Goal: Task Accomplishment & Management: Use online tool/utility

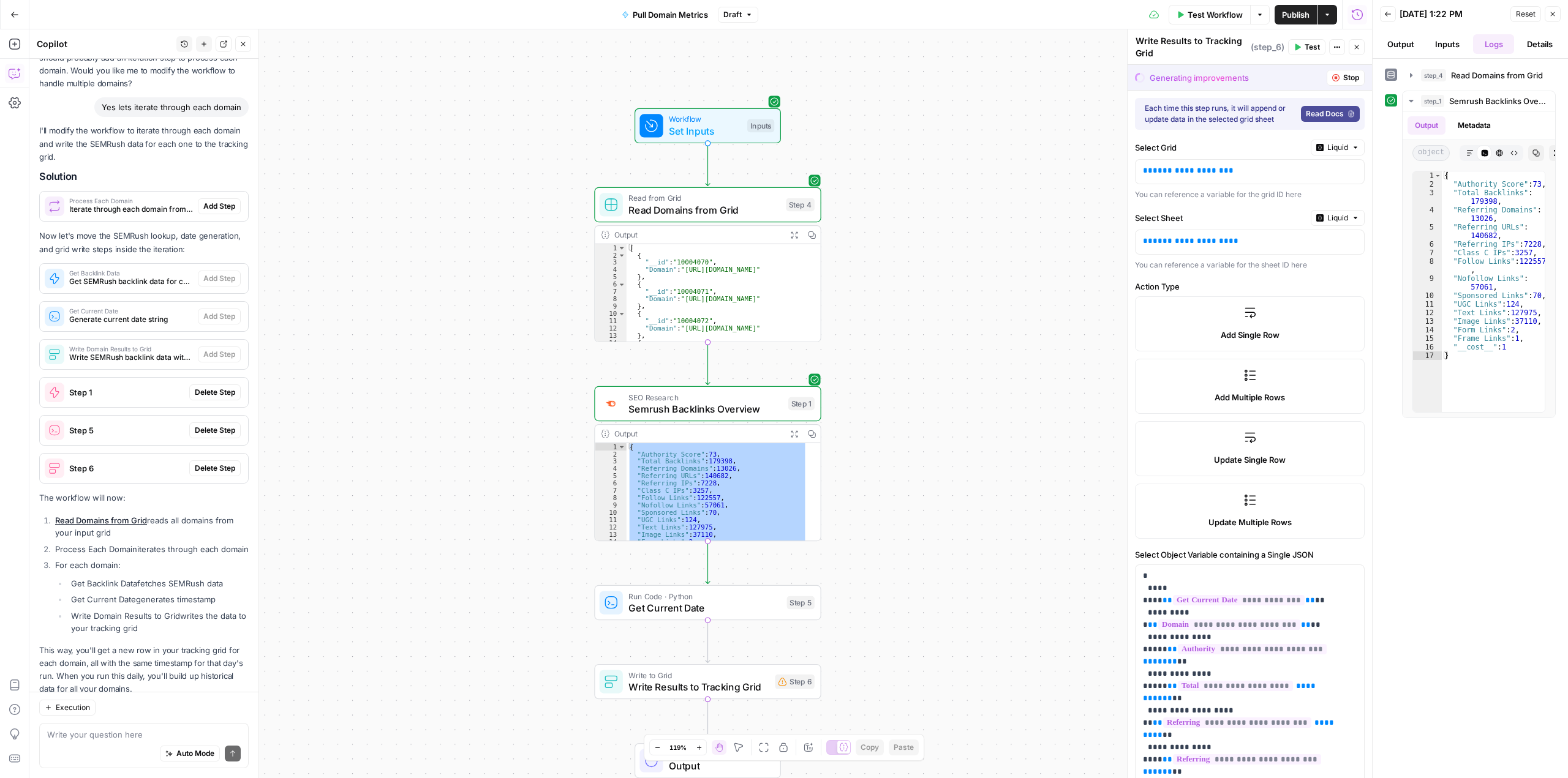
scroll to position [2899, 0]
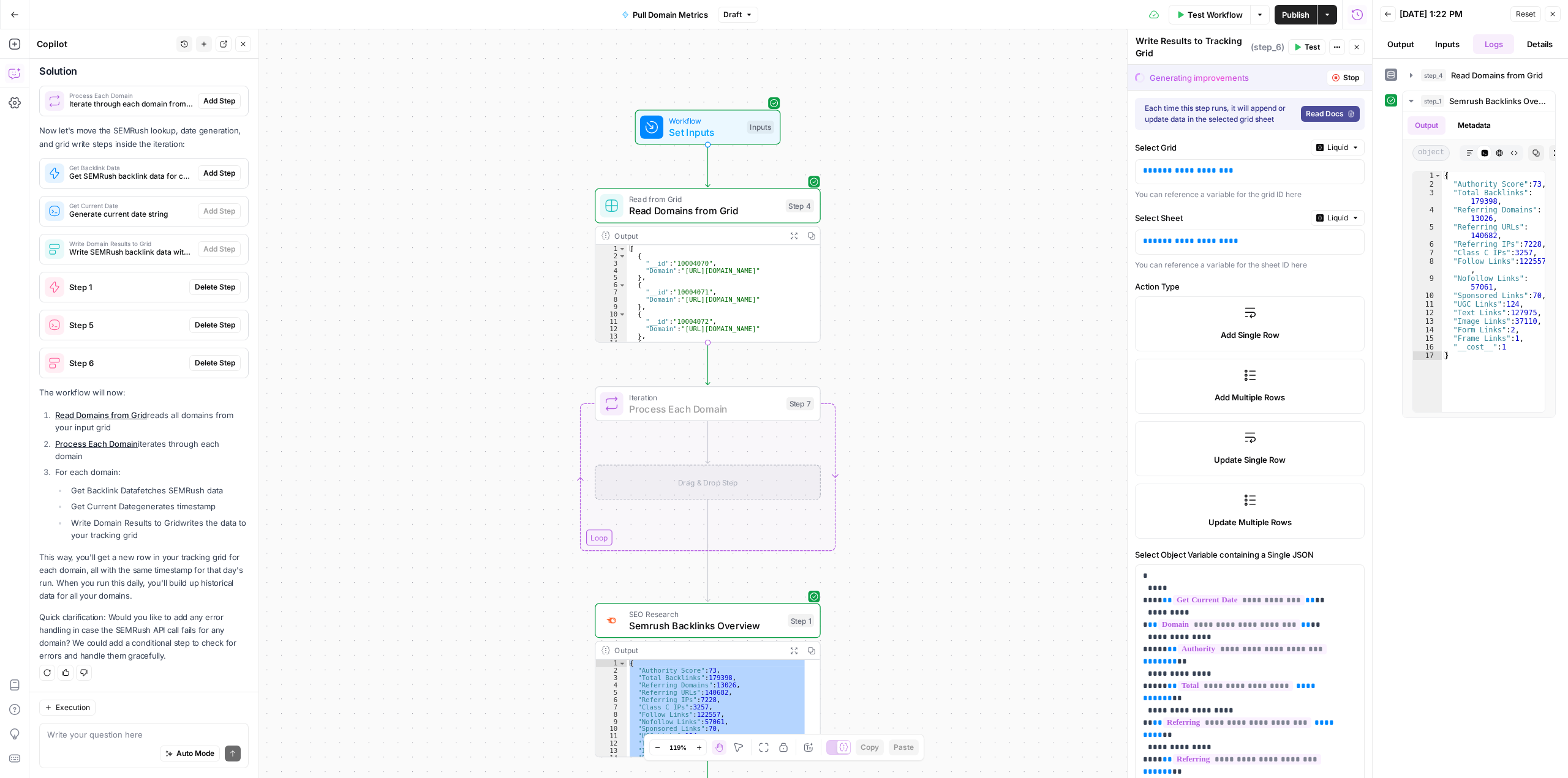
click at [210, 101] on span "Add Step" at bounding box center [219, 101] width 32 height 11
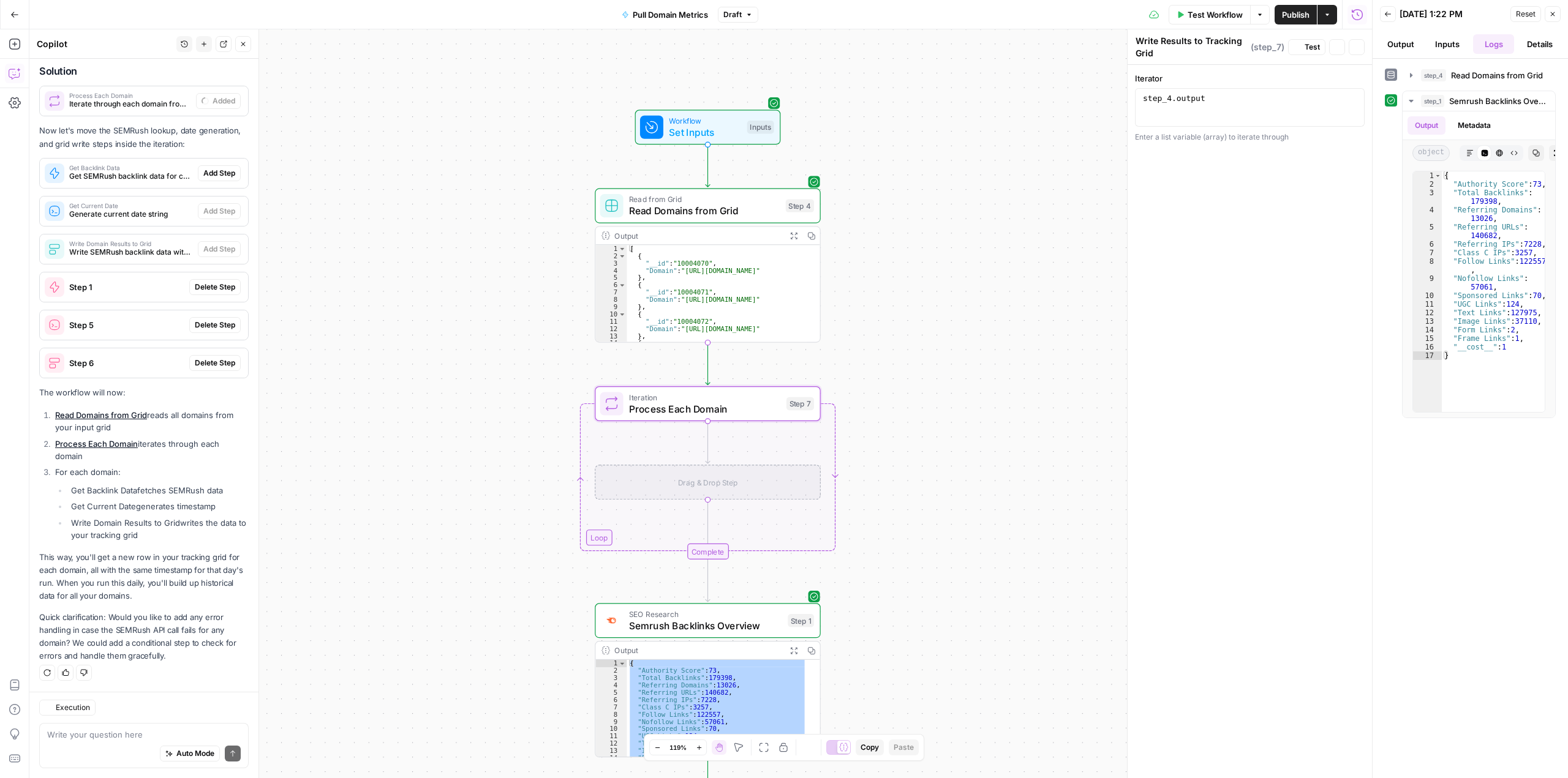
type textarea "Process Each Domain"
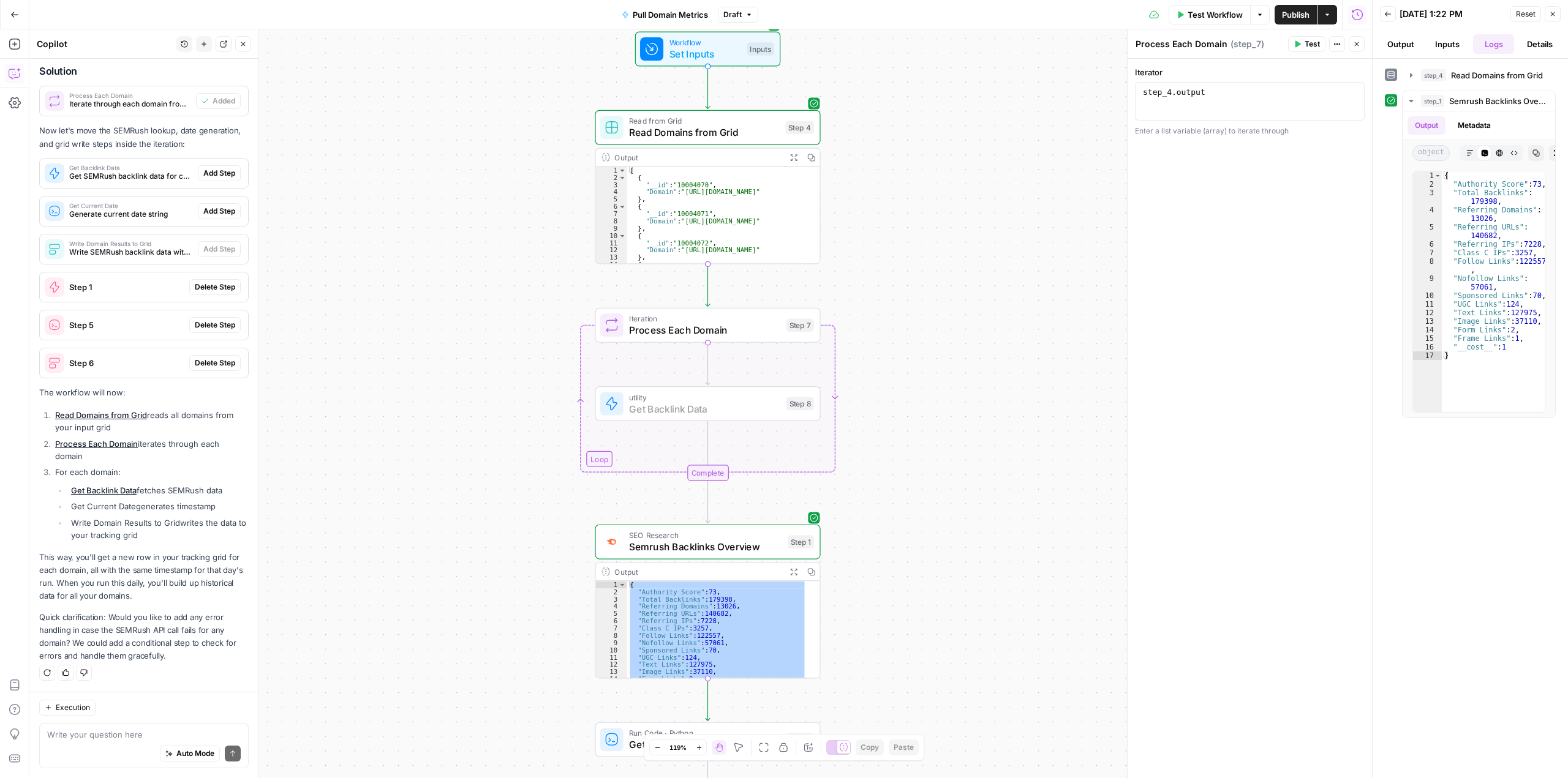
click at [213, 174] on span "Add Step" at bounding box center [219, 173] width 32 height 11
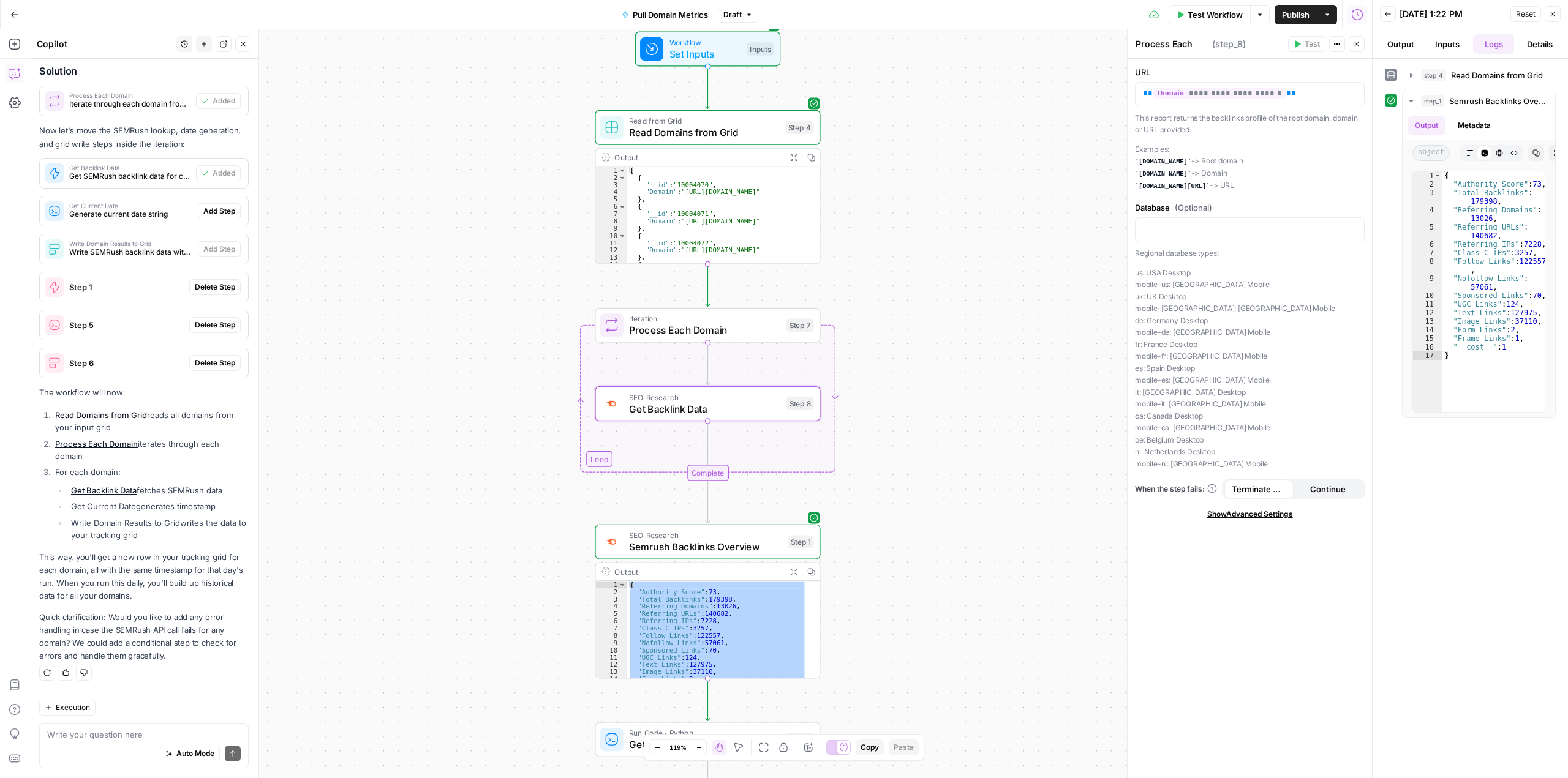
type textarea "Get Backlink Data"
click at [215, 202] on div "Get Current Date Generate current date string Add Step" at bounding box center [144, 211] width 208 height 20
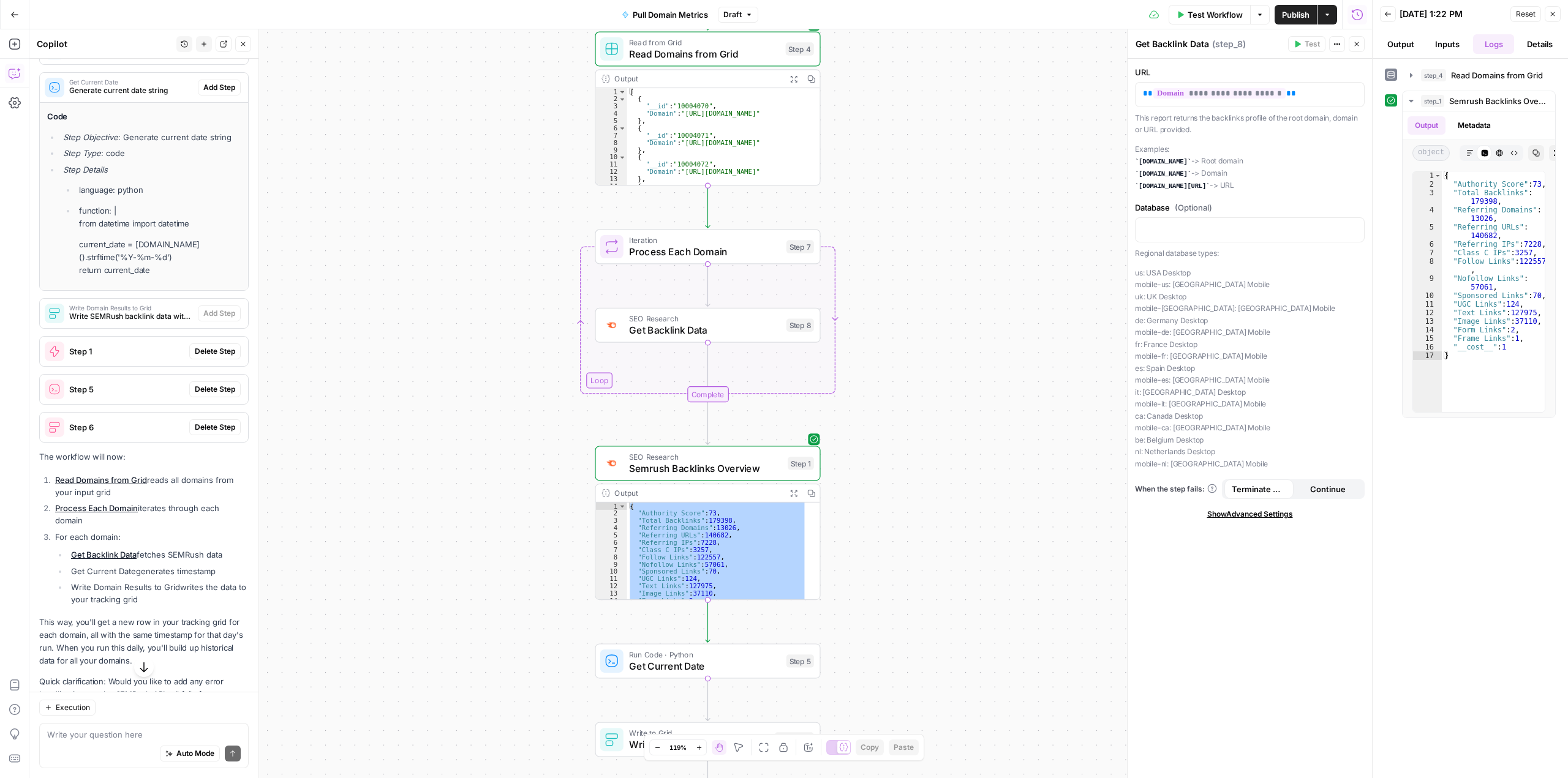
scroll to position [2985, 0]
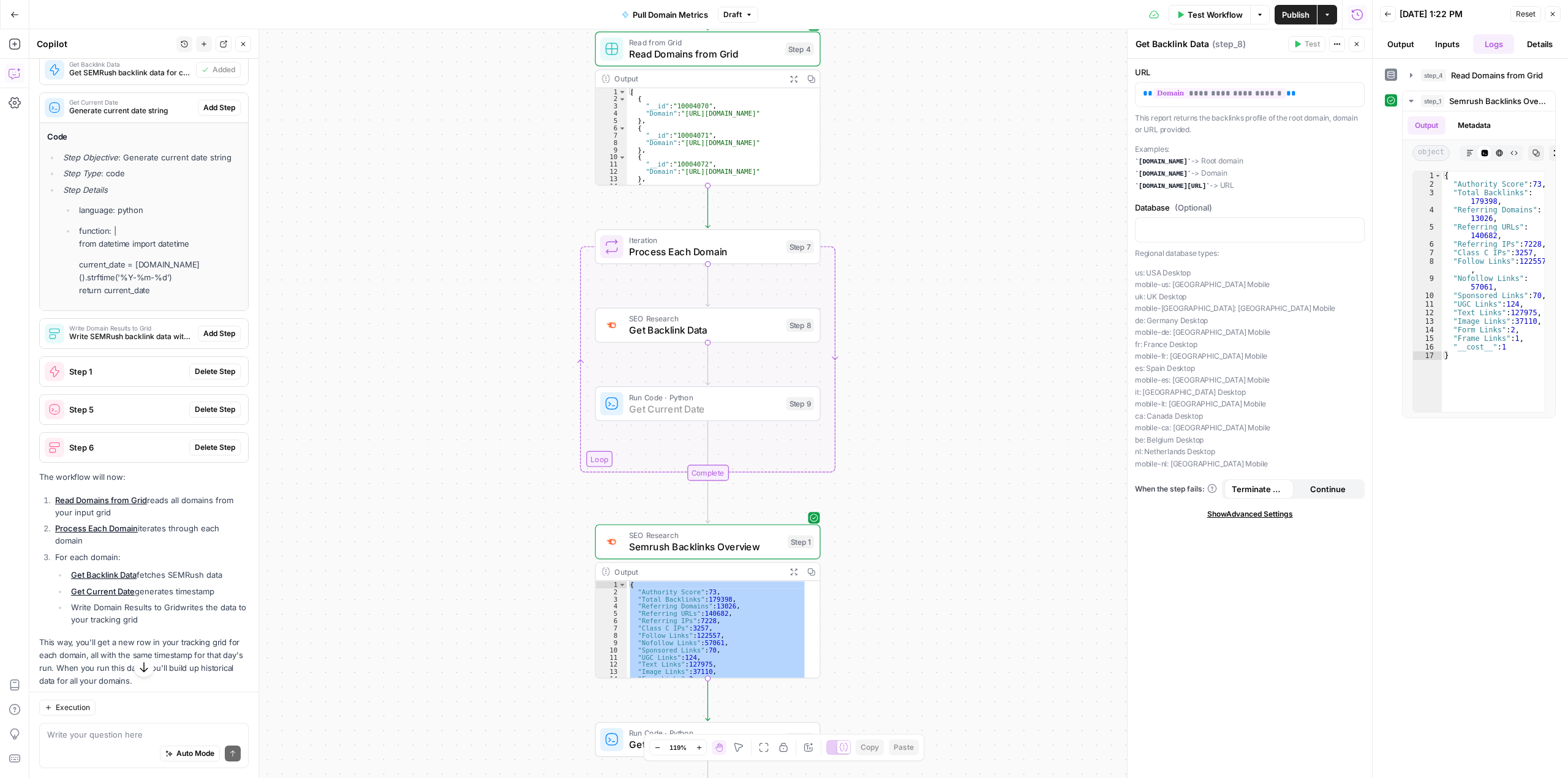
click at [213, 113] on span "Add Step" at bounding box center [219, 108] width 32 height 11
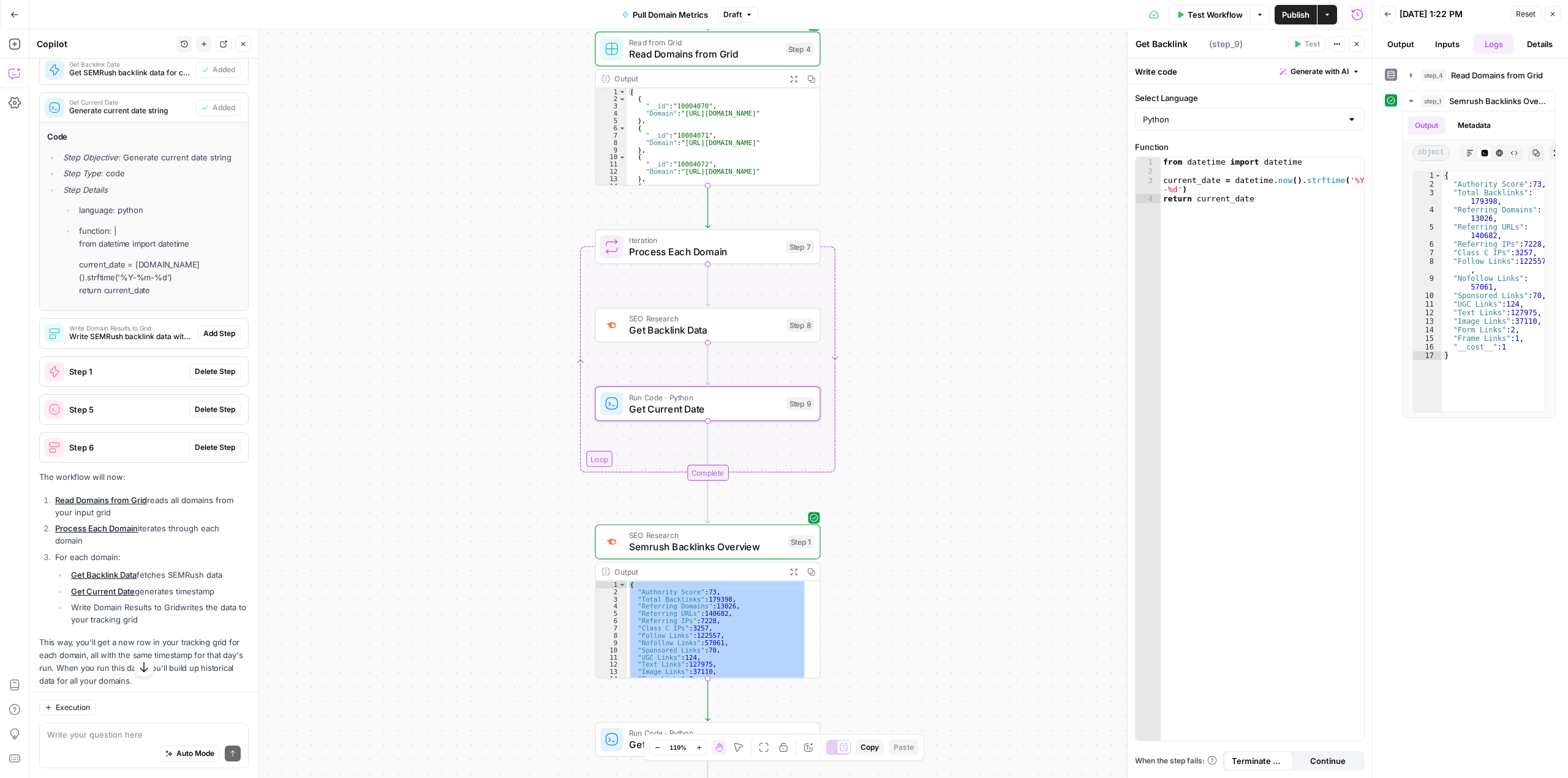
type textarea "Get Current Date"
click at [208, 343] on div "Write Domain Results to Grid Write SEMRush backlink data with date to tracking …" at bounding box center [144, 333] width 208 height 20
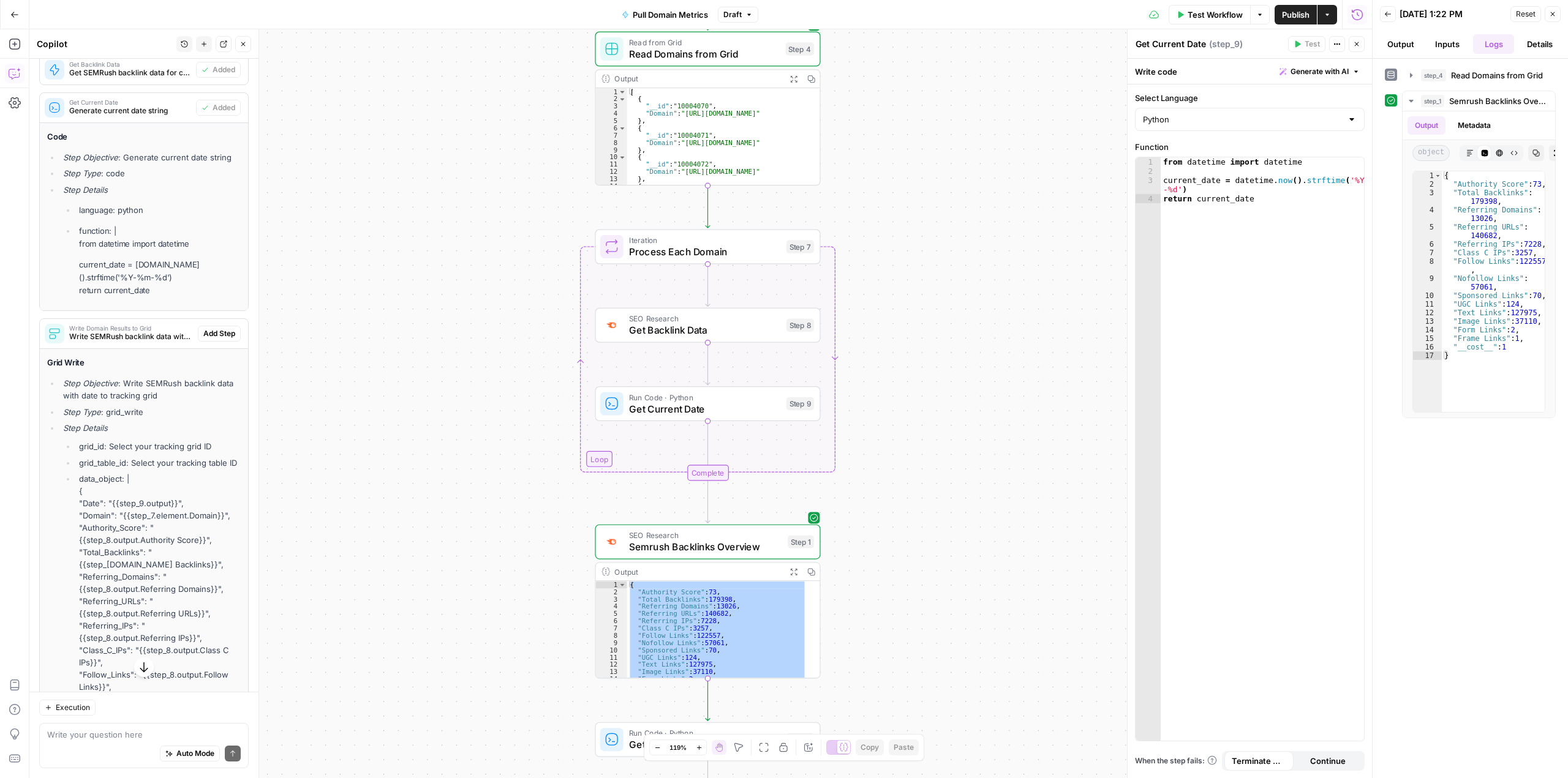
click at [206, 339] on span "Add Step" at bounding box center [219, 333] width 32 height 11
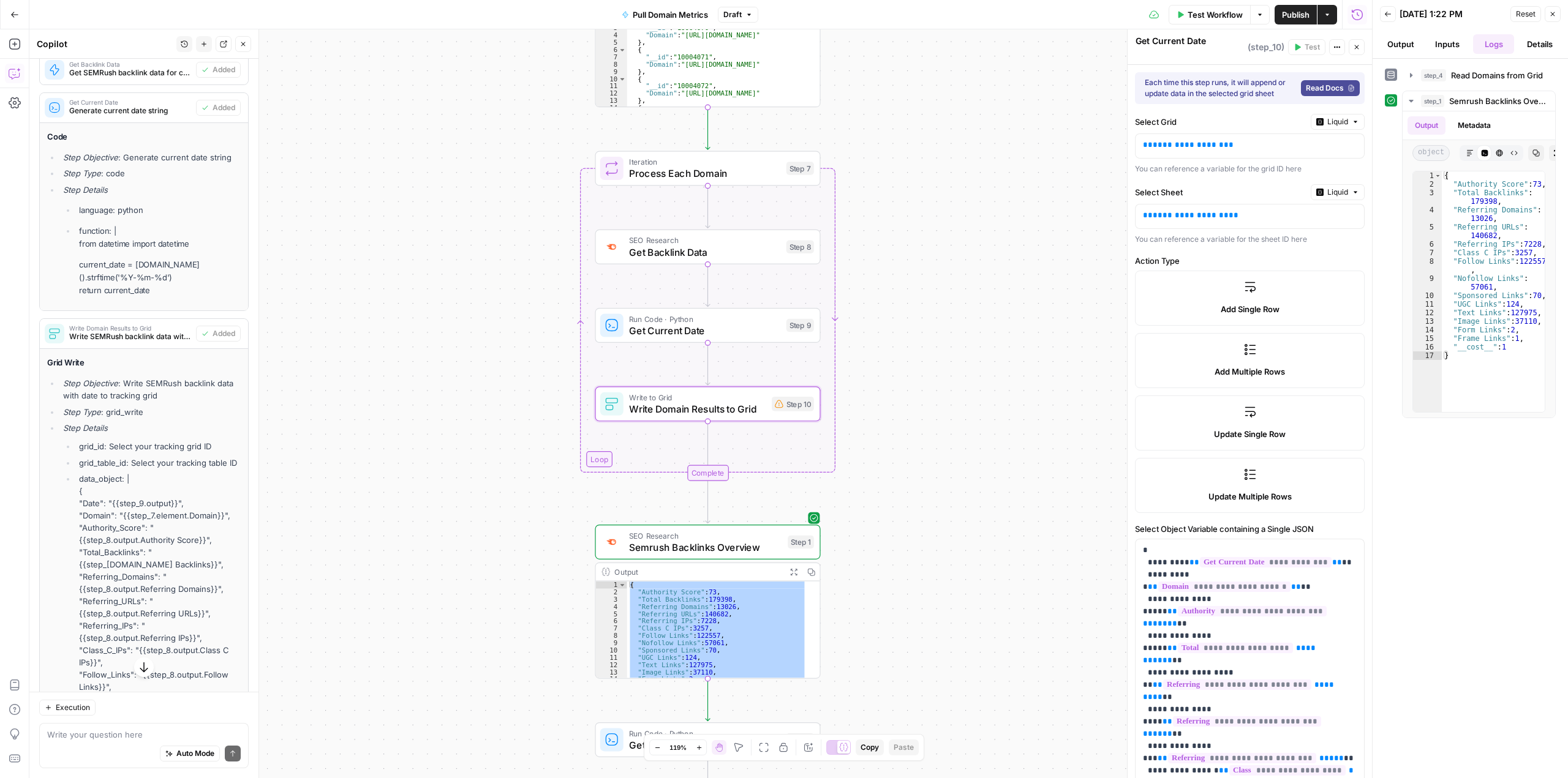
type textarea "Write Domain Results to Grid"
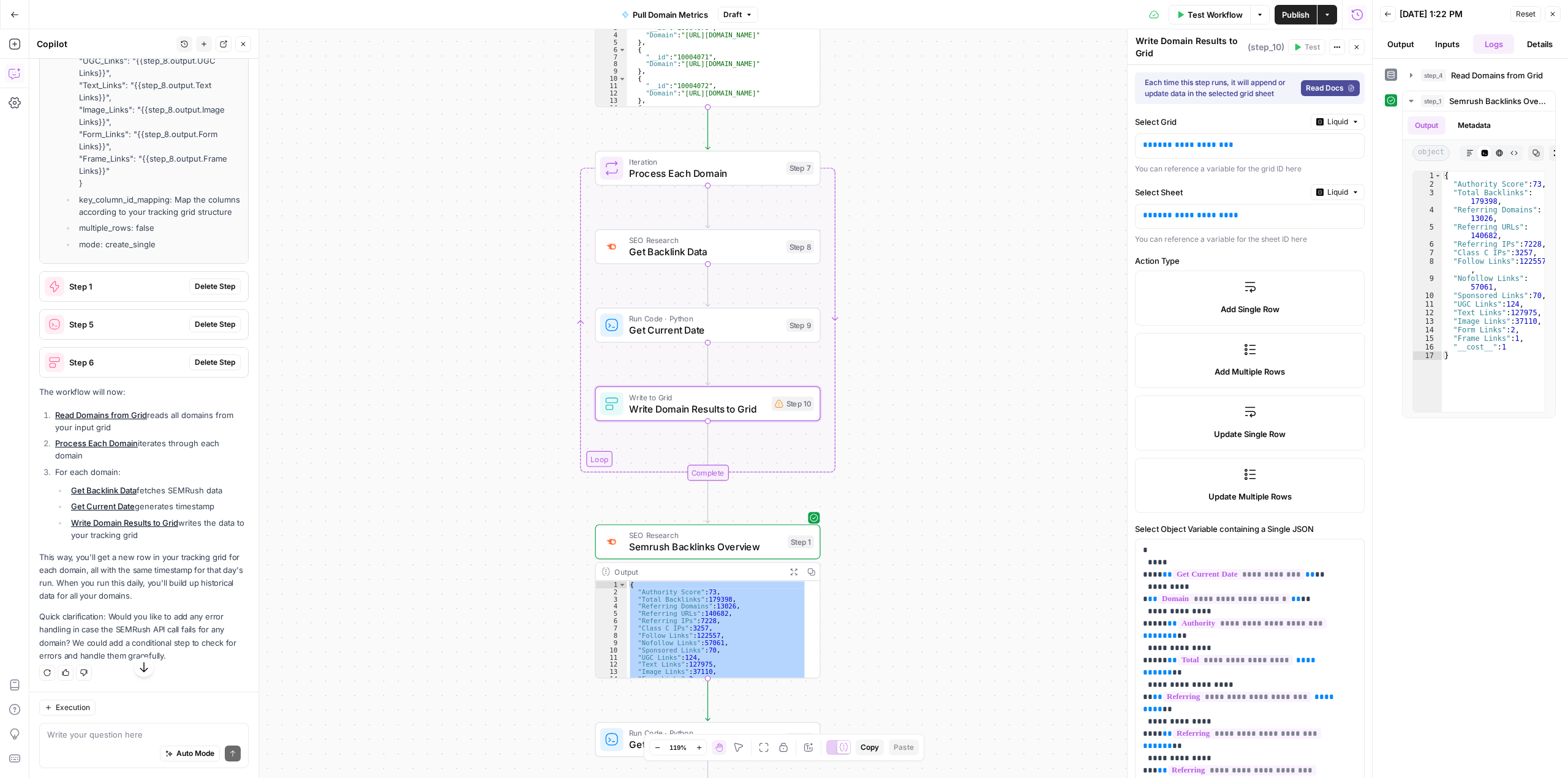
scroll to position [3719, 0]
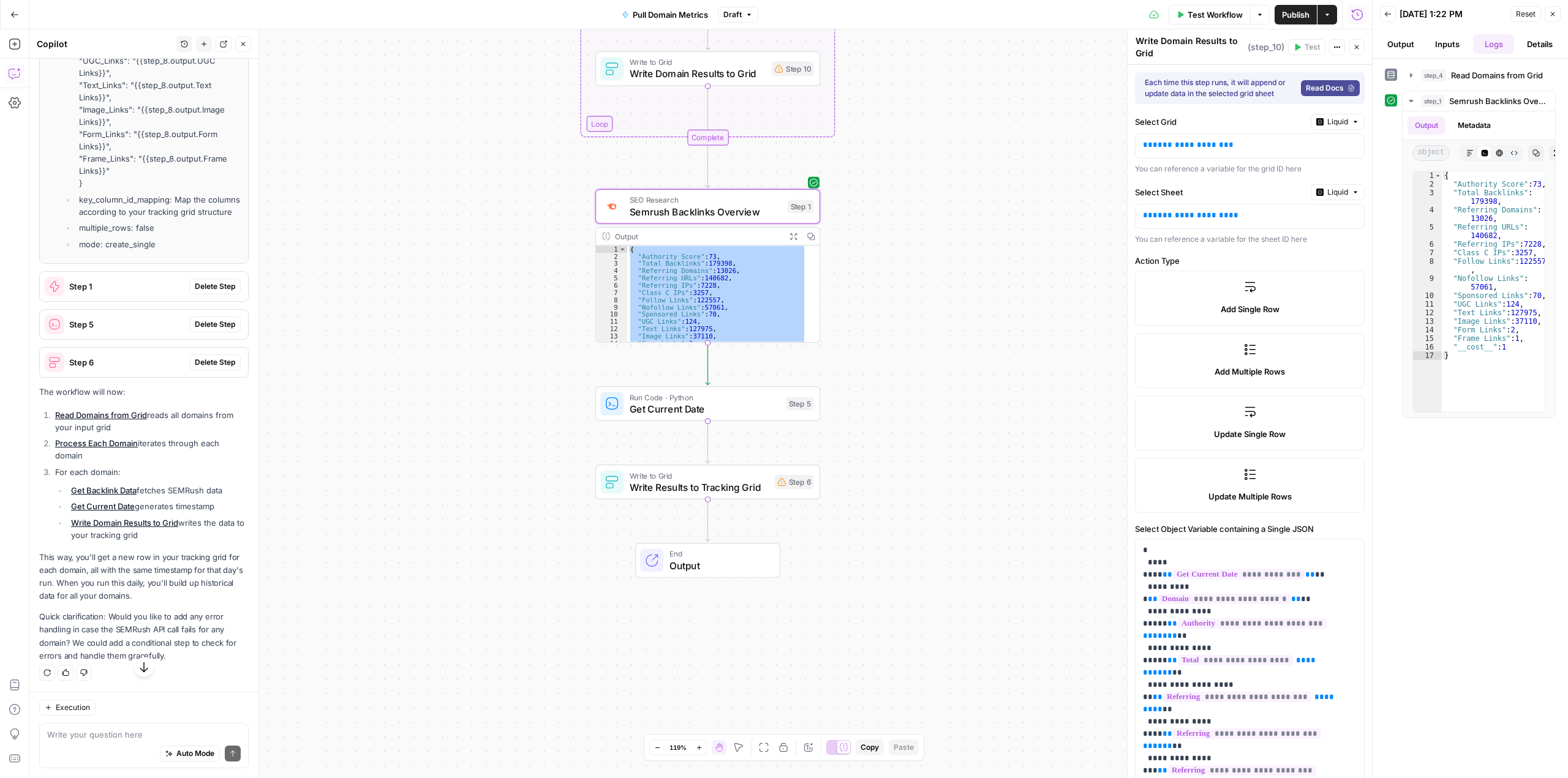
click at [209, 292] on span "Delete Step" at bounding box center [215, 286] width 40 height 11
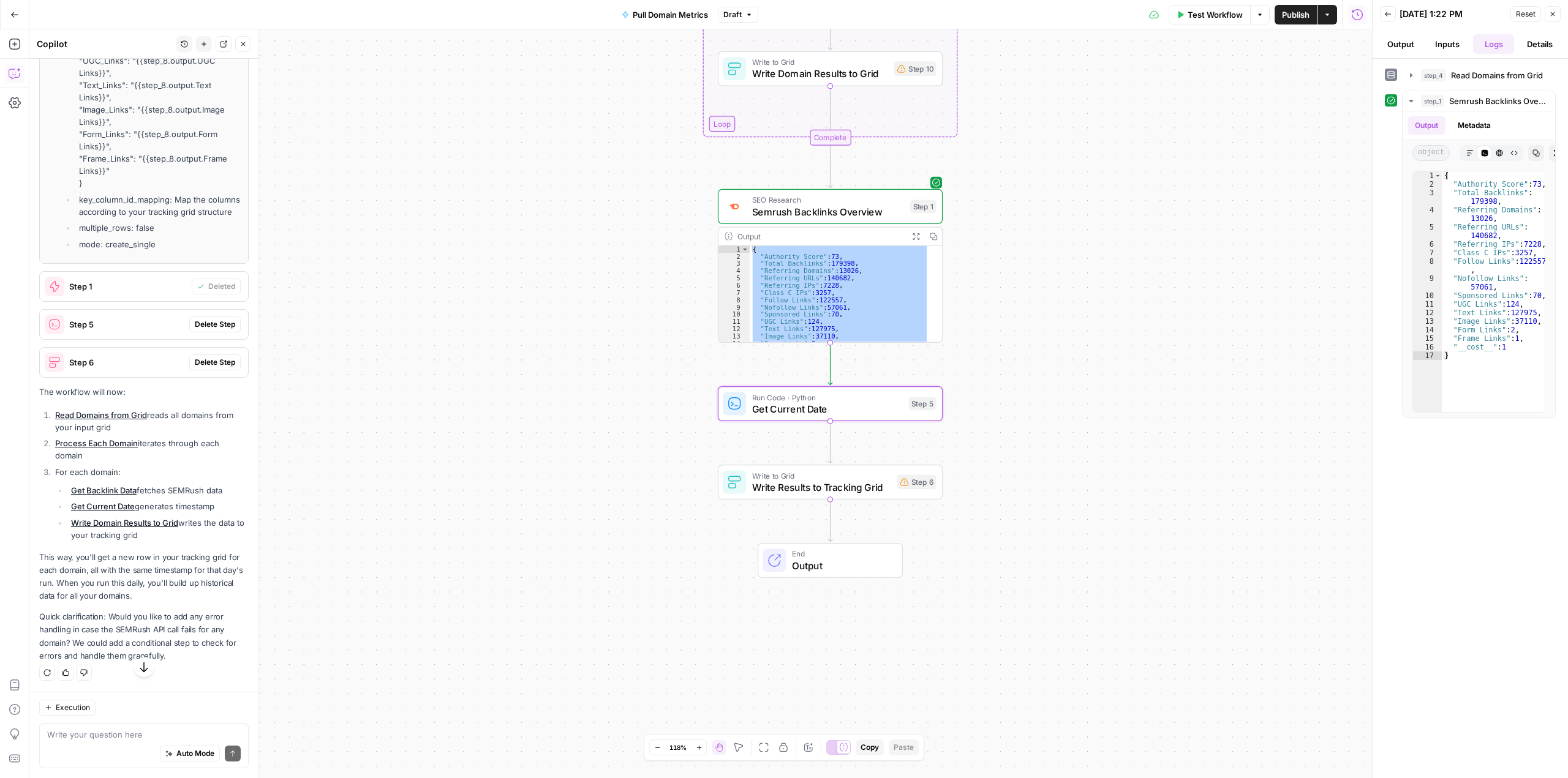
click at [209, 330] on span "Delete Step" at bounding box center [215, 324] width 40 height 11
click at [208, 368] on span "Delete Step" at bounding box center [215, 362] width 40 height 11
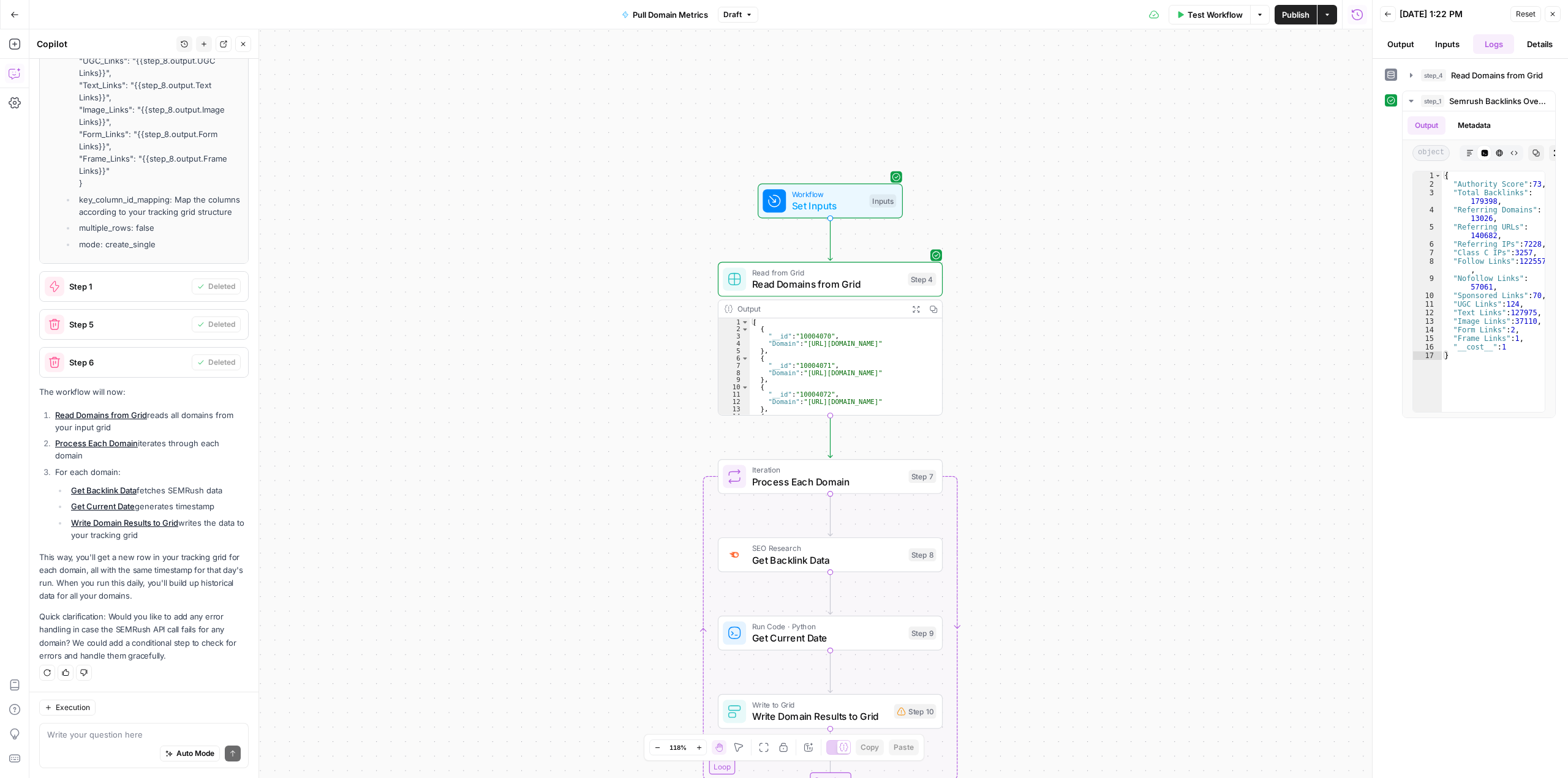
click at [1202, 16] on span "Test Workflow" at bounding box center [1215, 14] width 55 height 12
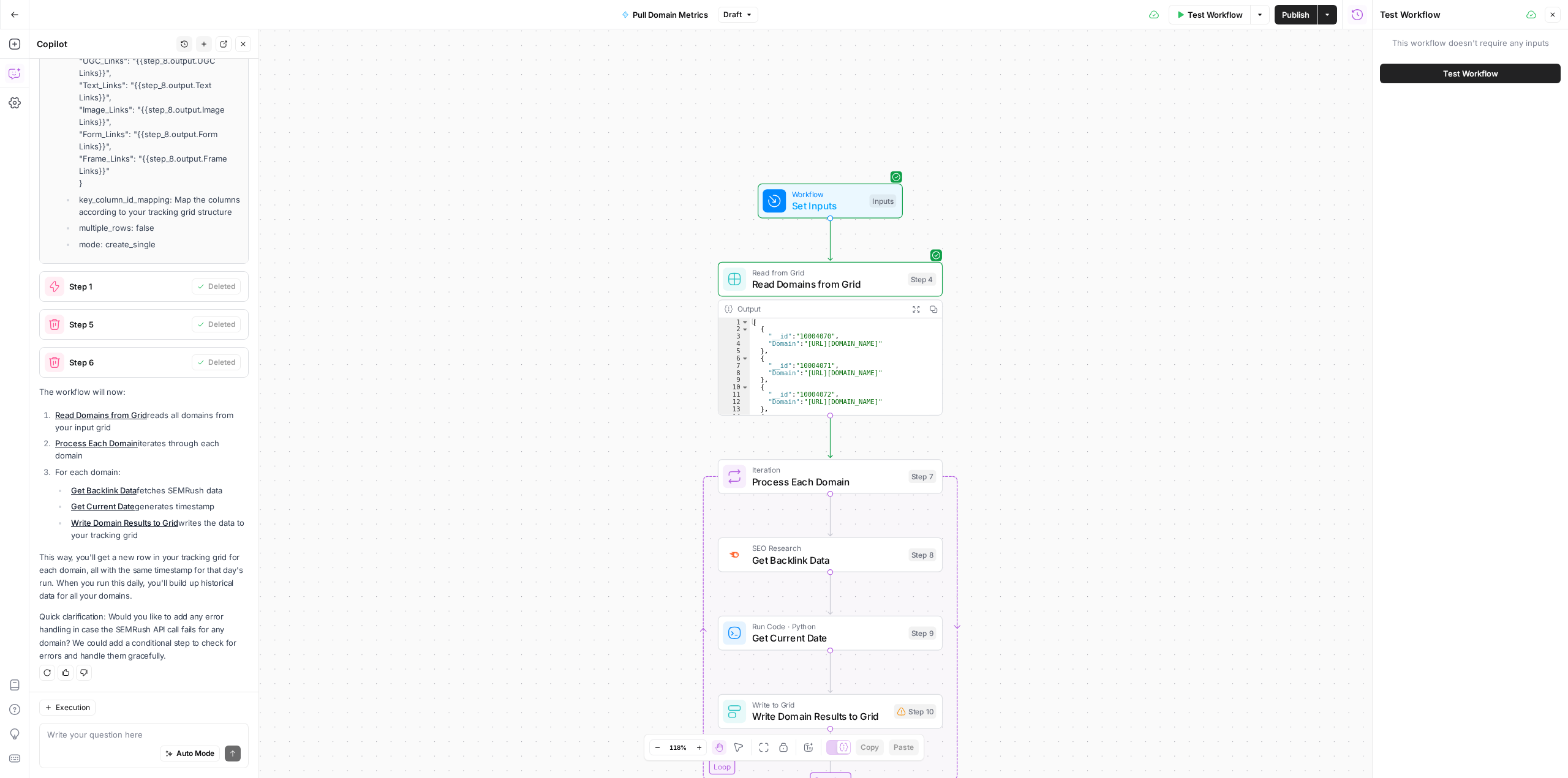
click at [1410, 68] on button "Test Workflow" at bounding box center [1470, 74] width 181 height 20
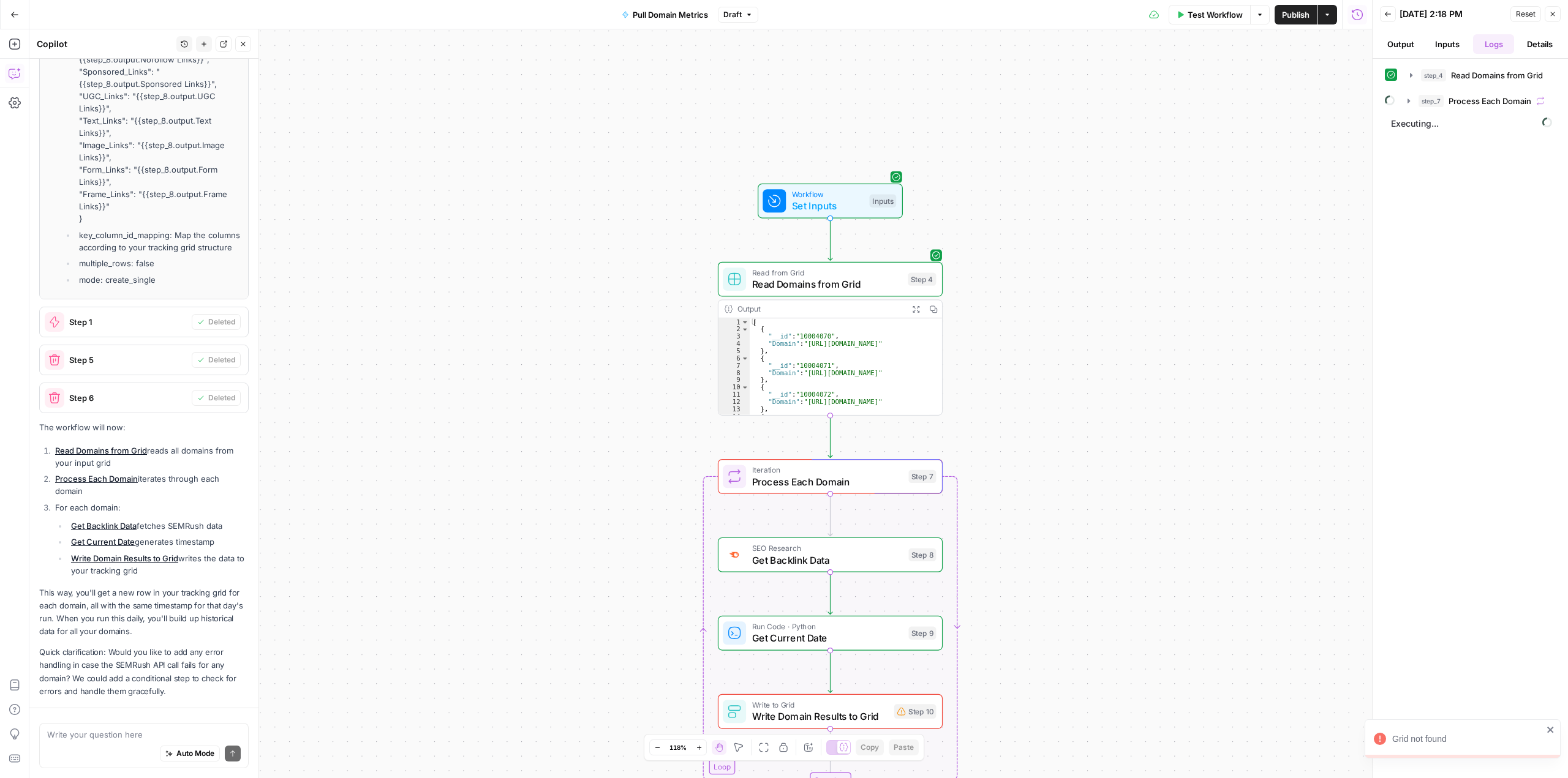
scroll to position [2897, 0]
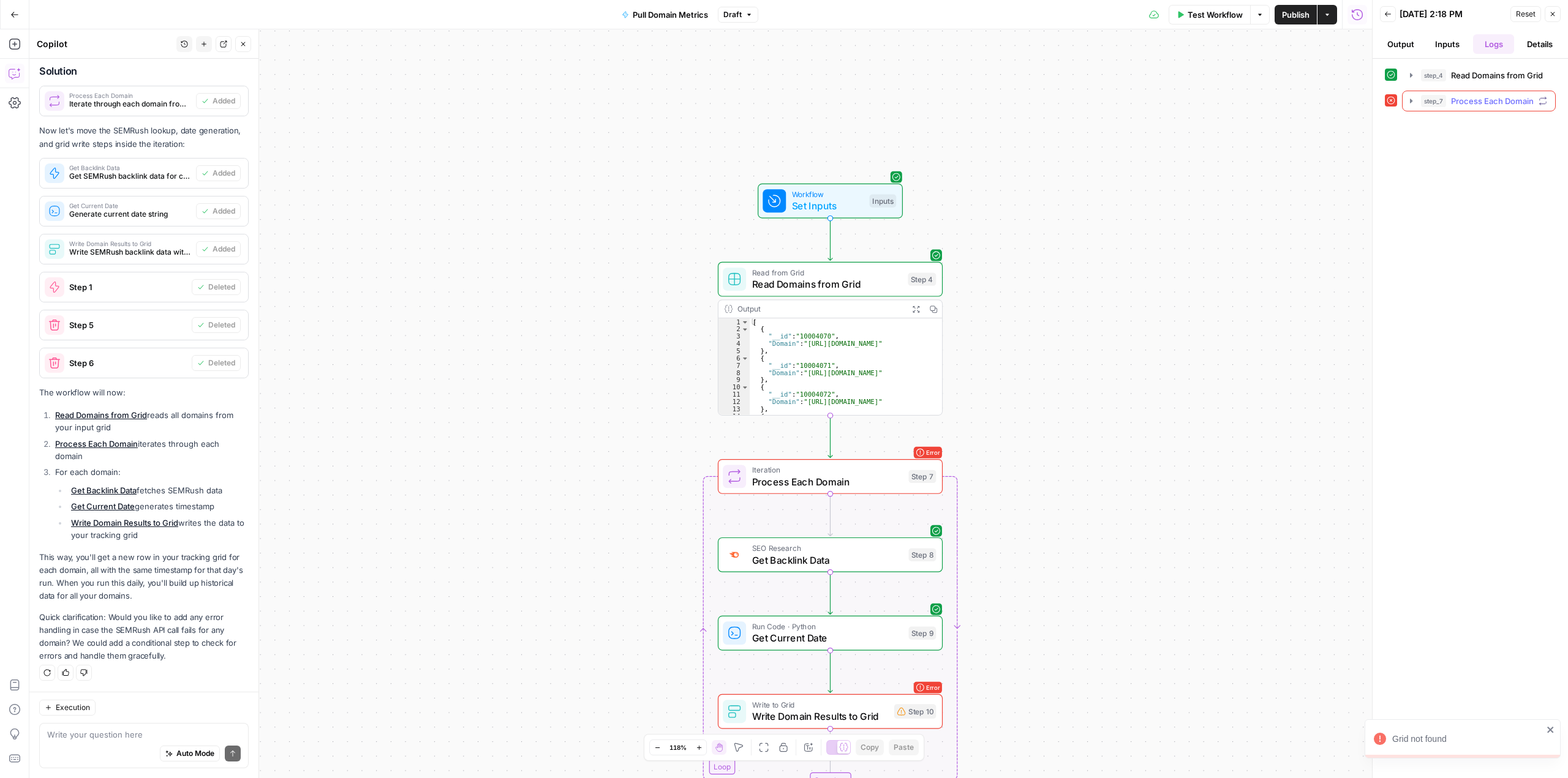
click at [1408, 100] on icon "button" at bounding box center [1411, 101] width 10 height 10
click at [1439, 178] on icon "button" at bounding box center [1438, 178] width 2 height 4
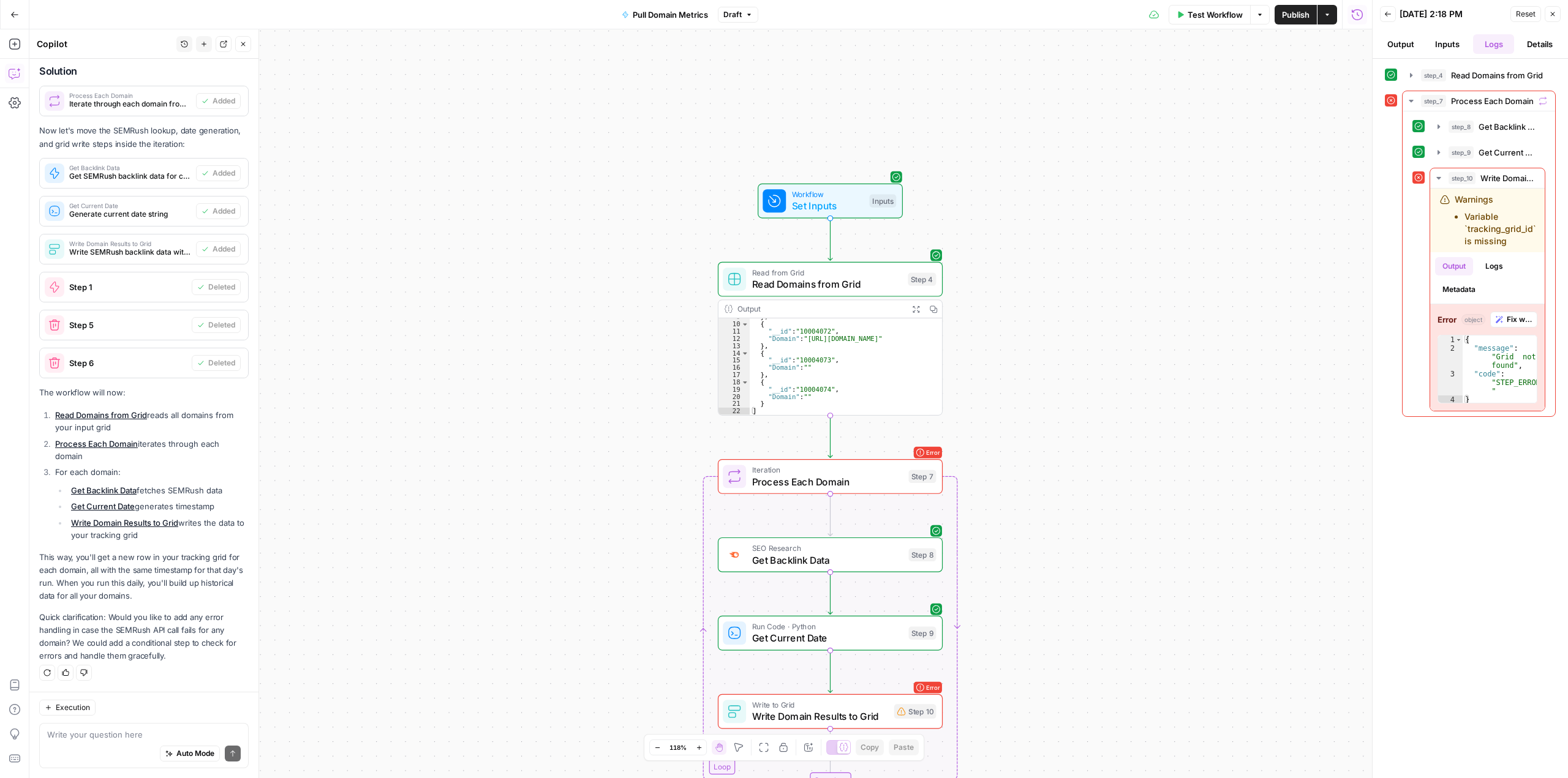
scroll to position [53, 0]
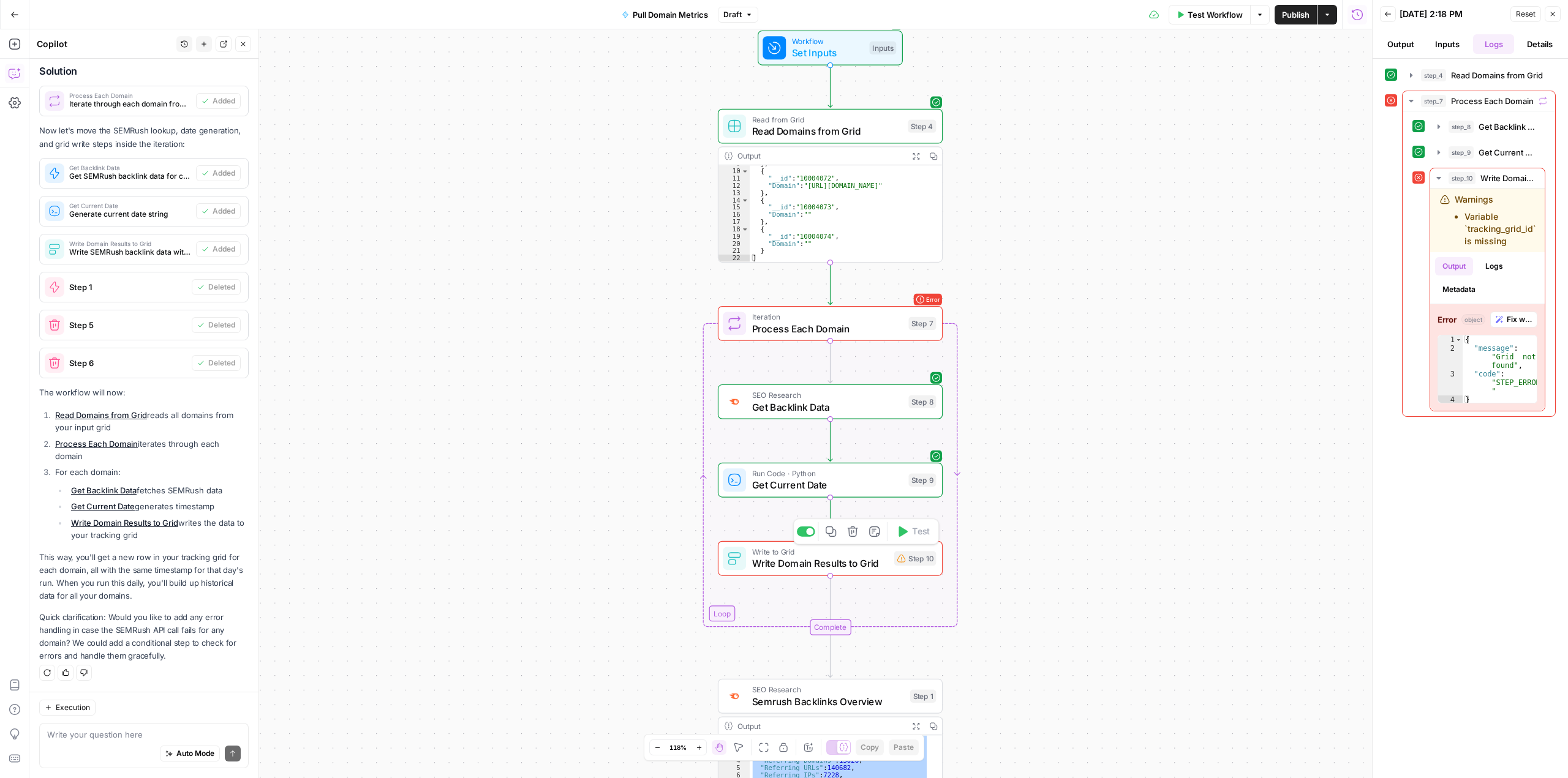
click at [885, 559] on span "Write Domain Results to Grid" at bounding box center [821, 563] width 137 height 15
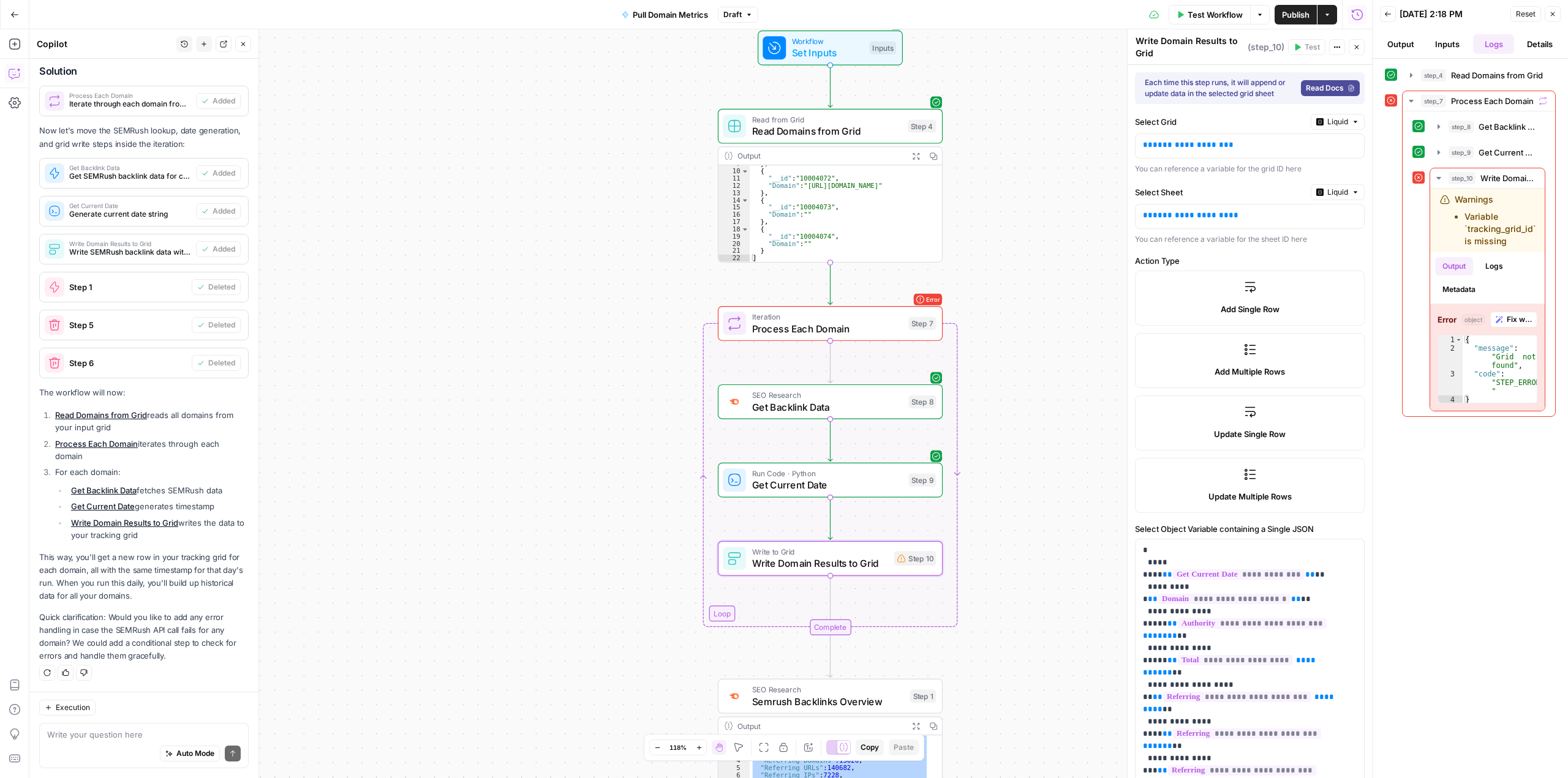
scroll to position [2897, 0]
drag, startPoint x: 1276, startPoint y: 158, endPoint x: 1310, endPoint y: 152, distance: 34.5
click at [1277, 151] on p "**********" at bounding box center [1240, 145] width 194 height 12
click at [1352, 125] on icon "button" at bounding box center [1355, 122] width 7 height 7
click at [1288, 168] on div "Choose from a list" at bounding box center [1294, 170] width 96 height 11
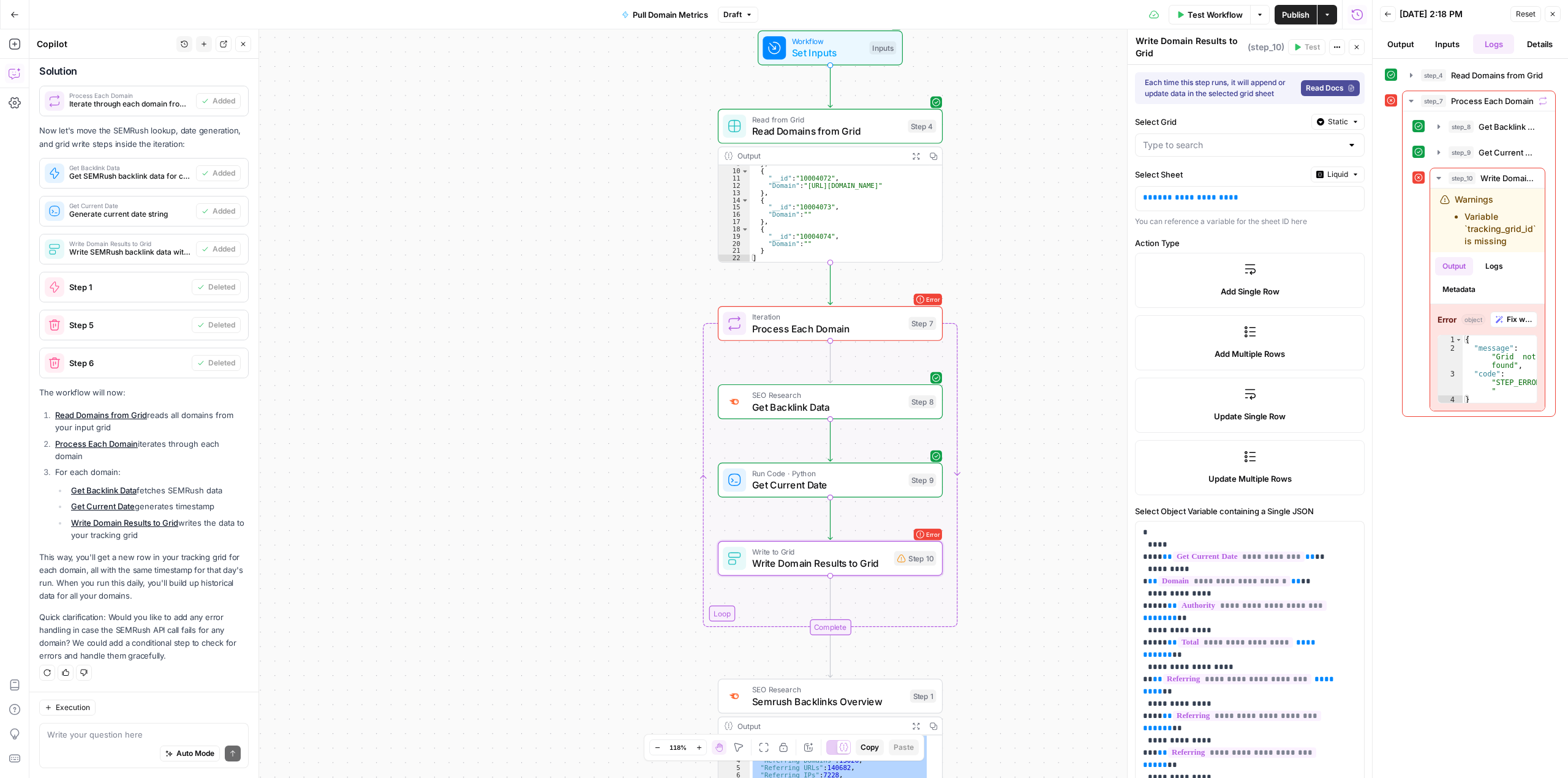
click at [1347, 151] on div at bounding box center [1352, 145] width 10 height 12
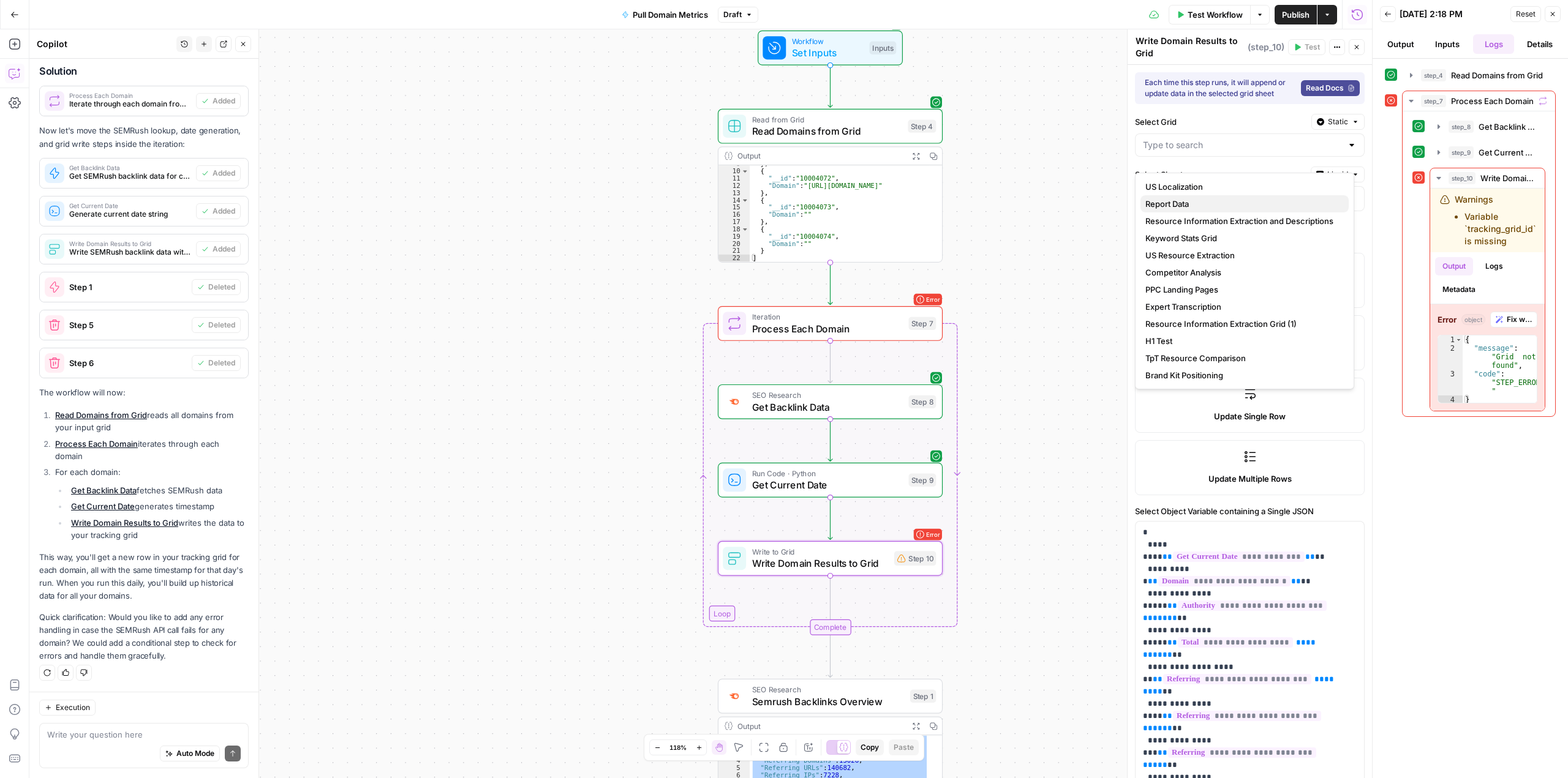
click at [1224, 200] on span "Report Data" at bounding box center [1241, 203] width 194 height 12
type input "Report Data"
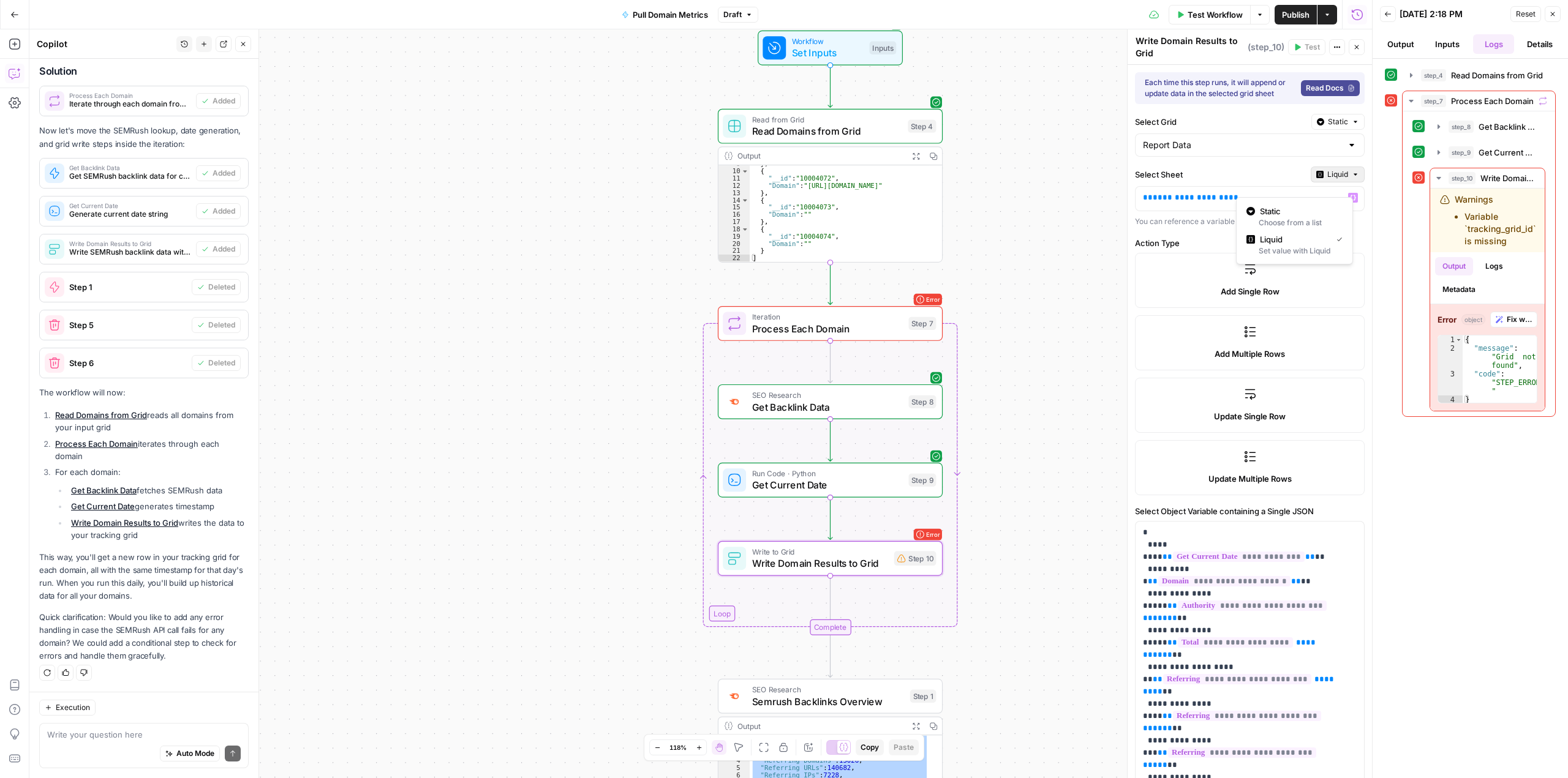
click at [1335, 180] on span "Liquid" at bounding box center [1338, 174] width 21 height 11
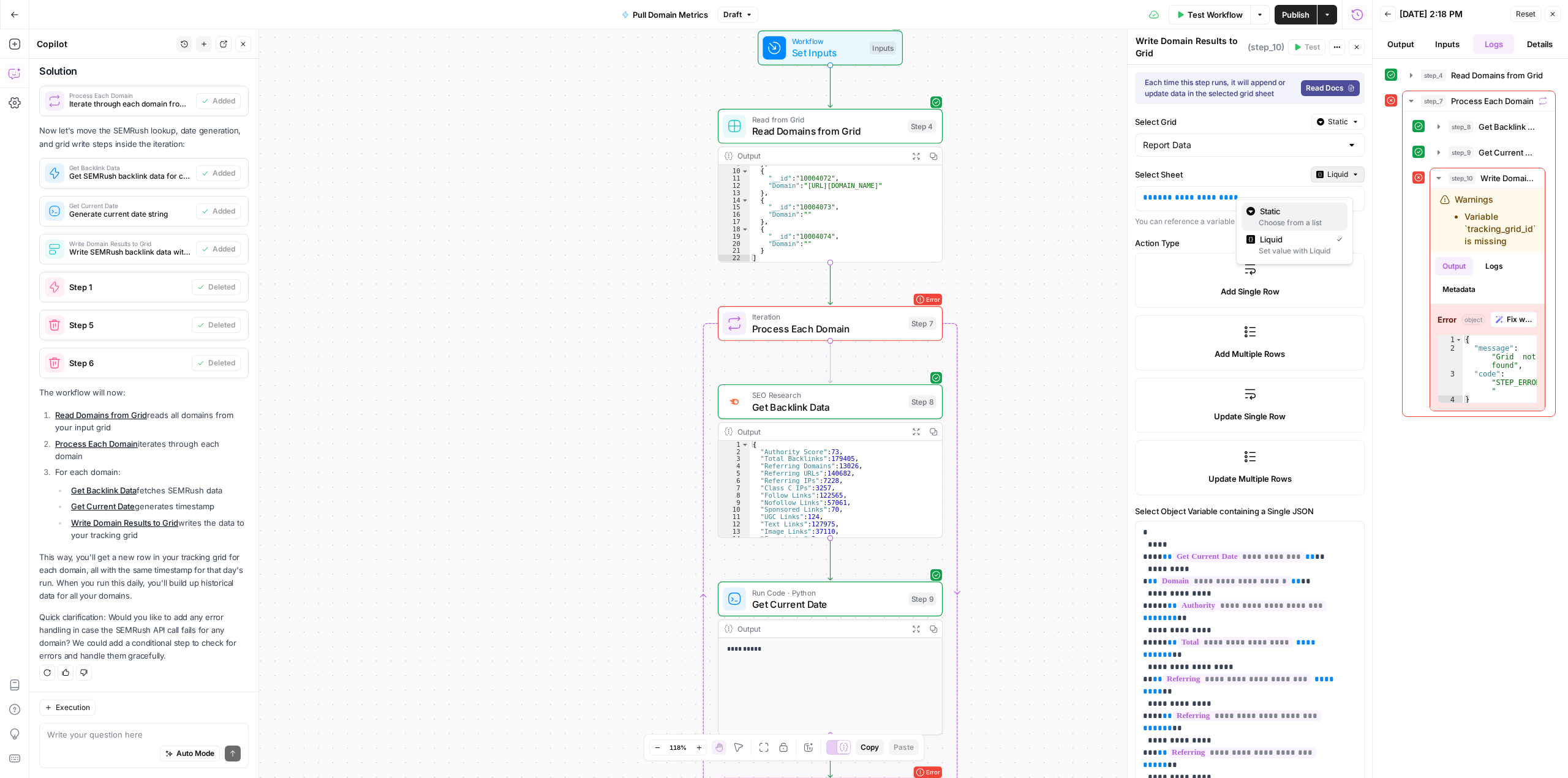
click at [1286, 217] on span "Static" at bounding box center [1298, 211] width 78 height 12
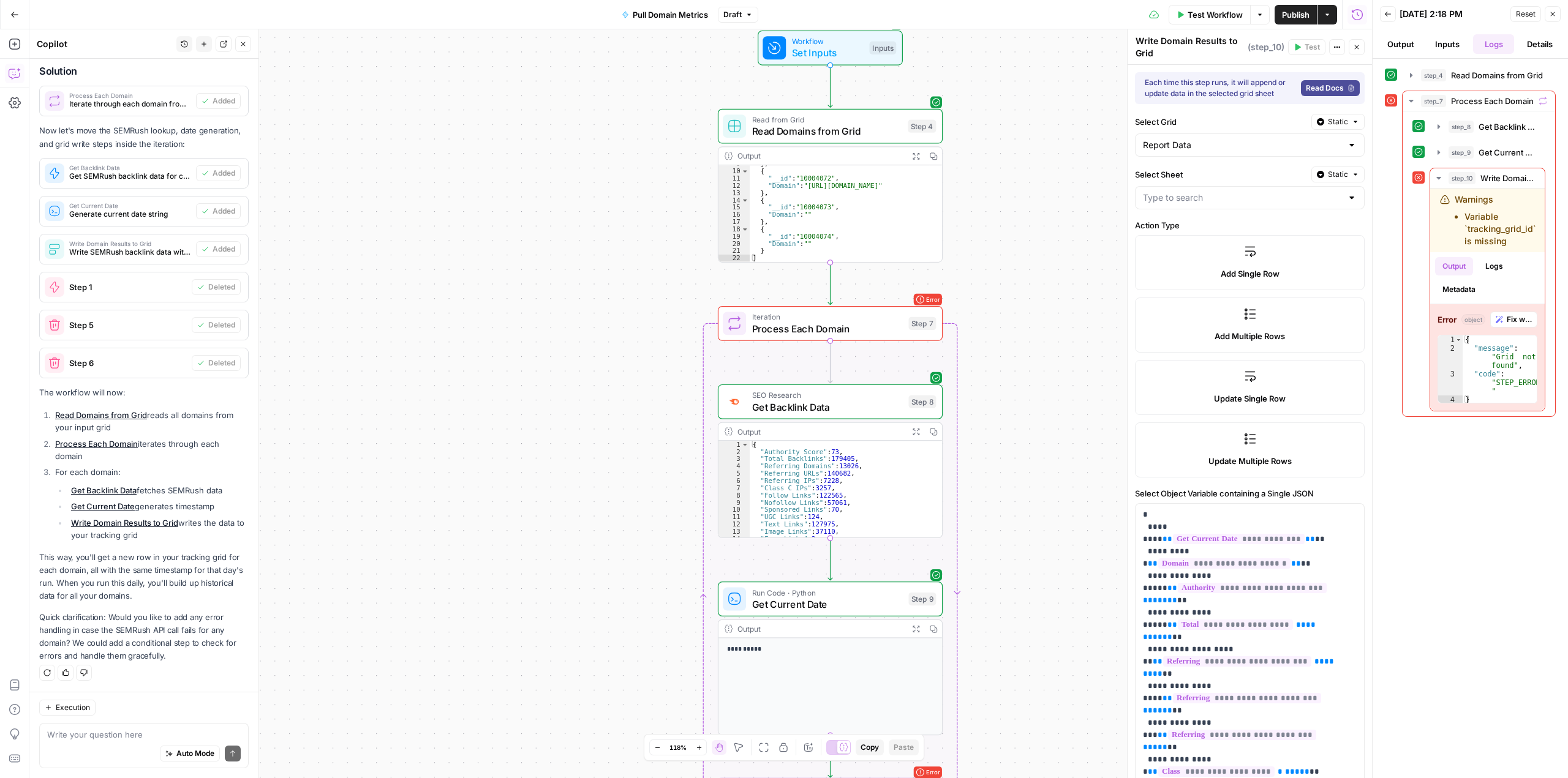
click at [1347, 204] on div at bounding box center [1352, 197] width 10 height 12
click at [1213, 257] on span "Data" at bounding box center [1241, 256] width 194 height 12
type input "Data"
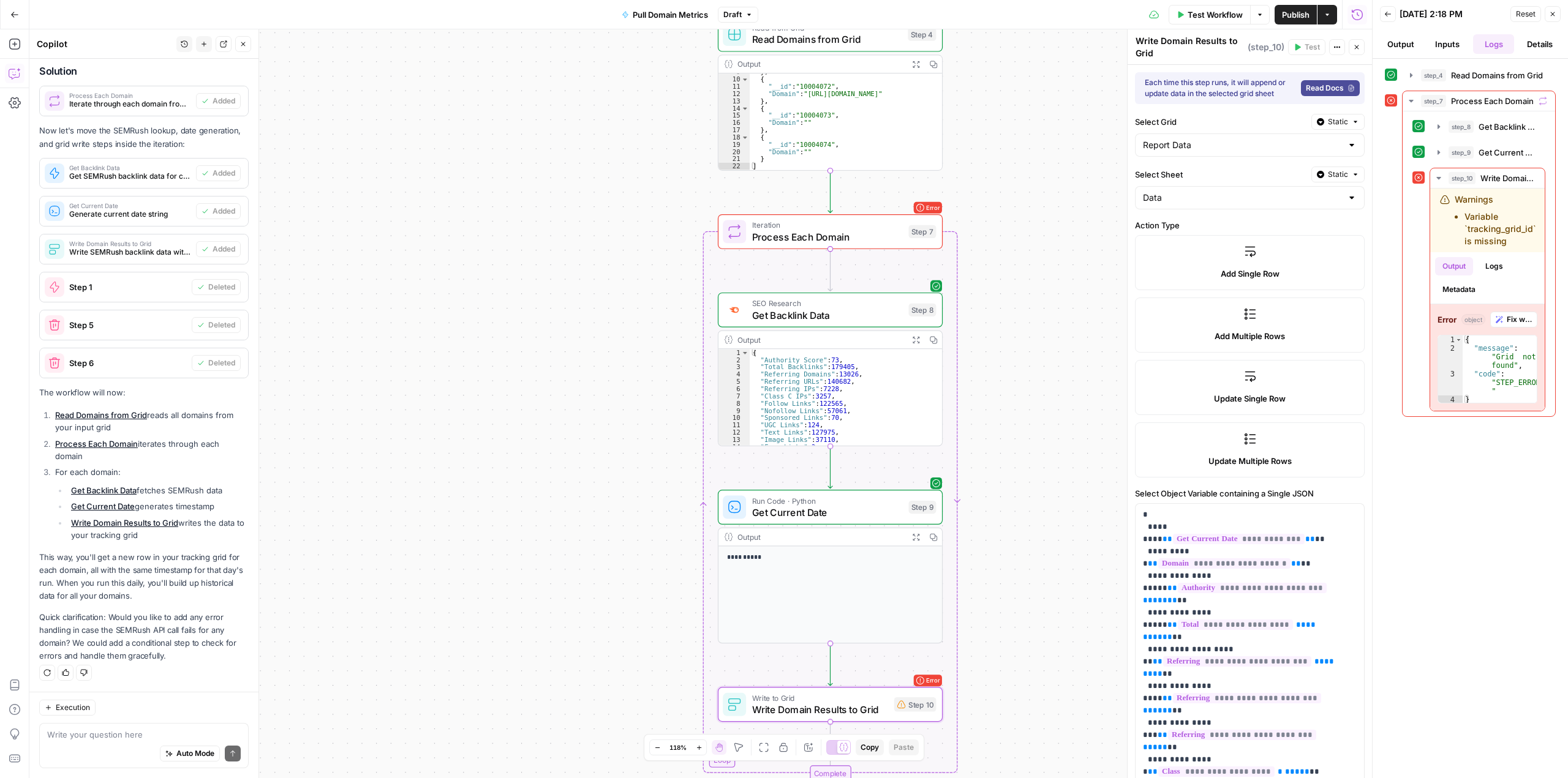
scroll to position [23, 0]
click at [1202, 16] on span "Test Workflow" at bounding box center [1215, 14] width 55 height 12
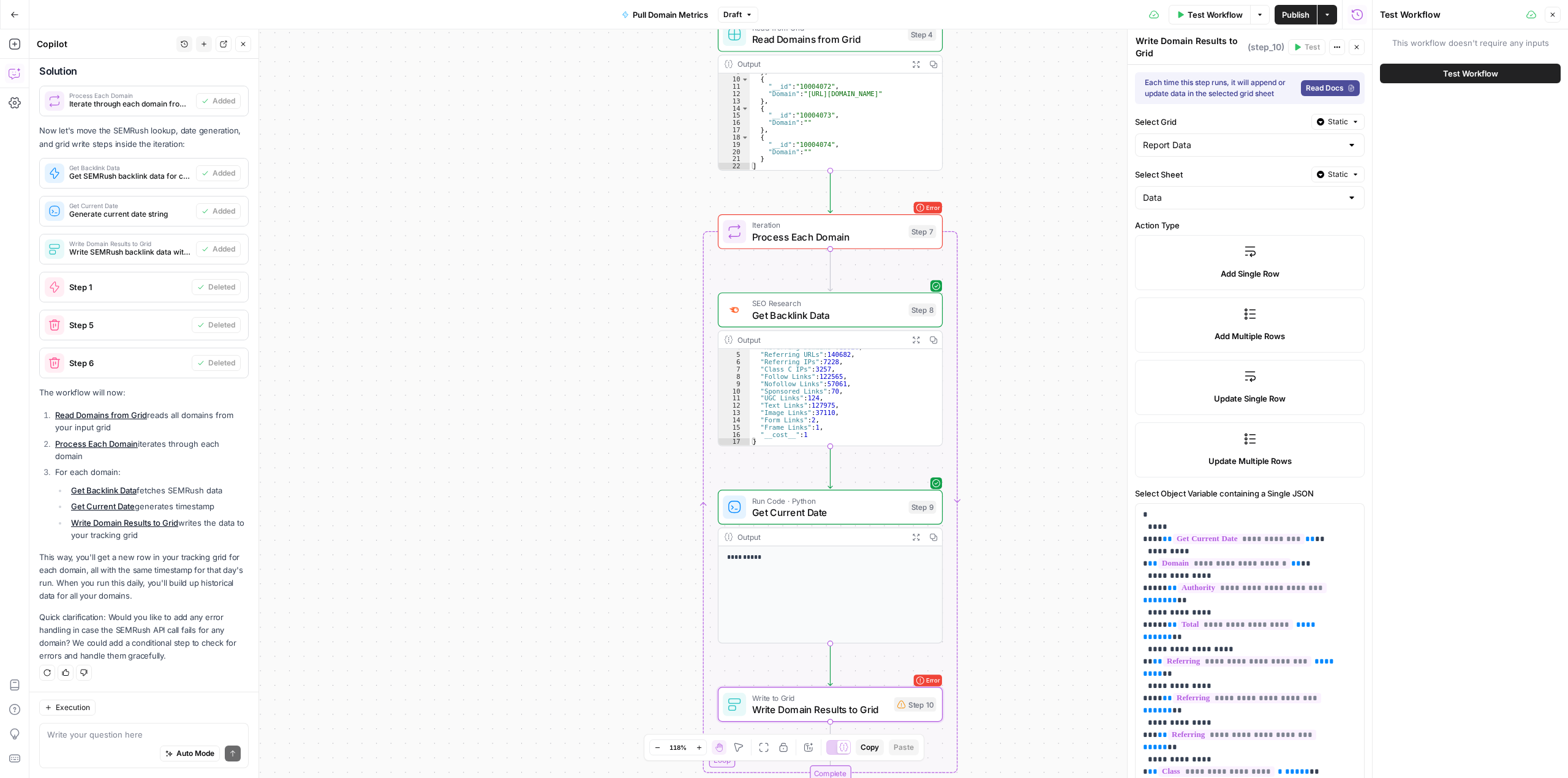
click at [1402, 76] on button "Test Workflow" at bounding box center [1470, 74] width 181 height 20
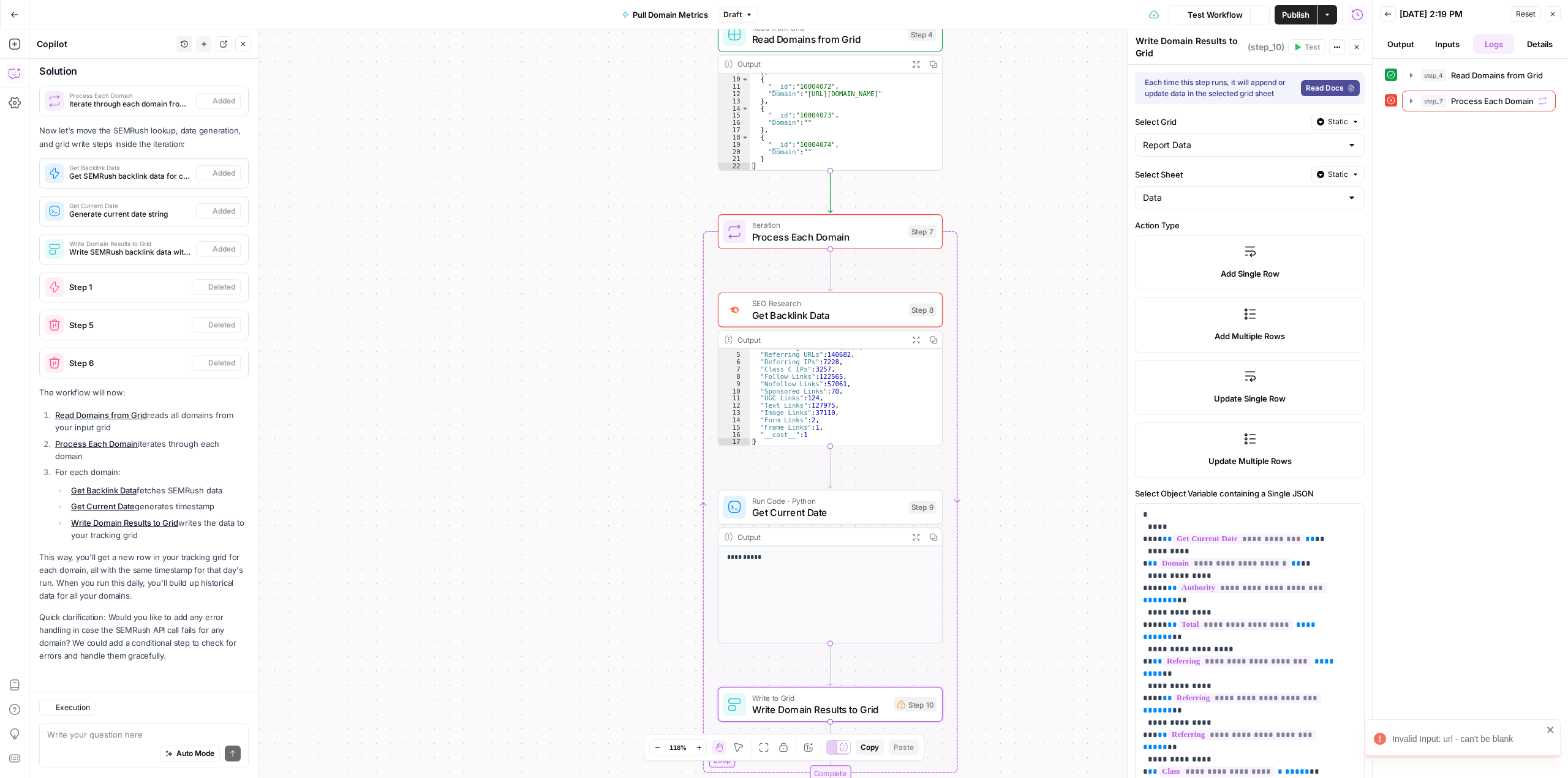
scroll to position [2897, 0]
click at [1410, 105] on icon "button" at bounding box center [1411, 101] width 10 height 10
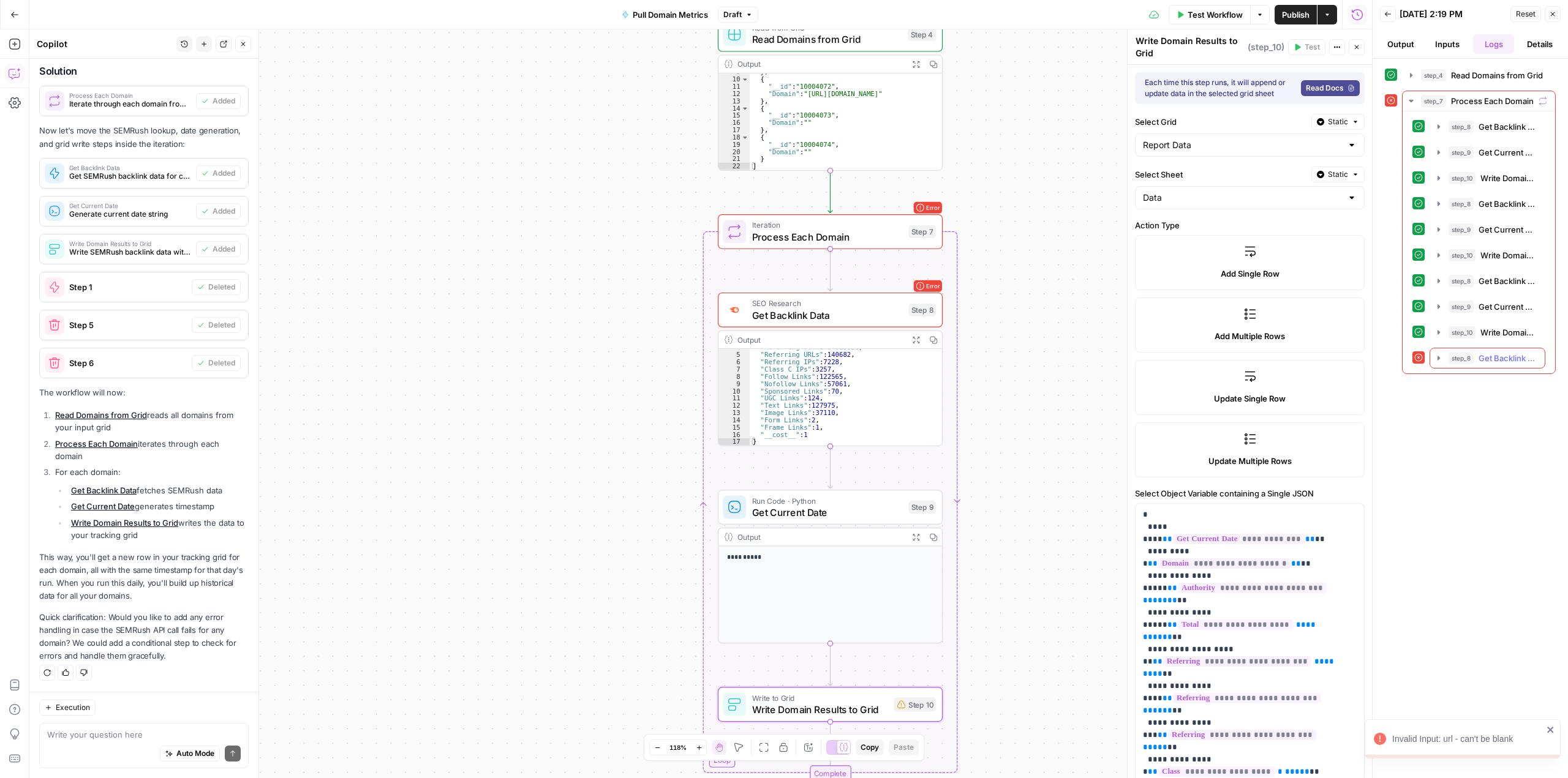
click at [1435, 358] on icon "button" at bounding box center [1439, 358] width 10 height 10
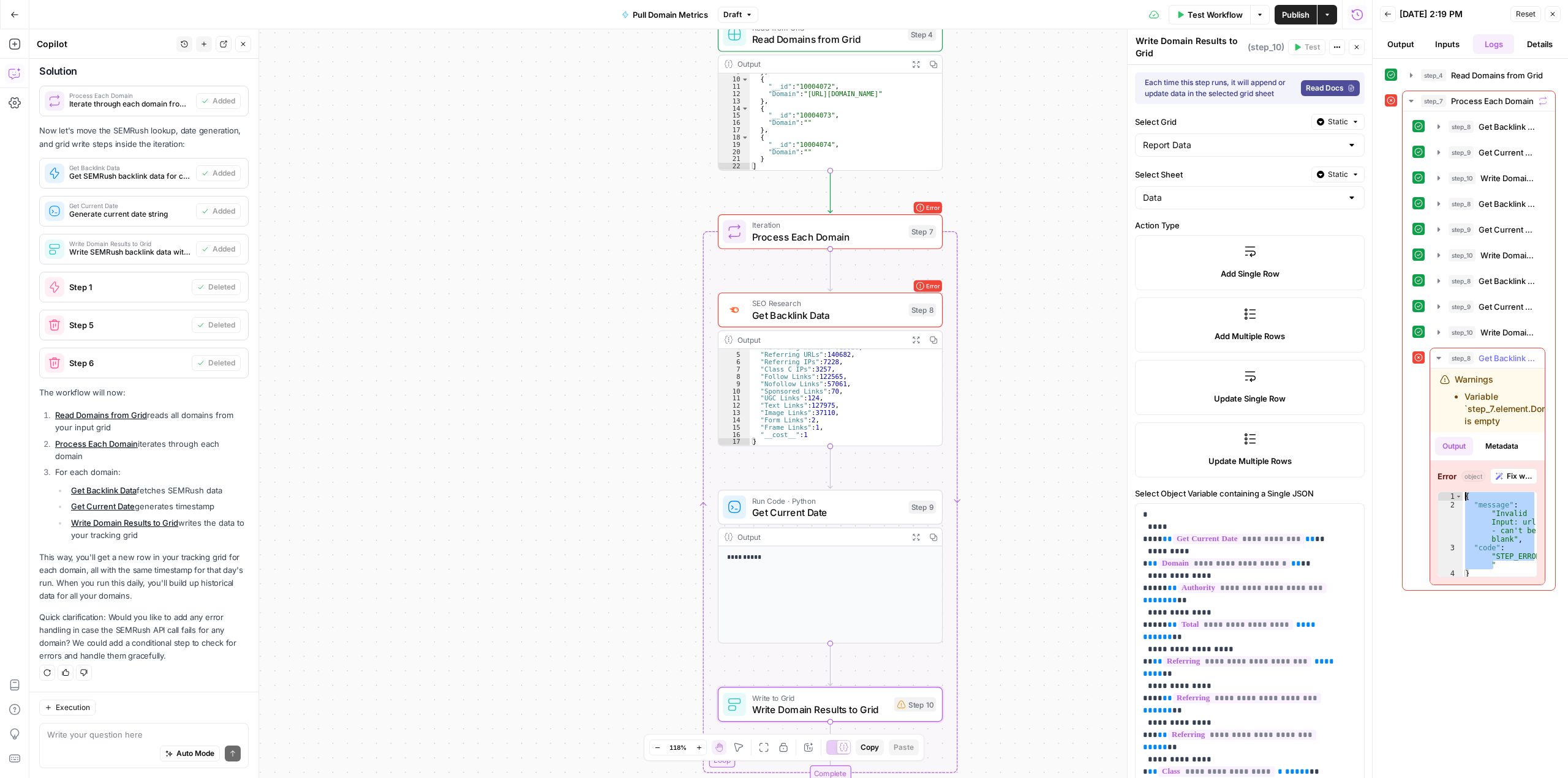
drag, startPoint x: 1505, startPoint y: 563, endPoint x: 1455, endPoint y: 489, distance: 89.3
click at [1455, 489] on div "**********" at bounding box center [1487, 523] width 115 height 124
type textarea "**********"
drag, startPoint x: 1434, startPoint y: 376, endPoint x: 1528, endPoint y: 569, distance: 214.7
click at [1529, 569] on div "**********" at bounding box center [1487, 476] width 115 height 216
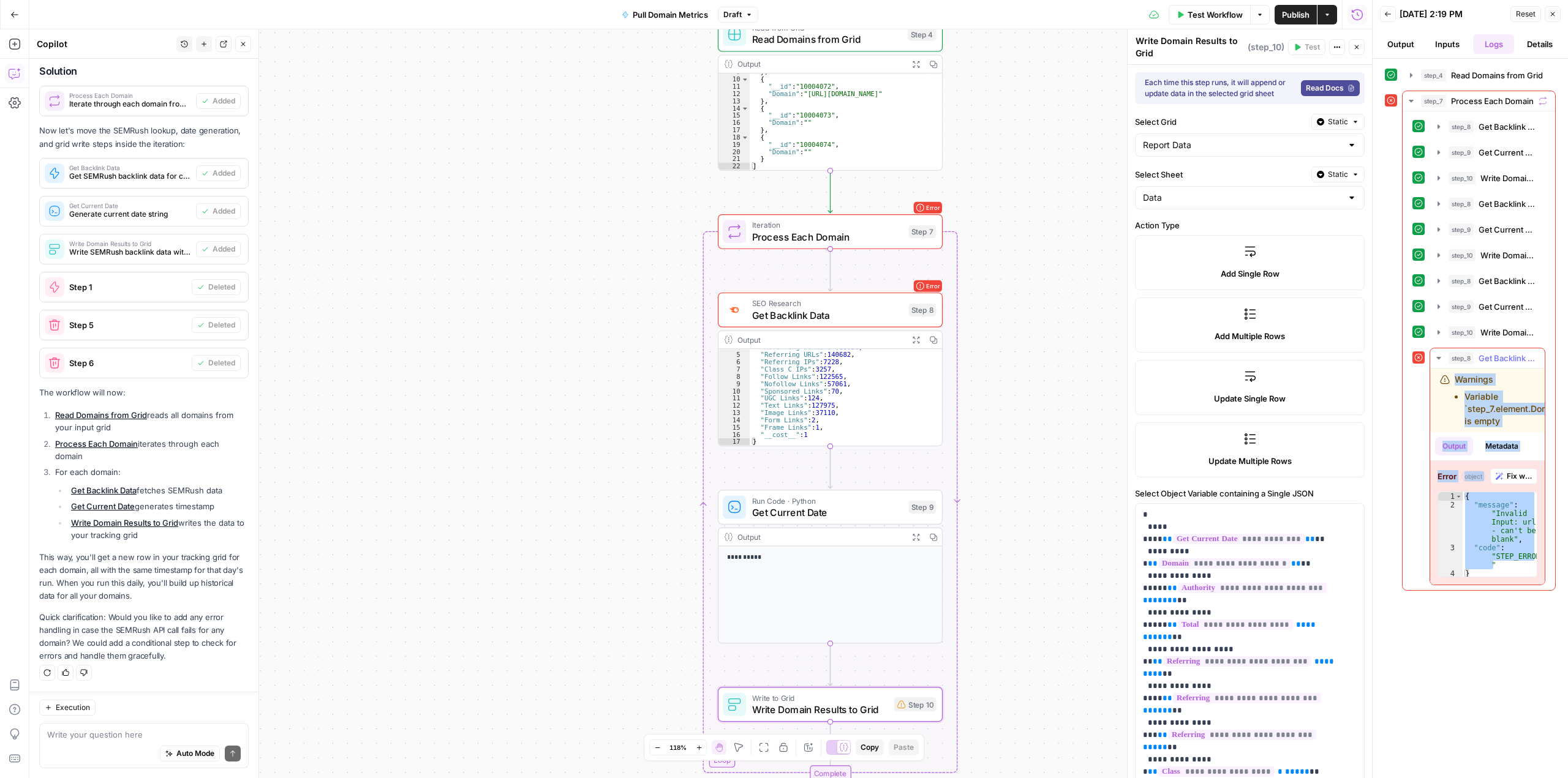
click at [1510, 472] on span "Fix with Copilot" at bounding box center [1519, 476] width 25 height 11
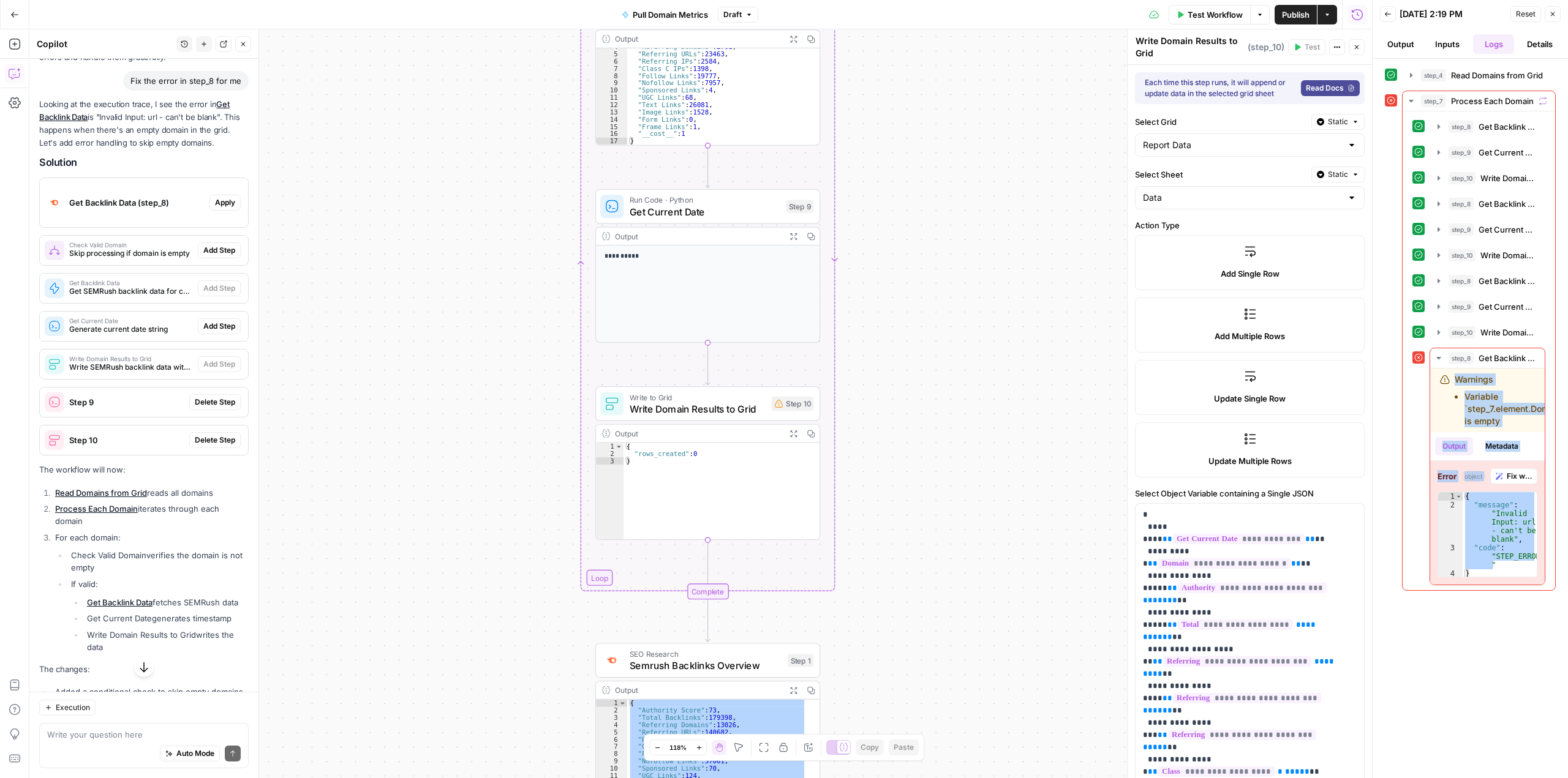
scroll to position [3441, 0]
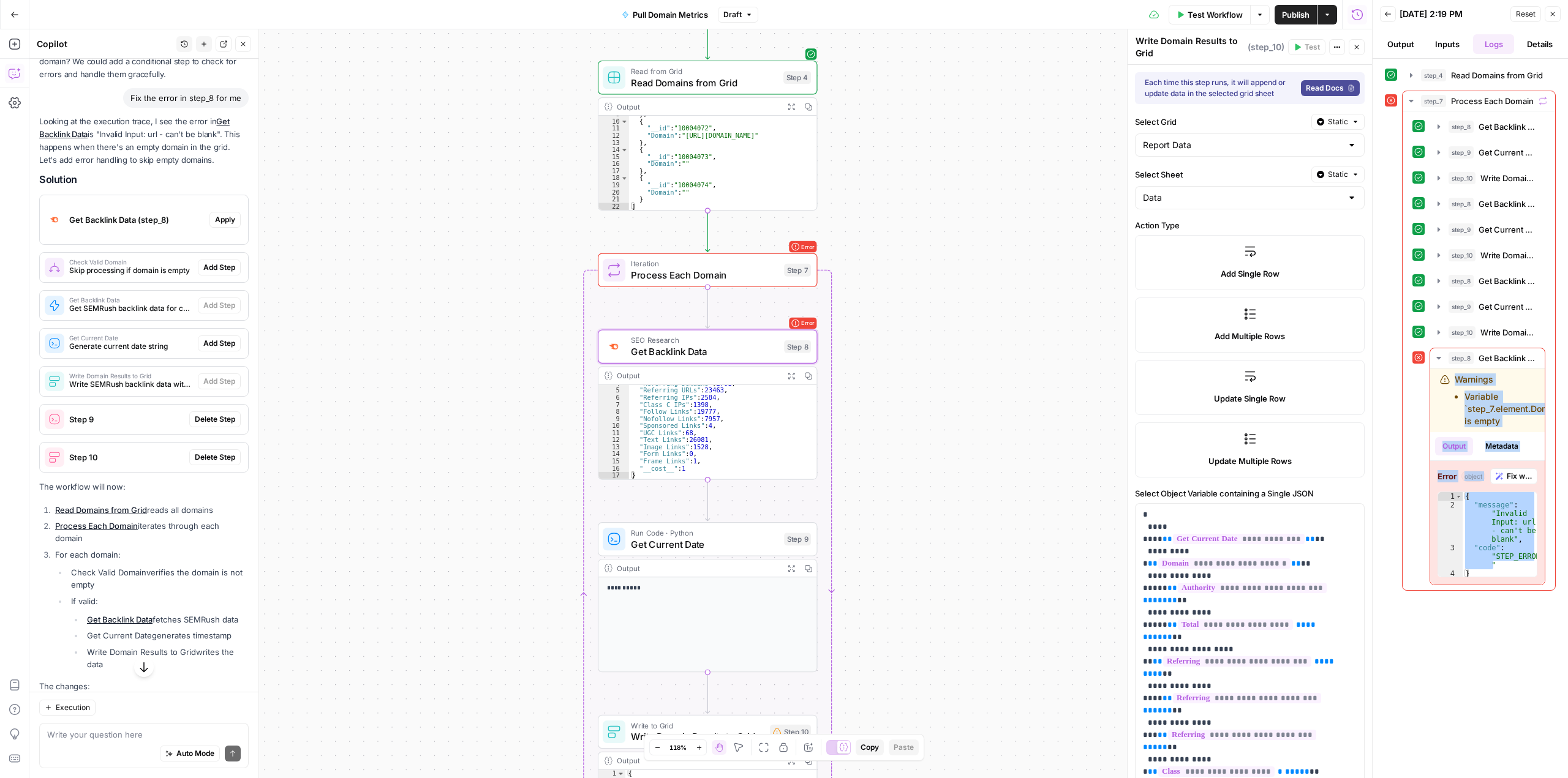
click at [218, 225] on span "Apply" at bounding box center [225, 220] width 20 height 11
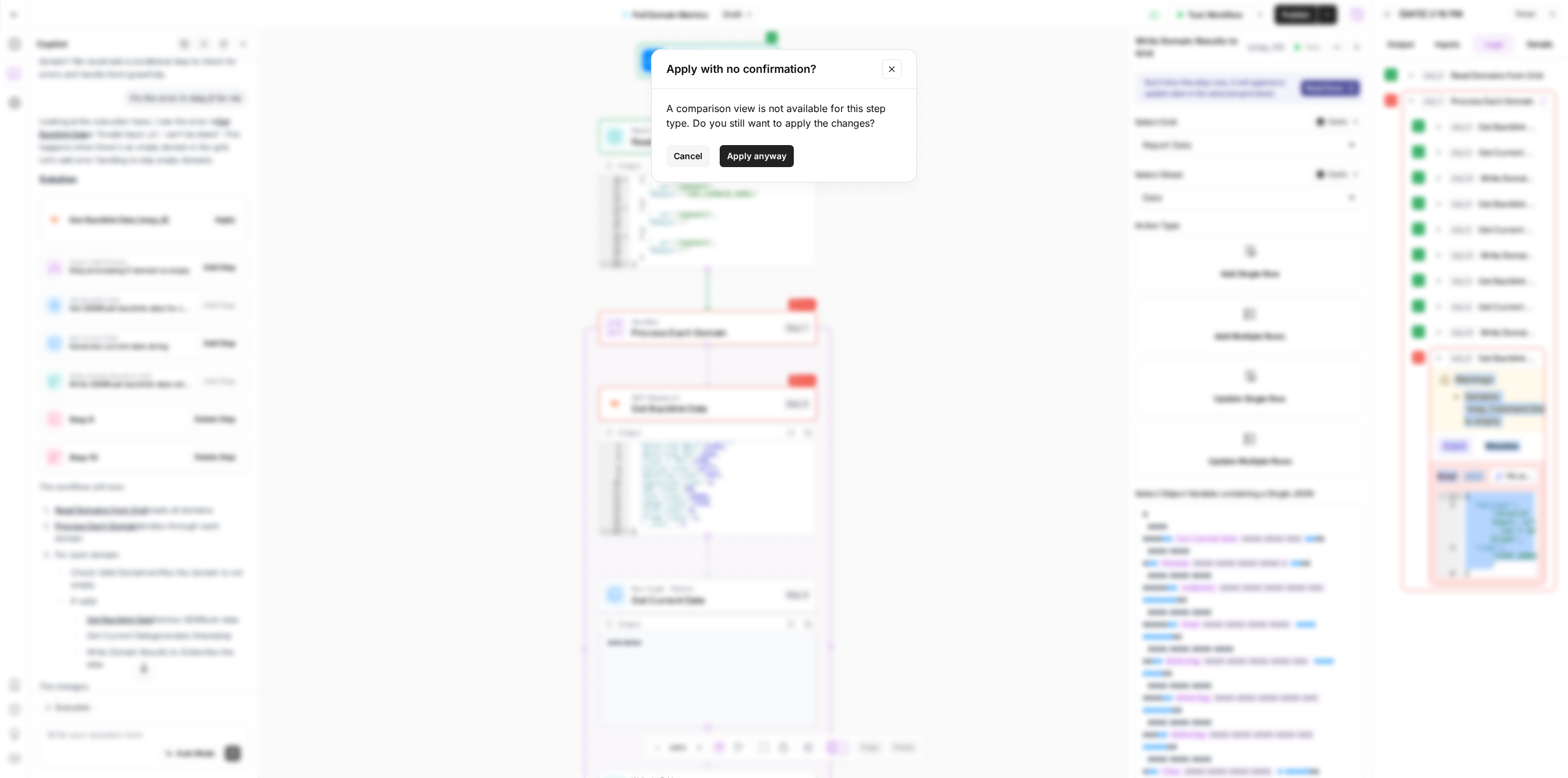
click at [761, 155] on span "Apply anyway" at bounding box center [757, 155] width 59 height 12
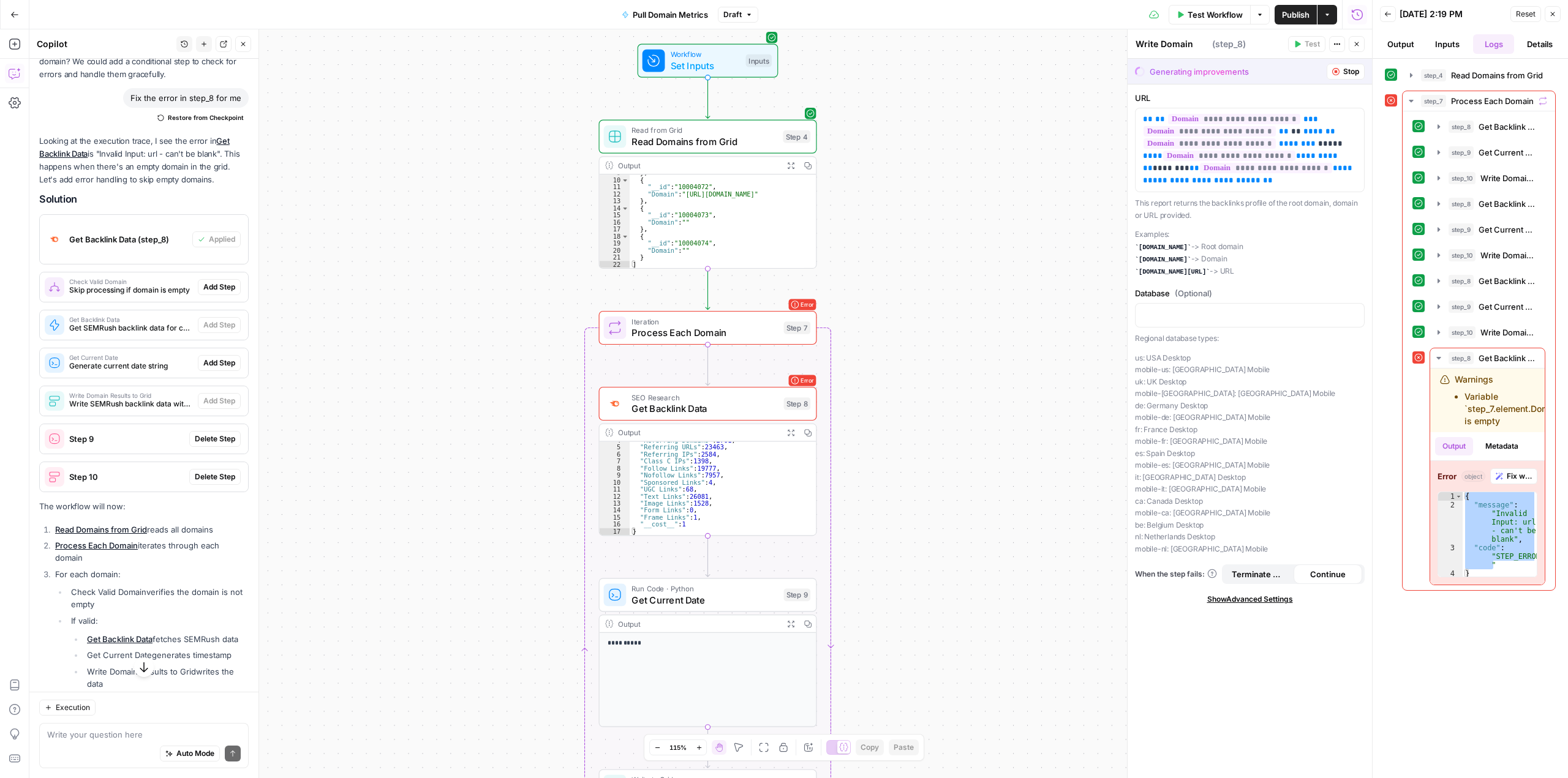
type textarea "Get Backlink Data"
click at [213, 293] on span "Add Step" at bounding box center [219, 287] width 32 height 11
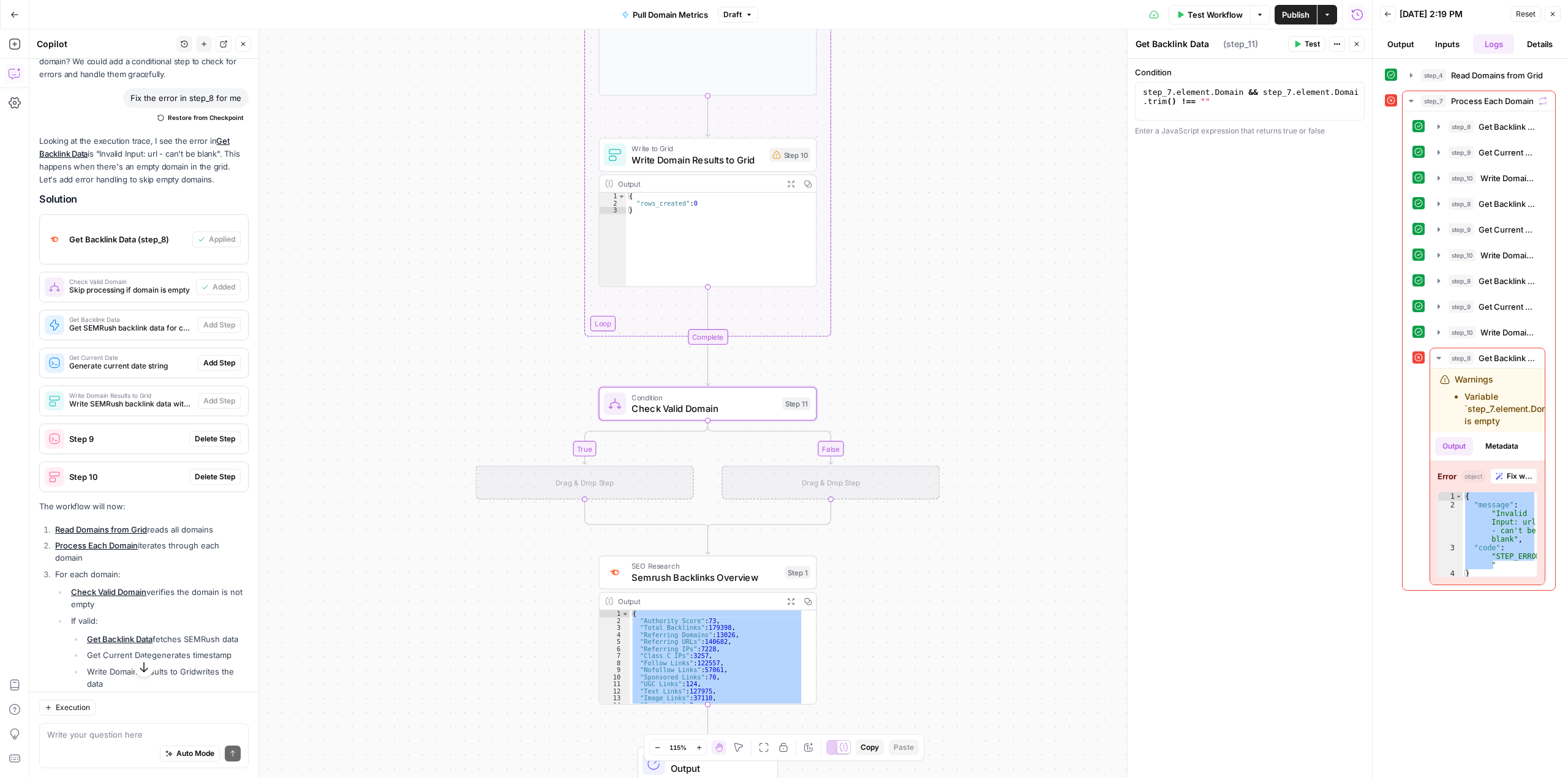
type textarea "Check Valid Domain"
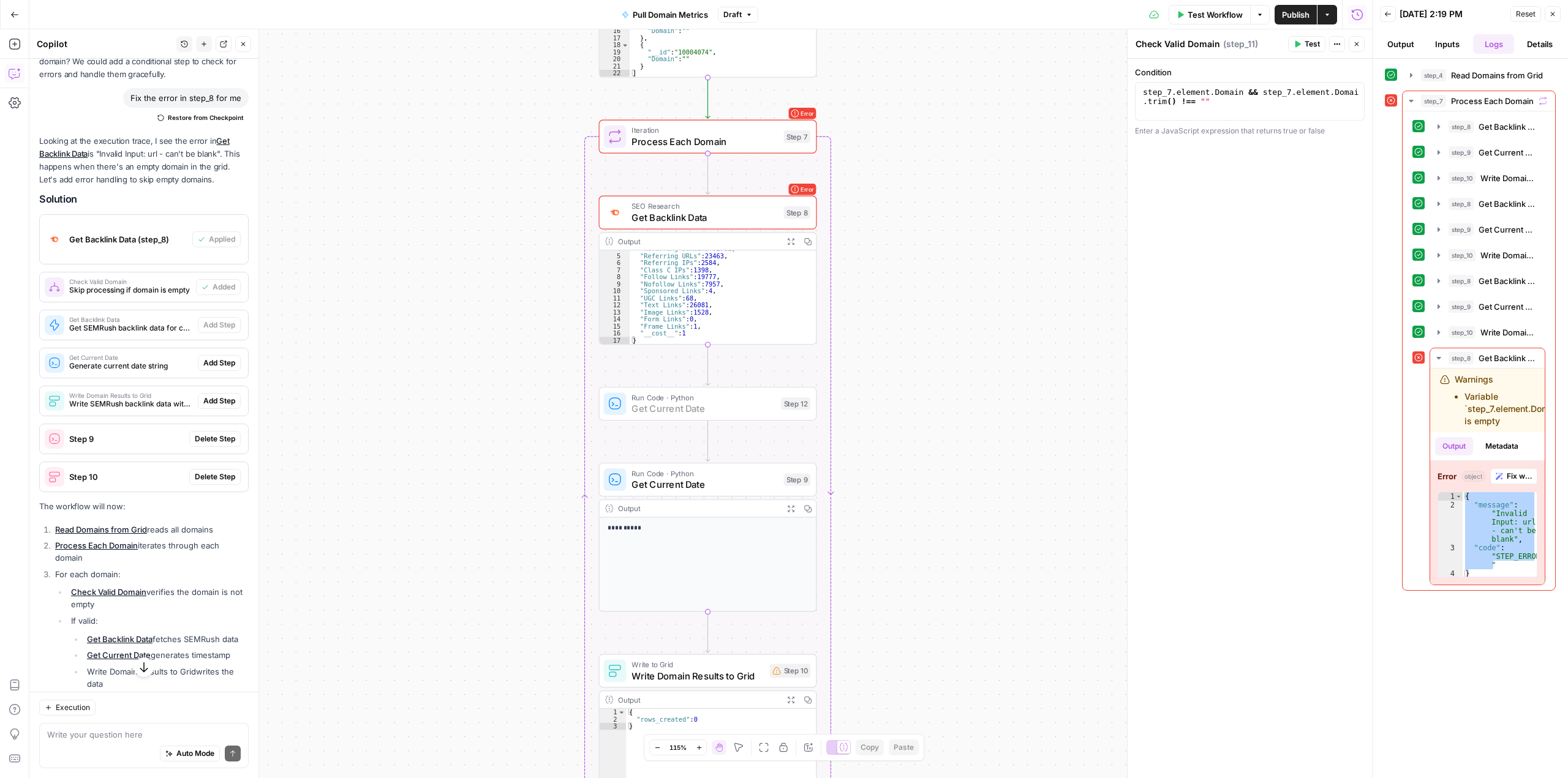
click at [217, 371] on button "Add Step" at bounding box center [219, 363] width 43 height 16
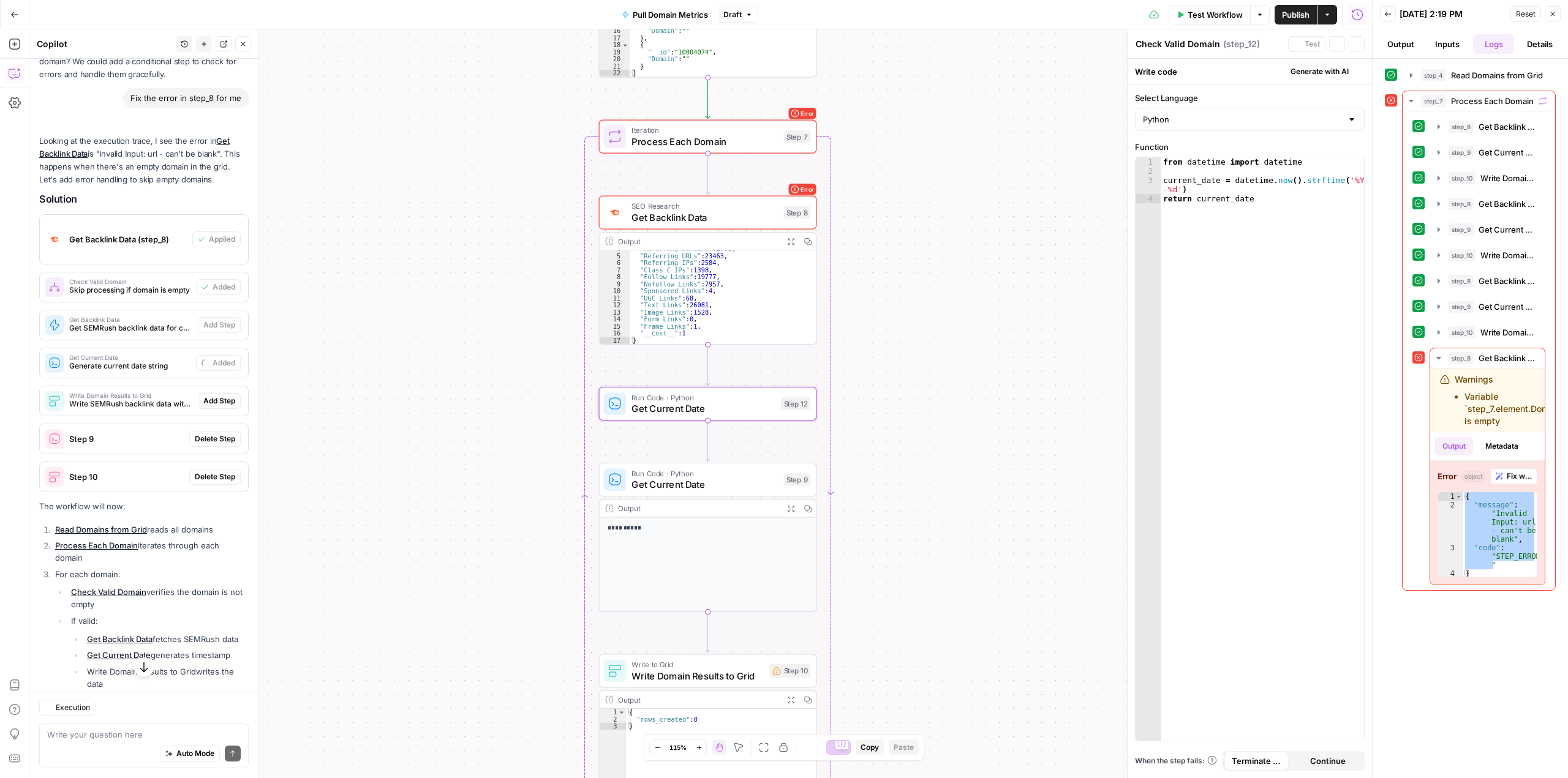
type textarea "Get Current Date"
click at [210, 407] on span "Add Step" at bounding box center [219, 401] width 32 height 11
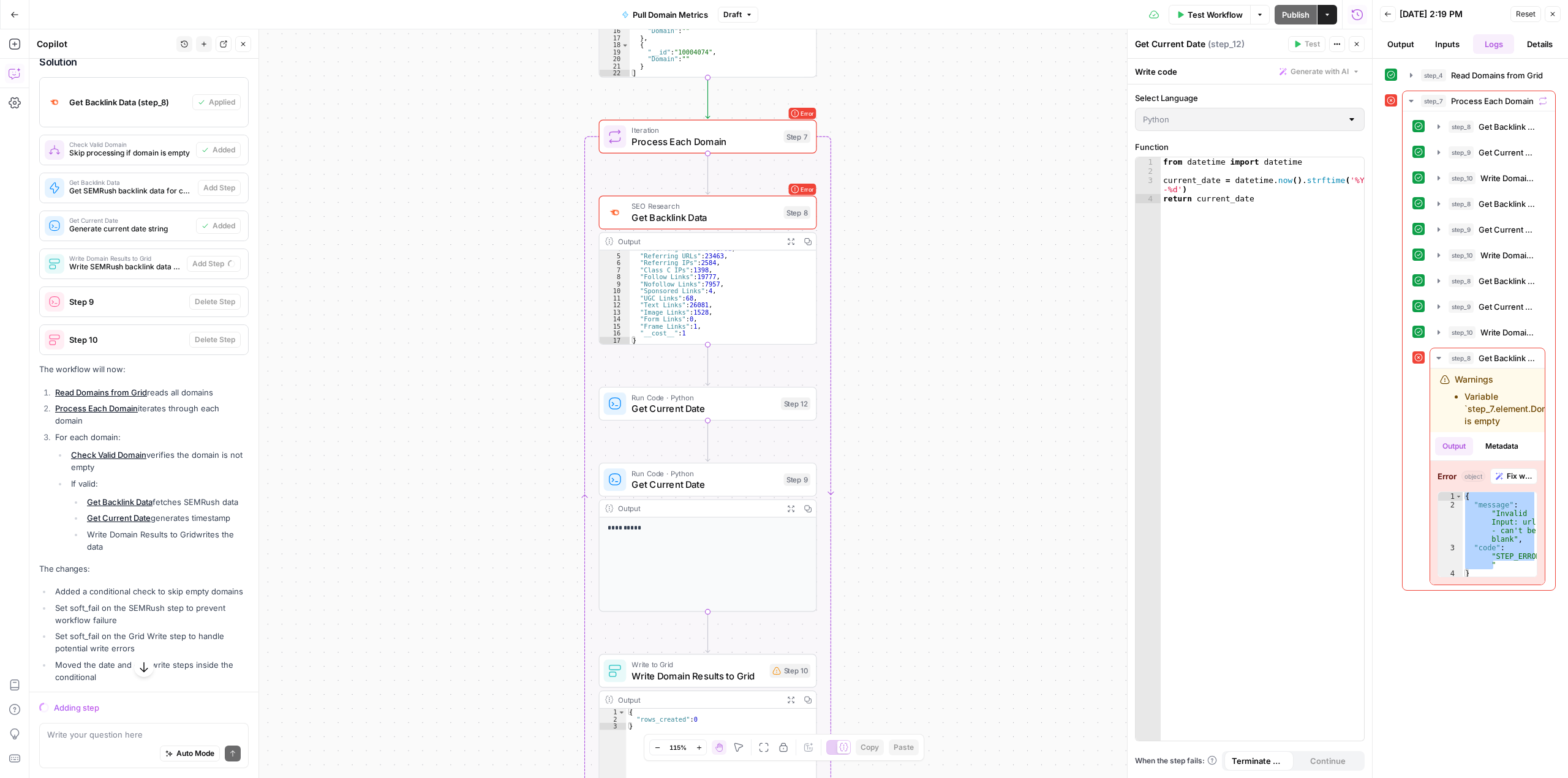
scroll to position [3323, 0]
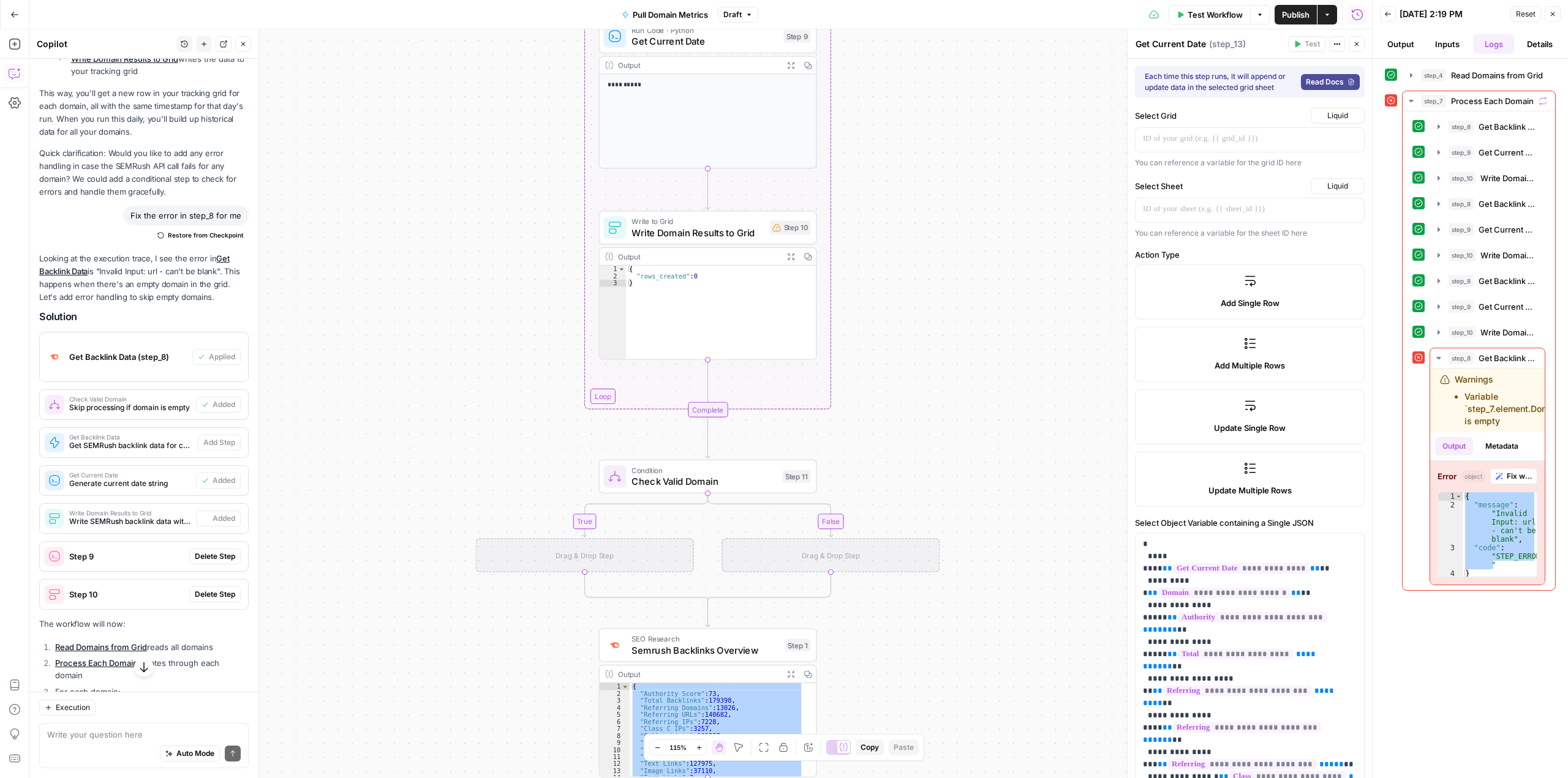
type textarea "Write Domain Results to Grid"
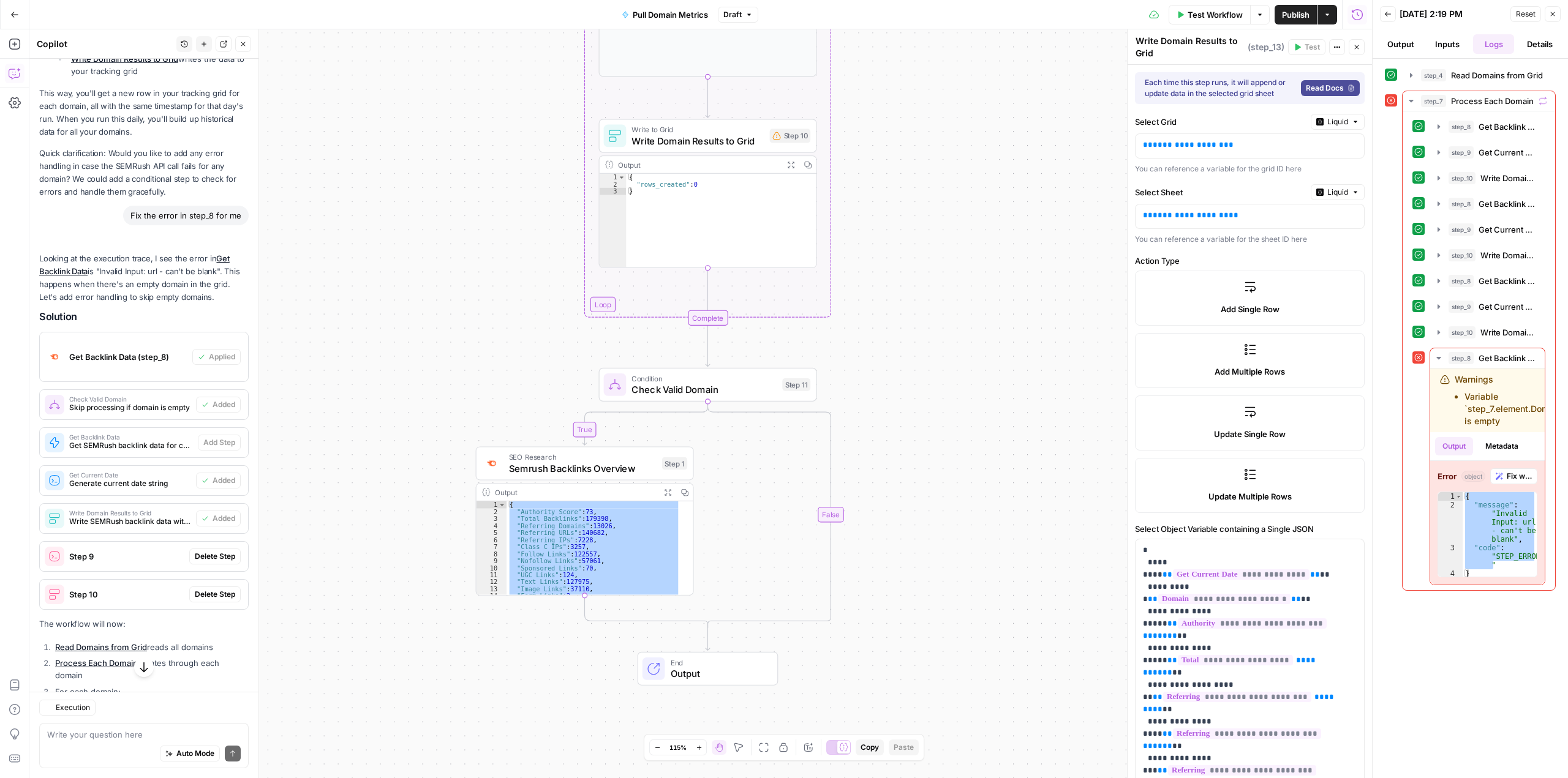
scroll to position [3441, 0]
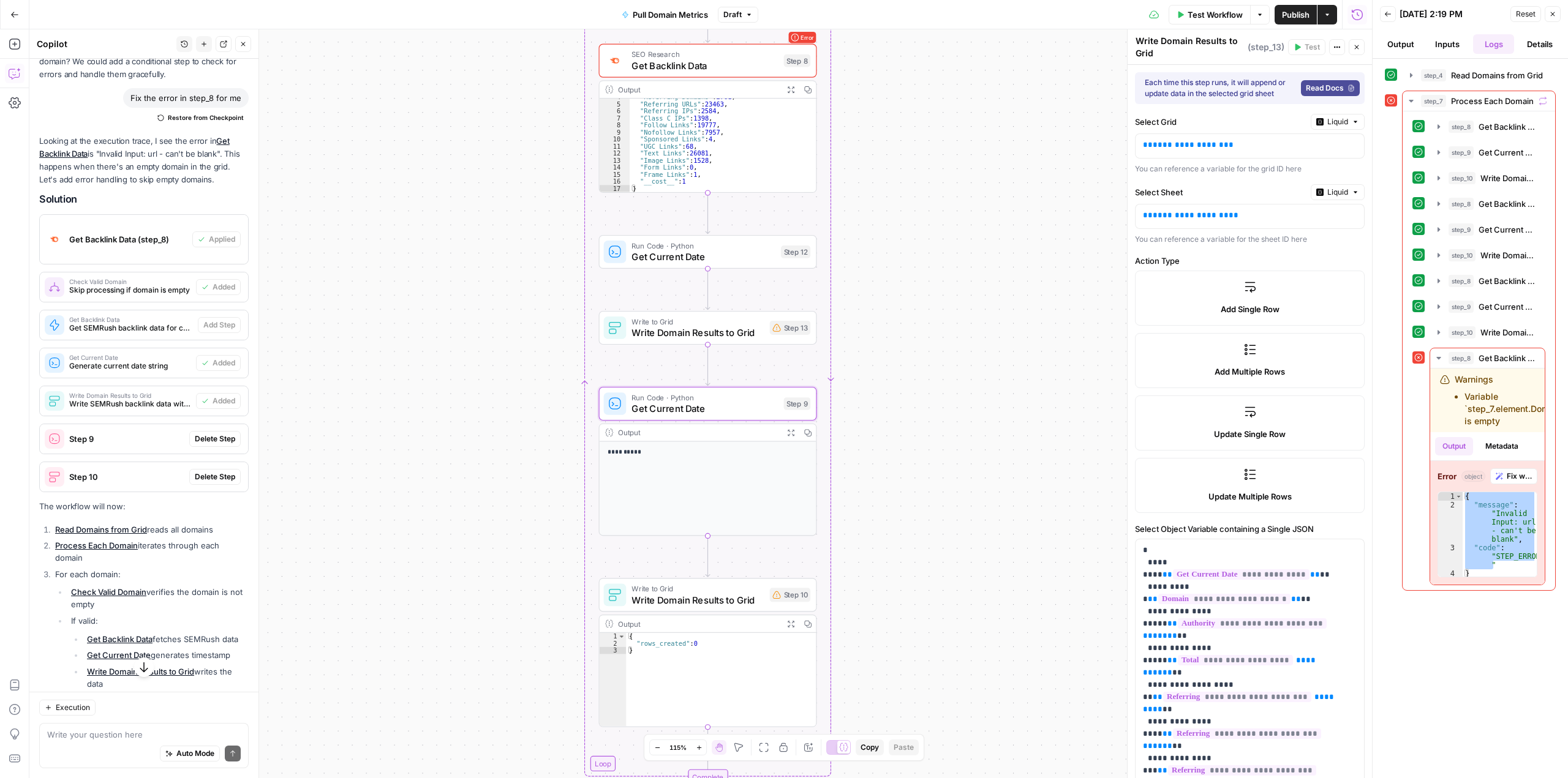
click at [218, 445] on span "Delete Step" at bounding box center [215, 439] width 40 height 11
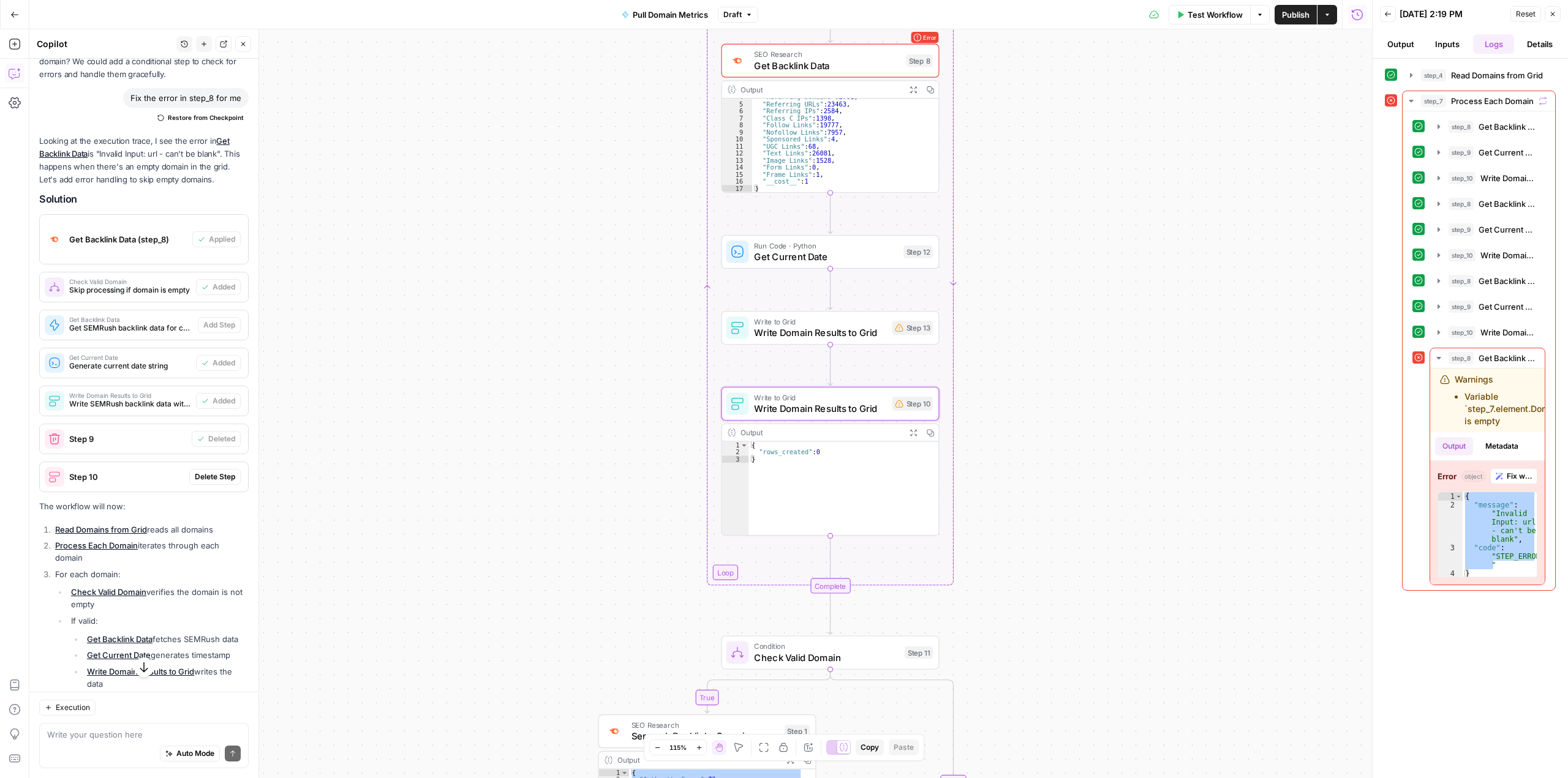
click at [217, 483] on span "Delete Step" at bounding box center [215, 477] width 40 height 11
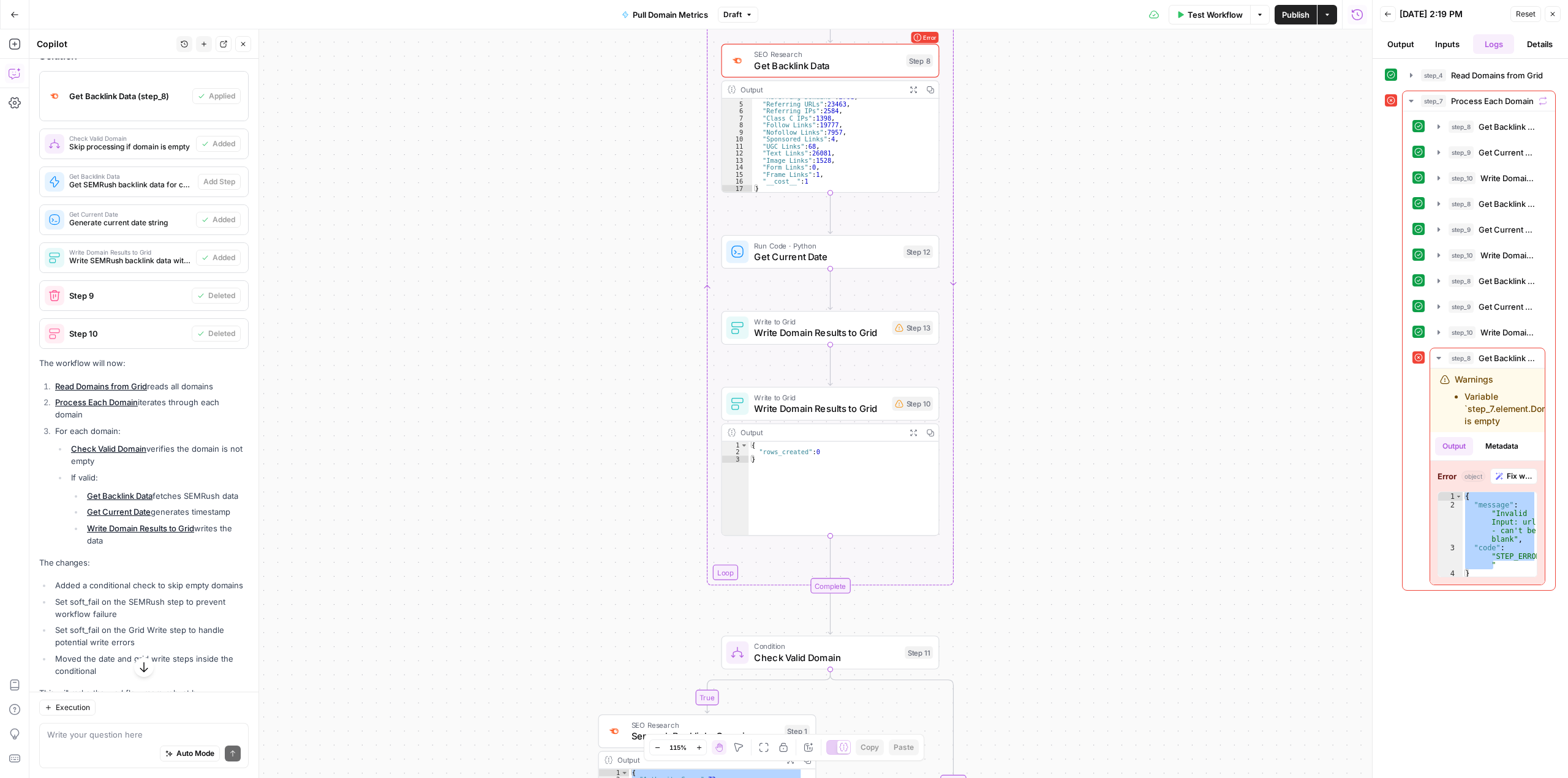
scroll to position [3583, 0]
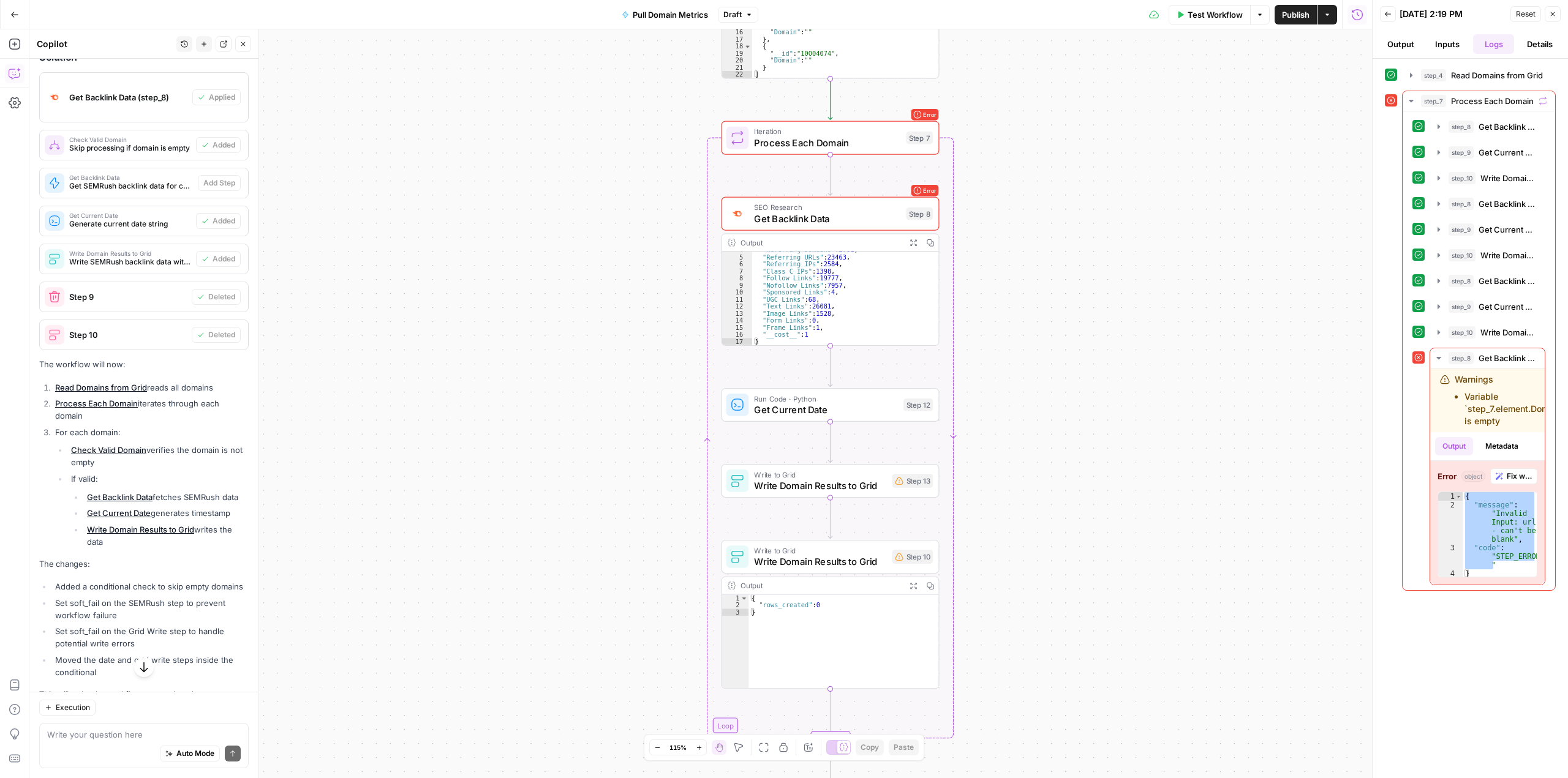
click at [1191, 12] on span "Test Workflow" at bounding box center [1215, 14] width 55 height 12
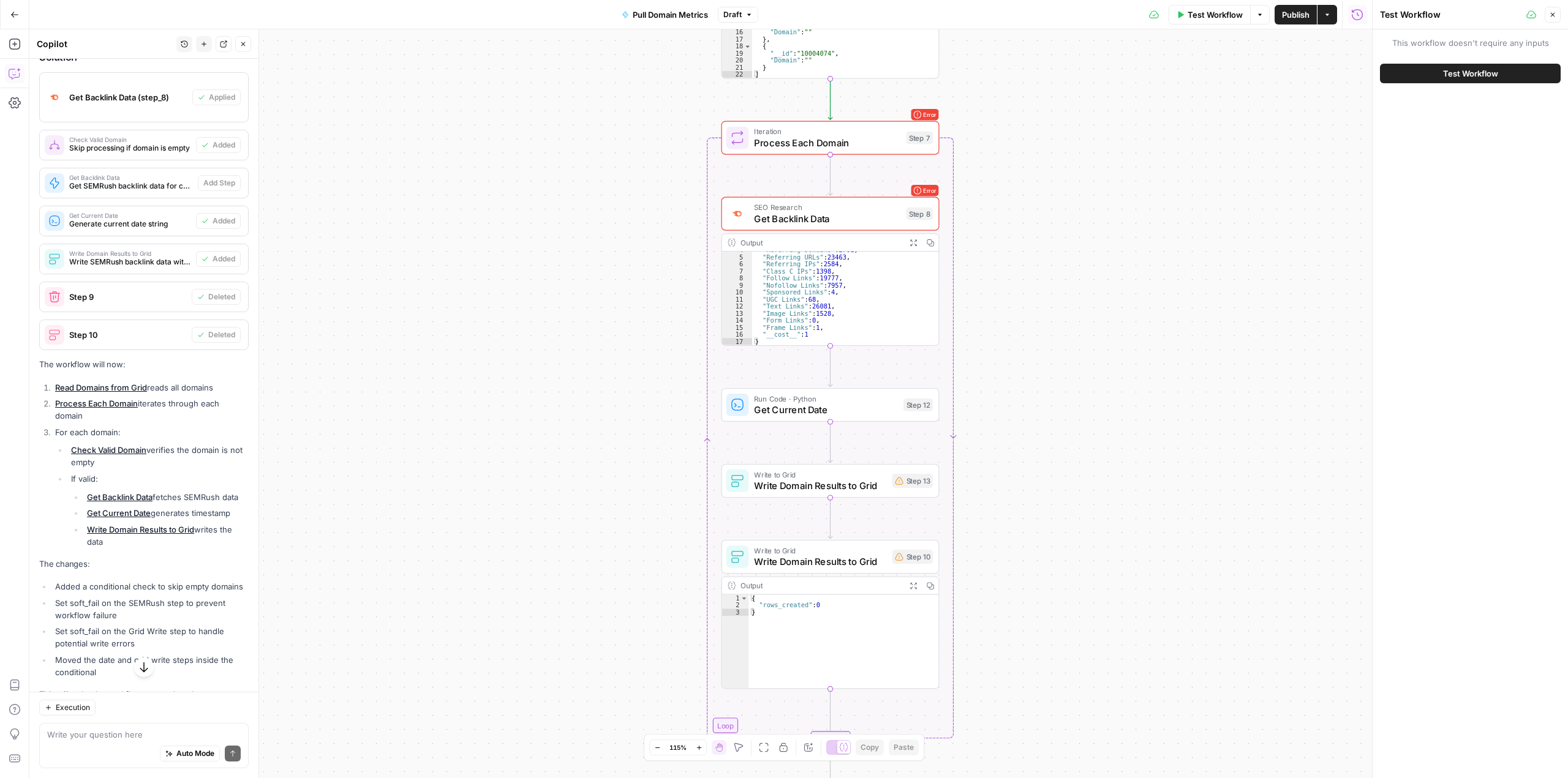
click at [1427, 78] on button "Test Workflow" at bounding box center [1470, 74] width 181 height 20
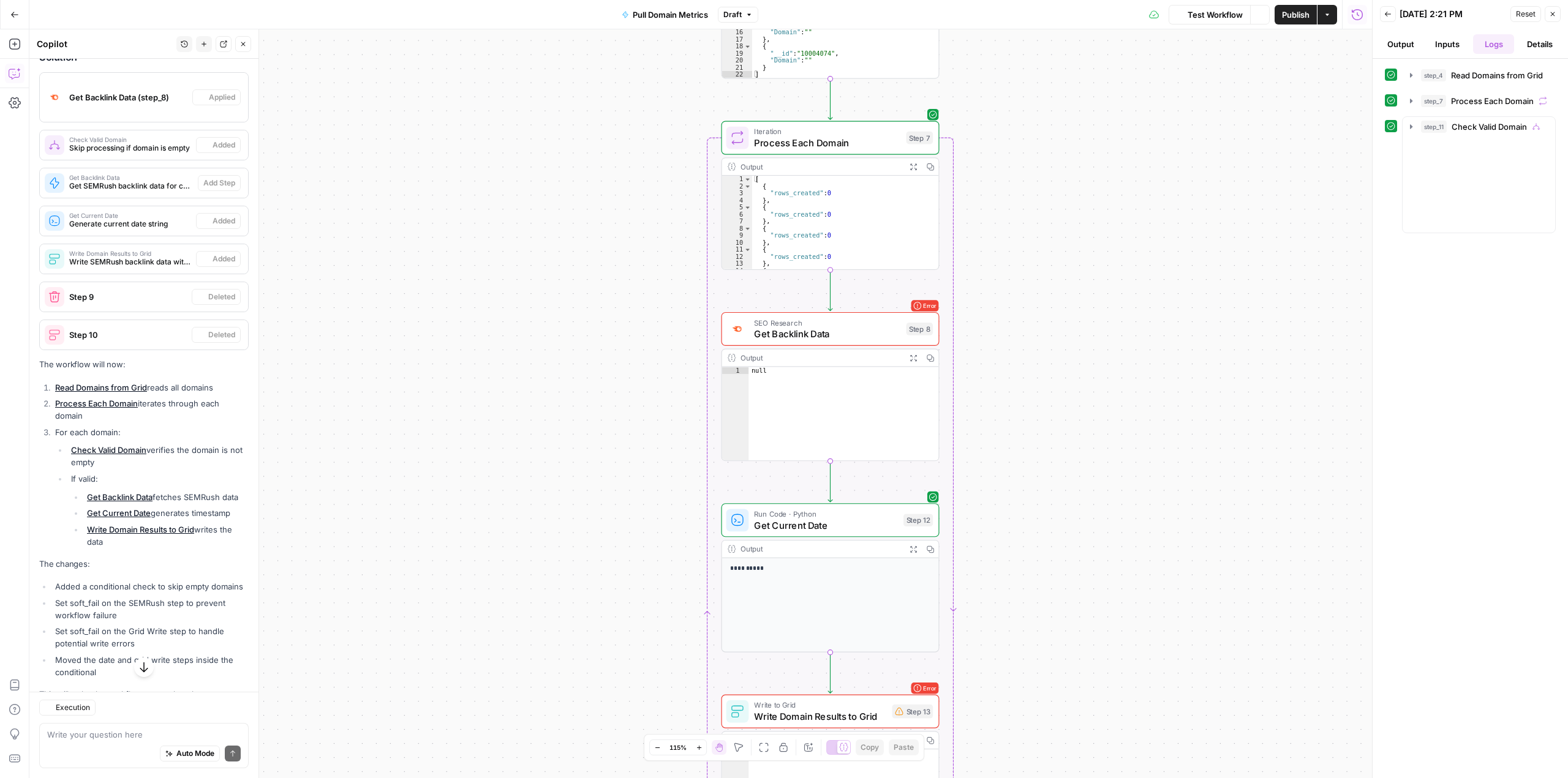
scroll to position [3583, 0]
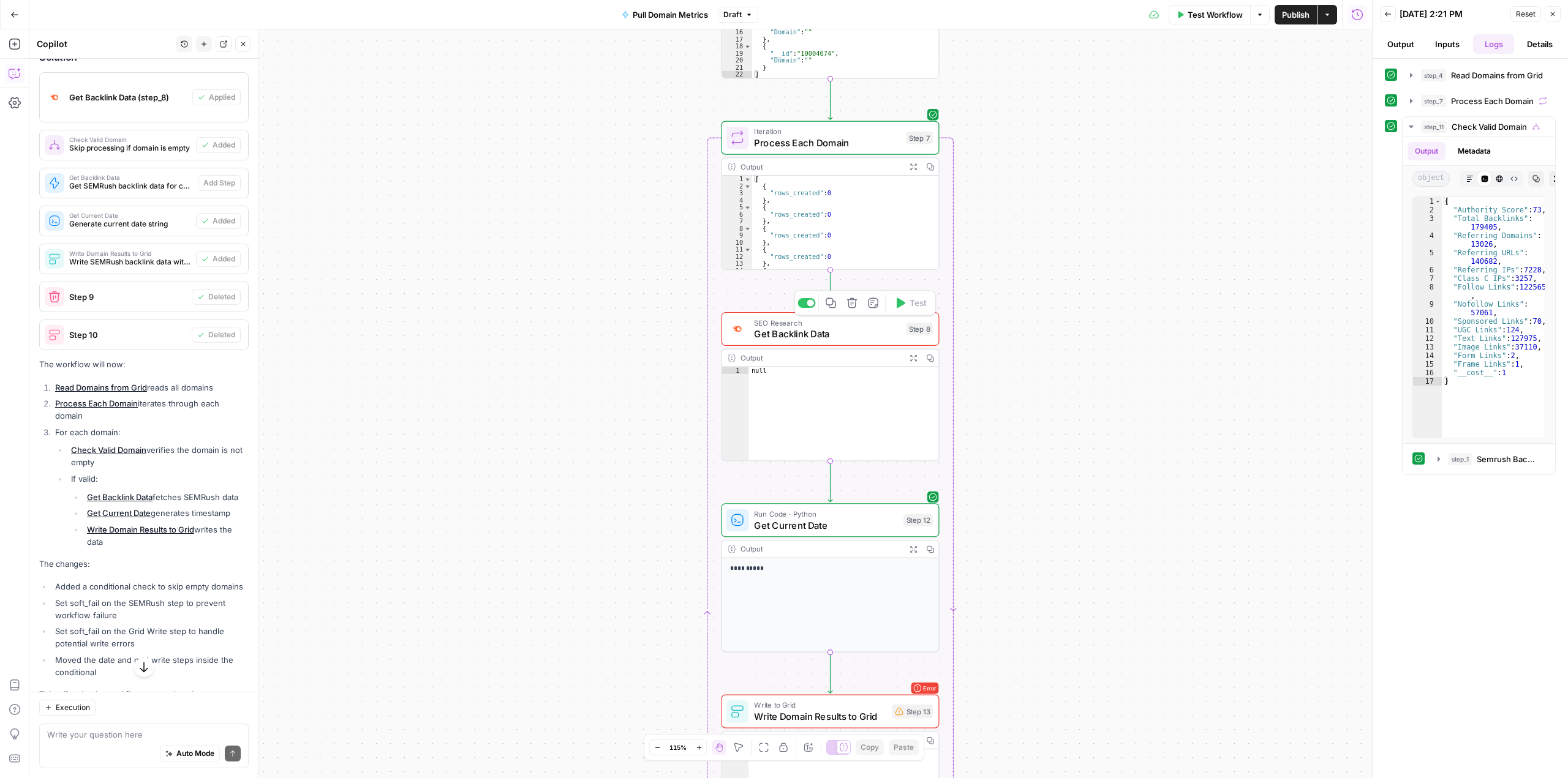
click at [837, 329] on span "Get Backlink Data" at bounding box center [827, 334] width 146 height 14
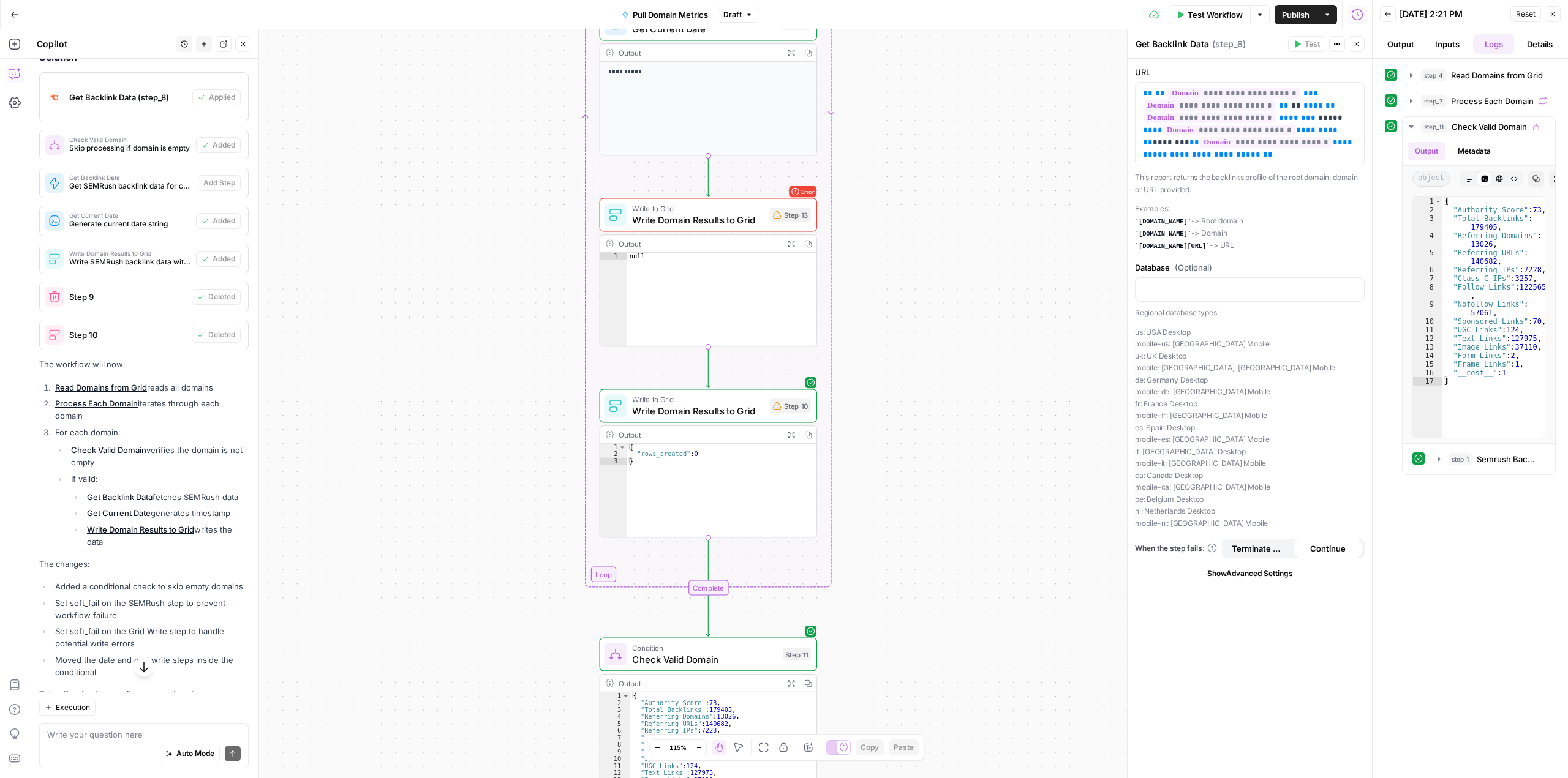
scroll to position [3766, 0]
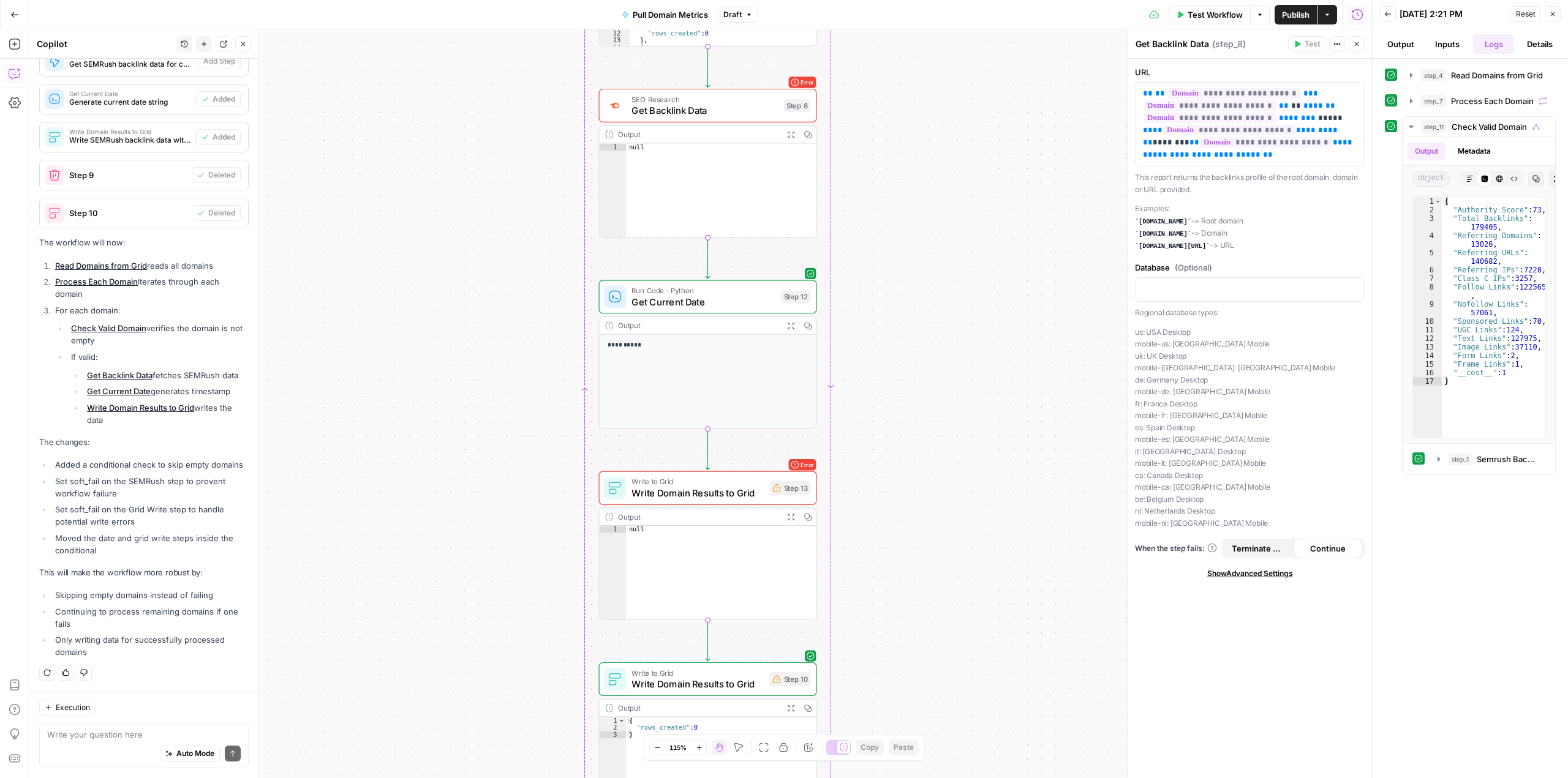
click at [710, 106] on span "Get Backlink Data" at bounding box center [704, 110] width 146 height 14
click at [1553, 13] on icon "button" at bounding box center [1553, 14] width 4 height 4
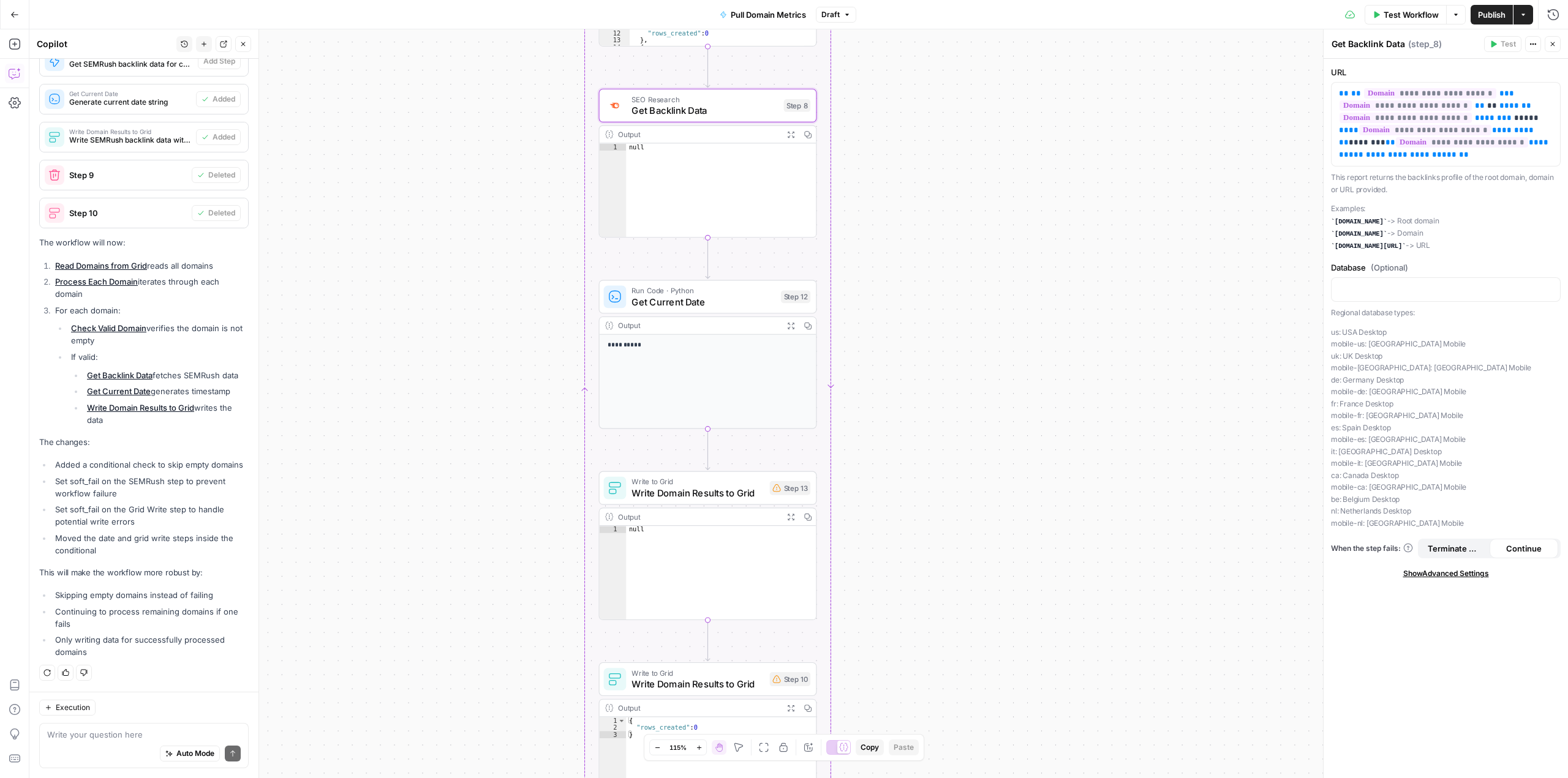
click at [1552, 44] on icon "button" at bounding box center [1553, 44] width 4 height 4
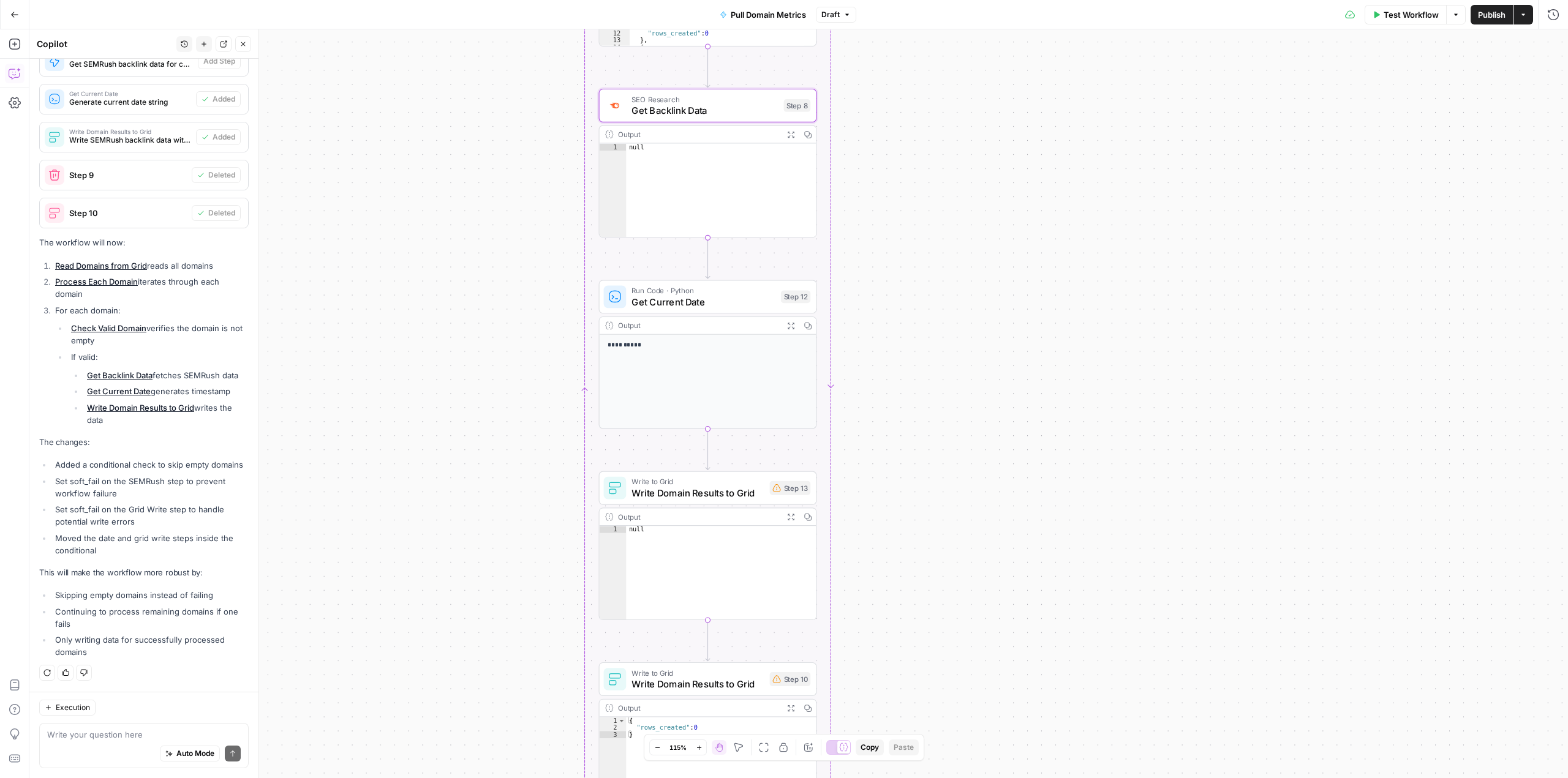
click at [754, 110] on span "Get Backlink Data" at bounding box center [704, 110] width 146 height 14
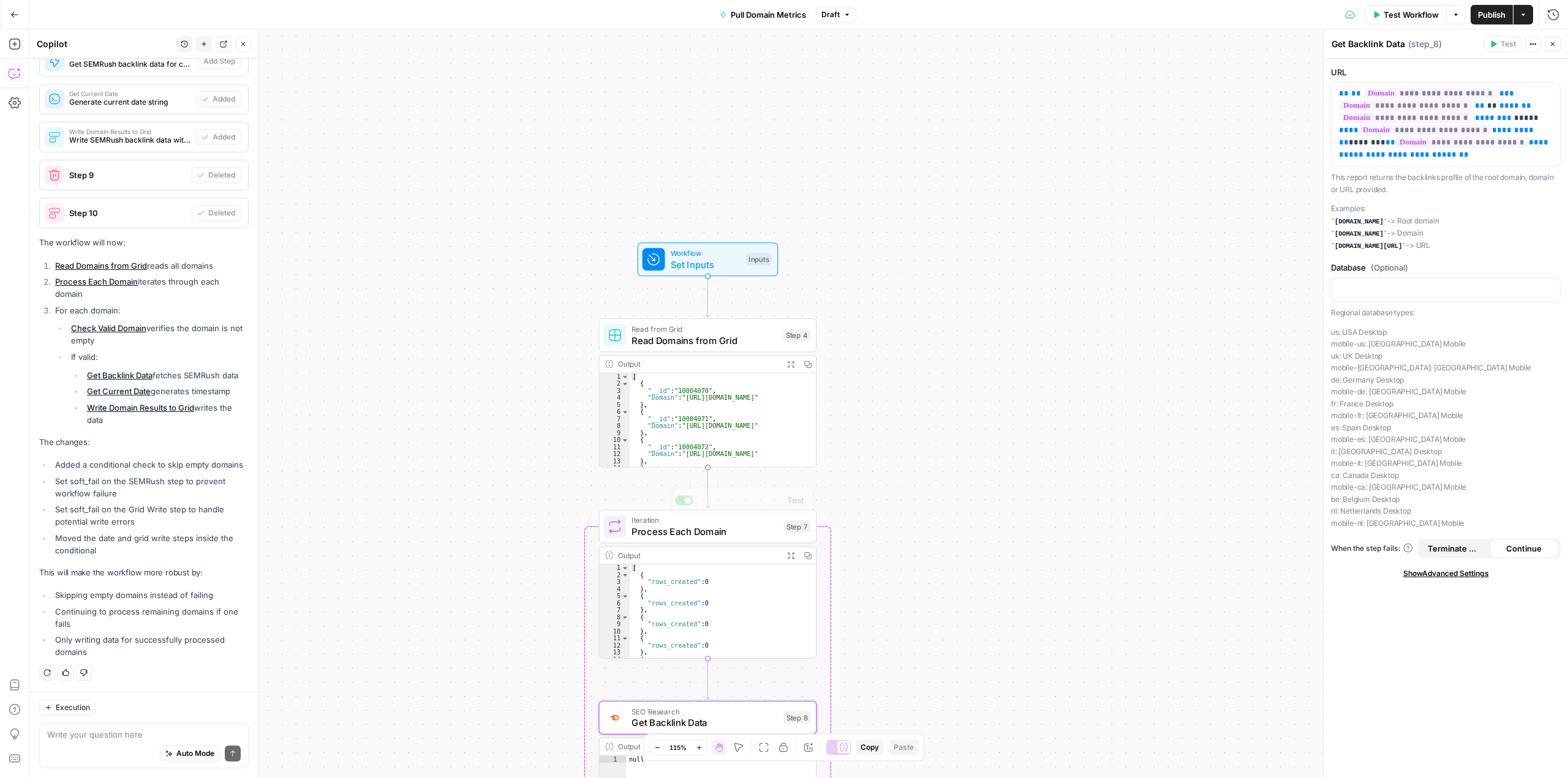
scroll to position [0, 0]
click at [787, 312] on span "Test" at bounding box center [795, 310] width 17 height 13
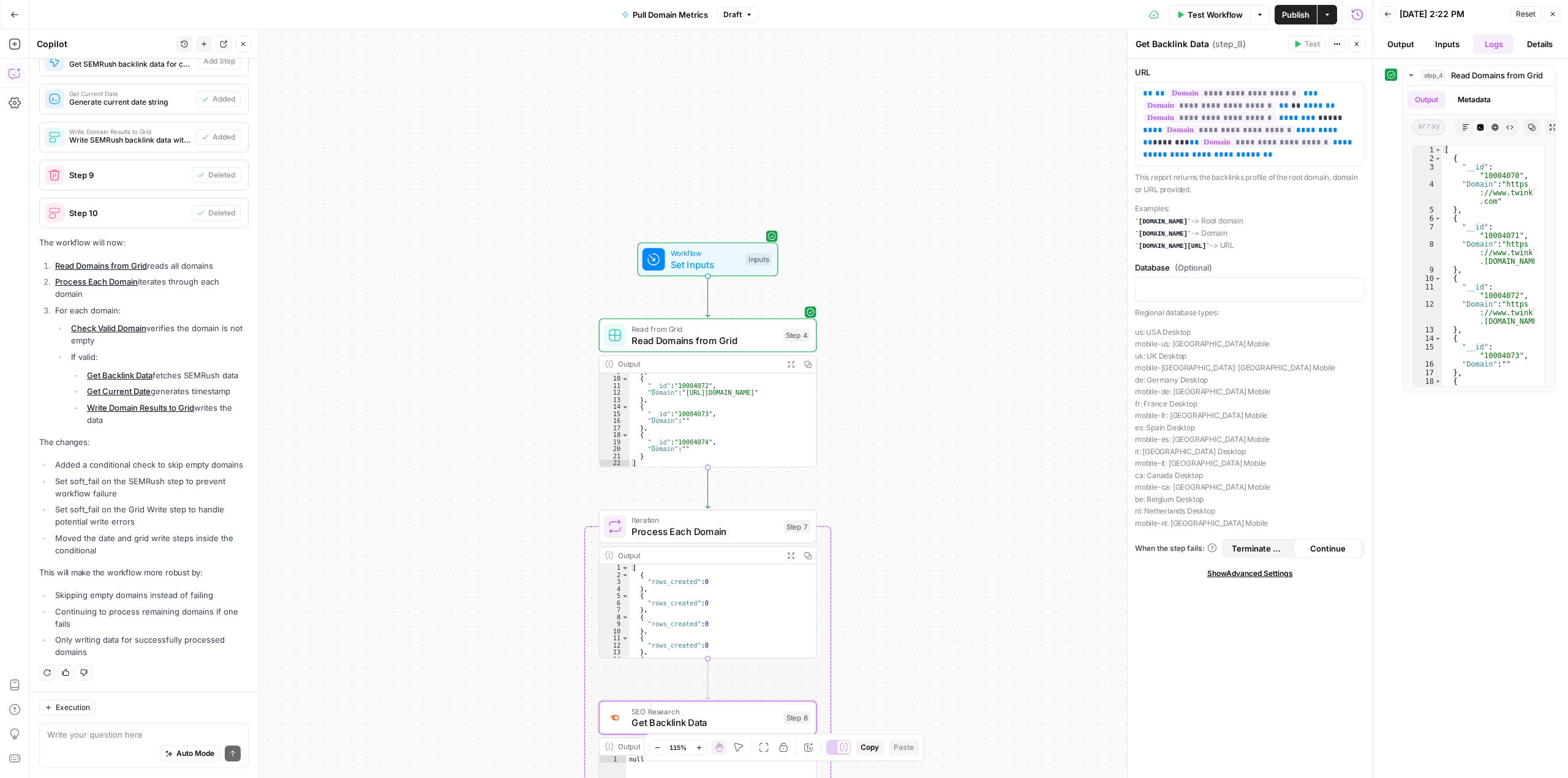
scroll to position [53, 0]
click at [783, 502] on button "Test" at bounding box center [788, 501] width 44 height 18
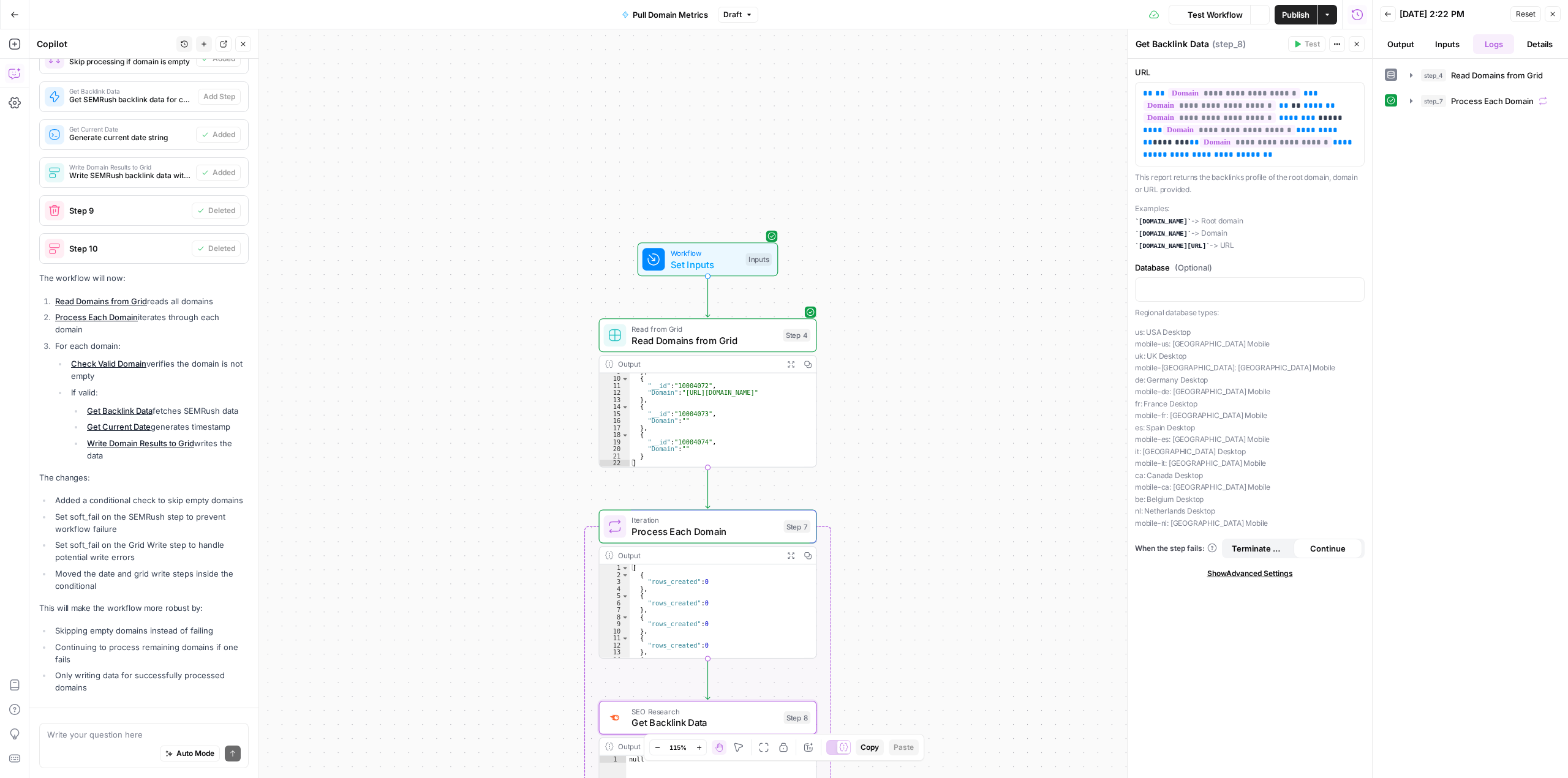
scroll to position [3766, 0]
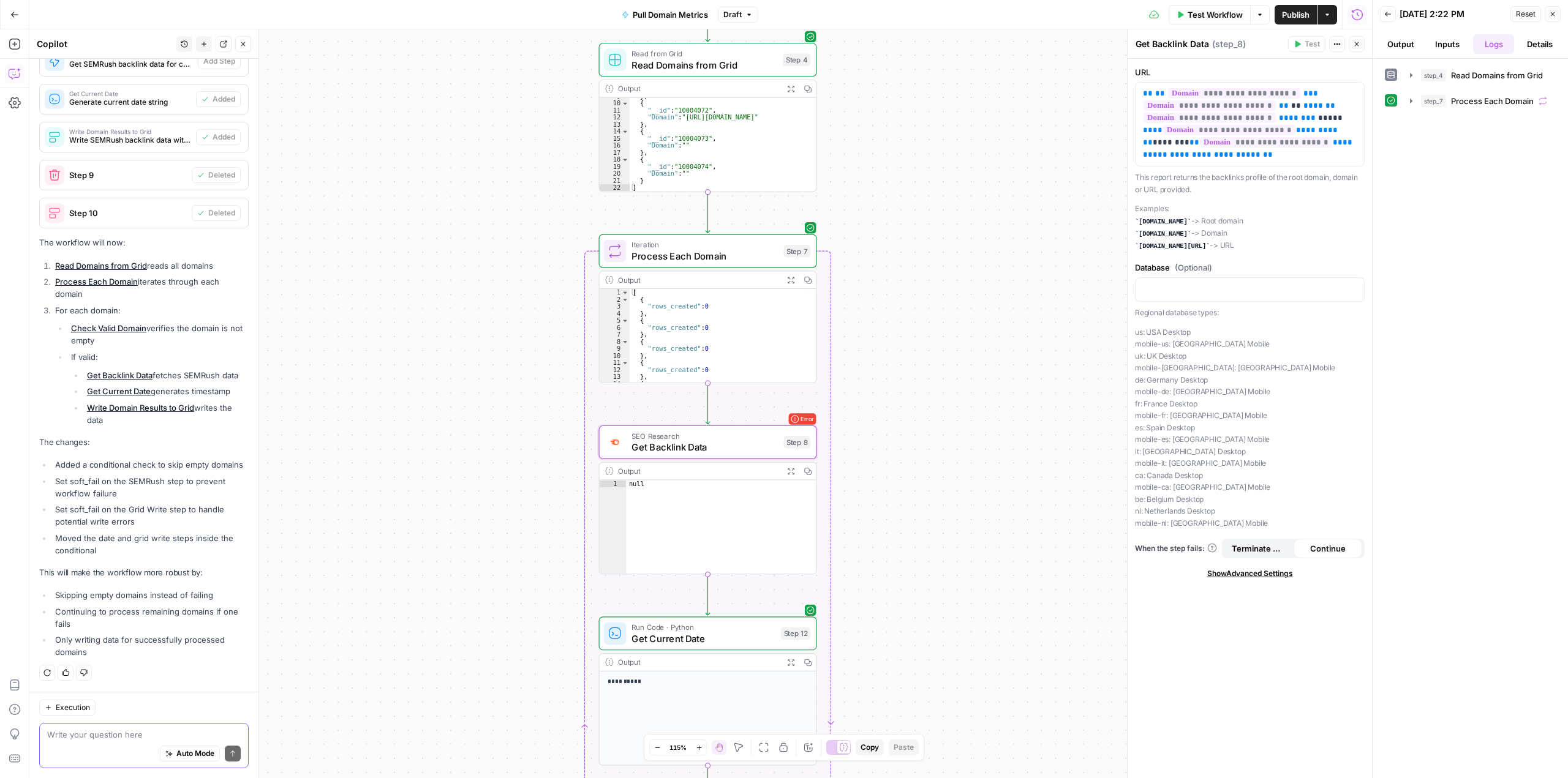
click at [159, 739] on textarea at bounding box center [144, 734] width 194 height 12
type textarea "I'm still getting an error at setp 8"
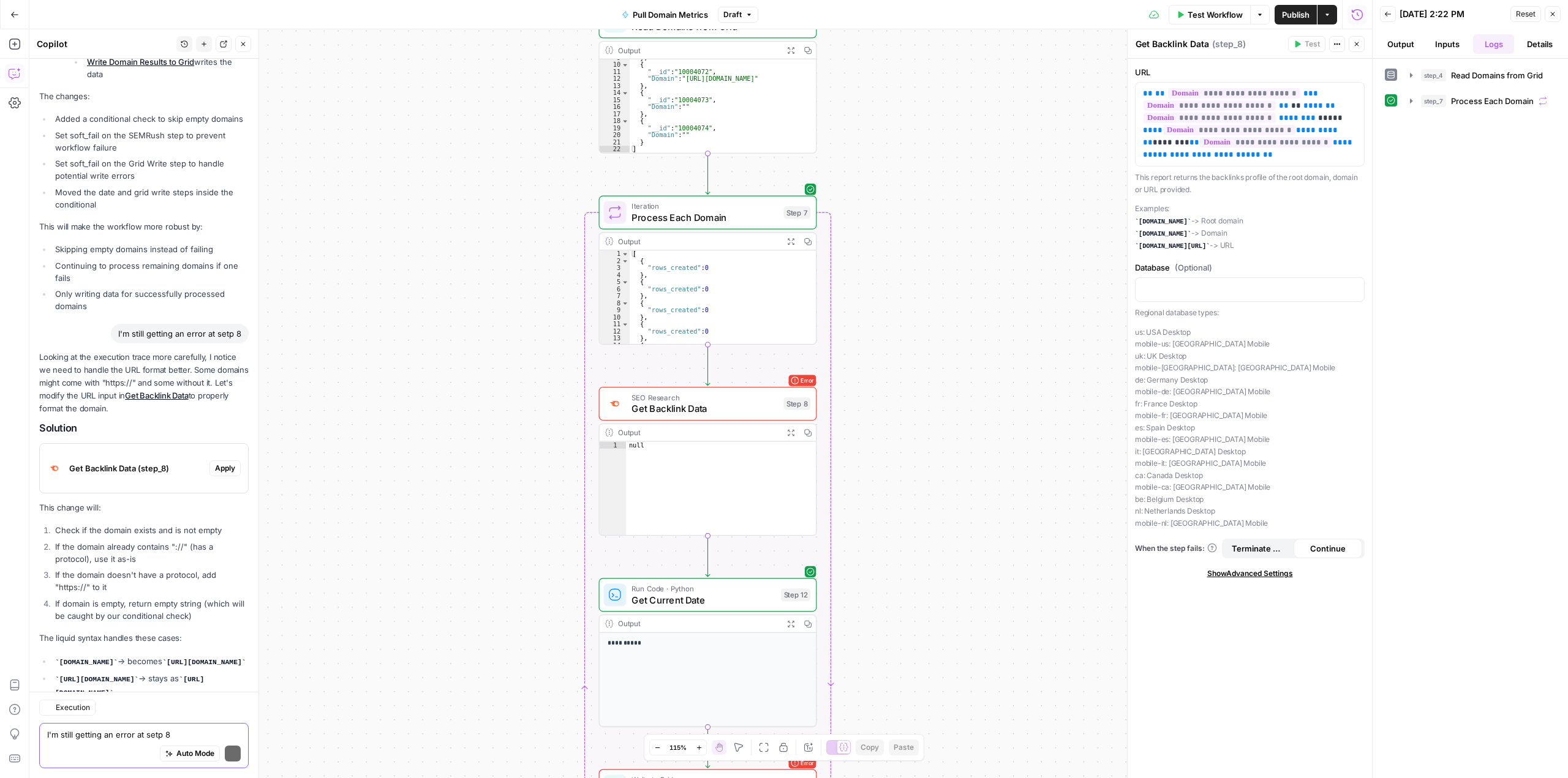
scroll to position [4233, 0]
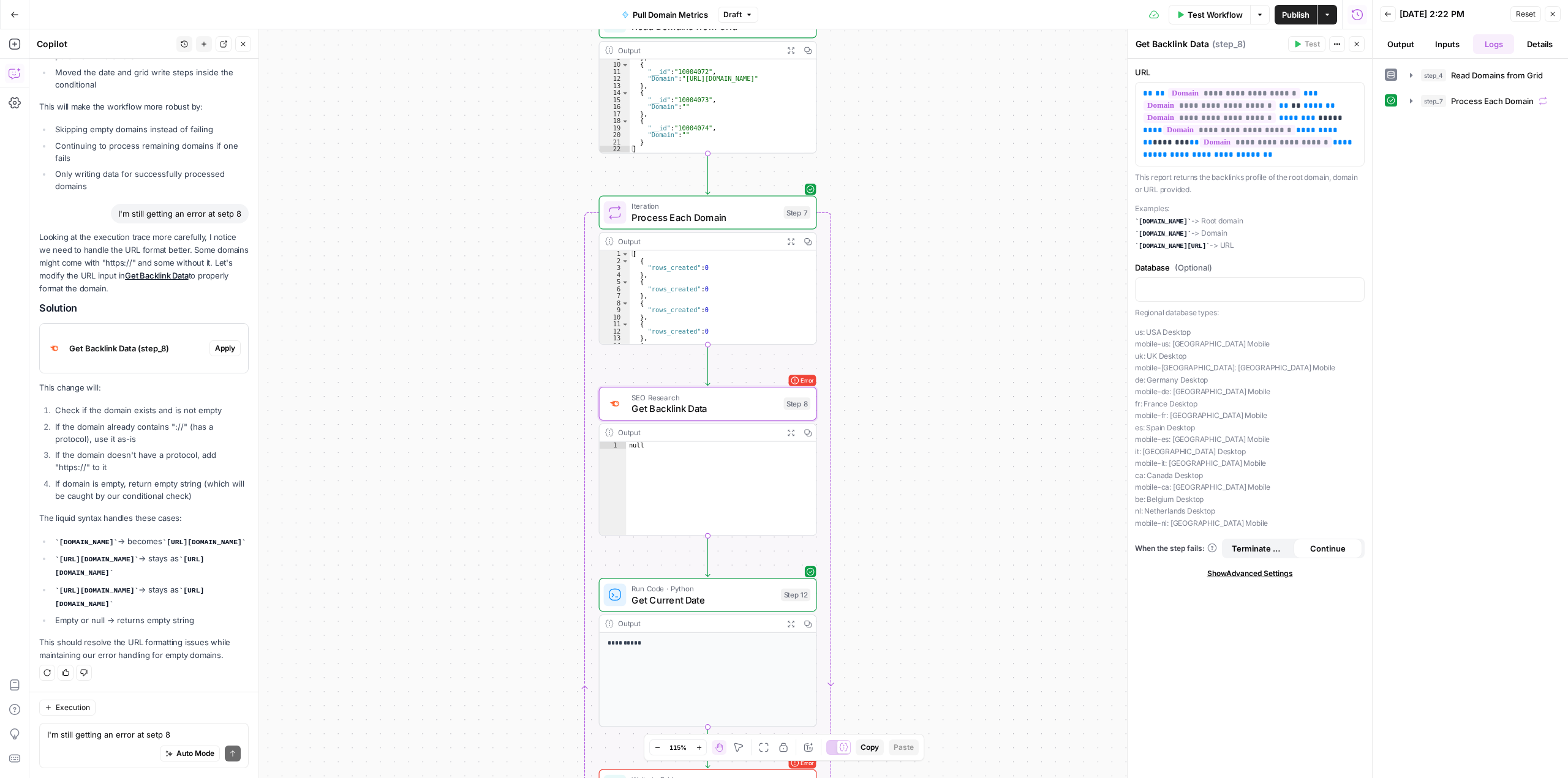
click at [223, 350] on span "Apply" at bounding box center [225, 348] width 20 height 11
click at [745, 156] on span "Apply anyway" at bounding box center [757, 155] width 59 height 12
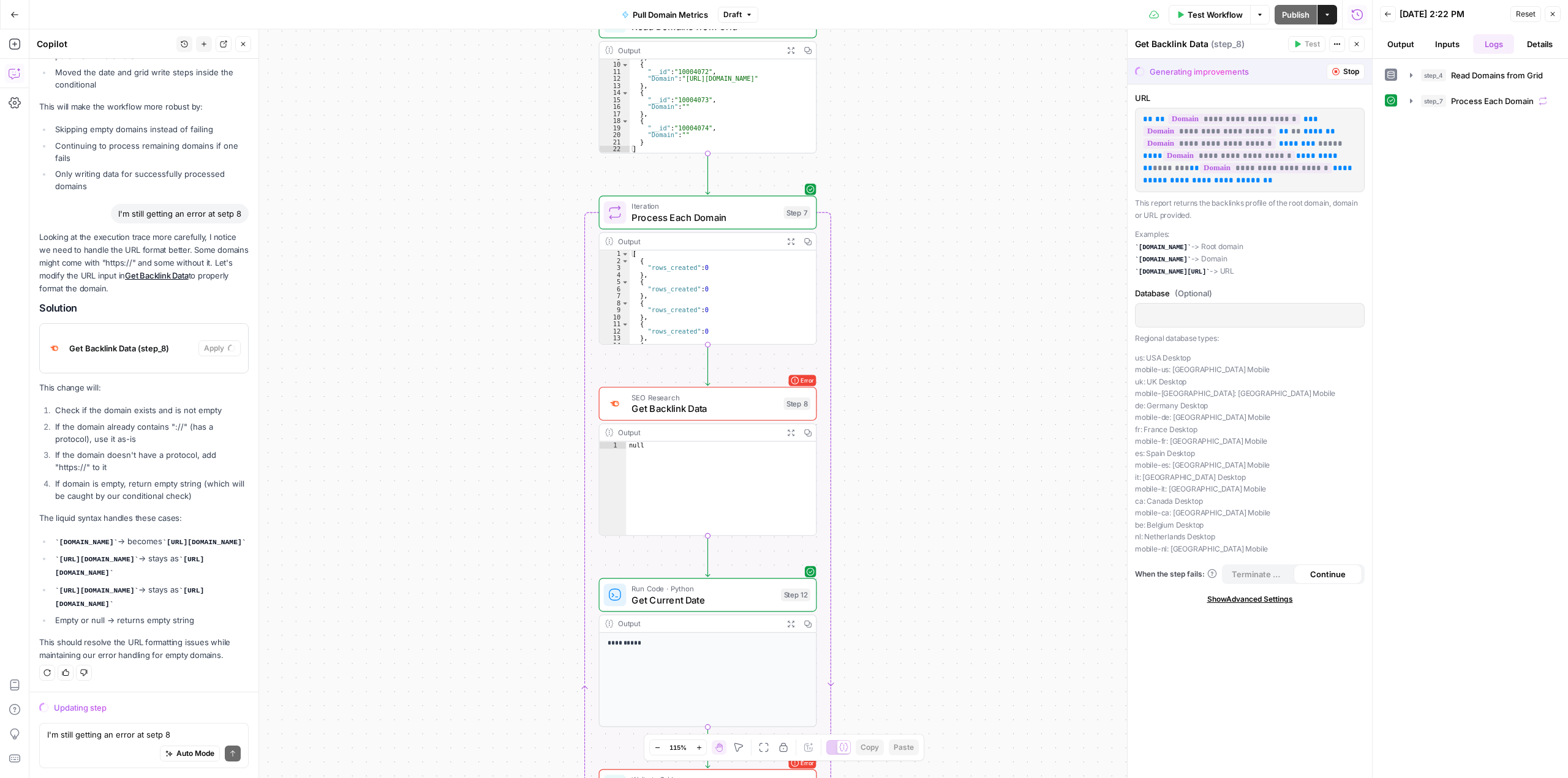
scroll to position [53, 0]
click at [99, 731] on textarea "I'm still getting an error at setp 8" at bounding box center [144, 734] width 194 height 12
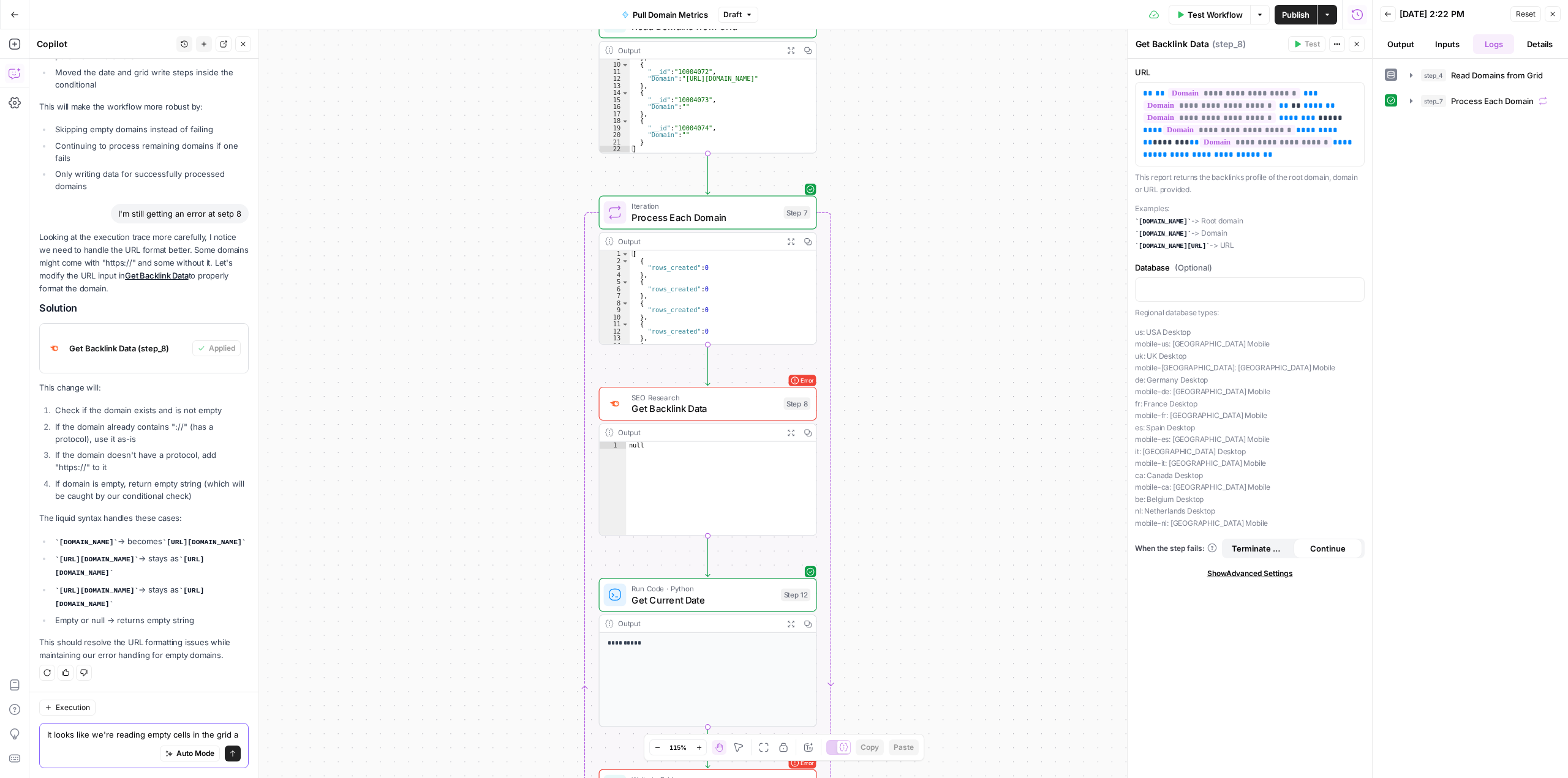
scroll to position [4245, 0]
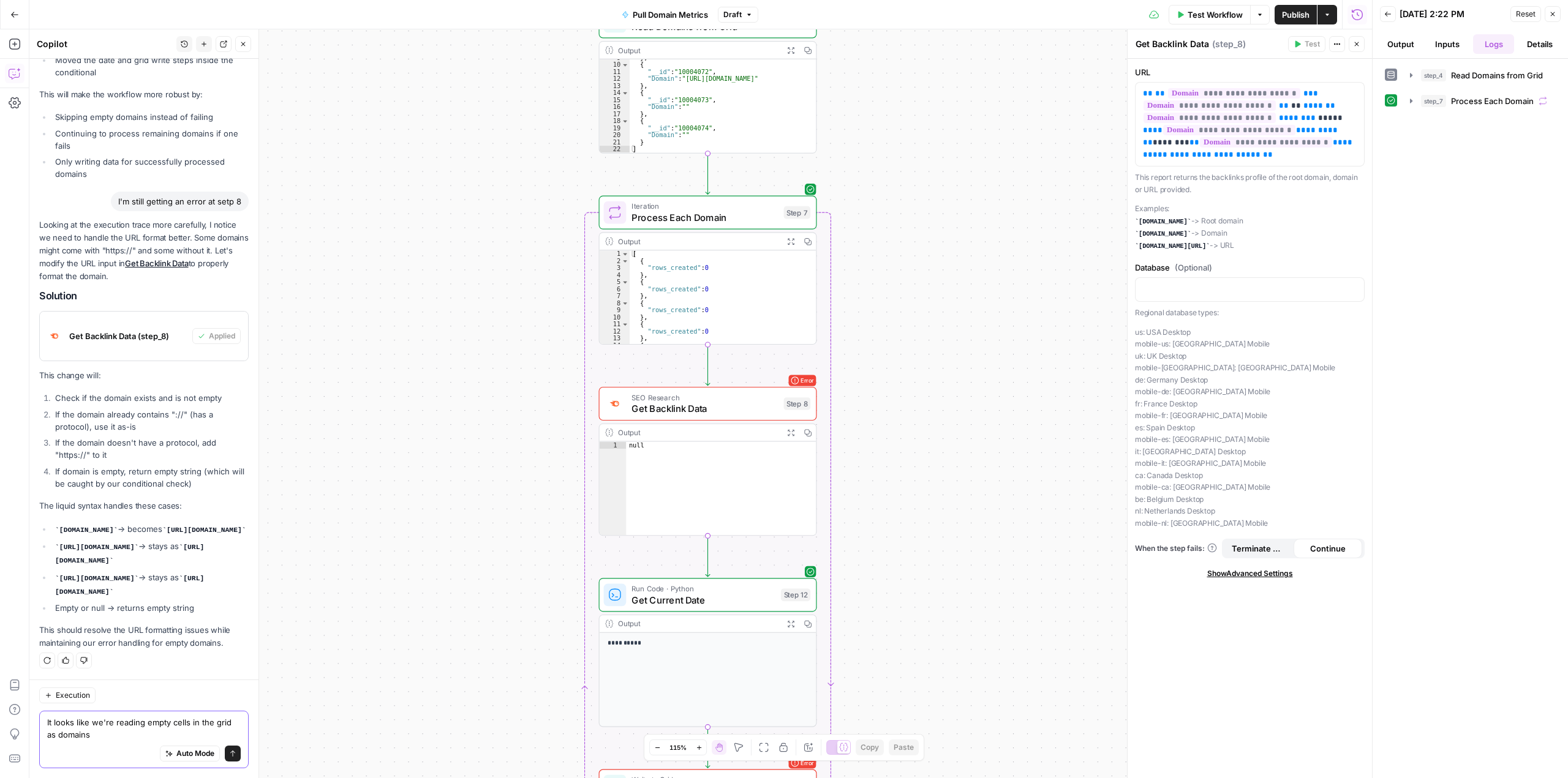
type textarea "It looks like we're reading empty cells in the grid as domains?"
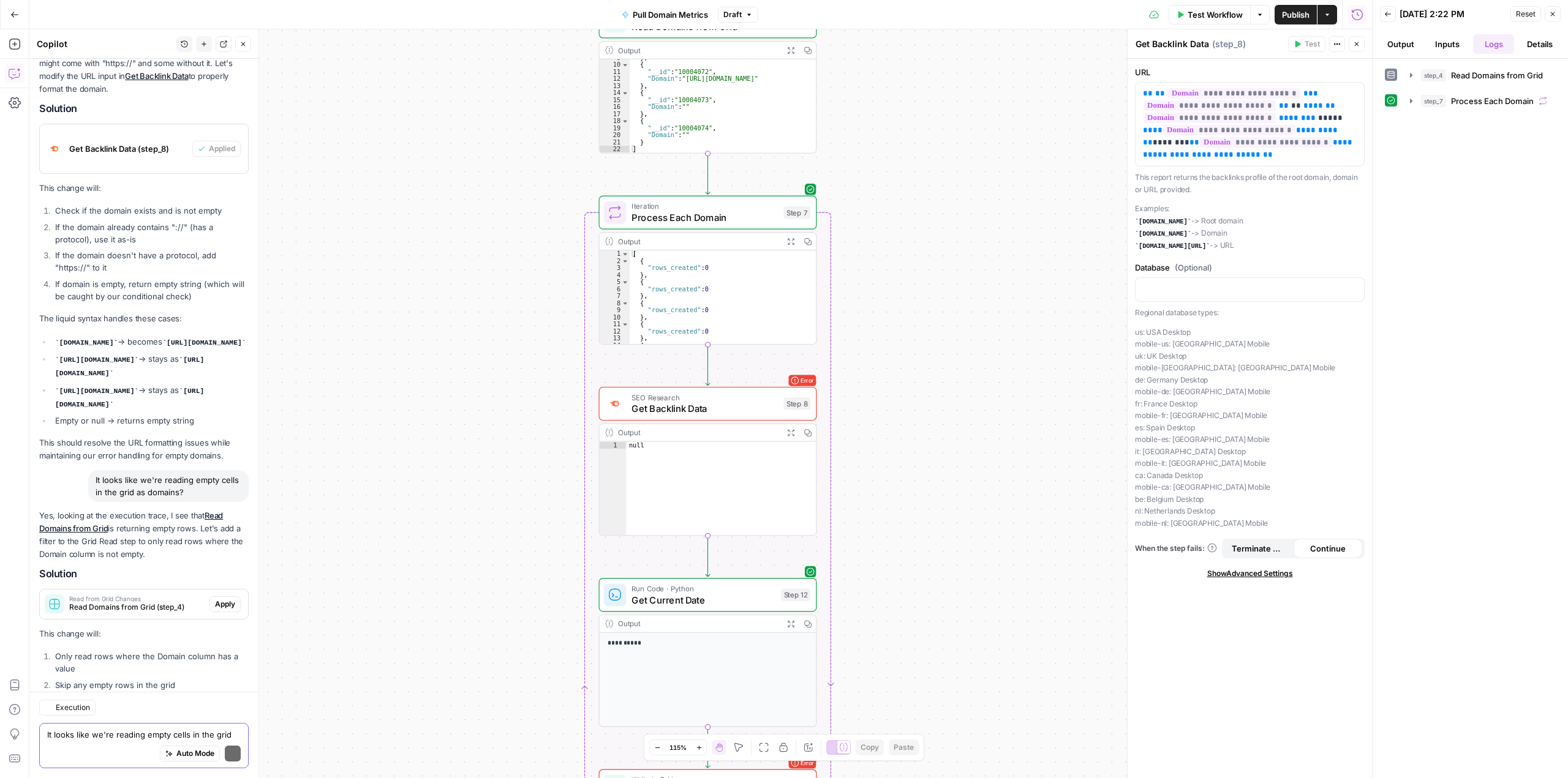
scroll to position [4551, 0]
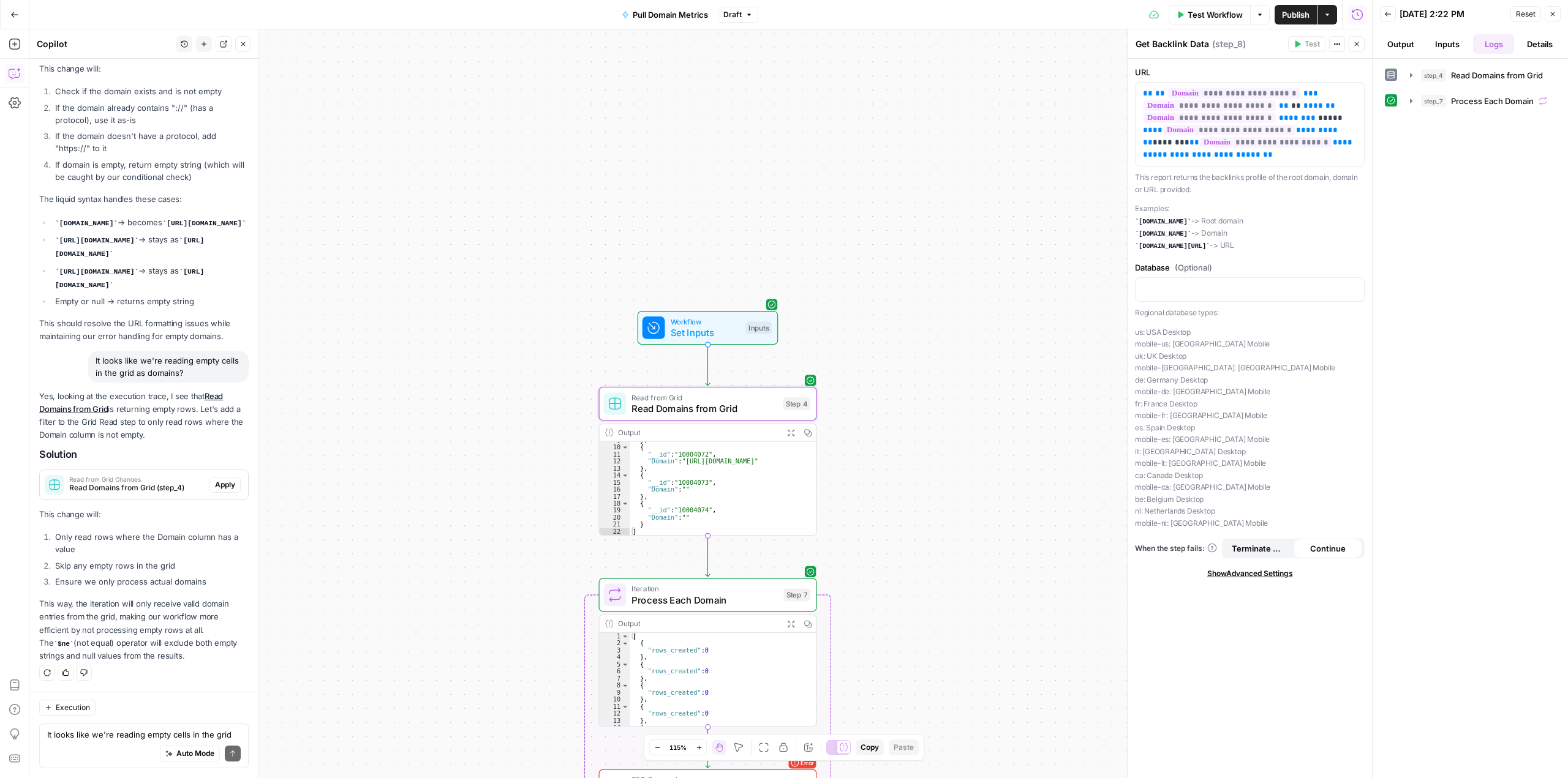
click at [226, 485] on button "Apply" at bounding box center [225, 485] width 31 height 16
click at [742, 158] on span "Apply anyway" at bounding box center [757, 155] width 59 height 12
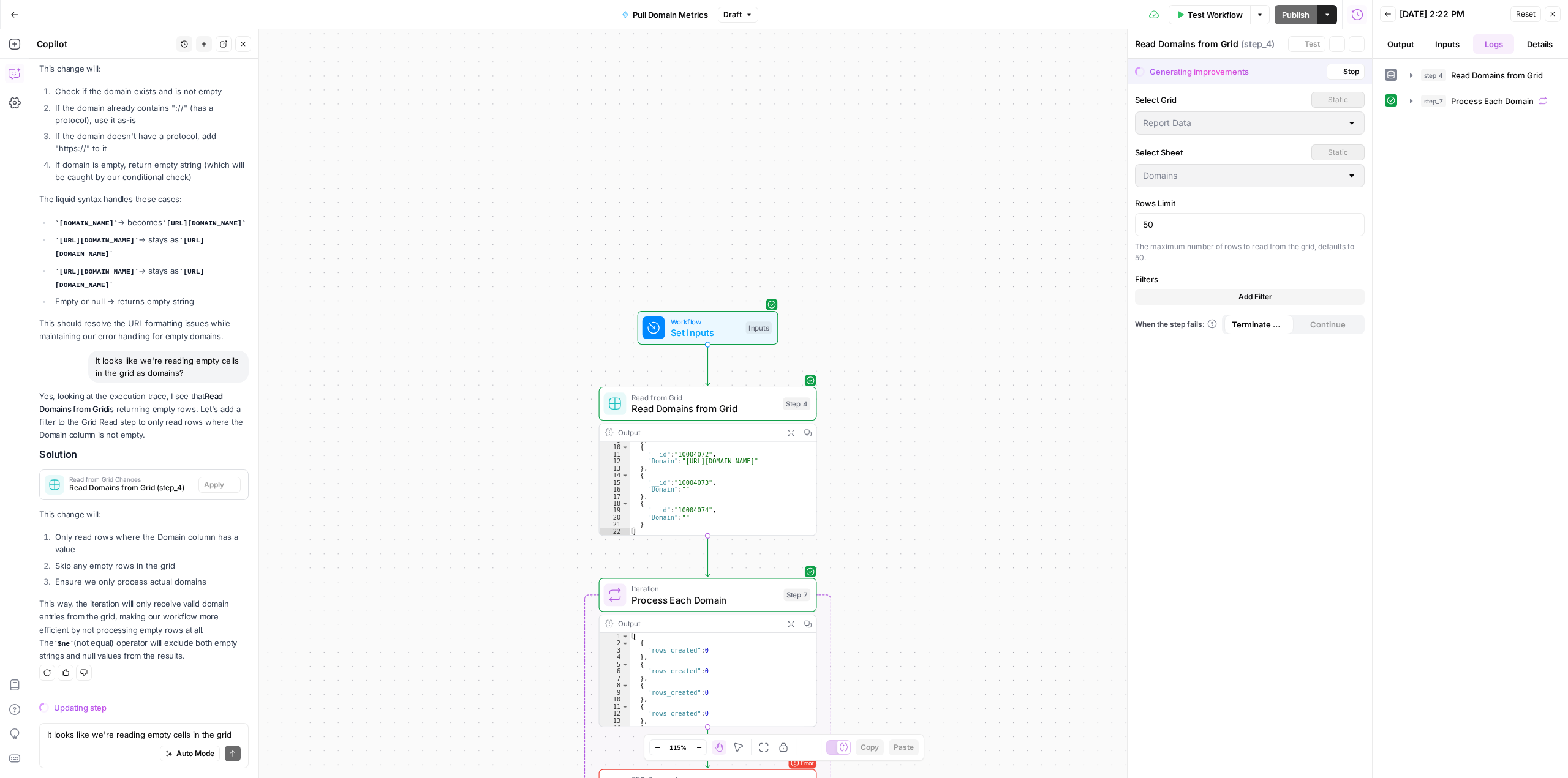
scroll to position [4414, 0]
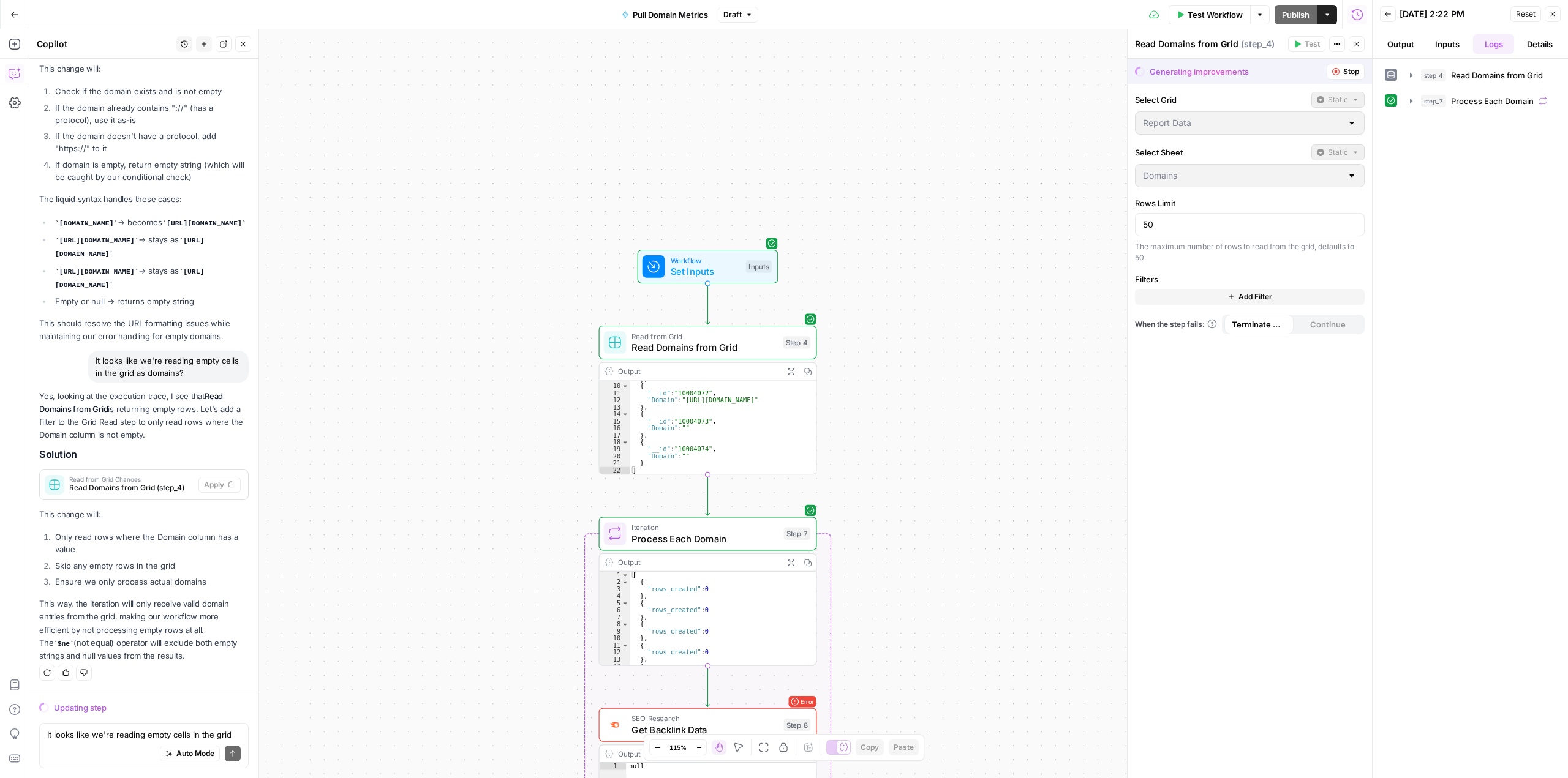
click at [731, 342] on span "Read Domains from Grid" at bounding box center [704, 347] width 146 height 14
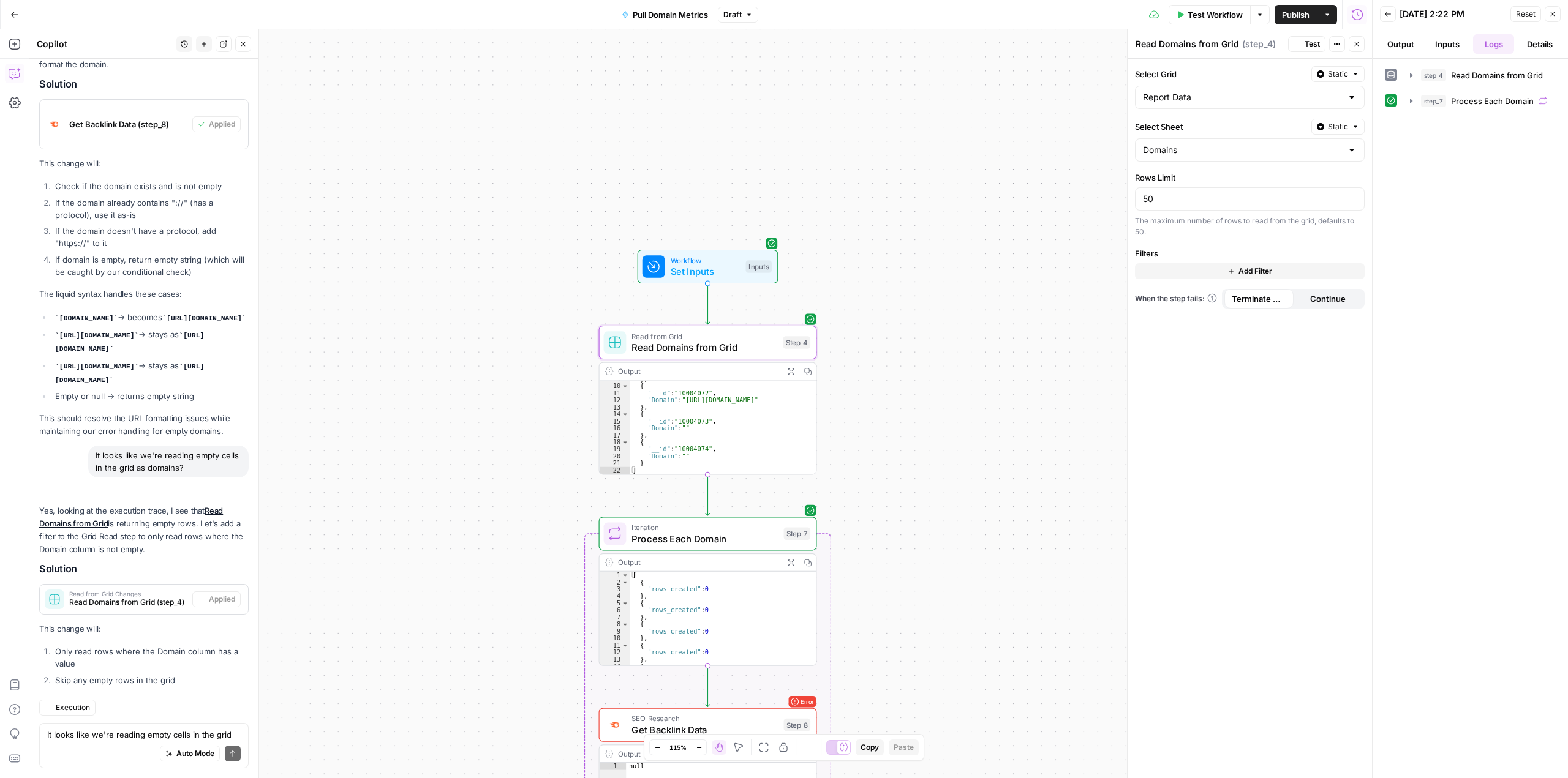
scroll to position [4591, 0]
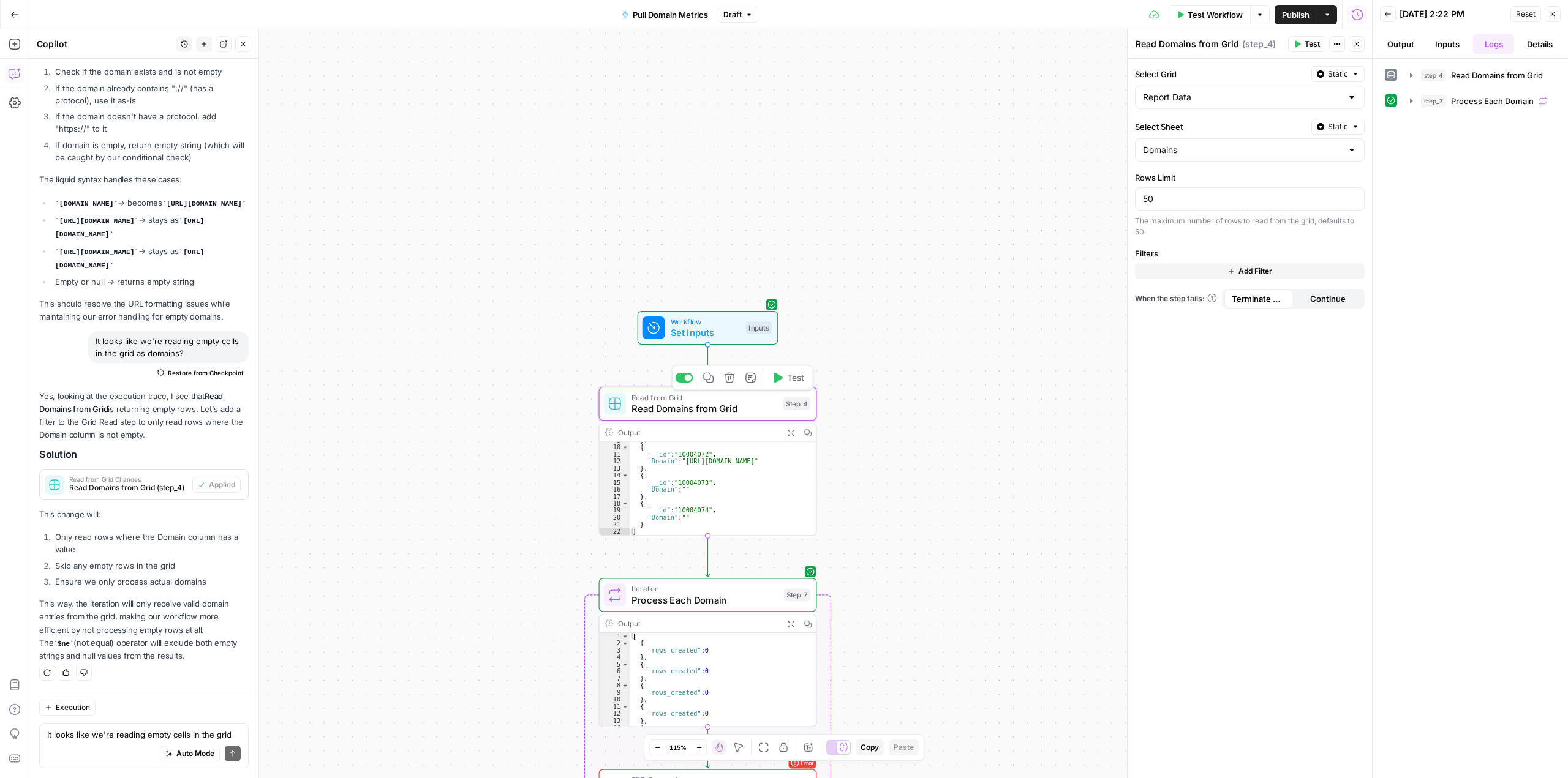
click at [784, 383] on button "Test" at bounding box center [788, 378] width 44 height 18
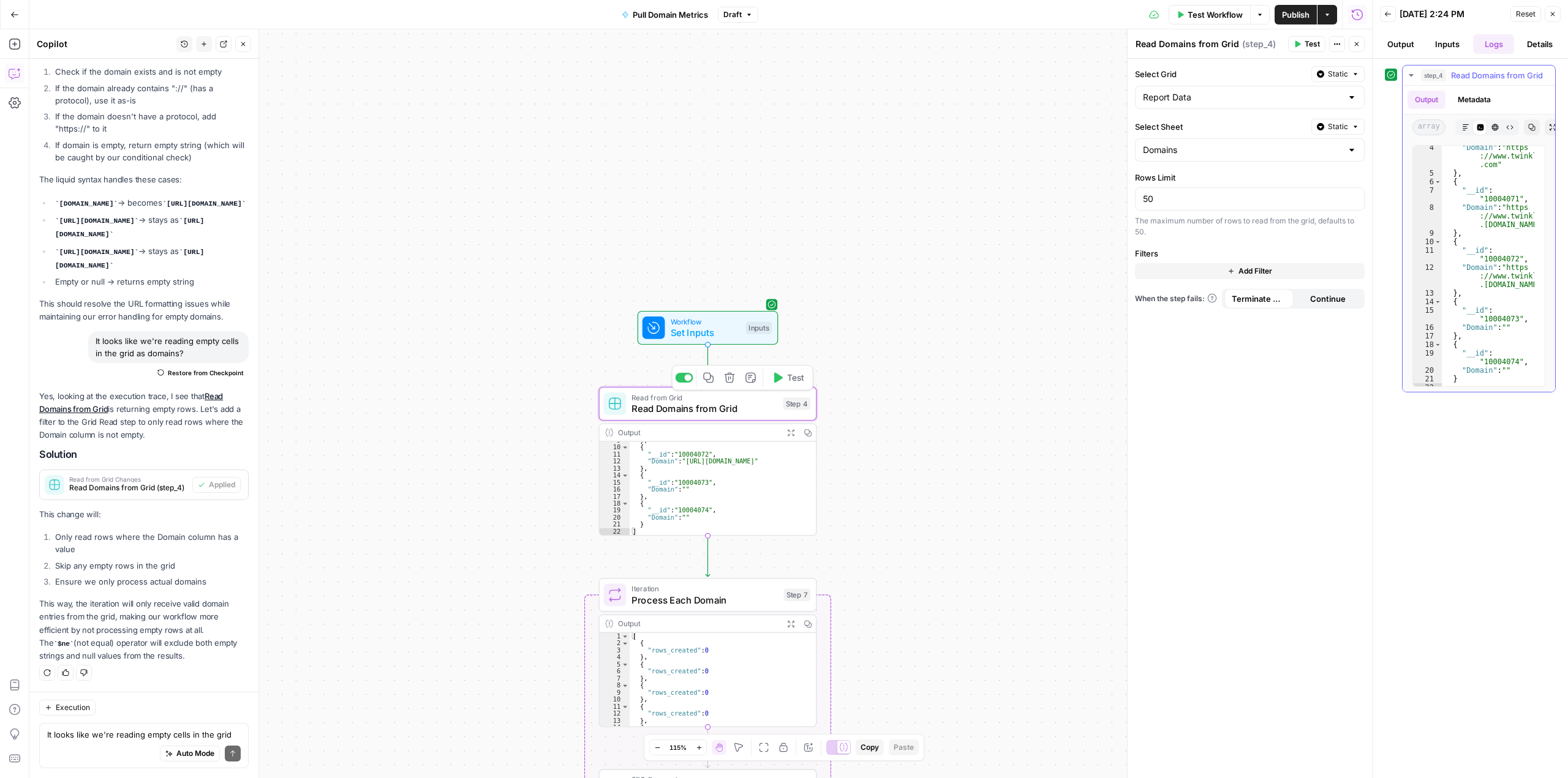
scroll to position [53, 0]
click at [787, 380] on span "Test" at bounding box center [795, 378] width 17 height 13
click at [118, 721] on div "Execution It looks like we're reading empty cells in the grid as domains? Write…" at bounding box center [144, 734] width 229 height 87
click at [88, 743] on div "Auto Mode Send" at bounding box center [144, 754] width 194 height 27
type textarea "T"
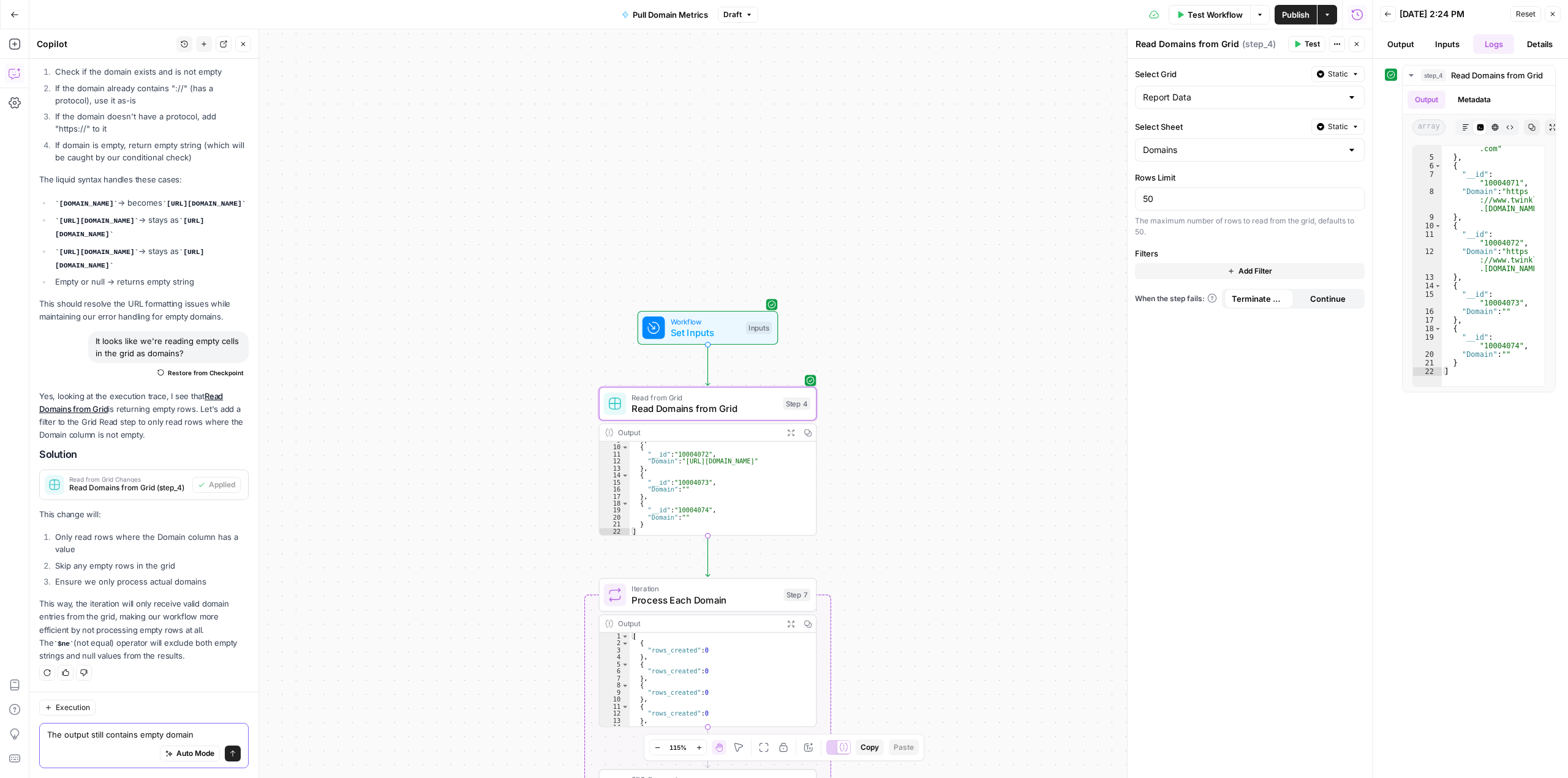
type textarea "The output still contains empty domains"
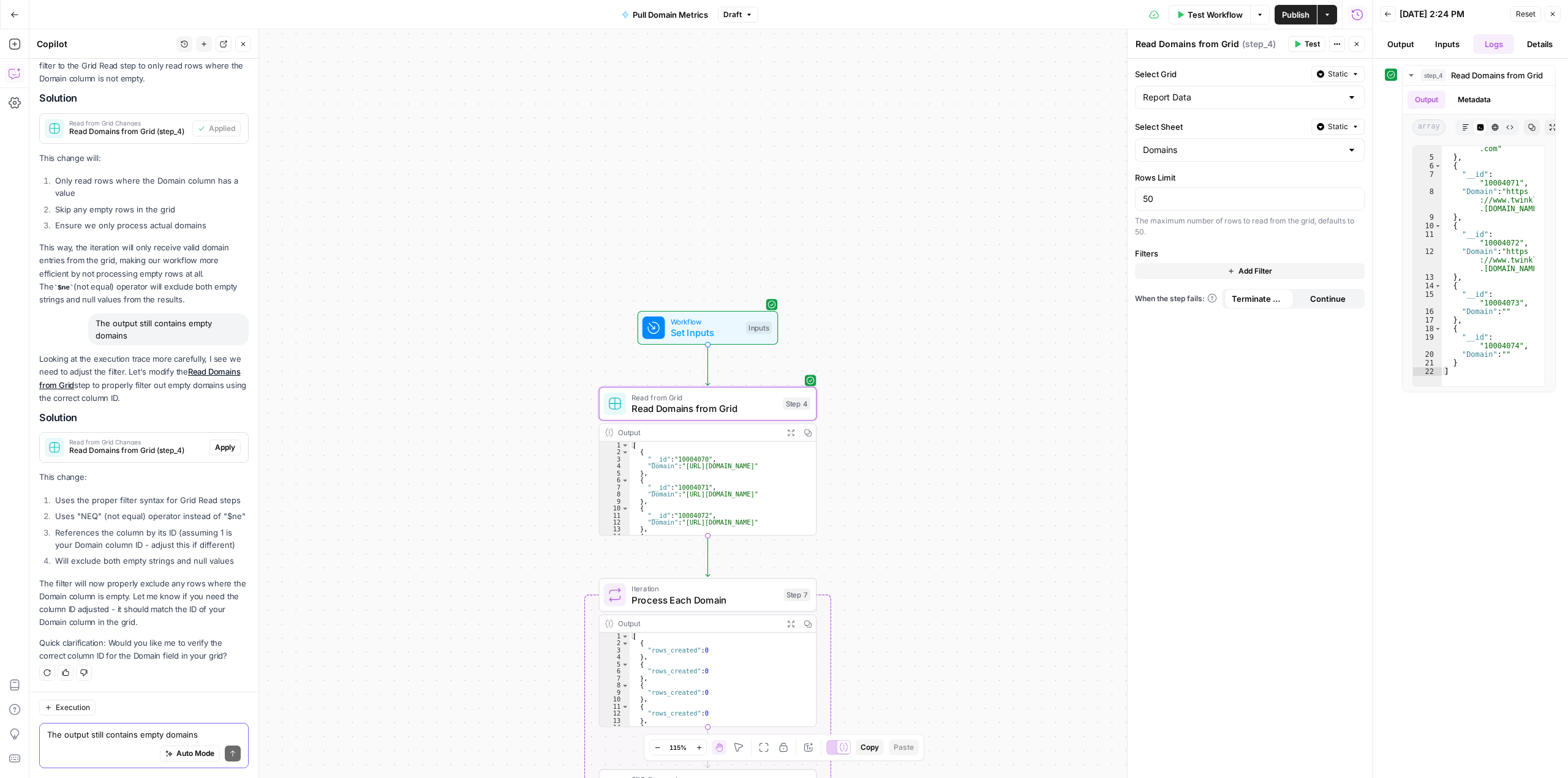
scroll to position [53, 0]
click at [215, 442] on span "Apply" at bounding box center [225, 447] width 20 height 11
click at [771, 152] on span "Apply anyway" at bounding box center [757, 155] width 59 height 12
click at [784, 377] on button "Test" at bounding box center [788, 378] width 44 height 18
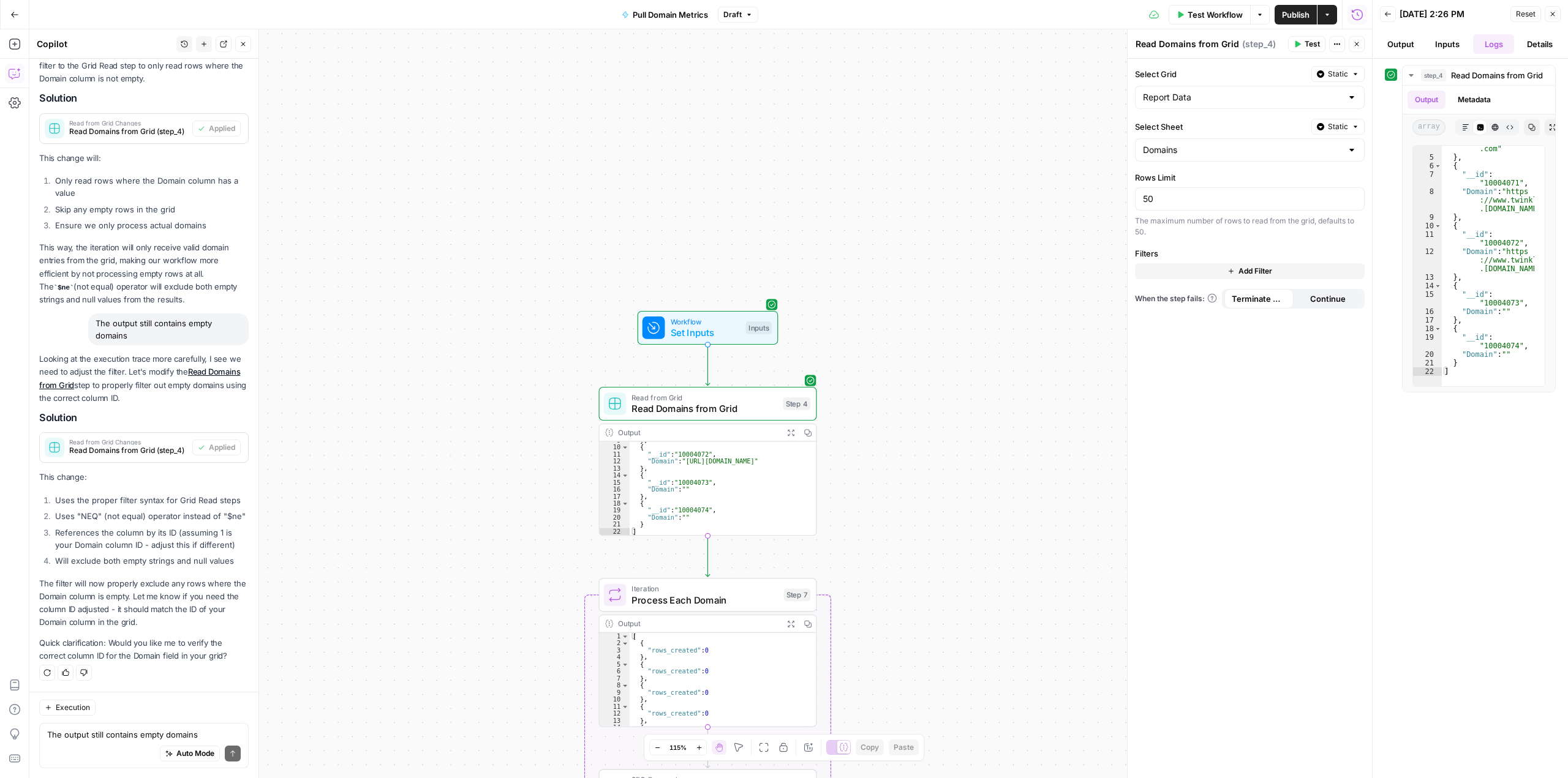
click at [126, 744] on div "Auto Mode Send" at bounding box center [144, 754] width 194 height 27
drag, startPoint x: 662, startPoint y: 530, endPoint x: 630, endPoint y: 473, distance: 65.4
click at [630, 473] on div "* 9 10 11 12 13 14 15 16 17 18 19 20 21 22 } , { "__id" : "10004072" , "Domain"…" at bounding box center [708, 488] width 217 height 94
type textarea "**********"
click at [146, 738] on textarea "The output still contains empty domains" at bounding box center [144, 734] width 194 height 12
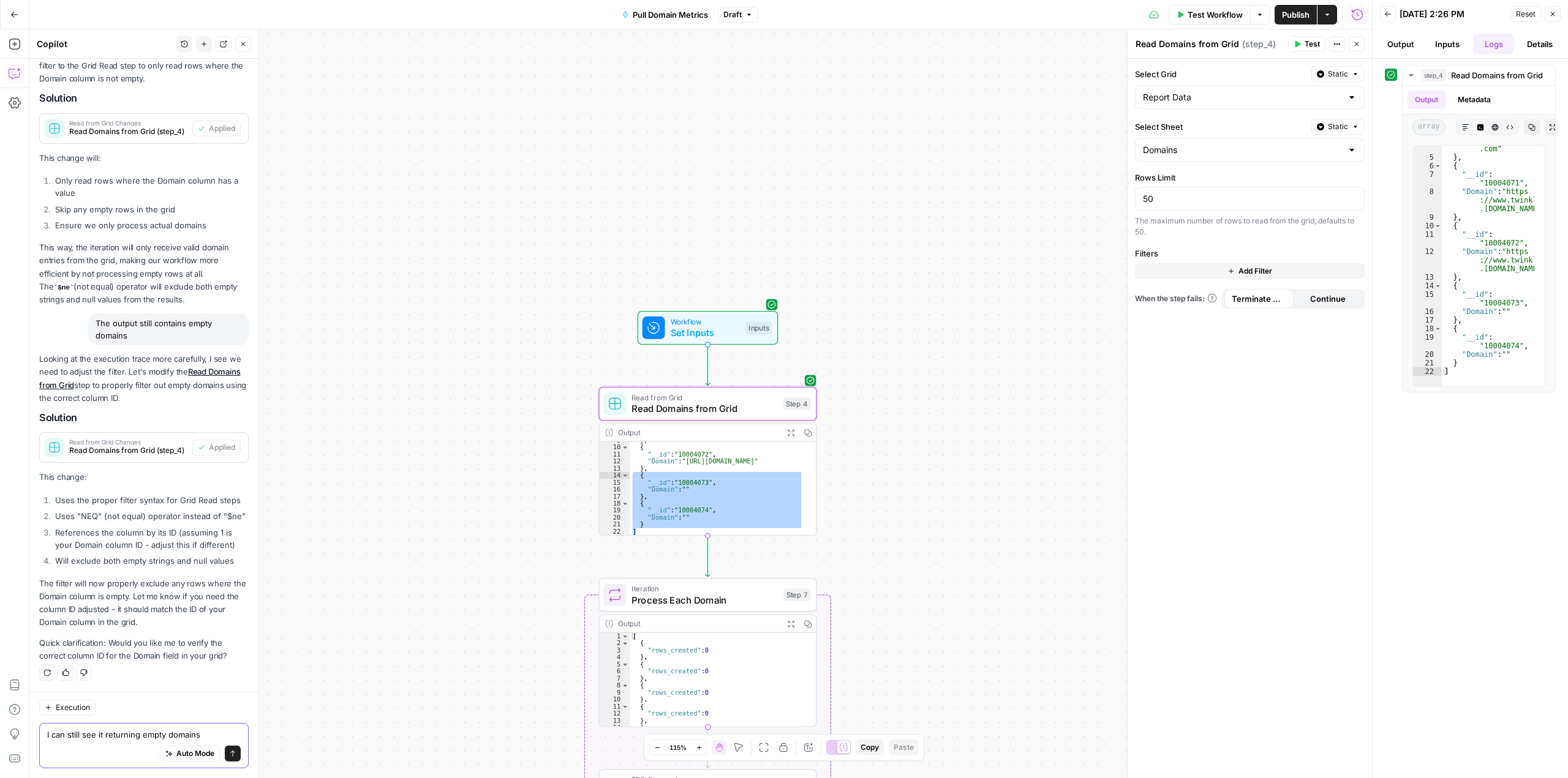
paste textarea "{ "__id": "10004073", "Domain": "" }, { "__id": "10004074", "Domain": "" } ]"
type textarea "I can still see it returning empty domains { "__id": "10004073", "Domain": "" }…"
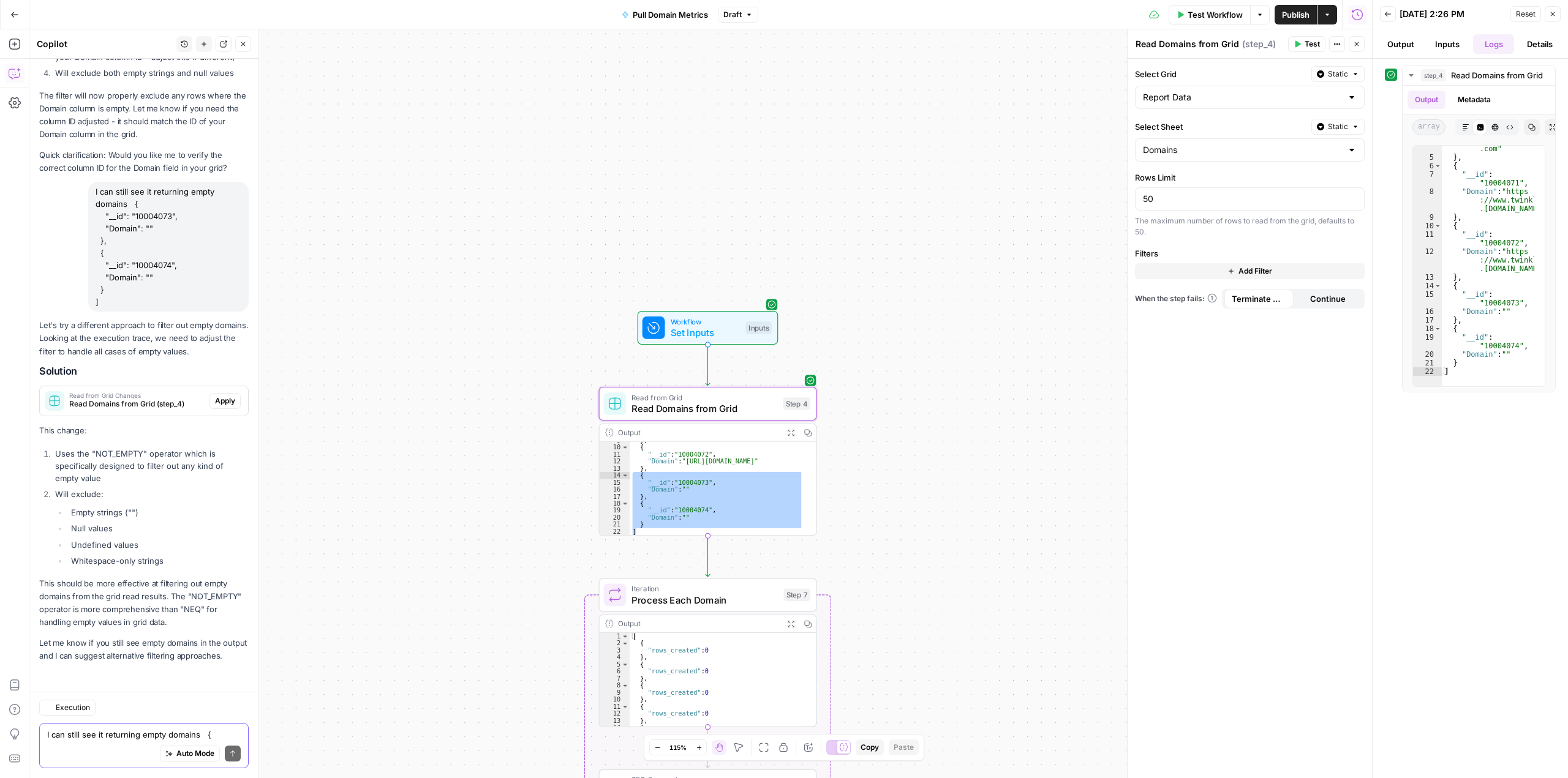
scroll to position [5460, 0]
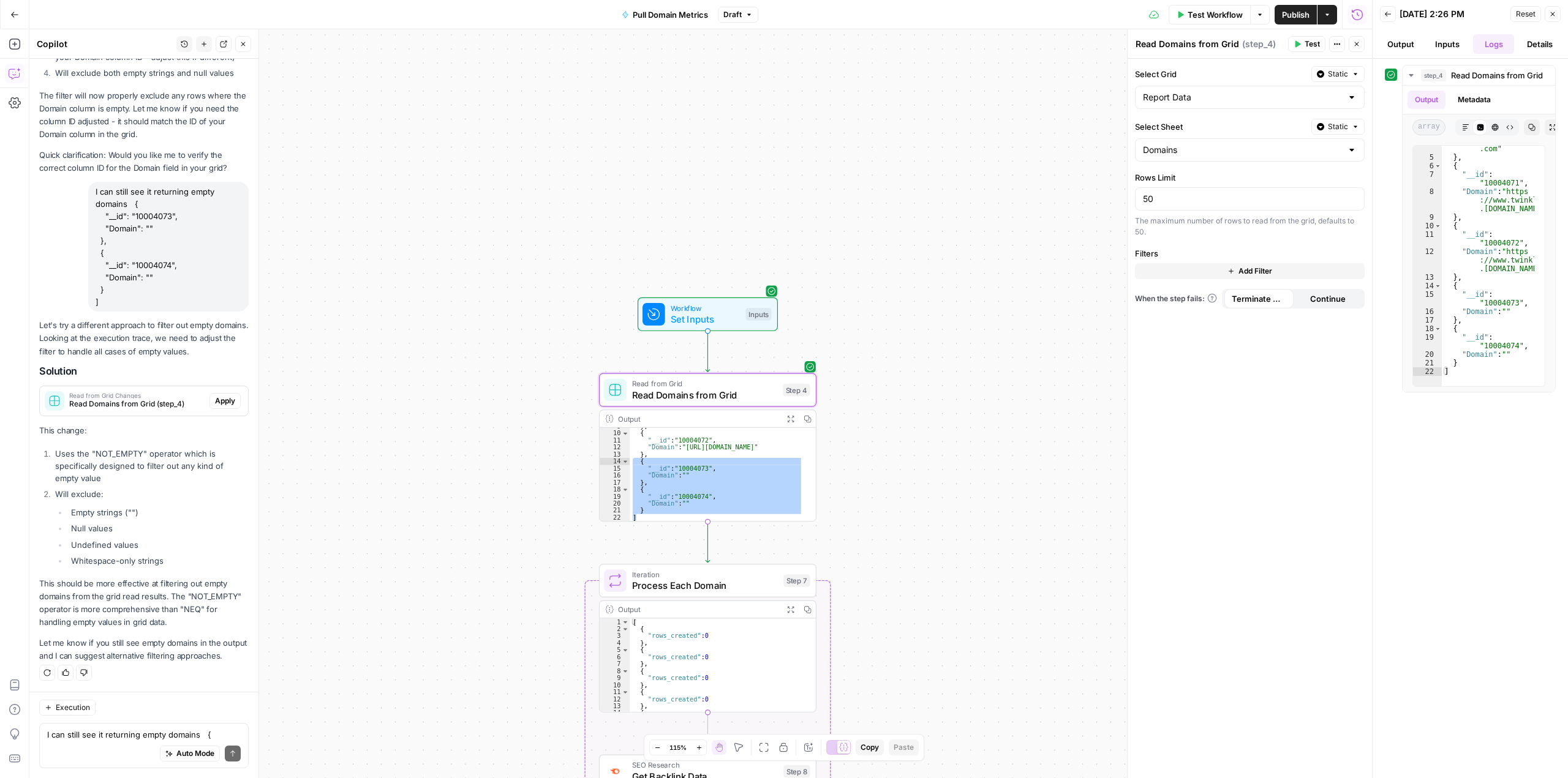
click at [215, 395] on span "Apply" at bounding box center [225, 401] width 20 height 11
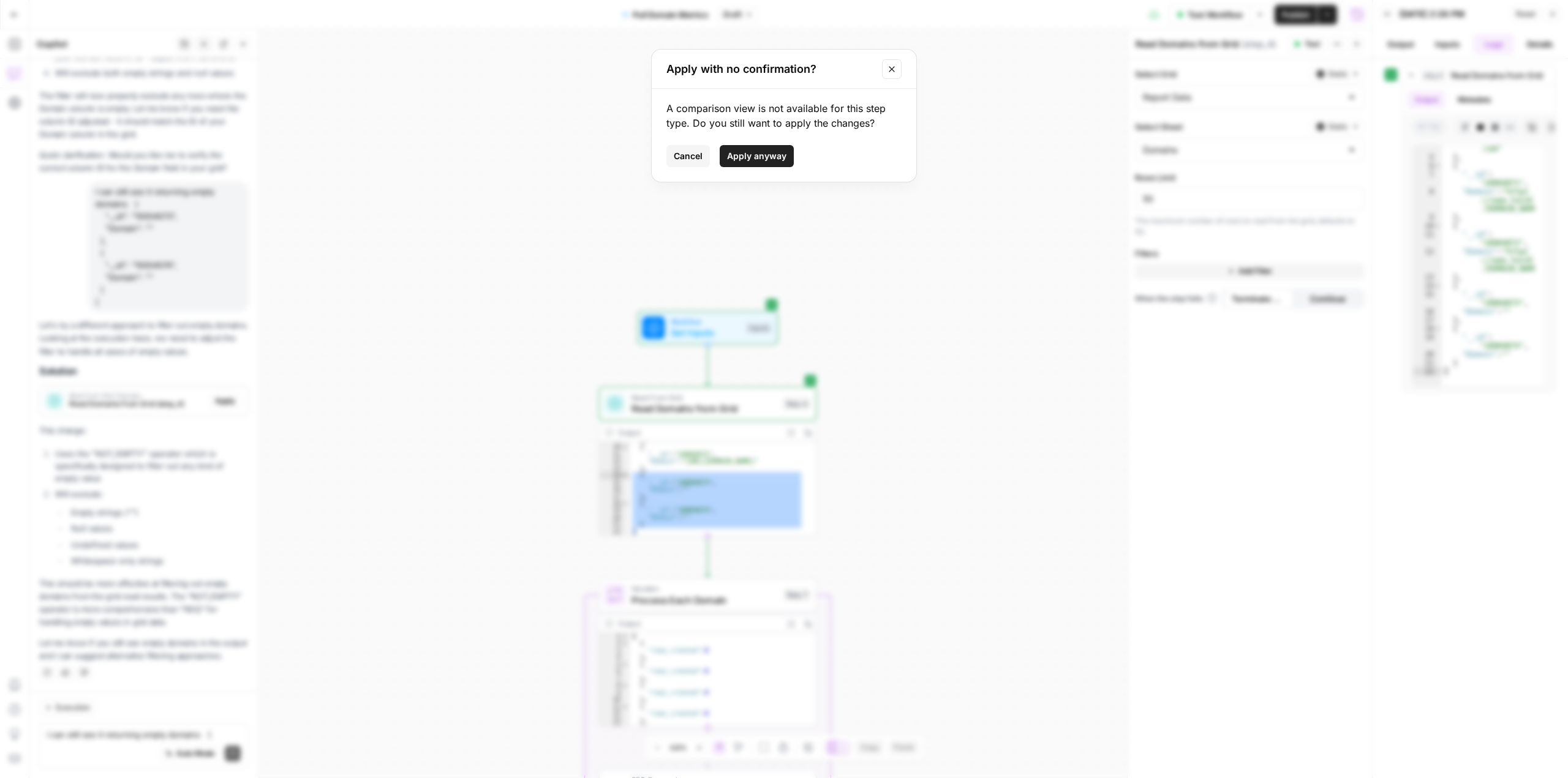
drag, startPoint x: 748, startPoint y: 154, endPoint x: 593, endPoint y: 184, distance: 157.9
click at [748, 153] on span "Apply anyway" at bounding box center [757, 155] width 59 height 12
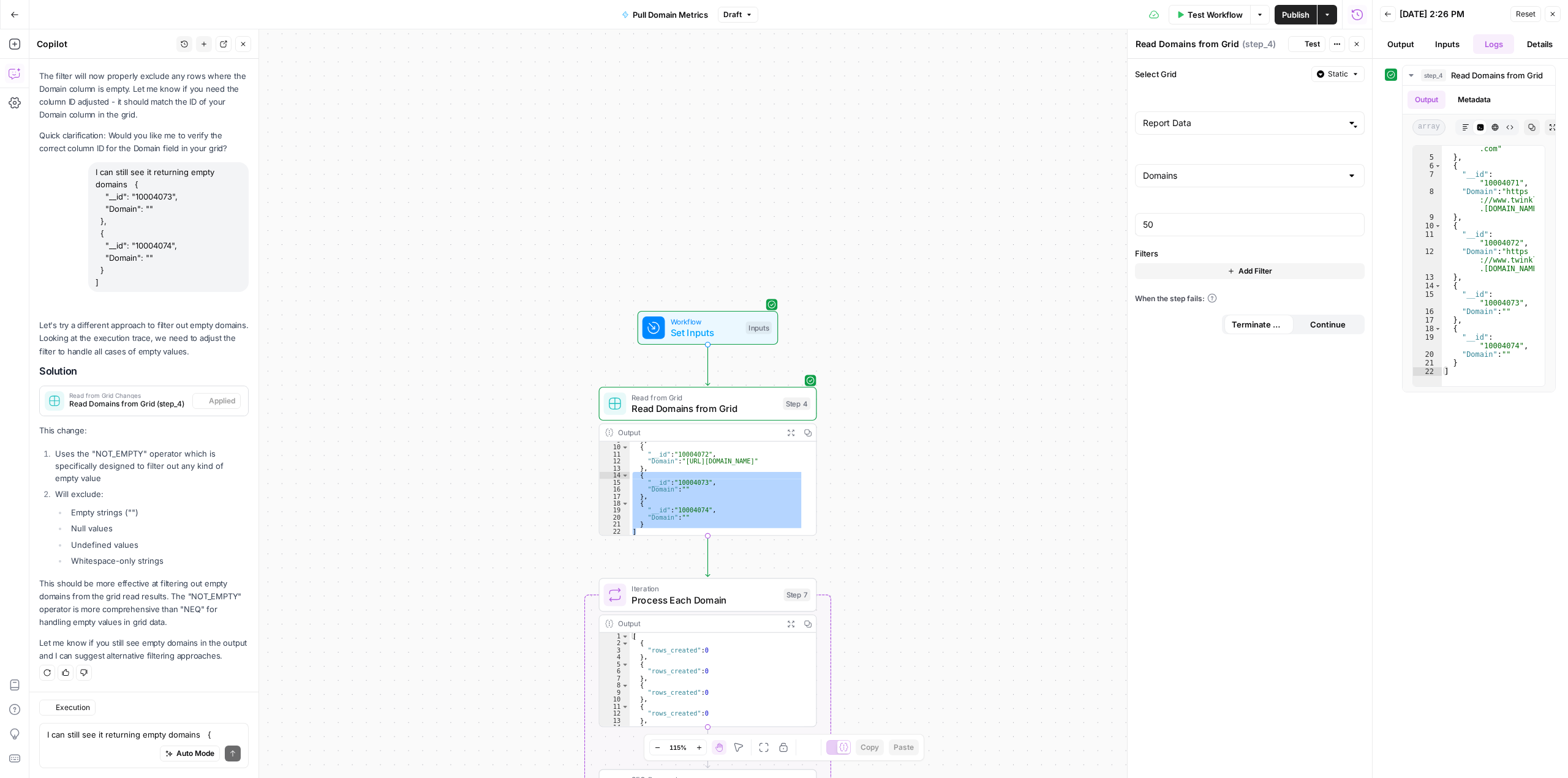
scroll to position [5499, 0]
click at [790, 379] on span "Test" at bounding box center [795, 378] width 17 height 13
click at [738, 297] on span "Test Step" at bounding box center [747, 302] width 37 height 13
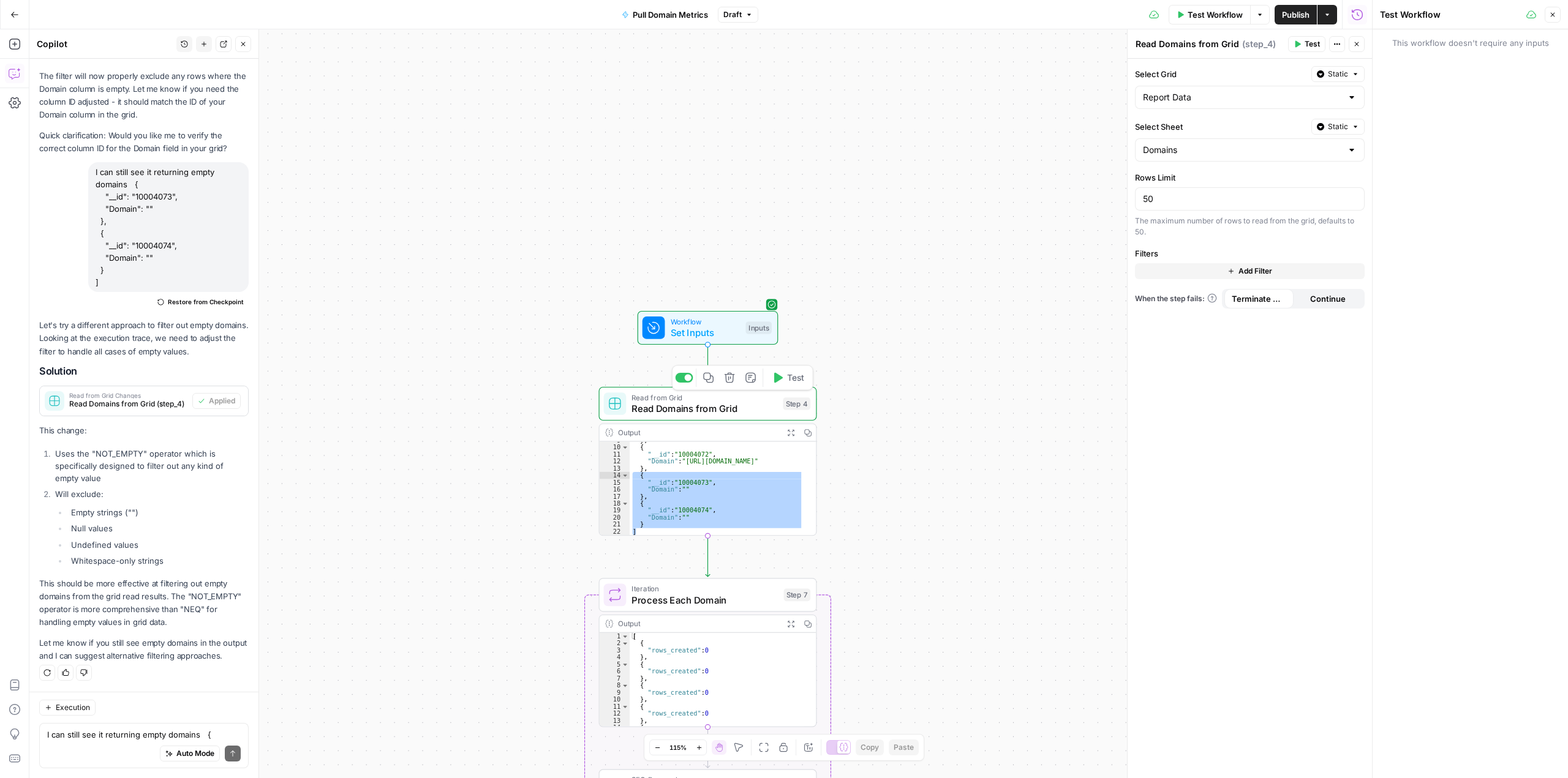
click at [790, 385] on button "Test" at bounding box center [788, 378] width 44 height 18
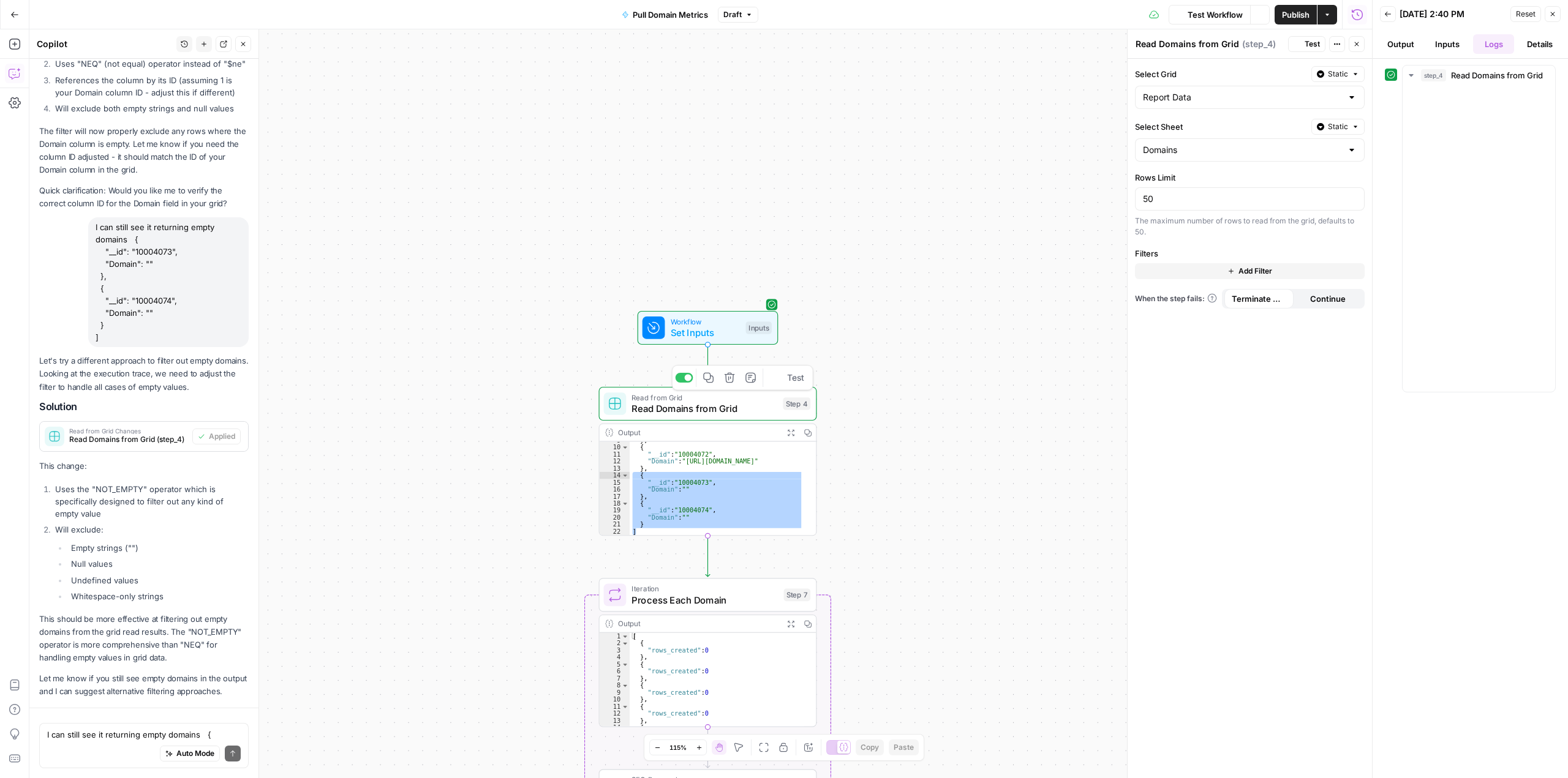
scroll to position [5499, 0]
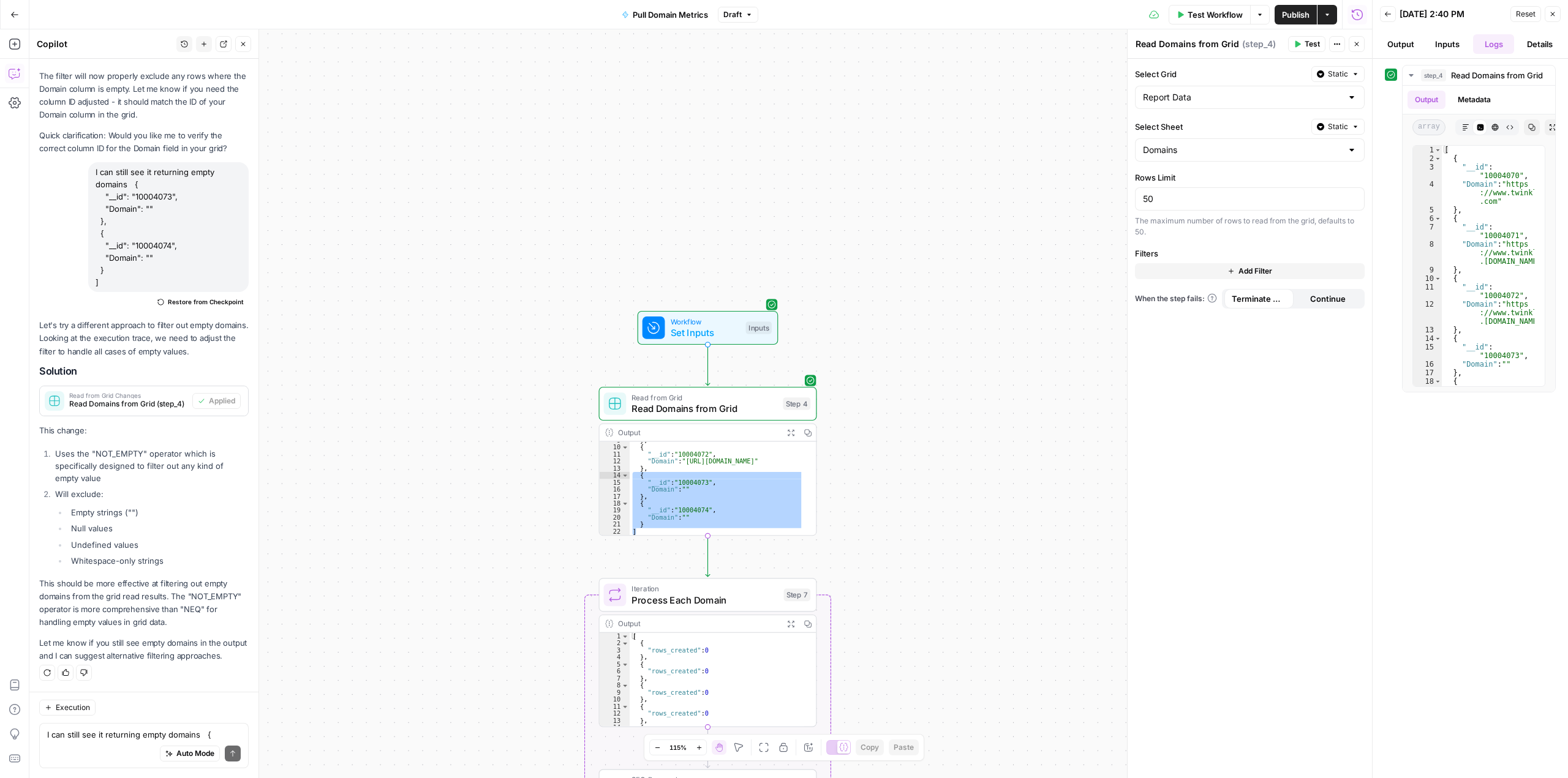
click at [648, 524] on div "} , { "__id" : "10004072" , "Domain" : "[URL][DOMAIN_NAME]" } , { "__id" : "100…" at bounding box center [717, 488] width 175 height 94
type textarea "*"
click at [1531, 126] on icon "button" at bounding box center [1531, 127] width 7 height 7
click at [116, 732] on textarea "I can still see it returning empty domains { "__id": "10004073", "Domain": "" }…" at bounding box center [144, 734] width 194 height 12
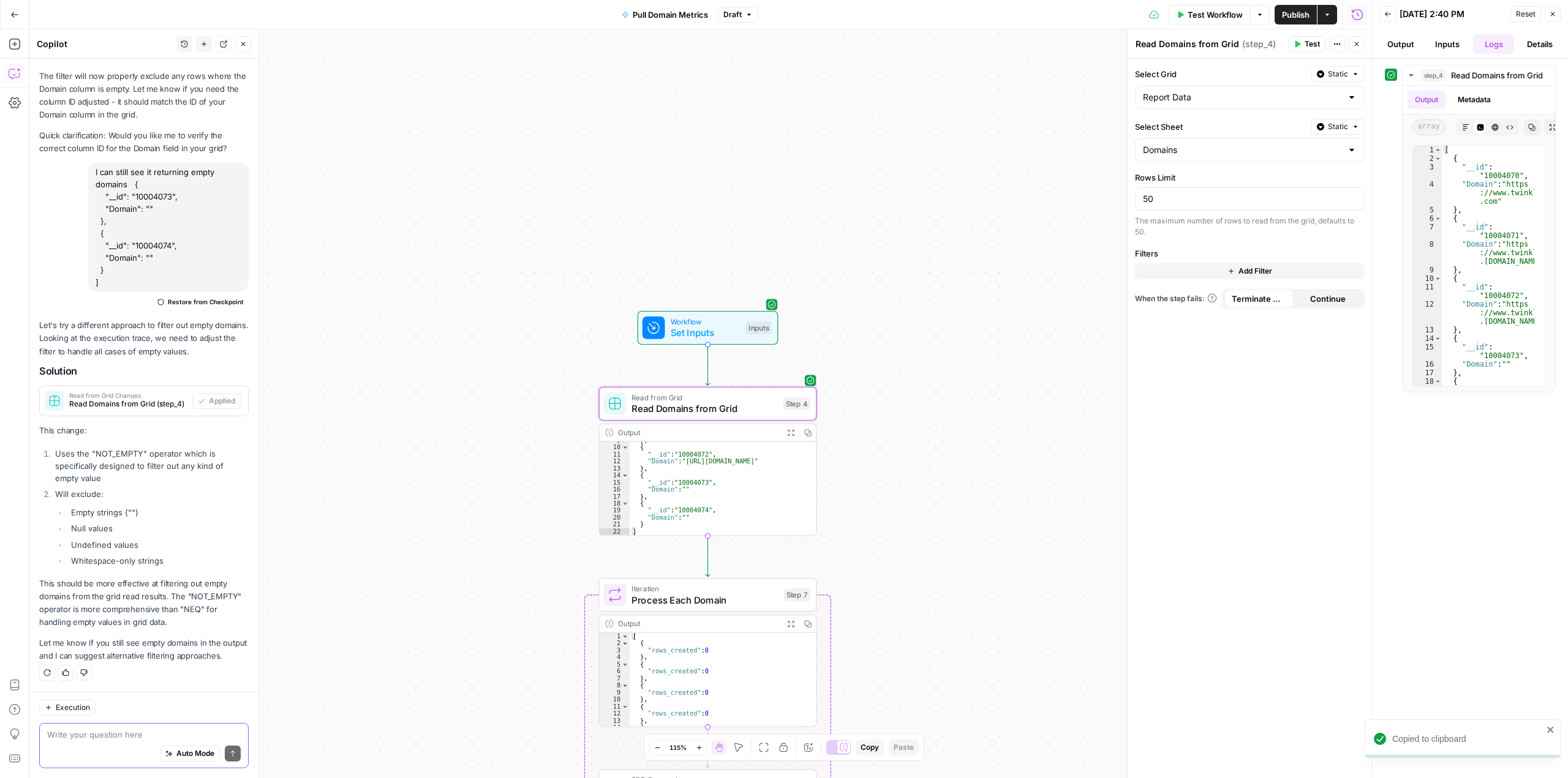
paste textarea "[ { "__id": "10004070", "Domain": "[URL][DOMAIN_NAME]" }, { "__id": "10004071",…"
type textarea "[ { "__id": "10004070", "Domain": "[URL][DOMAIN_NAME]" }, { "__id": "10004071",…"
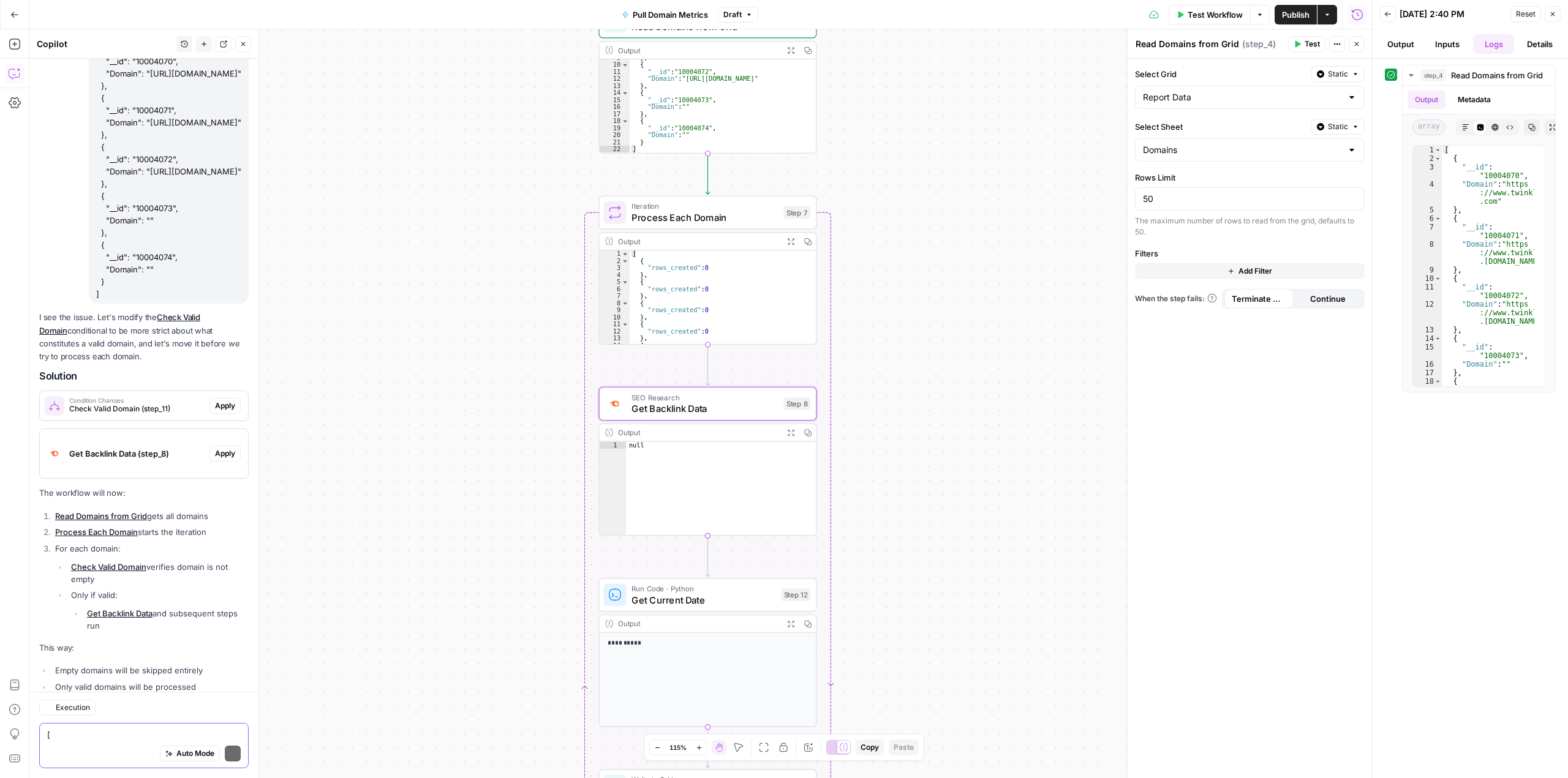
scroll to position [6315, 0]
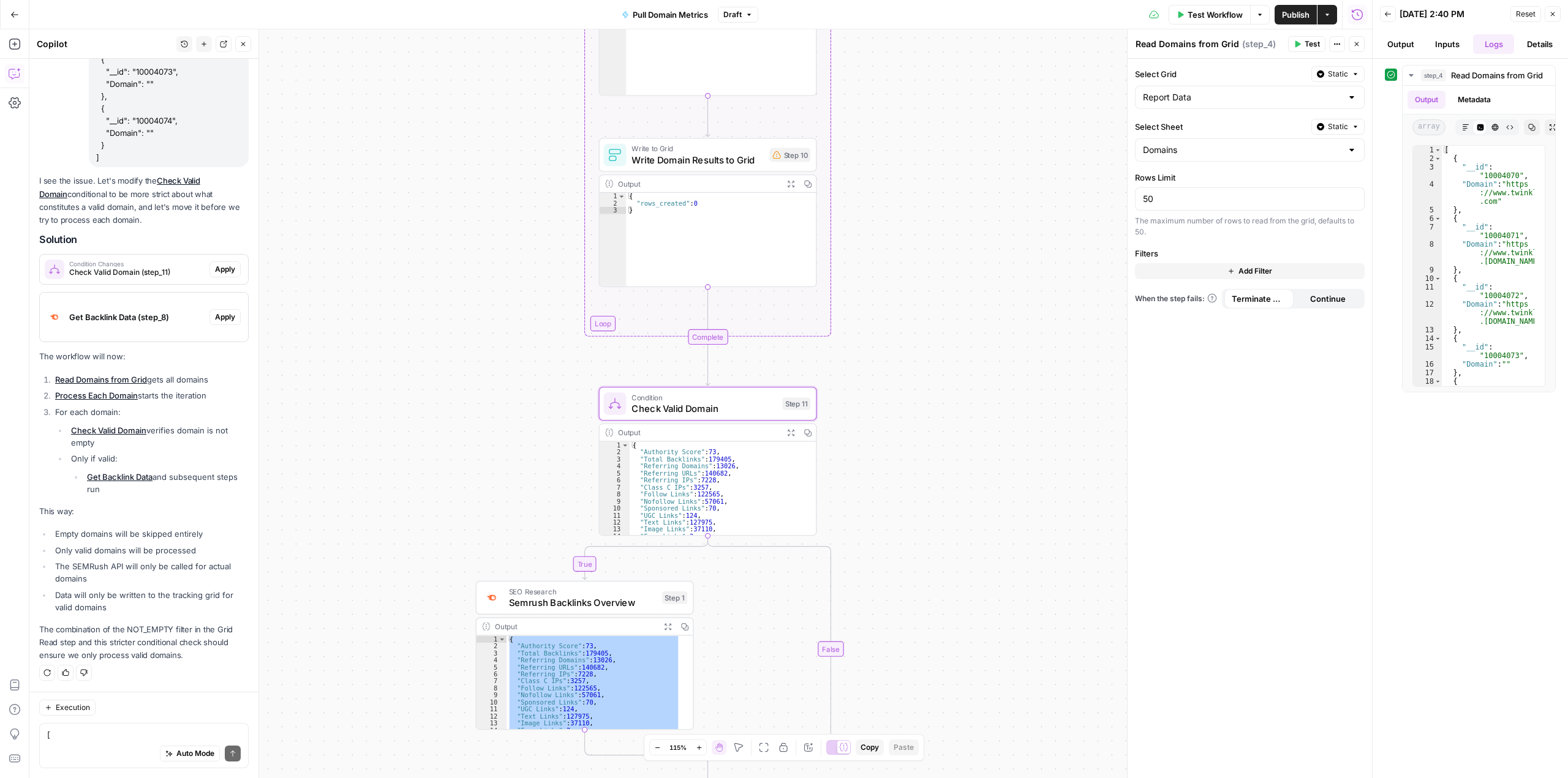
click at [211, 263] on button "Apply" at bounding box center [225, 269] width 31 height 16
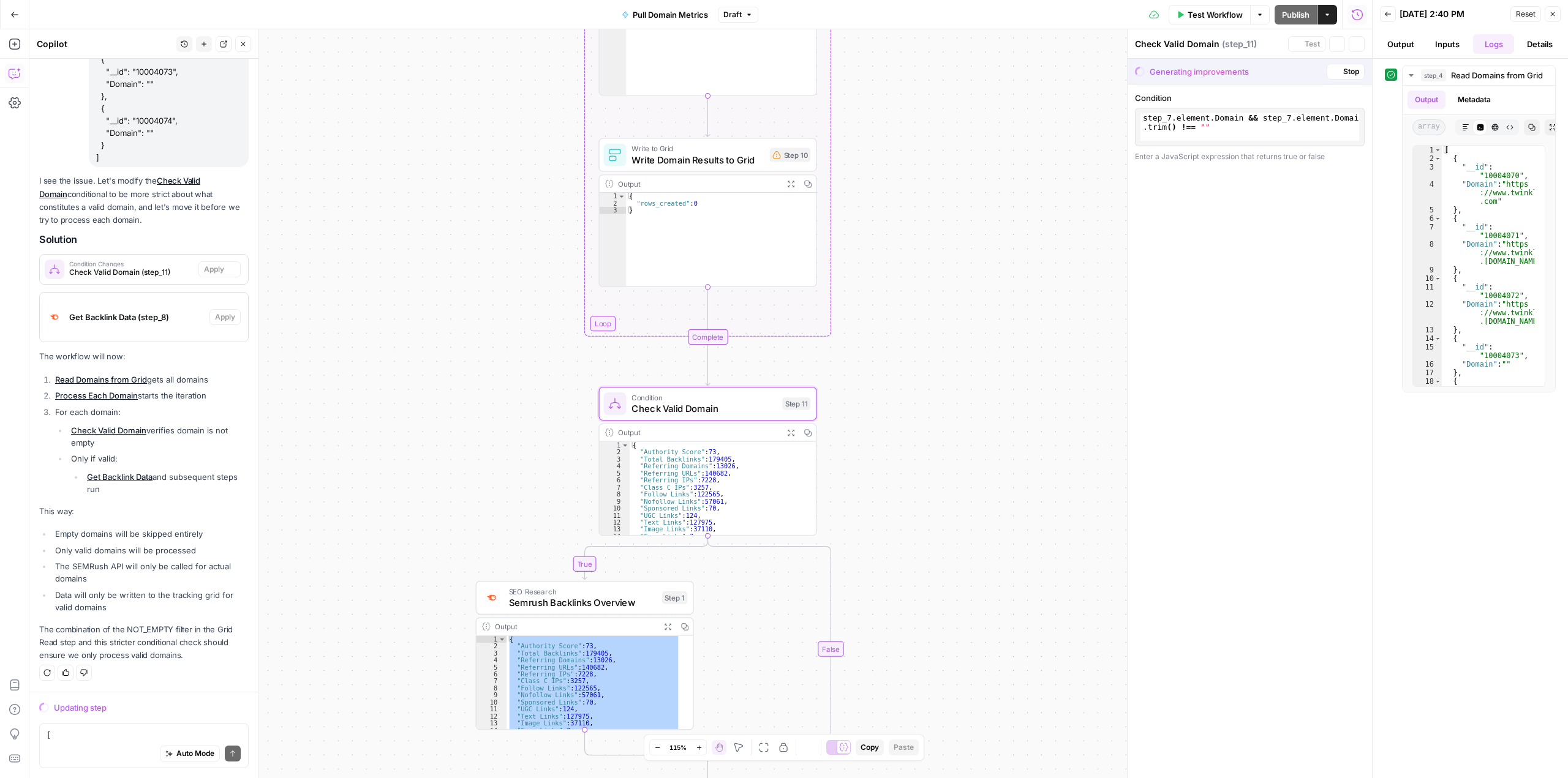
scroll to position [6099, 0]
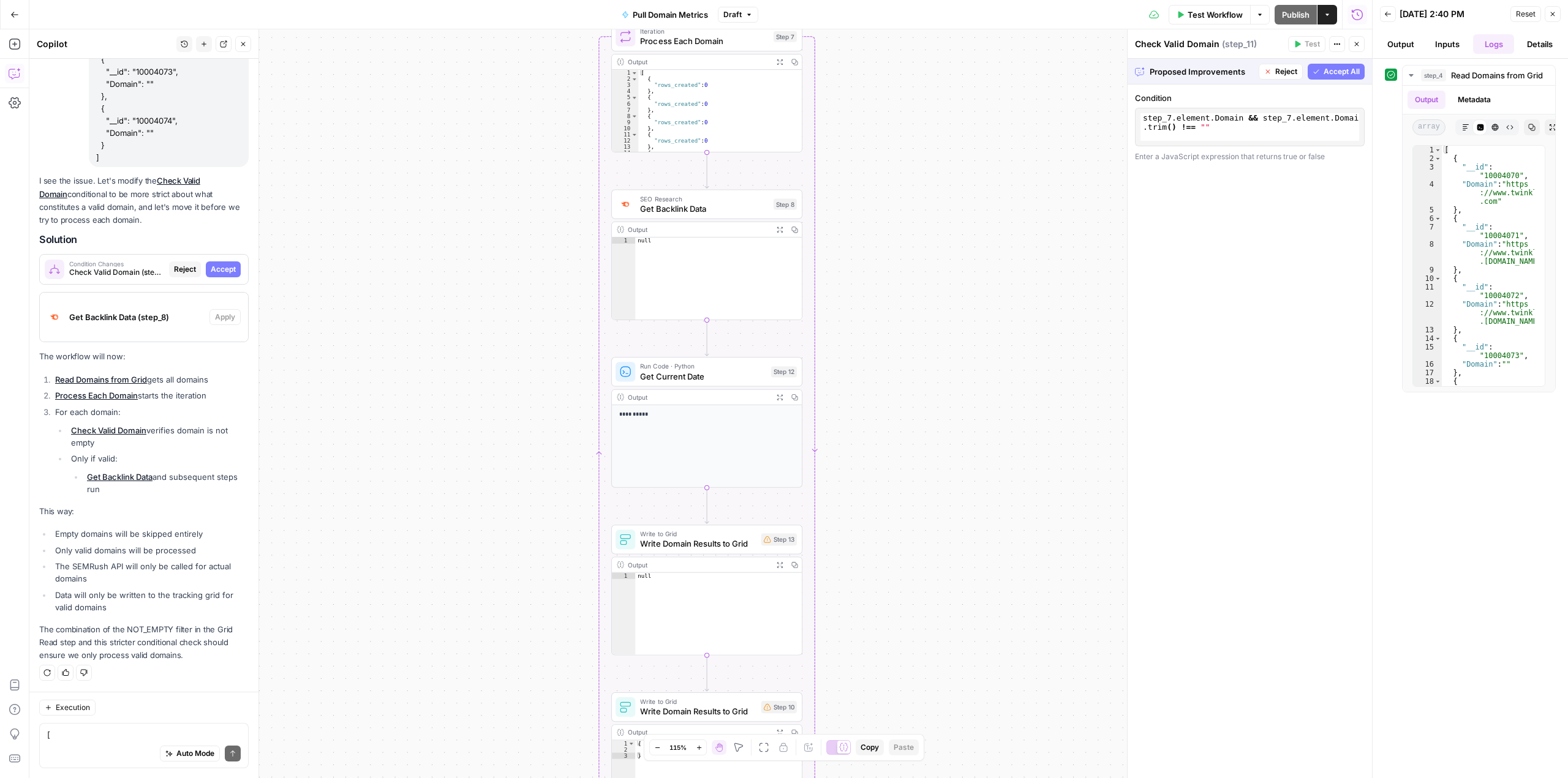
click at [220, 267] on span "Accept" at bounding box center [223, 269] width 25 height 11
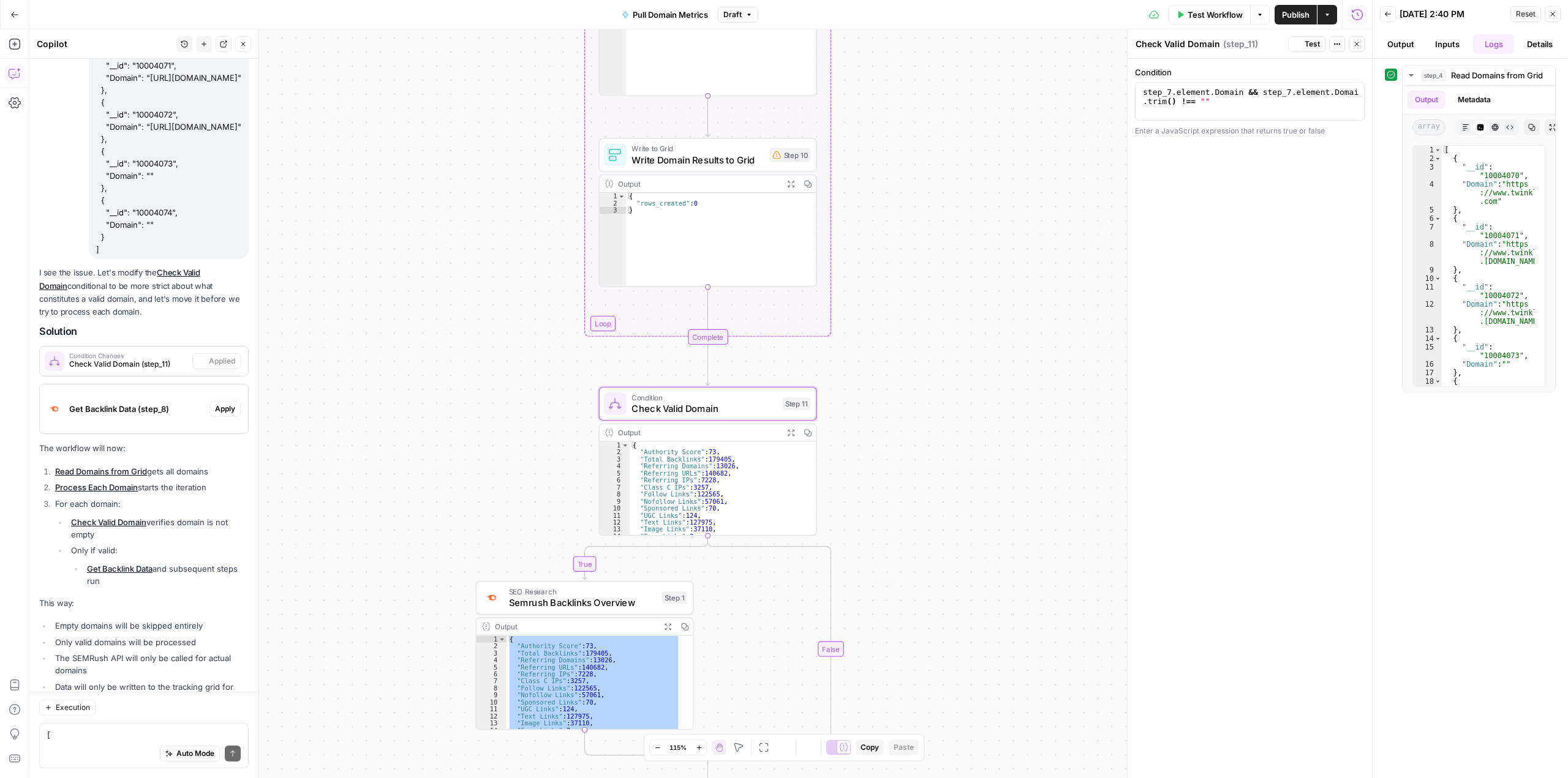
scroll to position [6315, 0]
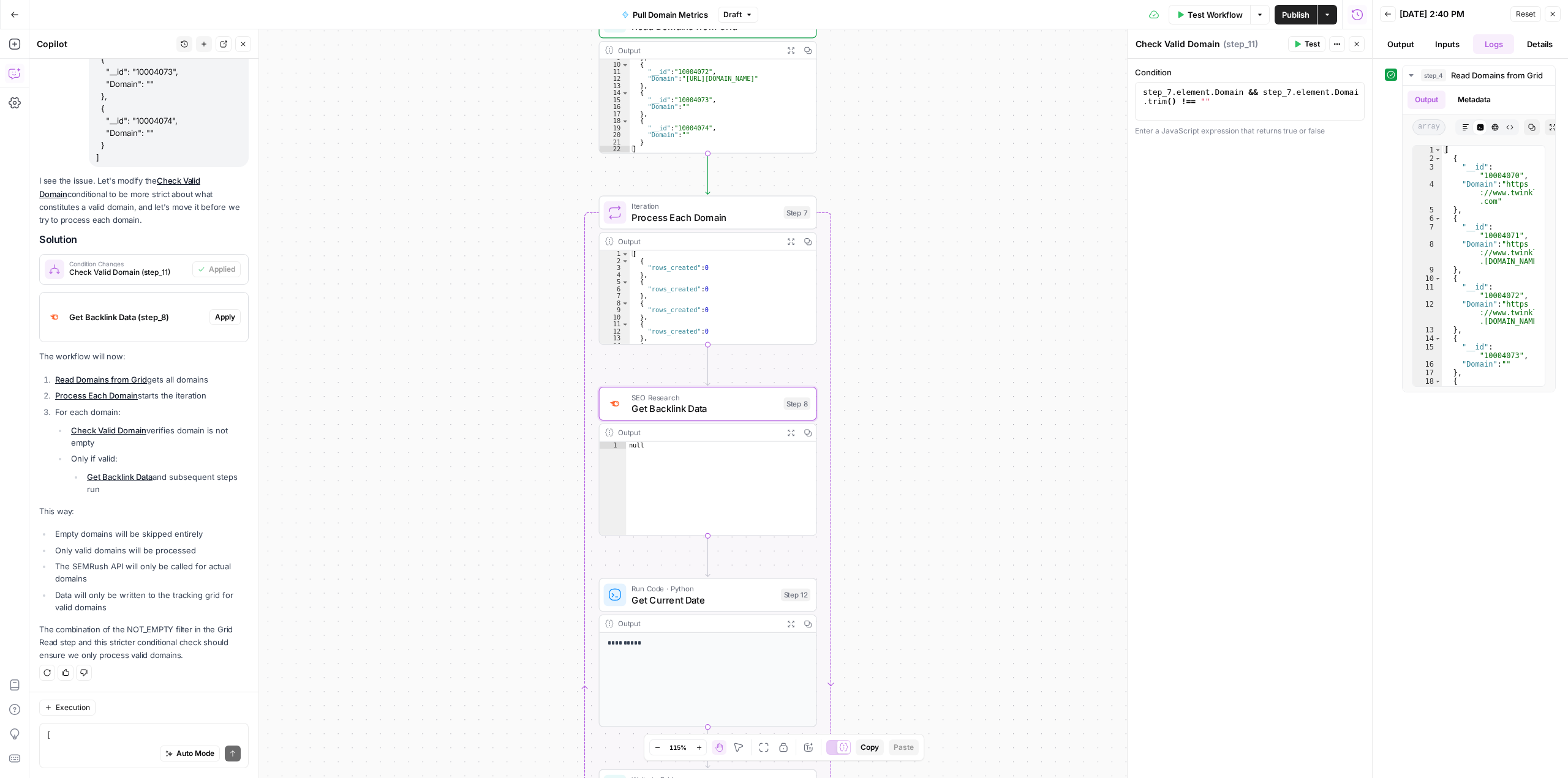
click at [215, 319] on span "Apply" at bounding box center [225, 317] width 20 height 11
click at [773, 155] on span "Apply anyway" at bounding box center [757, 155] width 59 height 12
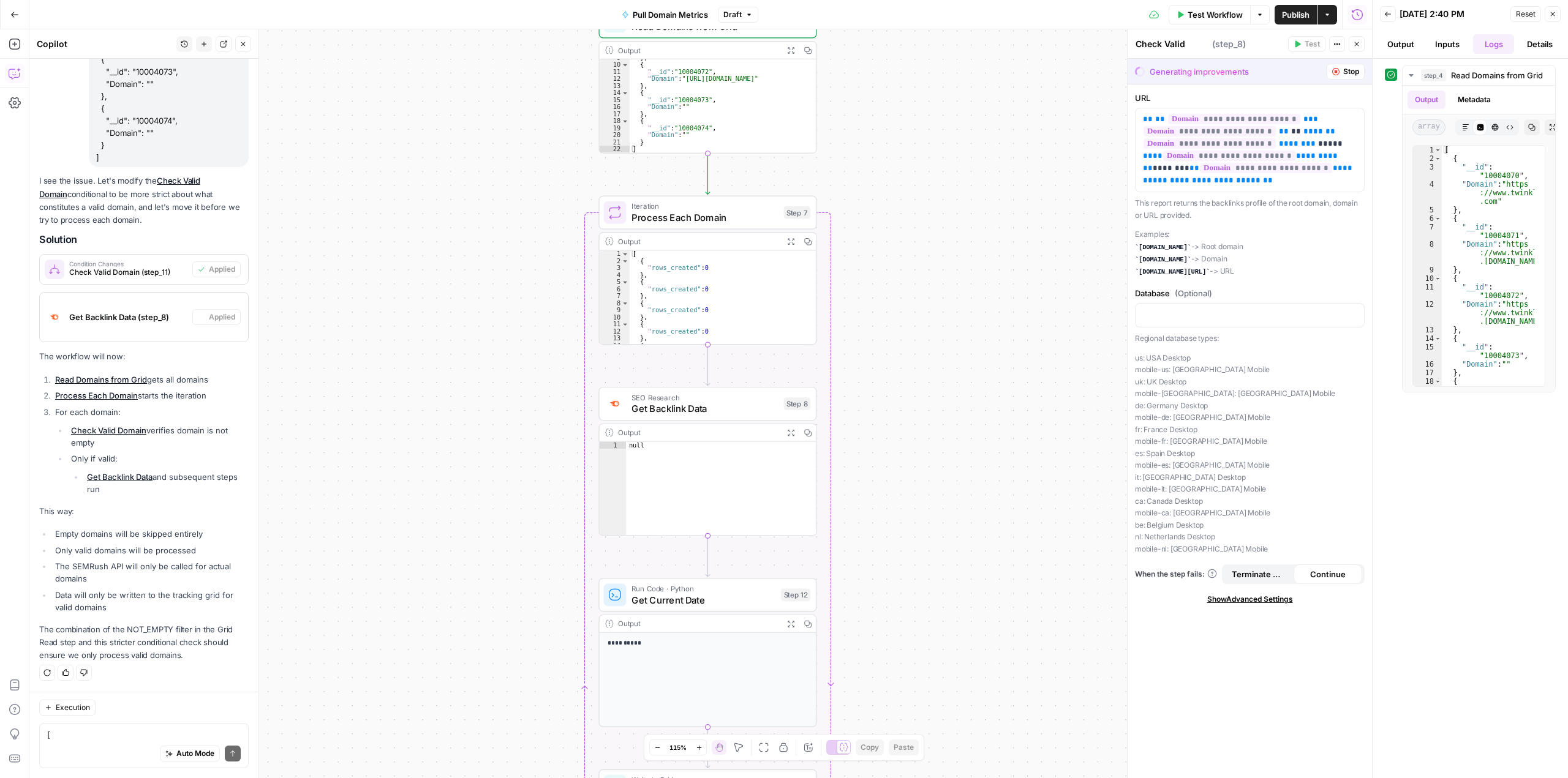
type textarea "Get Backlink Data"
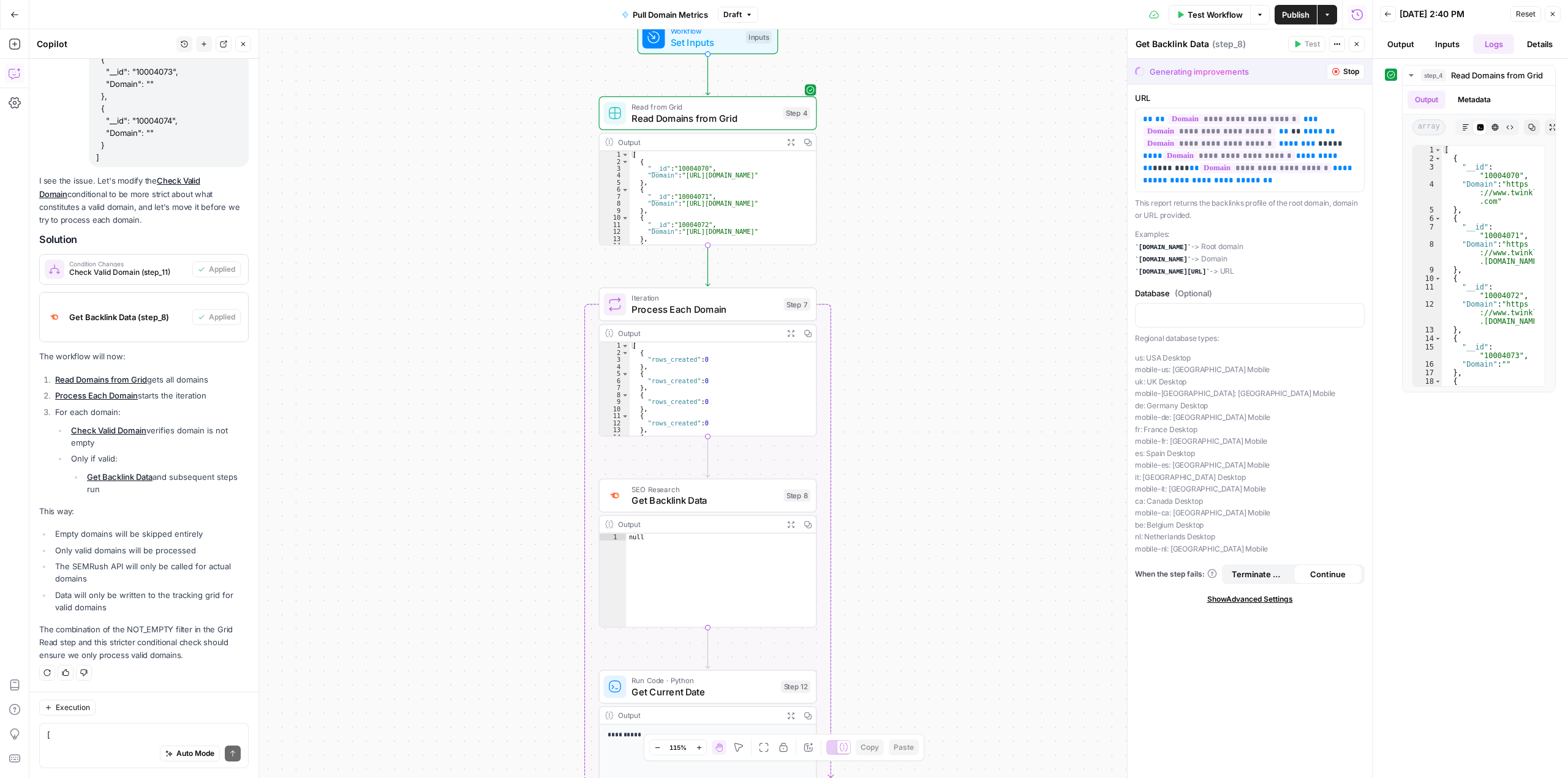
scroll to position [53, 0]
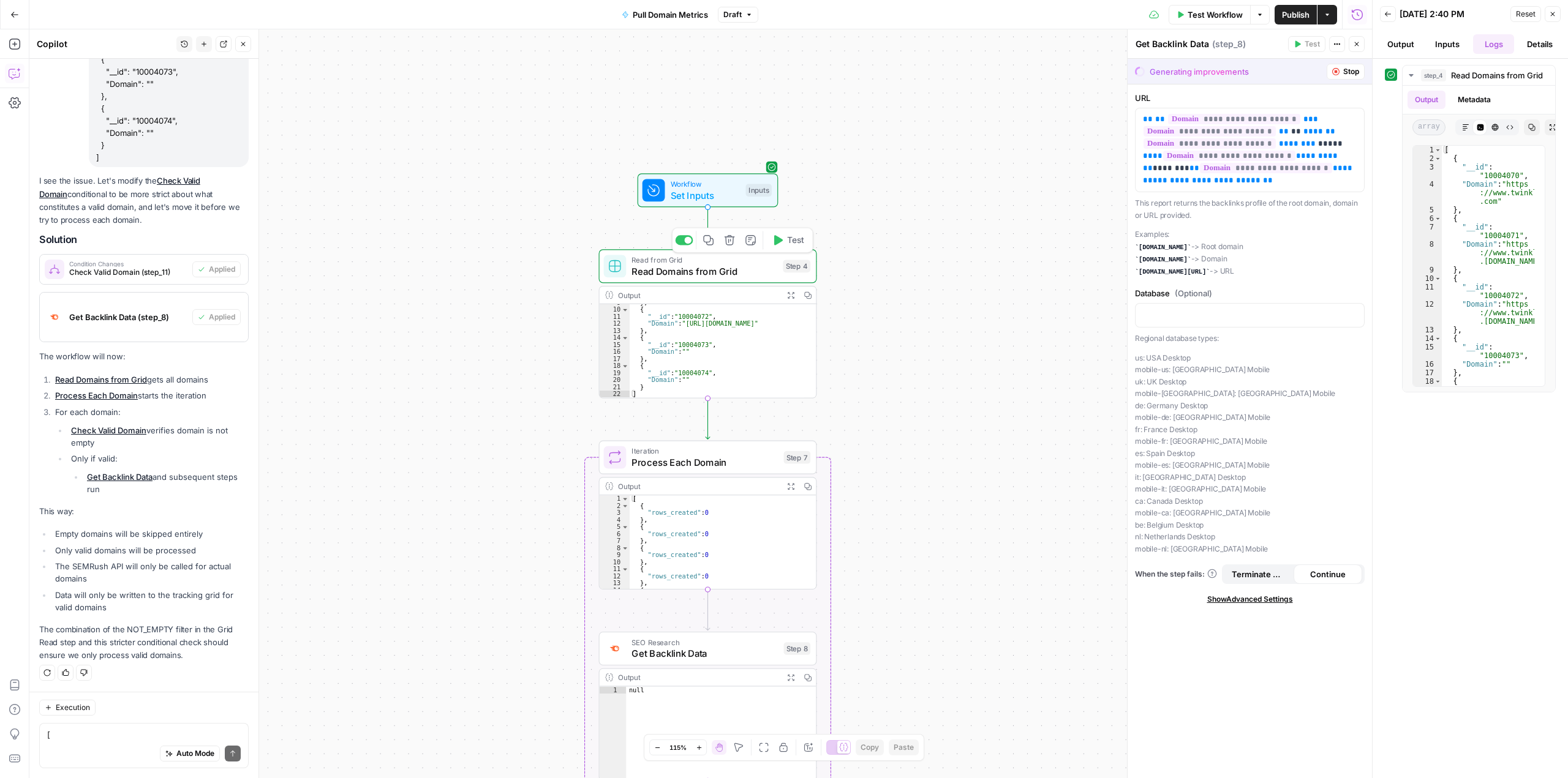
click at [783, 245] on button "Test" at bounding box center [788, 240] width 44 height 18
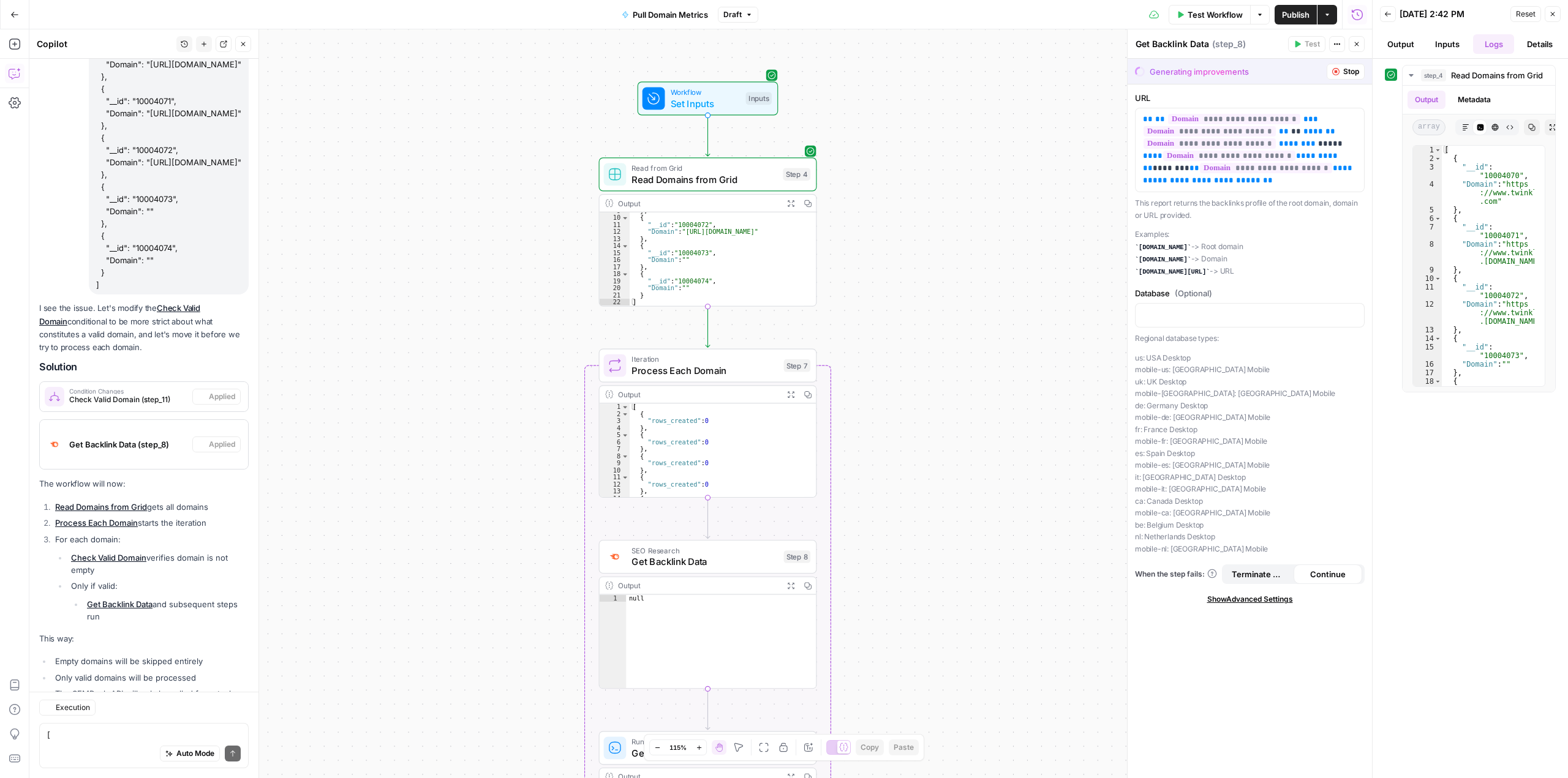
scroll to position [6315, 0]
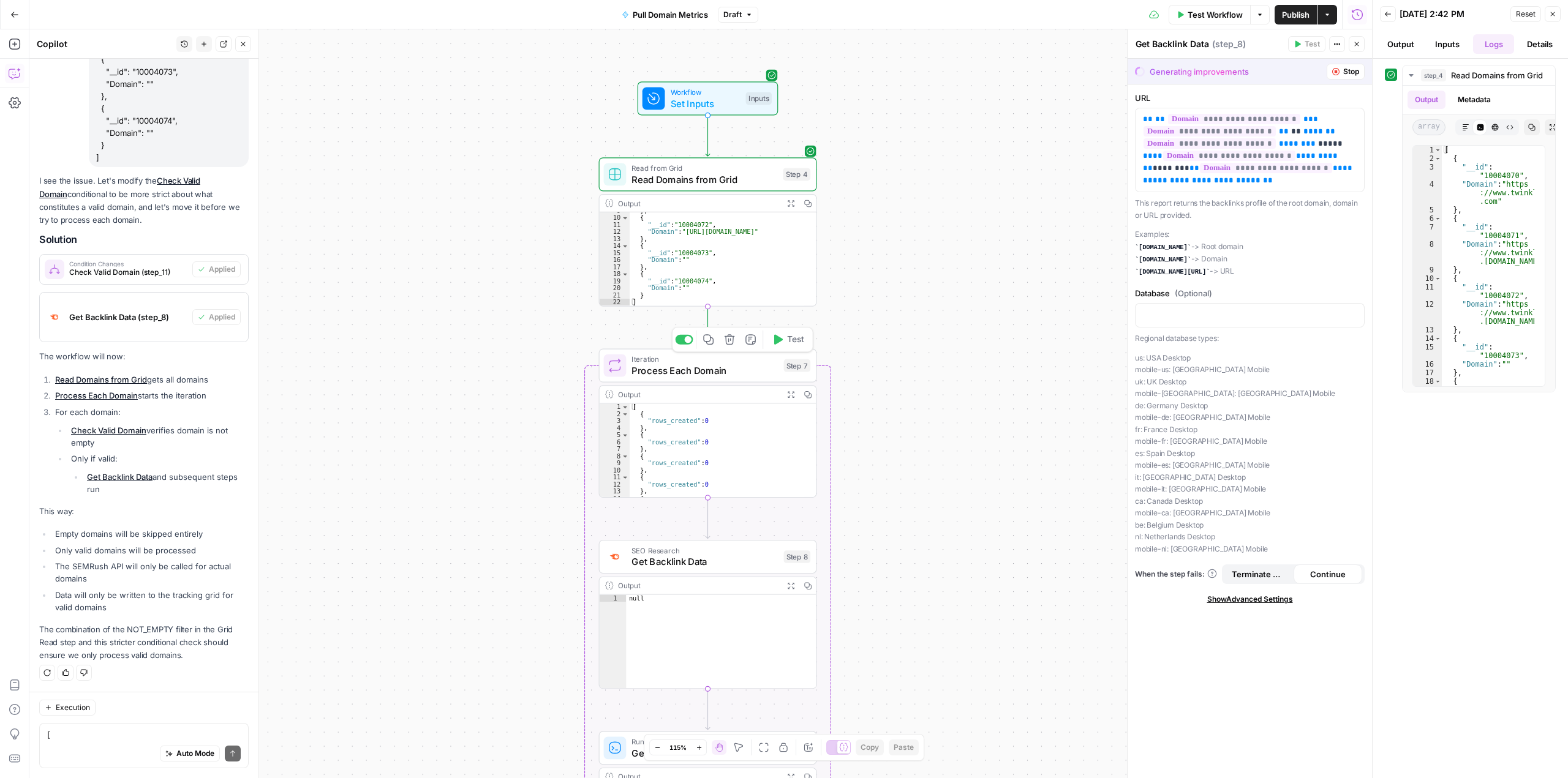
click at [789, 345] on span "Test" at bounding box center [795, 339] width 17 height 13
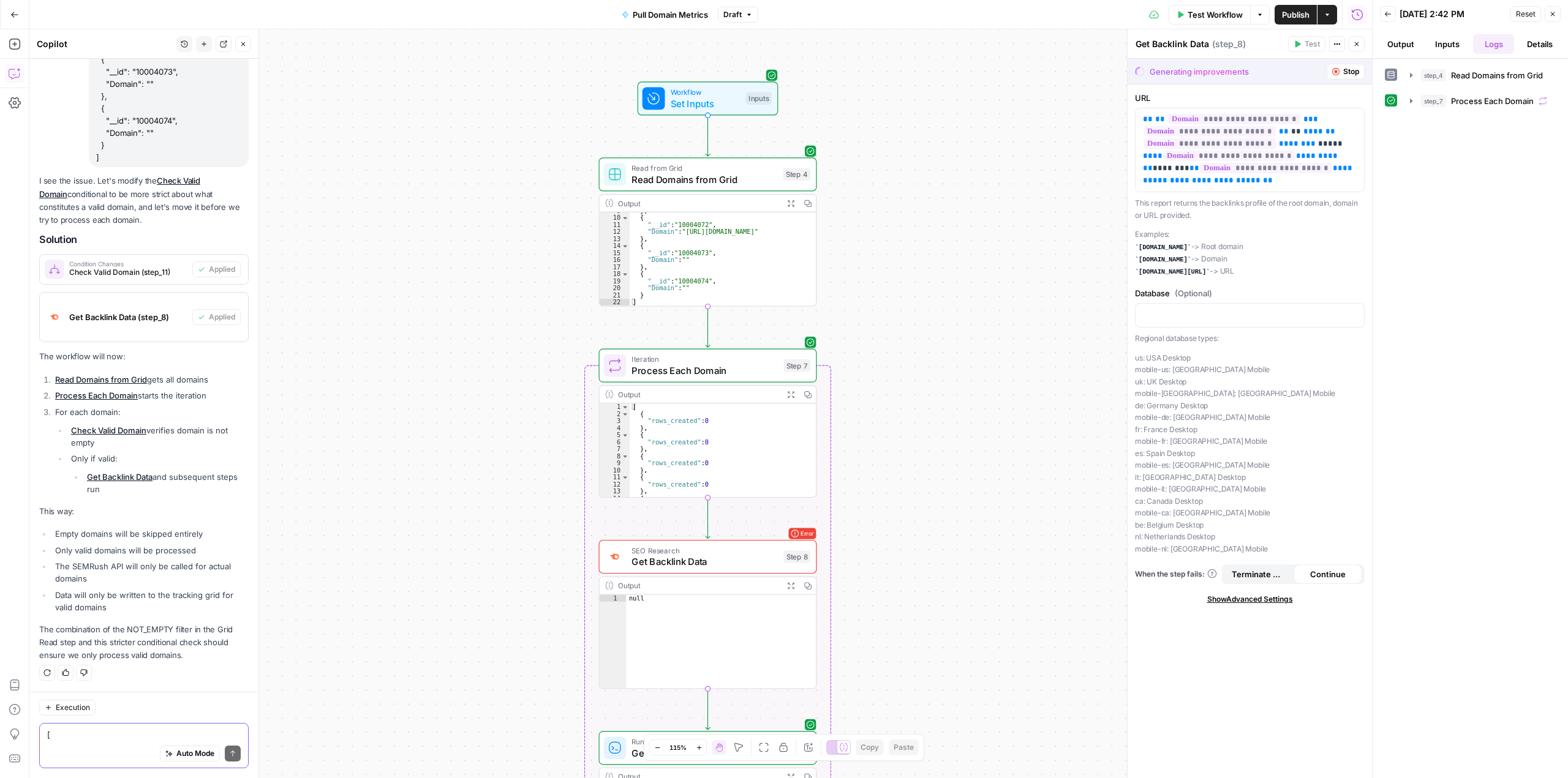
click at [104, 734] on textarea "[ { "__id": "10004070", "Domain": "[URL][DOMAIN_NAME]" }, { "__id": "10004071",…" at bounding box center [144, 734] width 194 height 12
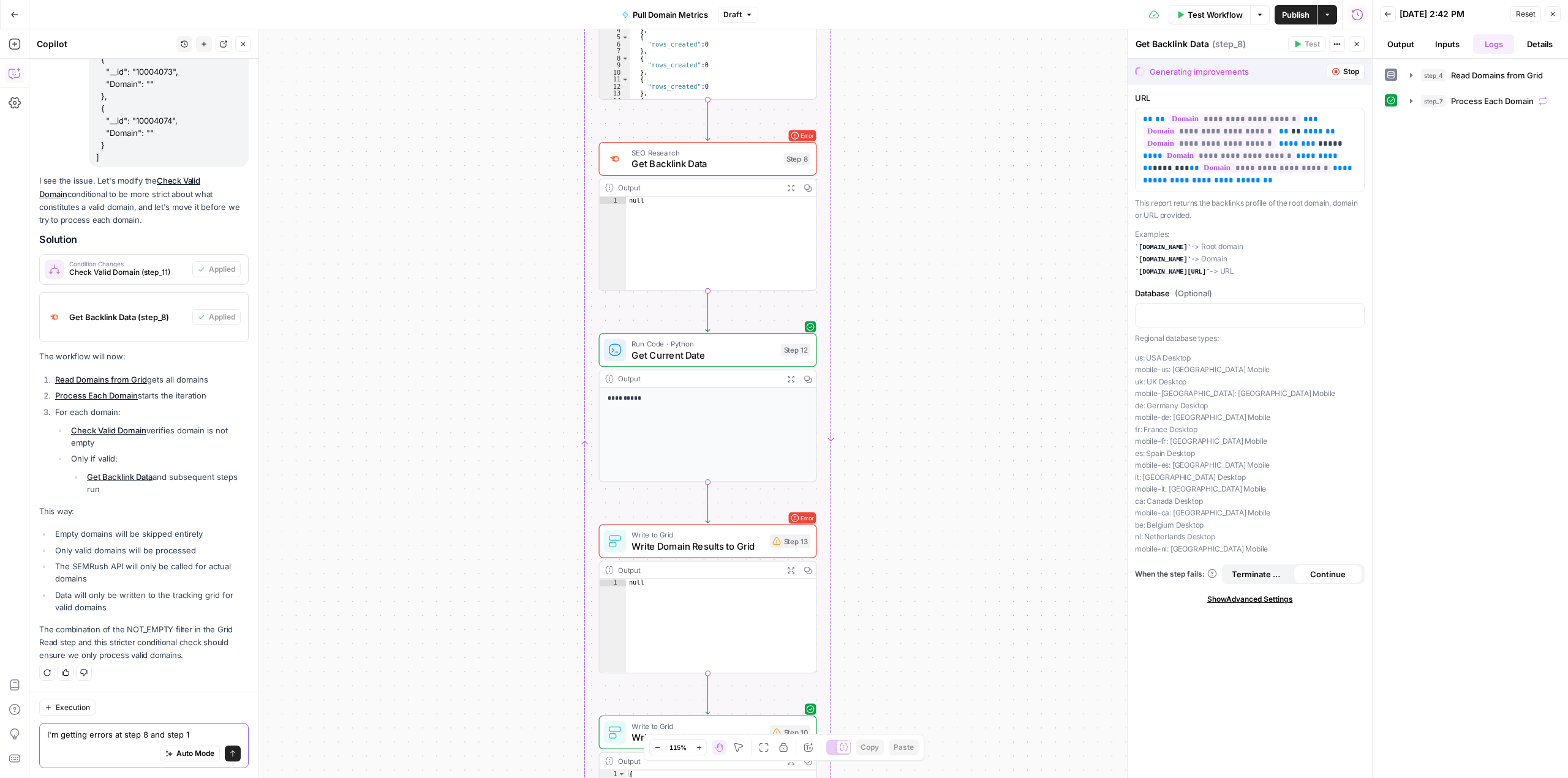
type textarea "I'm getting errors at step 8 and step 13"
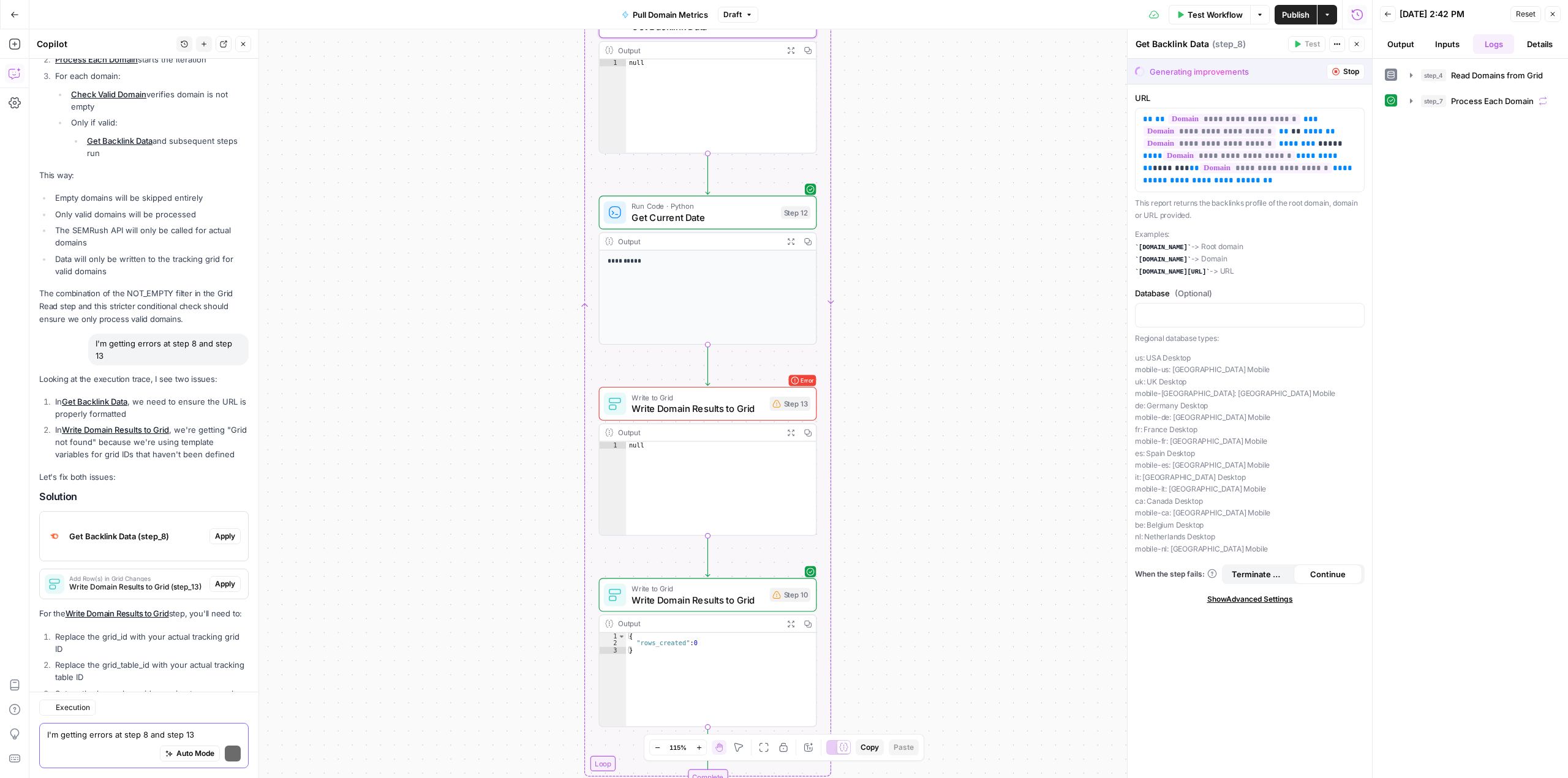
scroll to position [6787, 0]
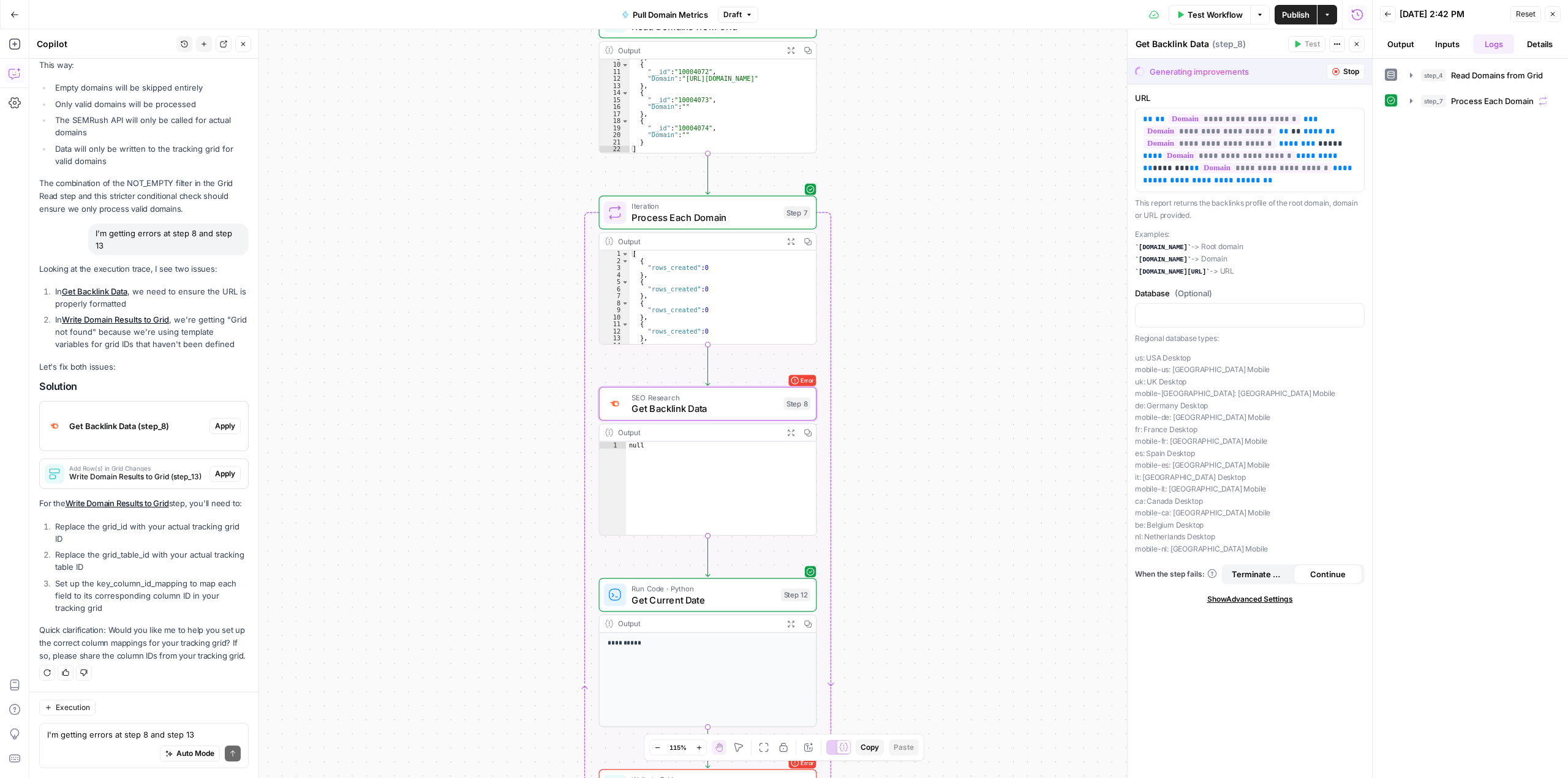
click at [217, 421] on span "Apply" at bounding box center [225, 426] width 20 height 11
click at [742, 155] on span "Apply anyway" at bounding box center [757, 155] width 59 height 12
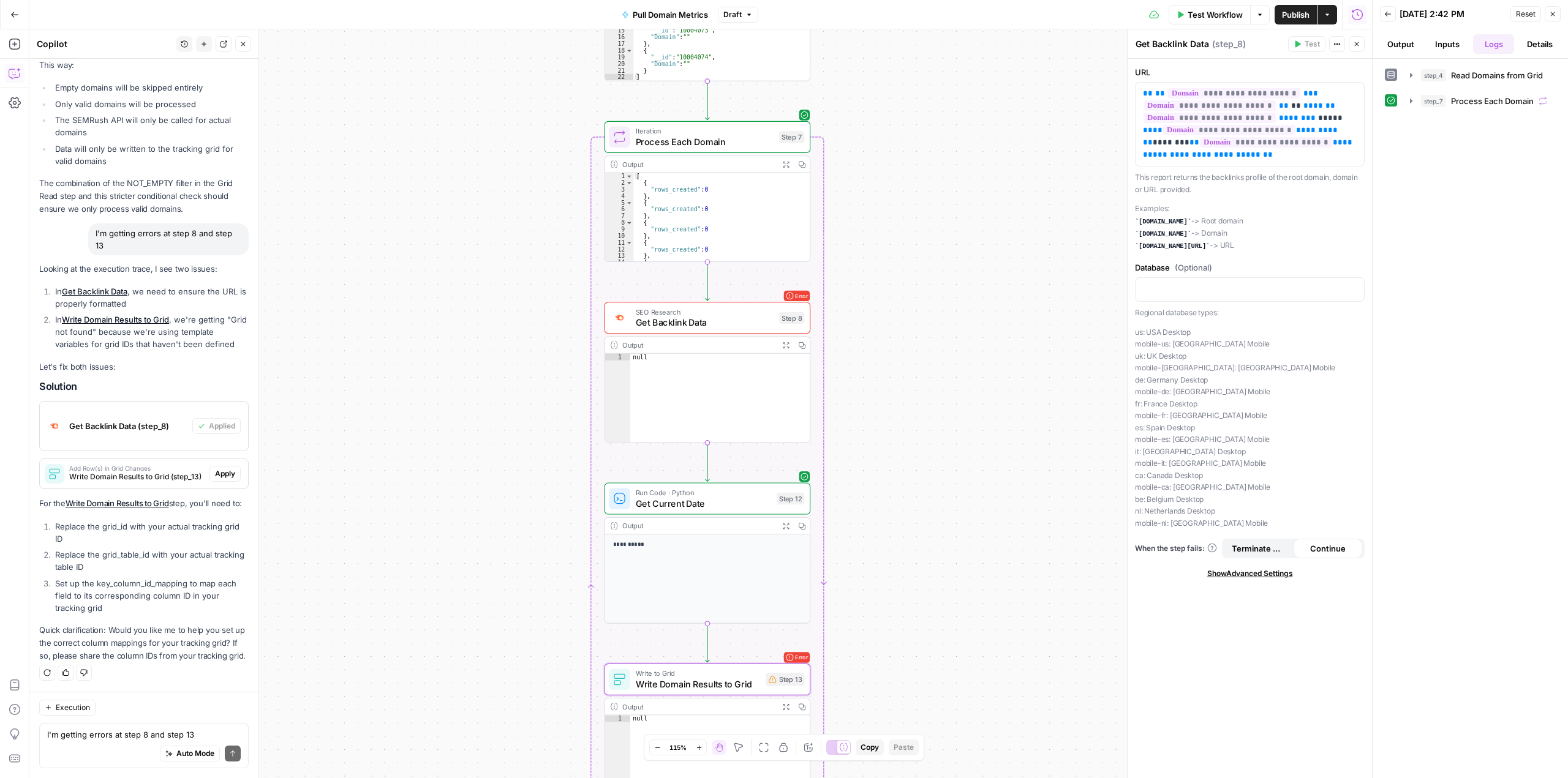
click at [227, 466] on button "Apply" at bounding box center [225, 473] width 31 height 16
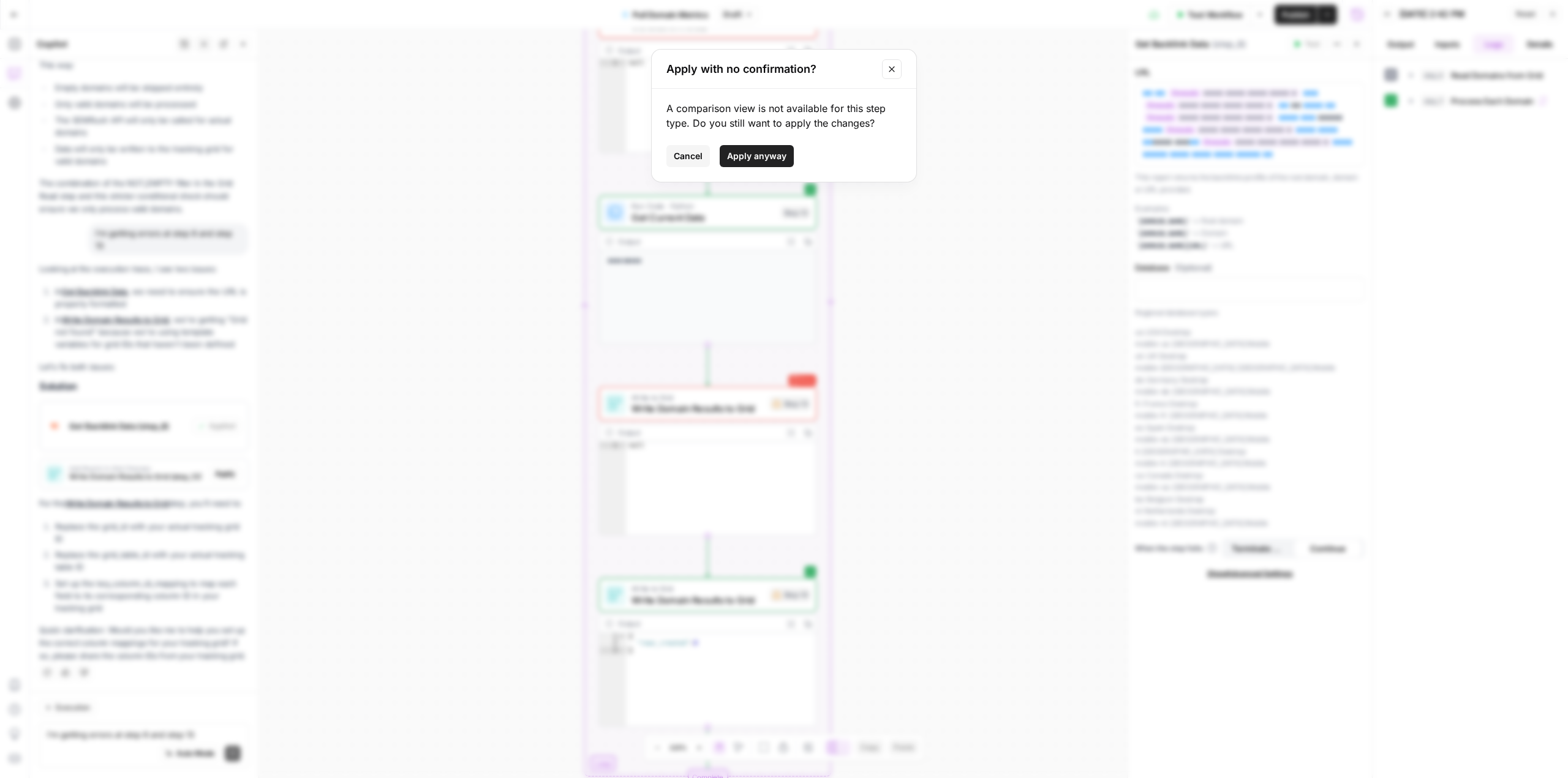
click at [772, 160] on span "Apply anyway" at bounding box center [757, 155] width 59 height 12
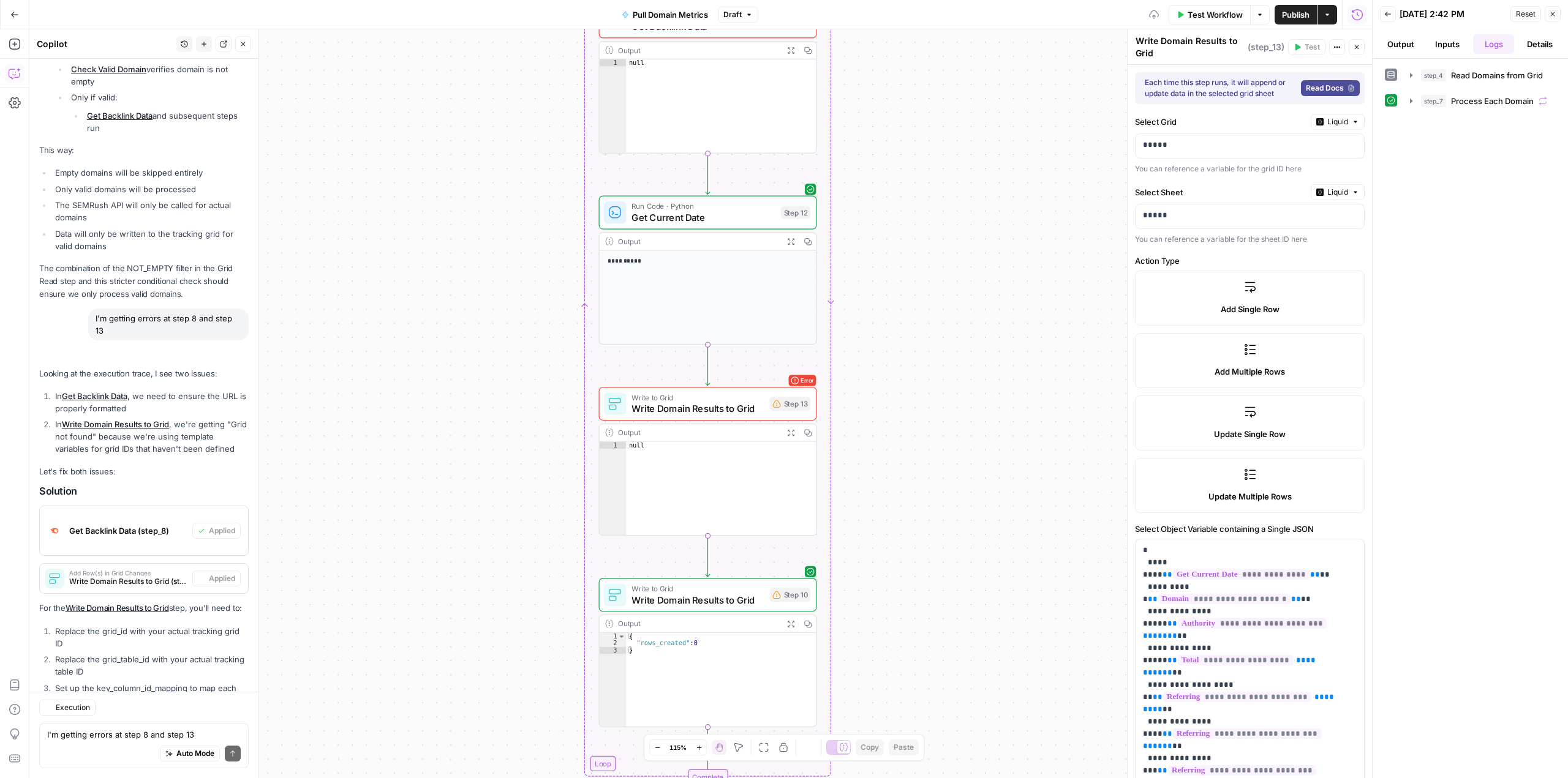
scroll to position [6827, 0]
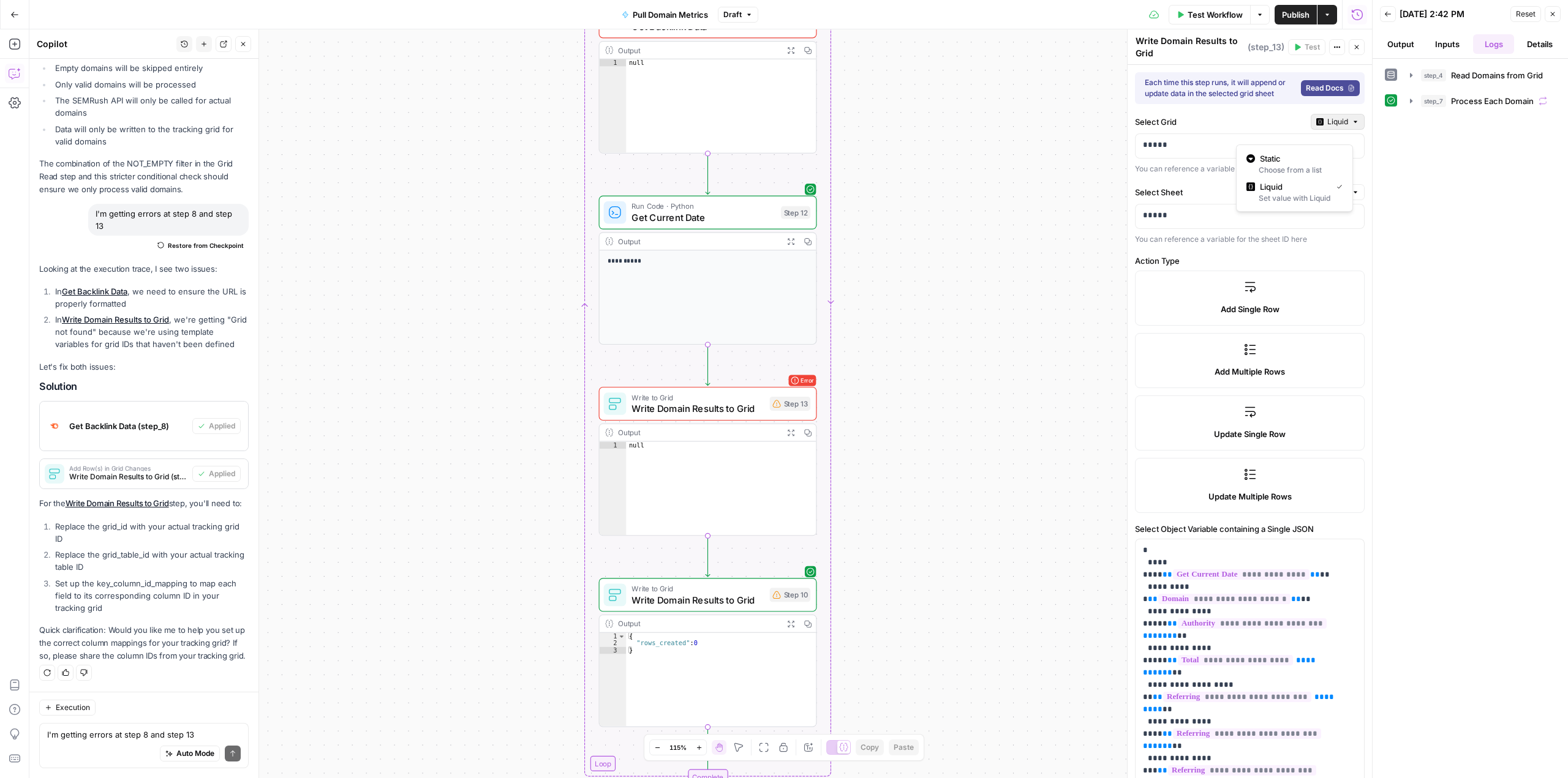
click at [1333, 127] on span "Liquid" at bounding box center [1338, 122] width 21 height 11
click at [1309, 158] on span "Static" at bounding box center [1298, 158] width 78 height 12
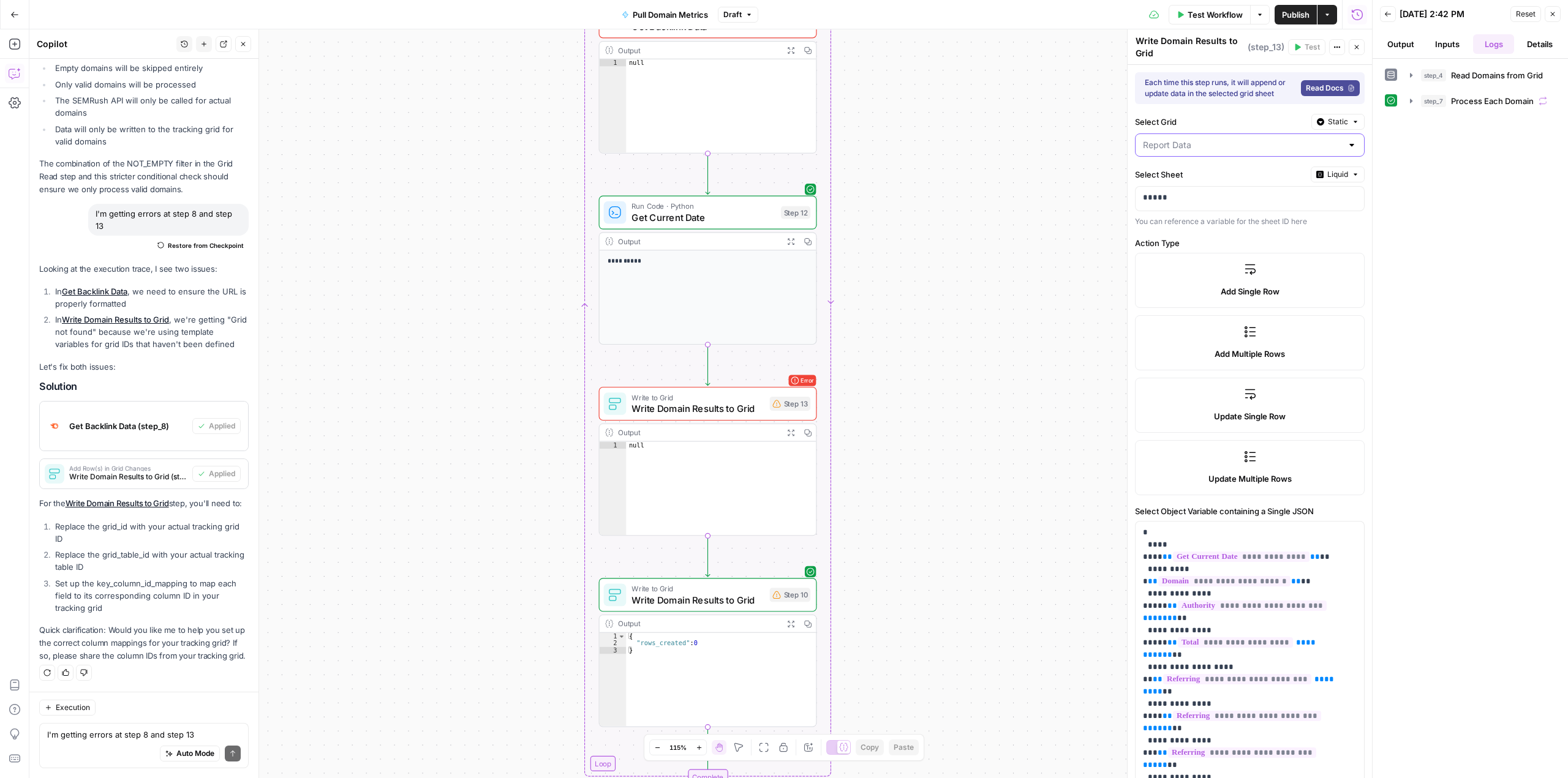
click at [1301, 151] on input "Select Grid" at bounding box center [1242, 145] width 199 height 12
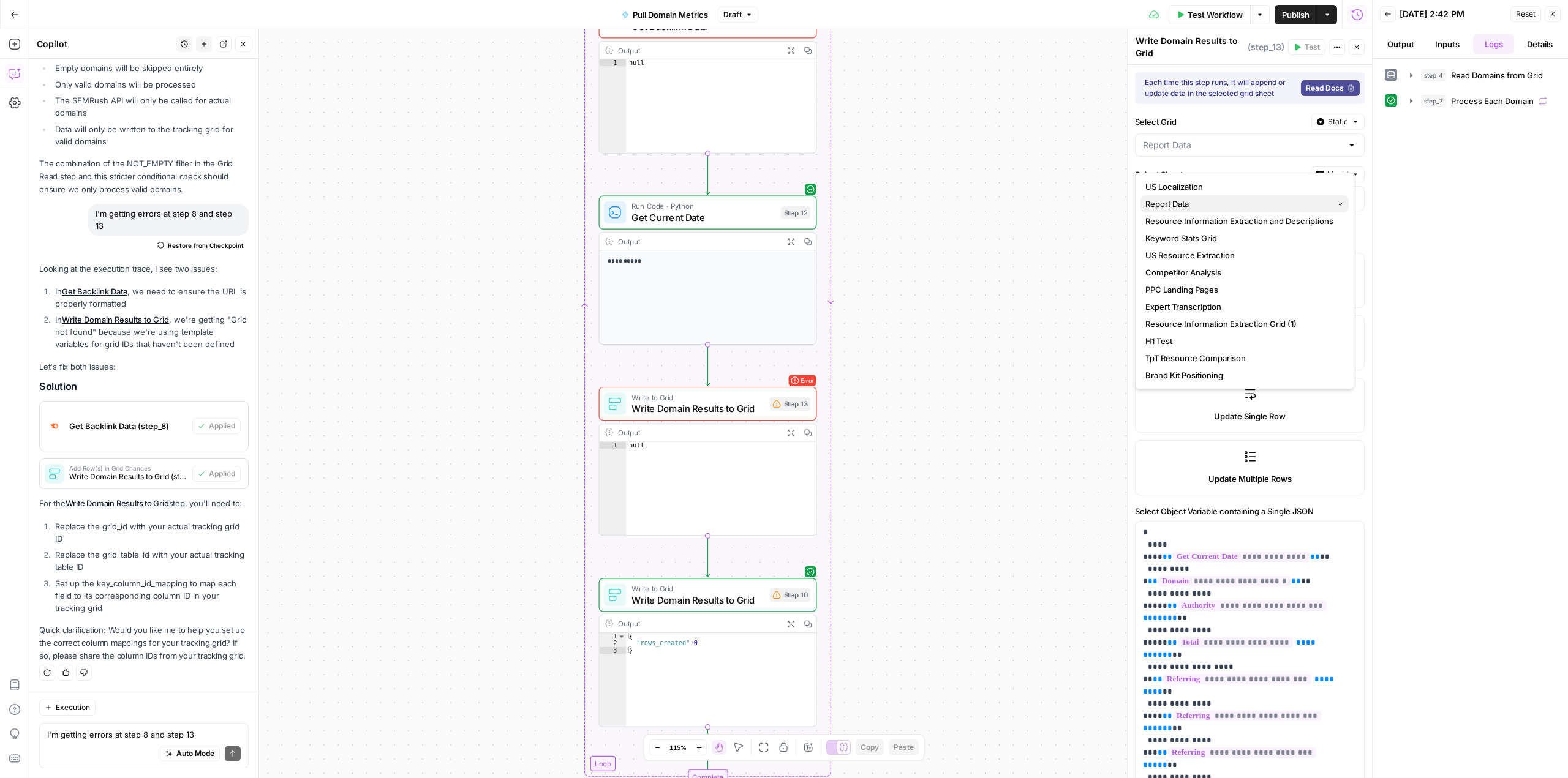
click at [1197, 203] on span "Report Data" at bounding box center [1236, 203] width 182 height 12
type input "Report Data"
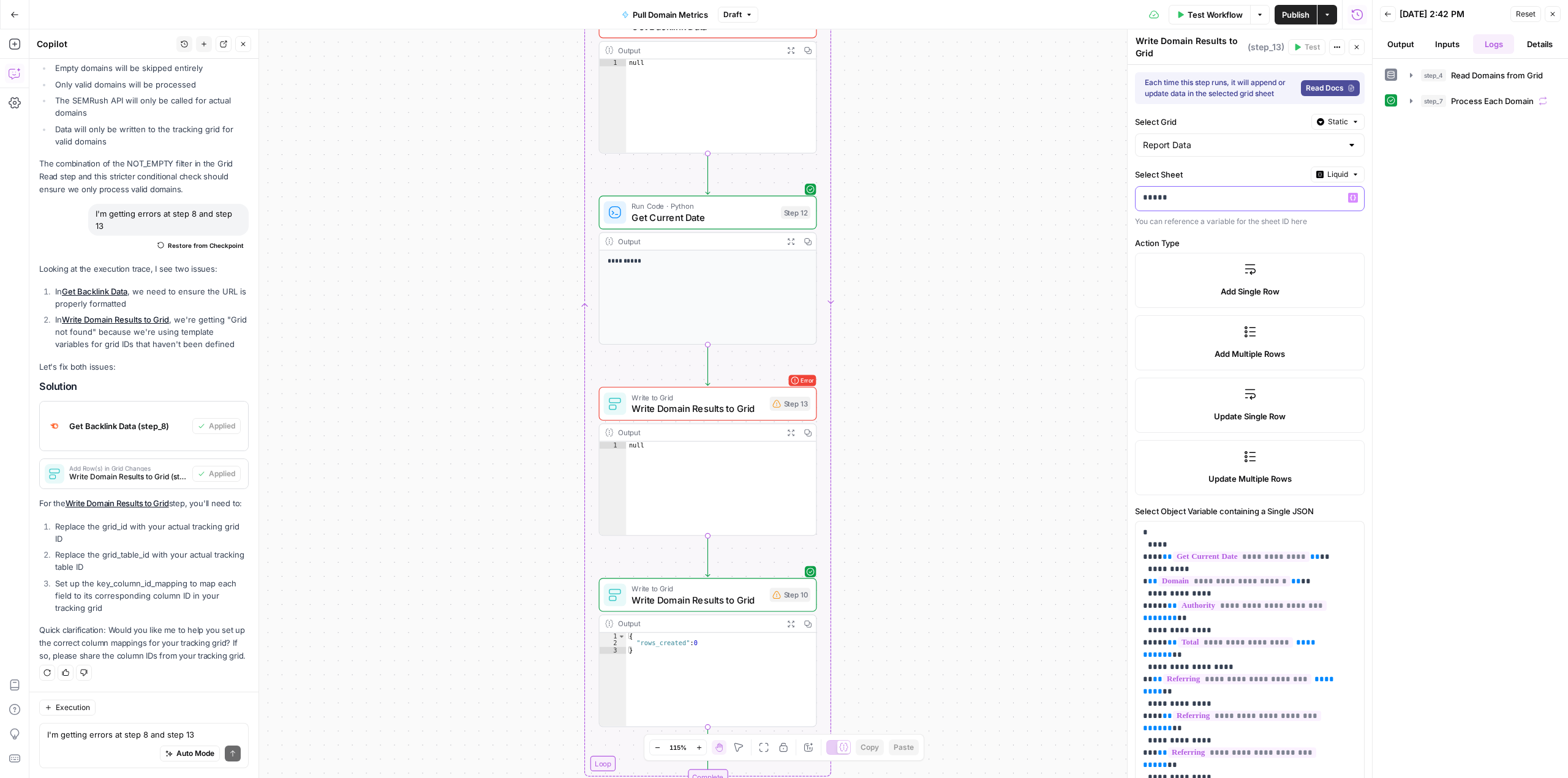
click at [1265, 204] on p "*****" at bounding box center [1234, 197] width 184 height 12
click at [1337, 184] on div "Variables Menu" at bounding box center [1341, 187] width 58 height 12
click at [1310, 182] on div "Variables Menu" at bounding box center [1341, 187] width 73 height 22
click at [1327, 180] on span "Liquid" at bounding box center [1338, 174] width 21 height 11
click at [1282, 212] on span "Static" at bounding box center [1298, 211] width 78 height 12
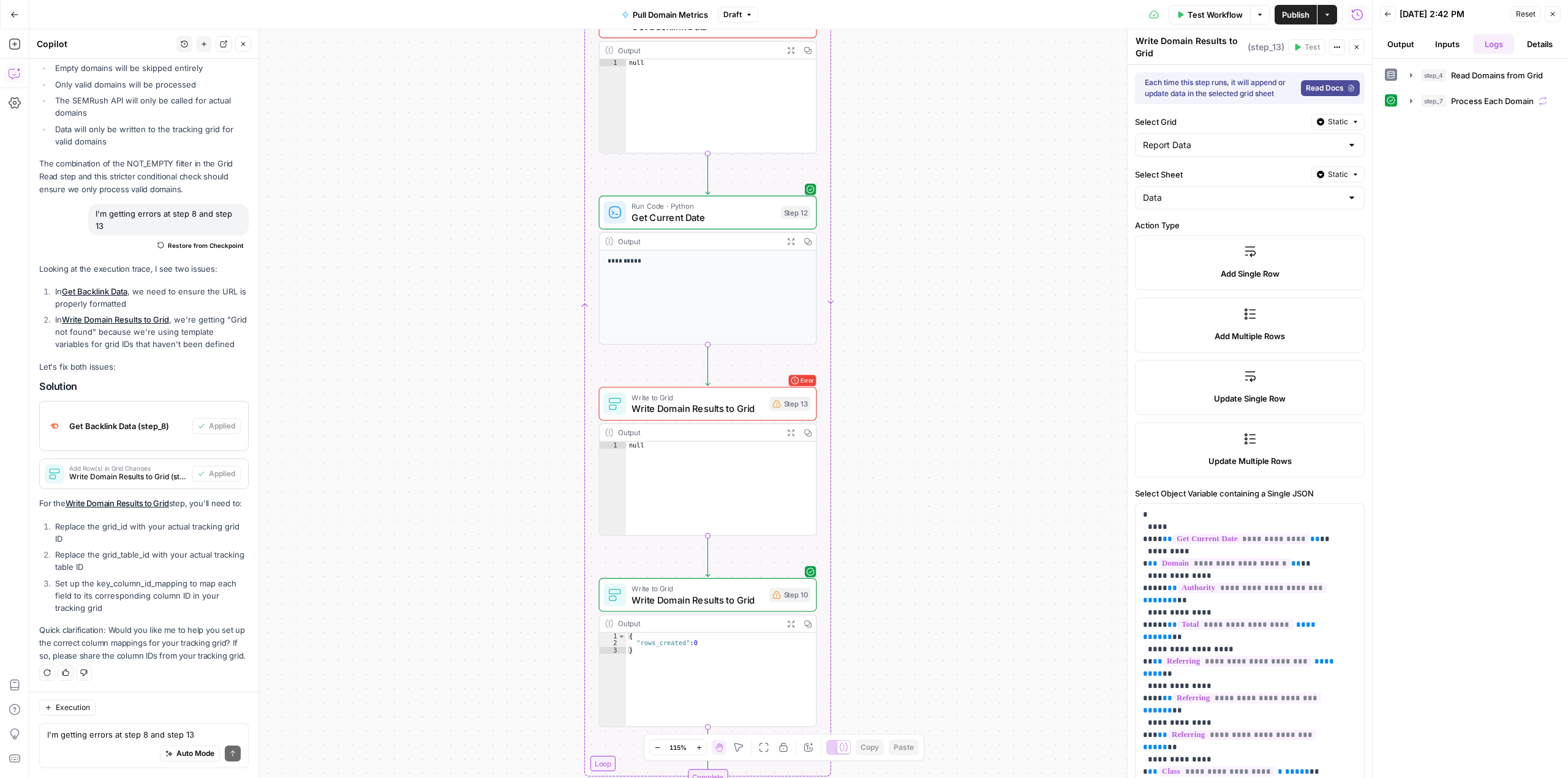
click at [1347, 204] on div at bounding box center [1352, 197] width 10 height 12
click at [1188, 253] on span "Data" at bounding box center [1236, 256] width 182 height 12
type input "Data"
click at [742, 592] on span "Write to Grid" at bounding box center [697, 588] width 132 height 11
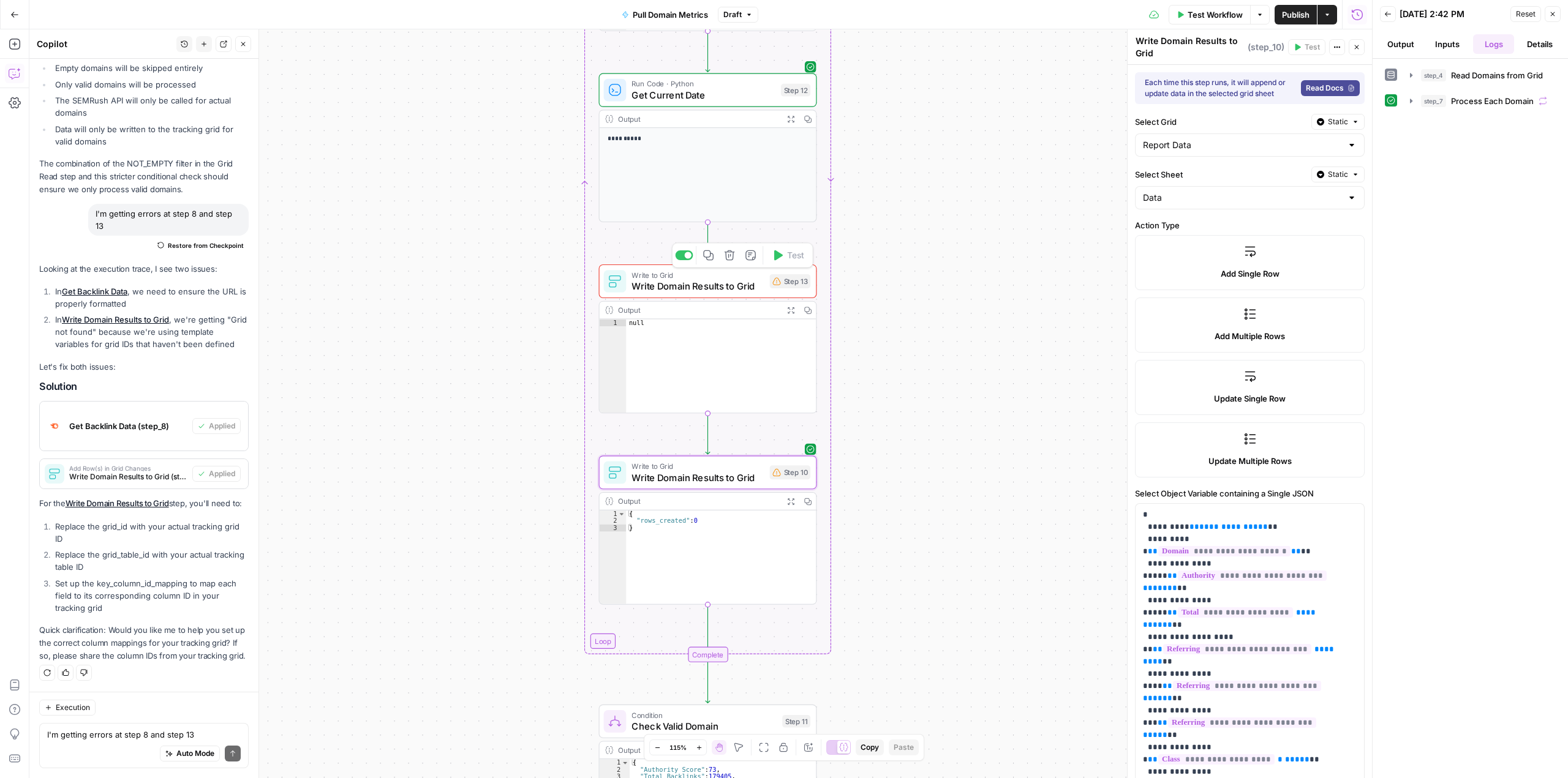
click at [730, 279] on span "Write Domain Results to Grid" at bounding box center [697, 286] width 132 height 14
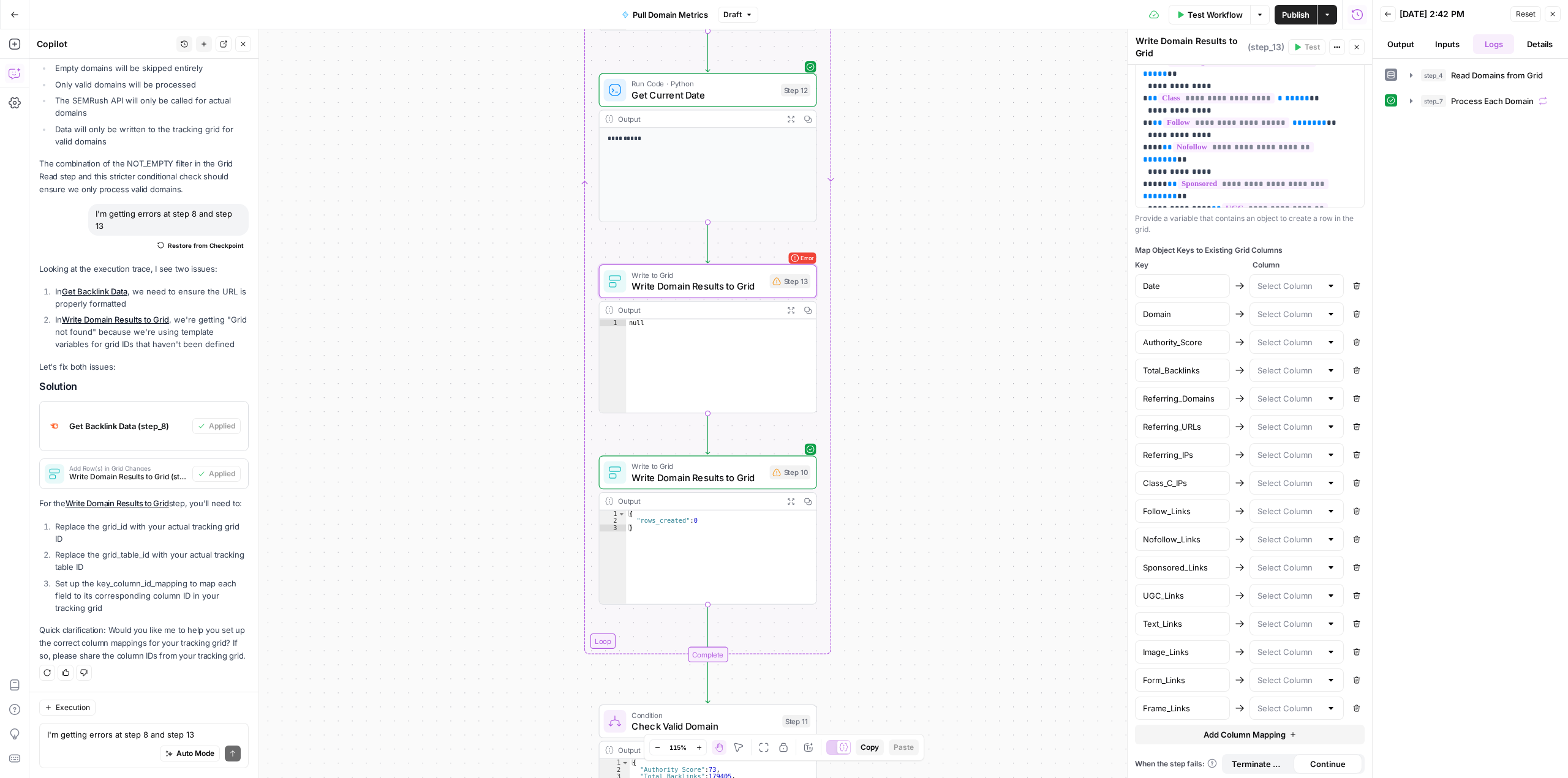
scroll to position [687, 0]
click at [1279, 279] on input "text" at bounding box center [1289, 282] width 64 height 12
click at [1013, 281] on div "true false Workflow Set Inputs Inputs Read from Grid Read Domains from Grid Ste…" at bounding box center [701, 404] width 1343 height 748
drag, startPoint x: 1208, startPoint y: 338, endPoint x: 1136, endPoint y: 353, distance: 73.5
click at [1136, 353] on div "Date Remove Domain Remove Authority_Score Remove Total_Backlinks Remove Referri…" at bounding box center [1250, 495] width 229 height 446
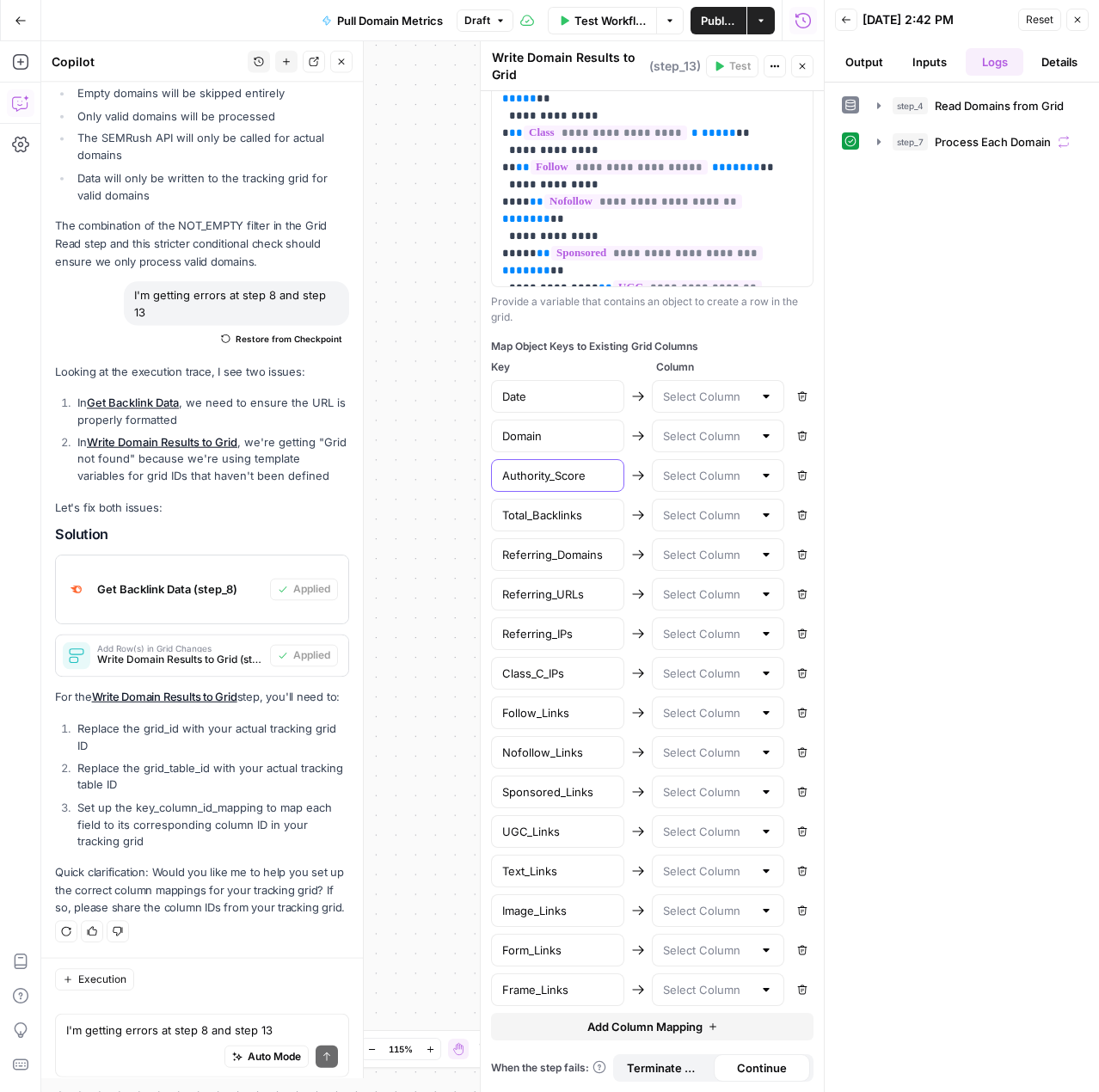
scroll to position [9592, 0]
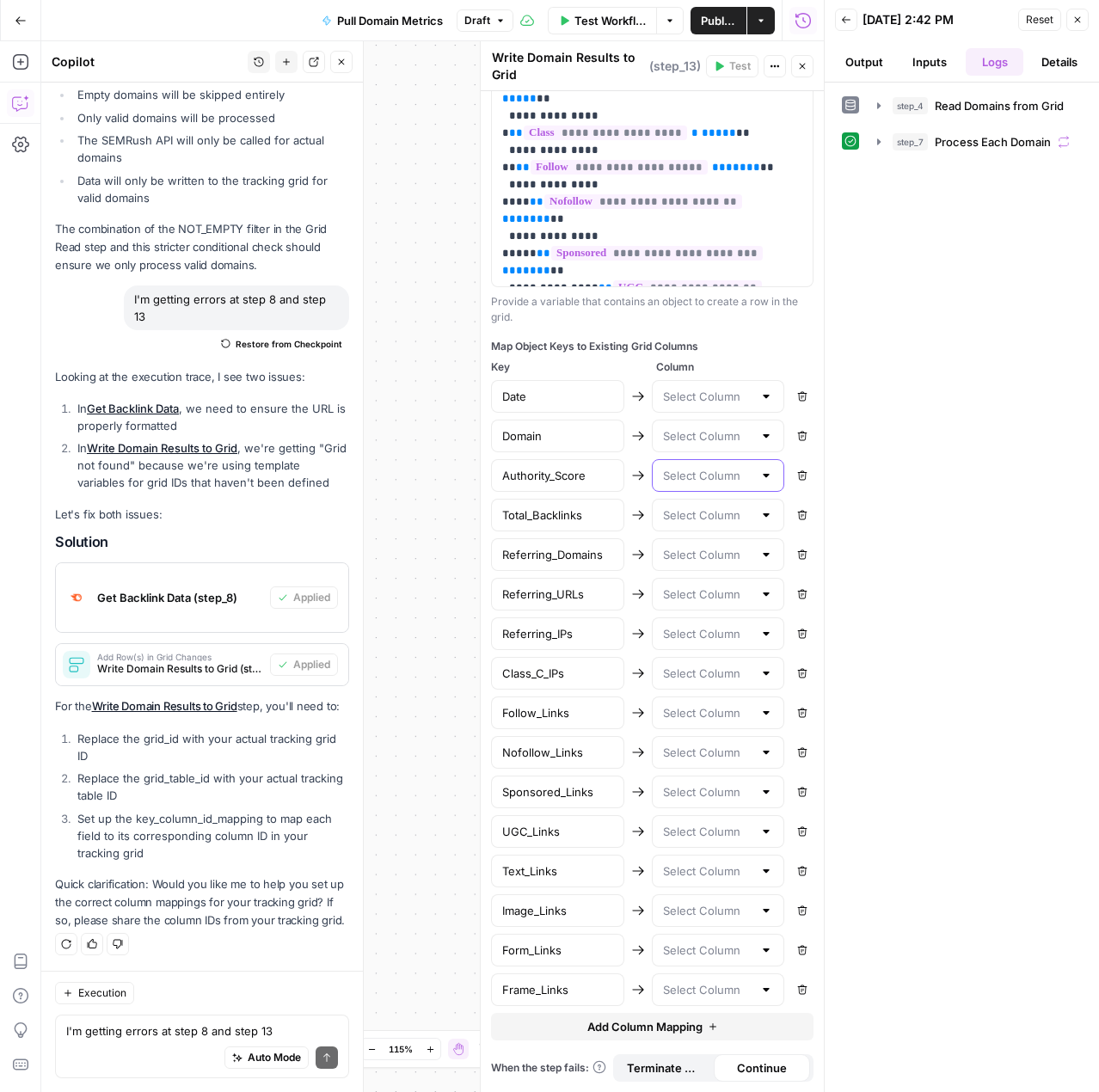
click at [694, 478] on input "text" at bounding box center [708, 475] width 90 height 17
click at [1044, 473] on div "step_4 Read Domains from Grid 0 ms step_7 Process Each Domain 6 seconds" at bounding box center [962, 587] width 240 height 992
drag, startPoint x: 607, startPoint y: 516, endPoint x: 500, endPoint y: 518, distance: 107.0
click at [500, 518] on div "Total_Backlinks" at bounding box center [557, 515] width 133 height 33
drag, startPoint x: 590, startPoint y: 513, endPoint x: 500, endPoint y: 513, distance: 90.0
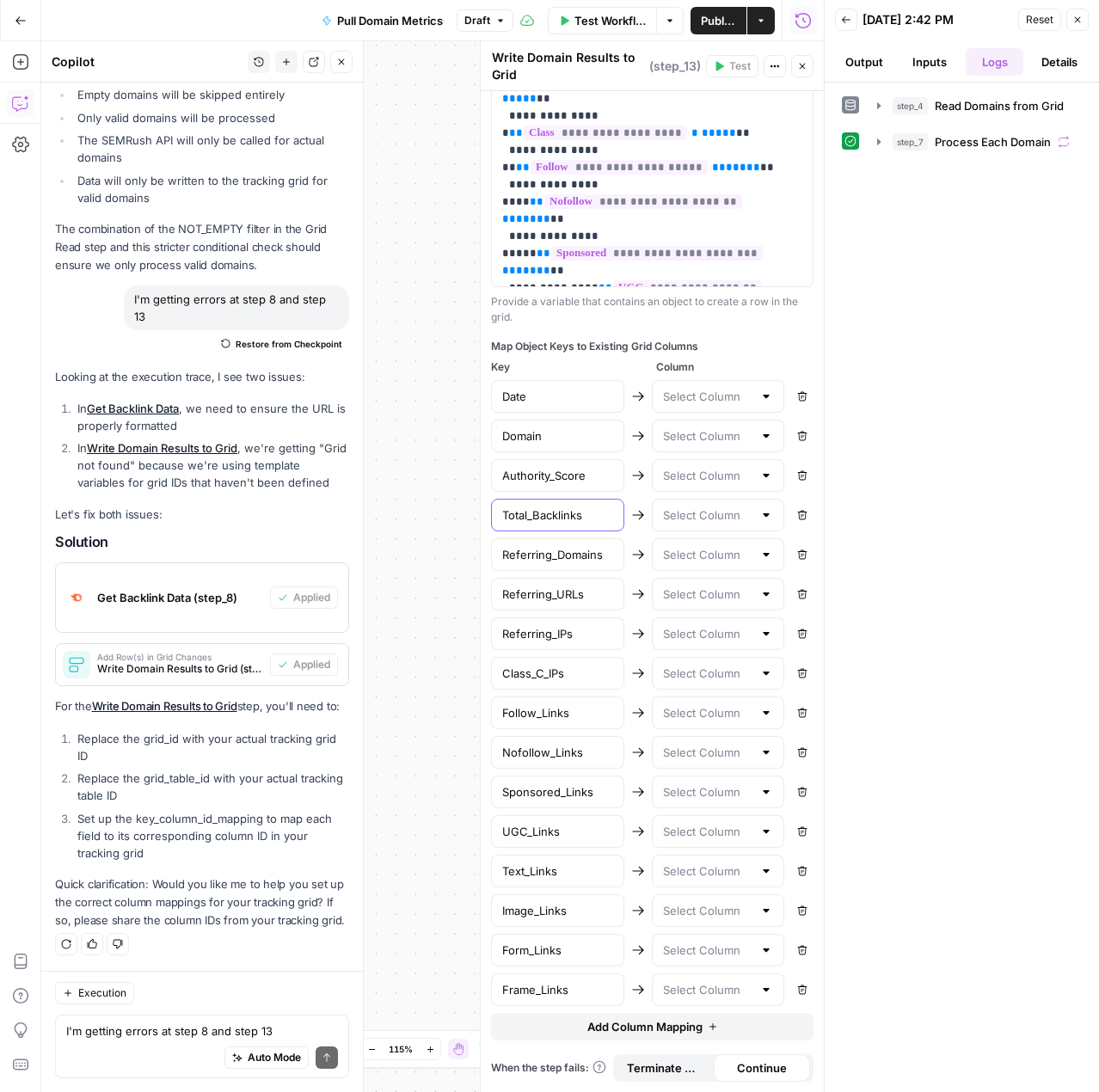
click at [500, 513] on div "Total_Backlinks" at bounding box center [557, 515] width 133 height 33
drag, startPoint x: 605, startPoint y: 553, endPoint x: 498, endPoint y: 550, distance: 107.0
click at [498, 550] on div "Referring_Domains" at bounding box center [557, 554] width 133 height 33
drag, startPoint x: 604, startPoint y: 593, endPoint x: 503, endPoint y: 596, distance: 101.0
click at [503, 596] on input "Referring_URLs" at bounding box center [557, 594] width 111 height 17
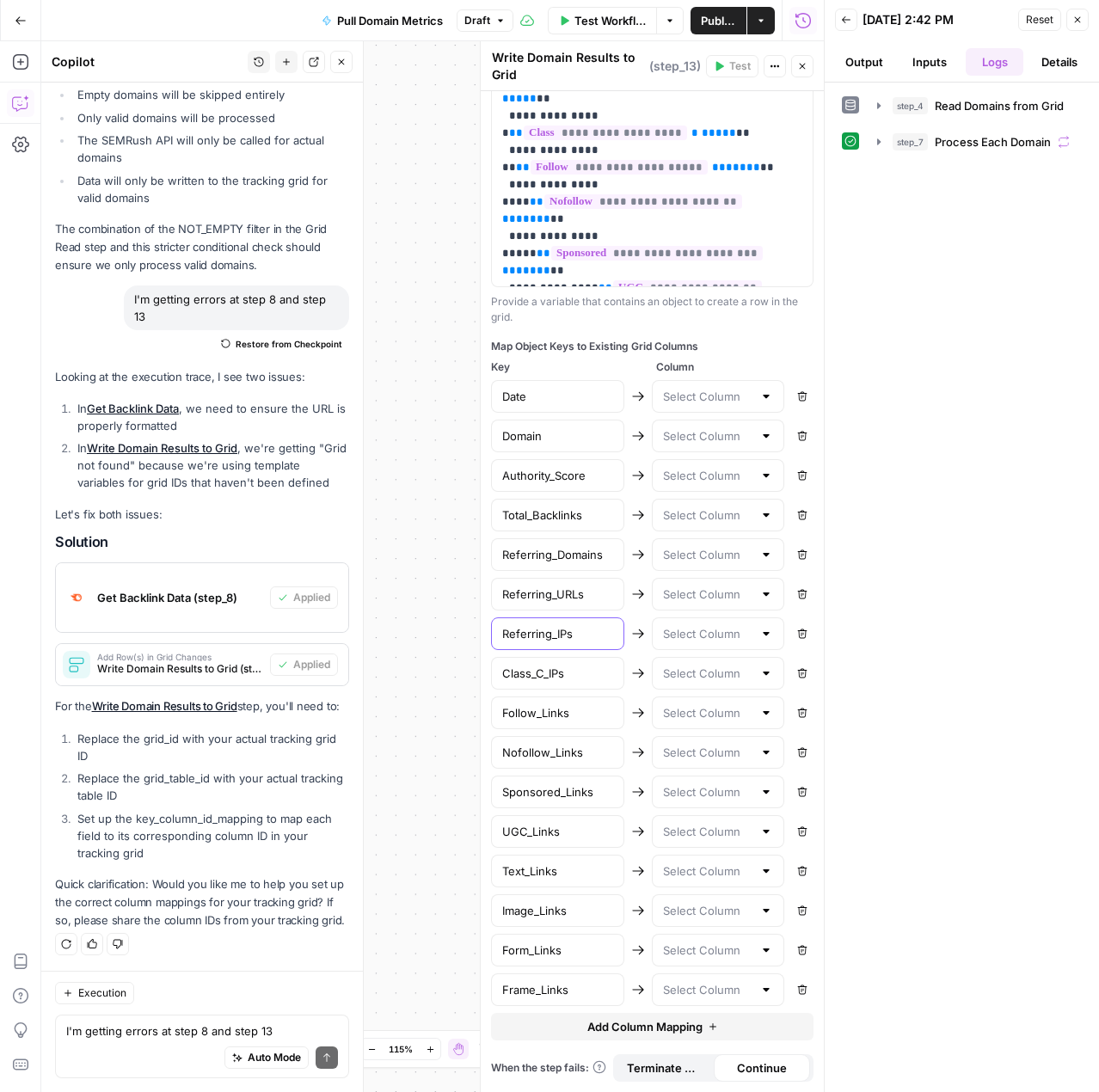
drag, startPoint x: 595, startPoint y: 639, endPoint x: 500, endPoint y: 631, distance: 95.3
click at [500, 631] on div "Referring_IPs" at bounding box center [557, 633] width 133 height 33
drag, startPoint x: 577, startPoint y: 681, endPoint x: 494, endPoint y: 679, distance: 83.0
click at [494, 679] on div "Class_C_IPs" at bounding box center [557, 673] width 133 height 33
drag, startPoint x: 592, startPoint y: 714, endPoint x: 498, endPoint y: 706, distance: 94.3
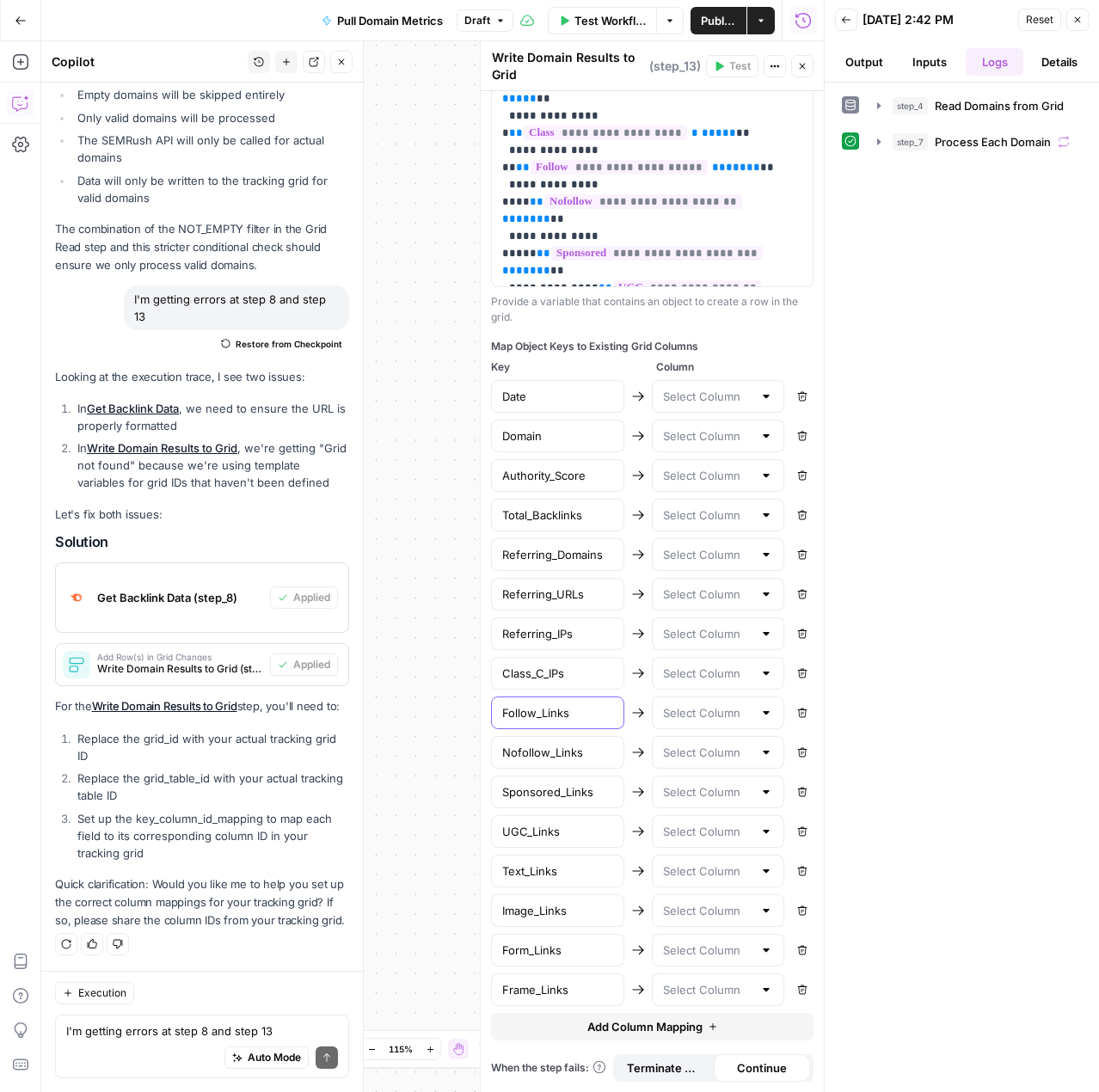
click at [498, 706] on div "Follow_Links" at bounding box center [557, 713] width 133 height 33
drag, startPoint x: 590, startPoint y: 755, endPoint x: 485, endPoint y: 749, distance: 105.2
click at [485, 749] on div "**********" at bounding box center [652, 566] width 344 height 1050
drag, startPoint x: 601, startPoint y: 787, endPoint x: 503, endPoint y: 788, distance: 98.0
click at [503, 788] on input "Sponsored_Links" at bounding box center [557, 792] width 111 height 17
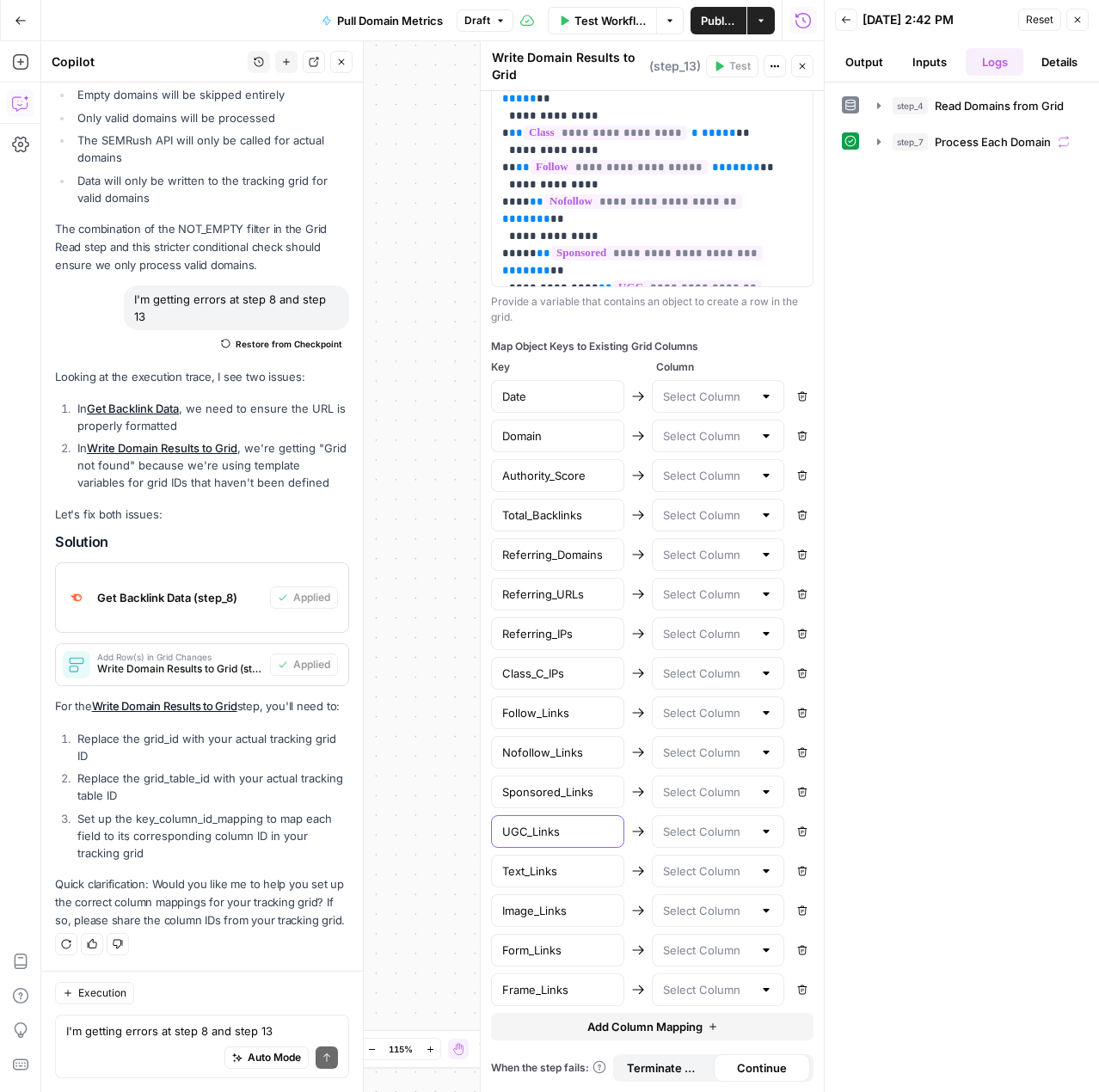
drag, startPoint x: 568, startPoint y: 838, endPoint x: 491, endPoint y: 826, distance: 77.9
click at [491, 826] on div "UGC_Links" at bounding box center [557, 831] width 133 height 33
drag, startPoint x: 573, startPoint y: 871, endPoint x: 503, endPoint y: 867, distance: 70.1
click at [503, 867] on input "Text_Links" at bounding box center [557, 871] width 111 height 17
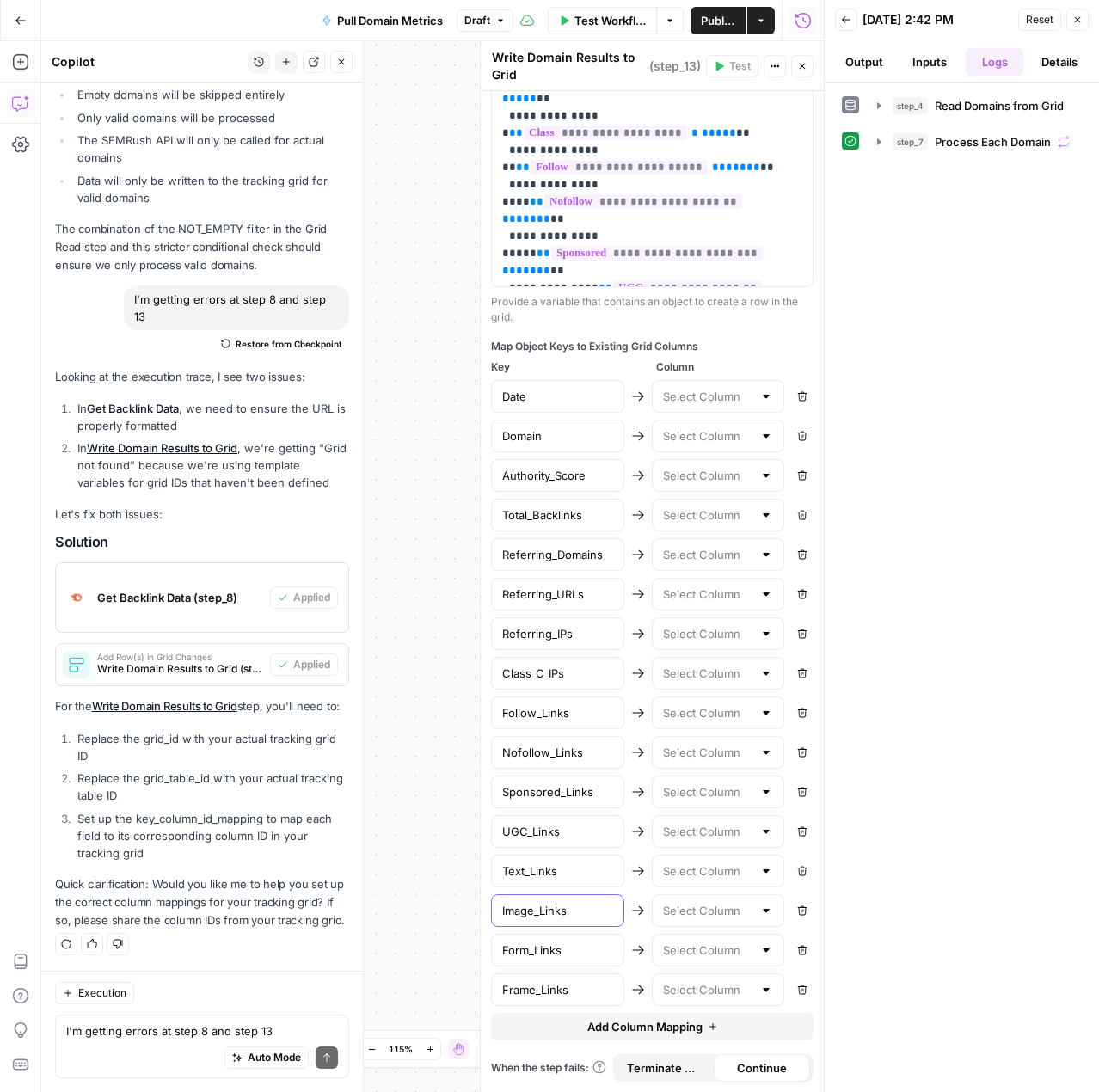
drag, startPoint x: 585, startPoint y: 912, endPoint x: 500, endPoint y: 916, distance: 85.1
click at [500, 916] on div "Image_Links" at bounding box center [557, 910] width 133 height 33
drag, startPoint x: 576, startPoint y: 951, endPoint x: 499, endPoint y: 951, distance: 77.0
click at [499, 951] on div "Form_Links" at bounding box center [557, 950] width 133 height 33
drag, startPoint x: 581, startPoint y: 989, endPoint x: 493, endPoint y: 980, distance: 88.5
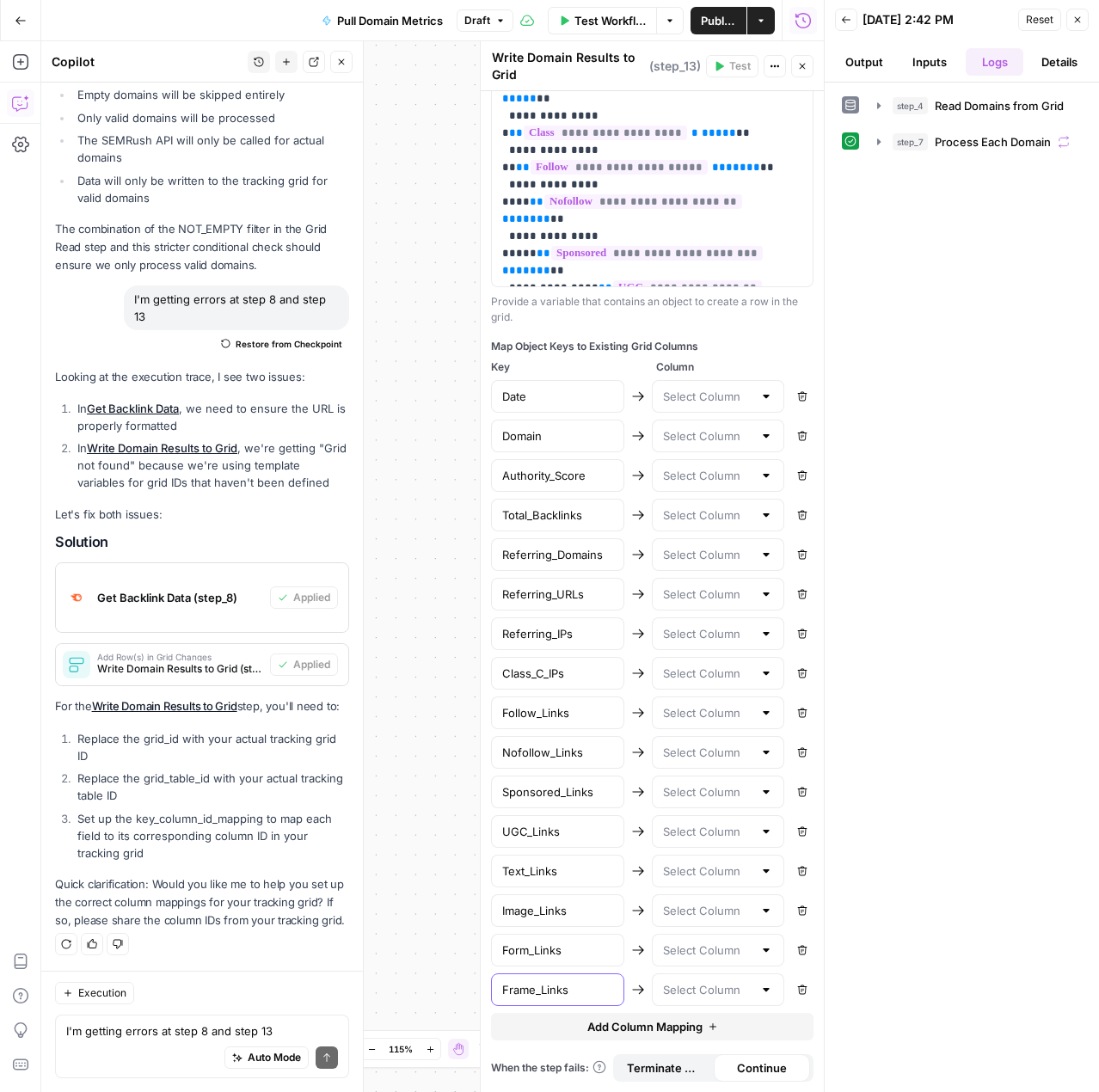
click at [493, 980] on div "Frame_Links" at bounding box center [557, 989] width 133 height 33
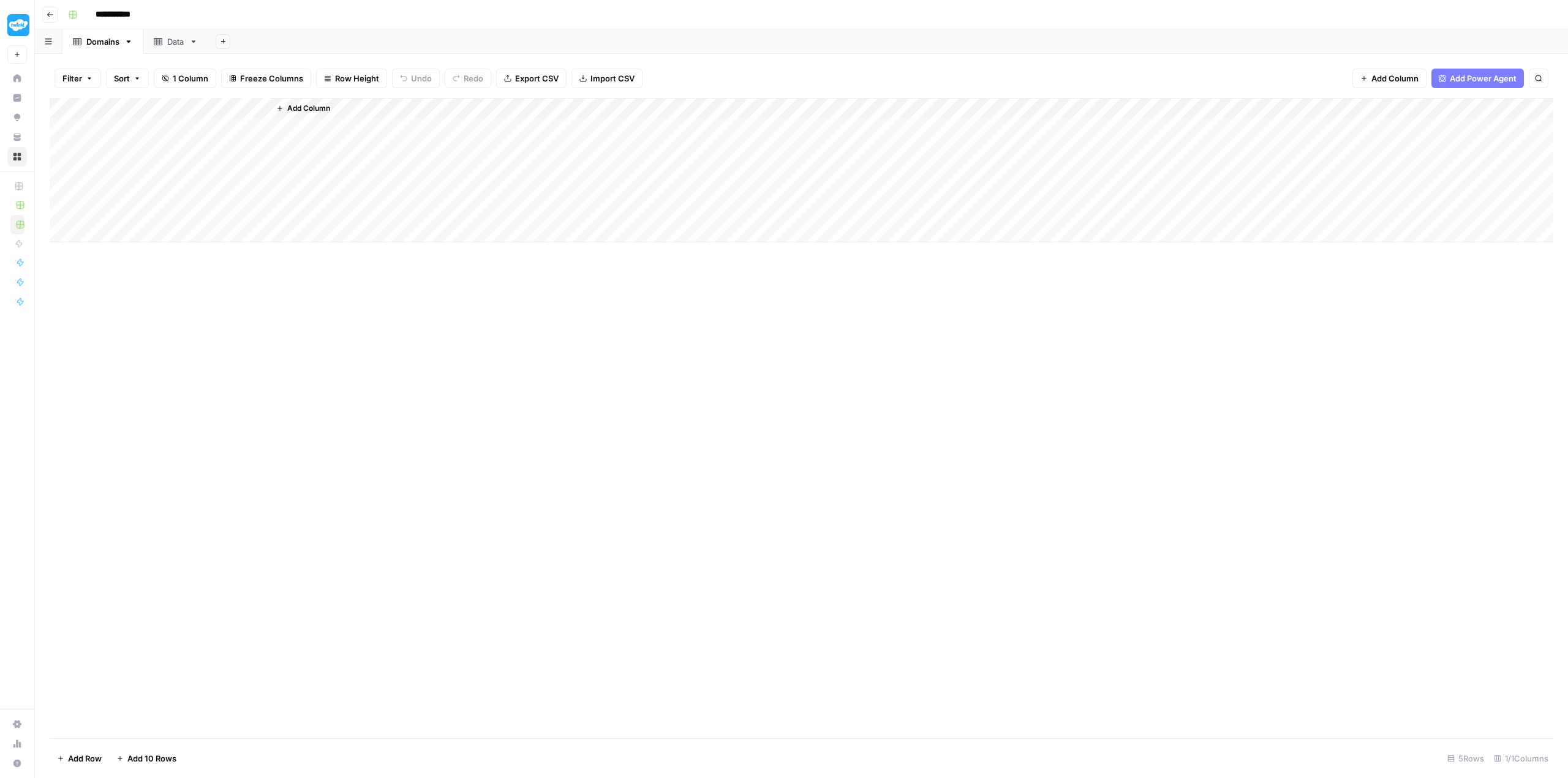
click at [306, 103] on span "Add Column" at bounding box center [308, 108] width 43 height 11
click at [1367, 78] on button "Text" at bounding box center [1446, 79] width 229 height 20
click at [326, 101] on div "Add Column" at bounding box center [801, 170] width 1503 height 144
click at [342, 134] on input "New Column" at bounding box center [342, 135] width 125 height 12
drag, startPoint x: 342, startPoint y: 134, endPoint x: 262, endPoint y: 123, distance: 80.8
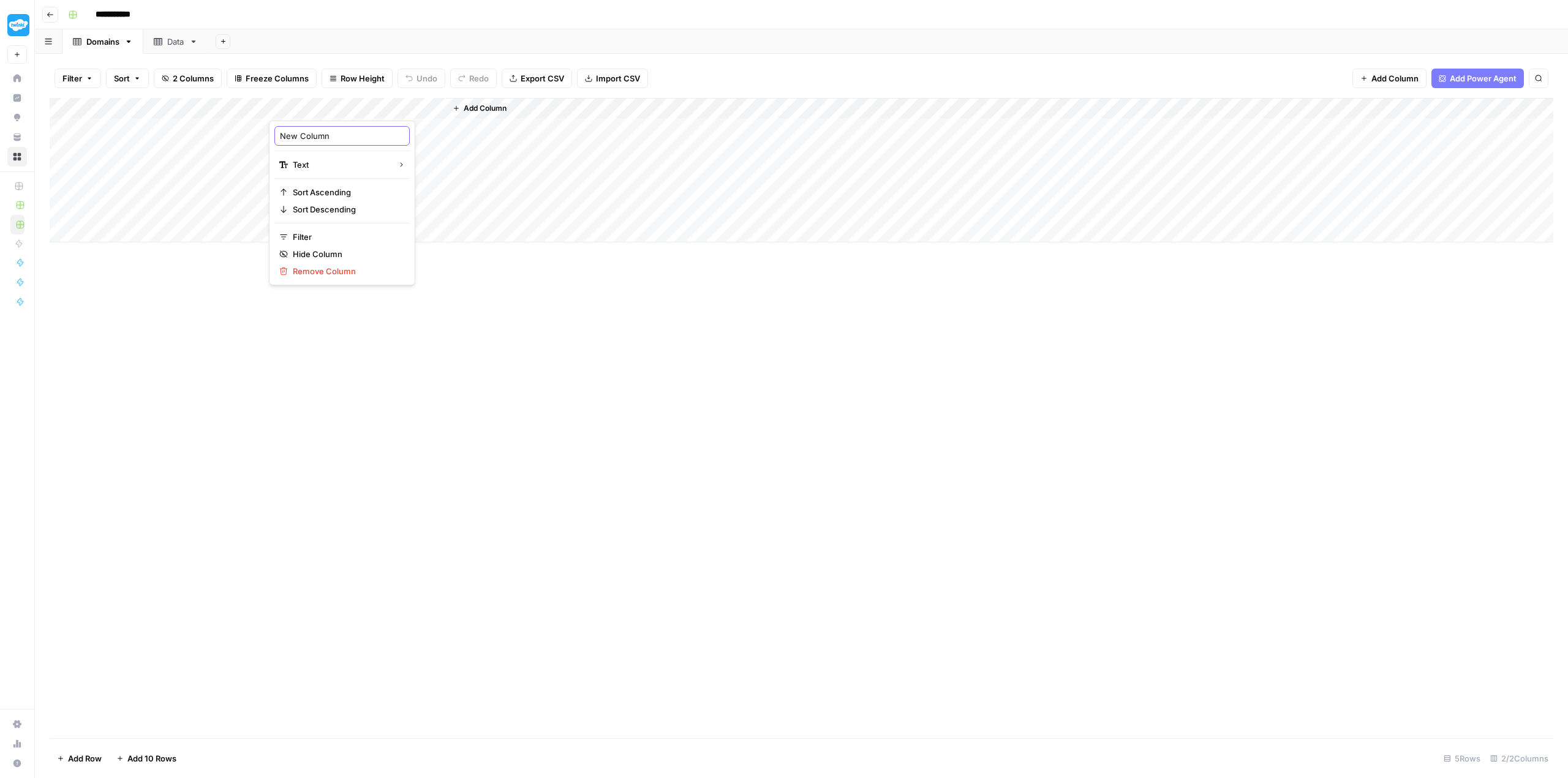
click at [262, 123] on body "**********" at bounding box center [784, 389] width 1568 height 778
drag, startPoint x: 329, startPoint y: 133, endPoint x: 270, endPoint y: 126, distance: 59.4
click at [270, 126] on div "New Column Text Sort Ascending Sort Descending Filter Hide Column Remove Column" at bounding box center [342, 203] width 146 height 165
type input "Date"
drag, startPoint x: 595, startPoint y: 374, endPoint x: 580, endPoint y: 356, distance: 23.4
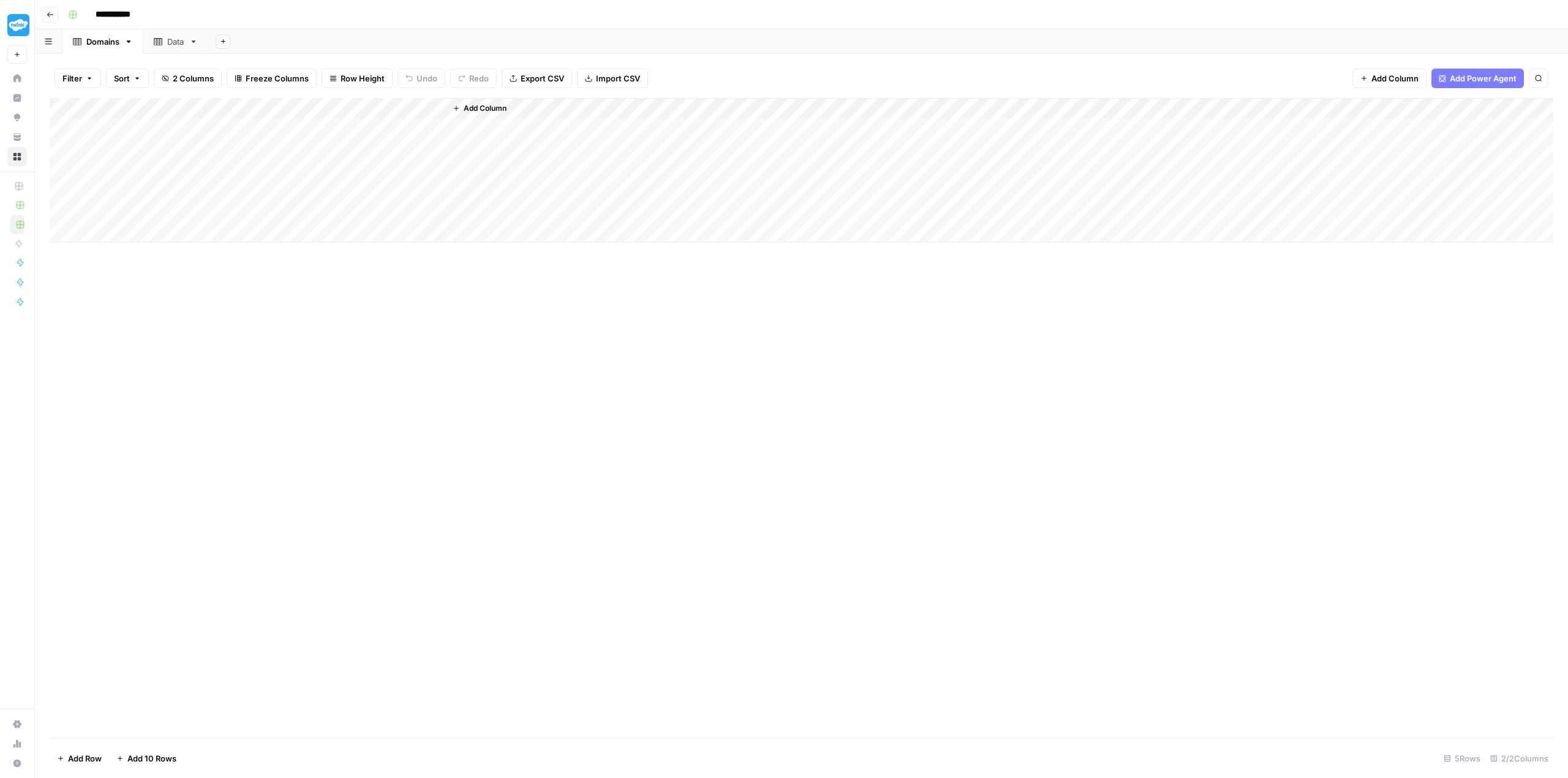
click at [595, 374] on div "Add Column" at bounding box center [801, 418] width 1503 height 640
click at [433, 105] on div "Add Column" at bounding box center [801, 170] width 1503 height 144
click at [324, 266] on span "Remove Column" at bounding box center [346, 271] width 107 height 12
click at [753, 120] on button "Delete" at bounding box center [740, 126] width 41 height 22
click at [164, 42] on div "Data" at bounding box center [169, 41] width 31 height 12
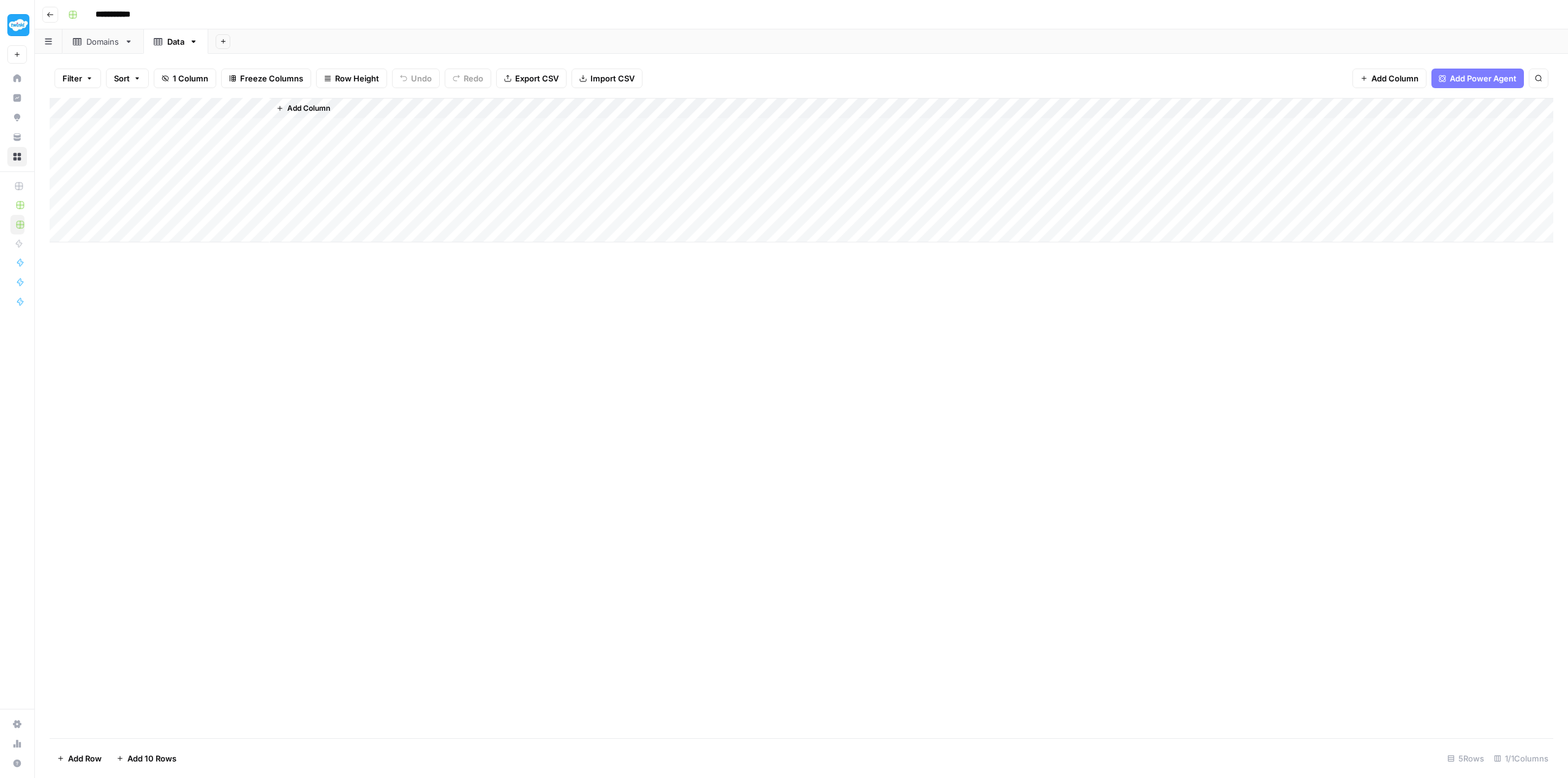
click at [258, 105] on div "Add Column" at bounding box center [801, 170] width 1503 height 144
click at [165, 140] on input "Title" at bounding box center [165, 135] width 125 height 12
drag, startPoint x: 165, startPoint y: 140, endPoint x: 99, endPoint y: 133, distance: 66.4
click at [99, 133] on div "Title" at bounding box center [165, 136] width 135 height 20
type input "Date"
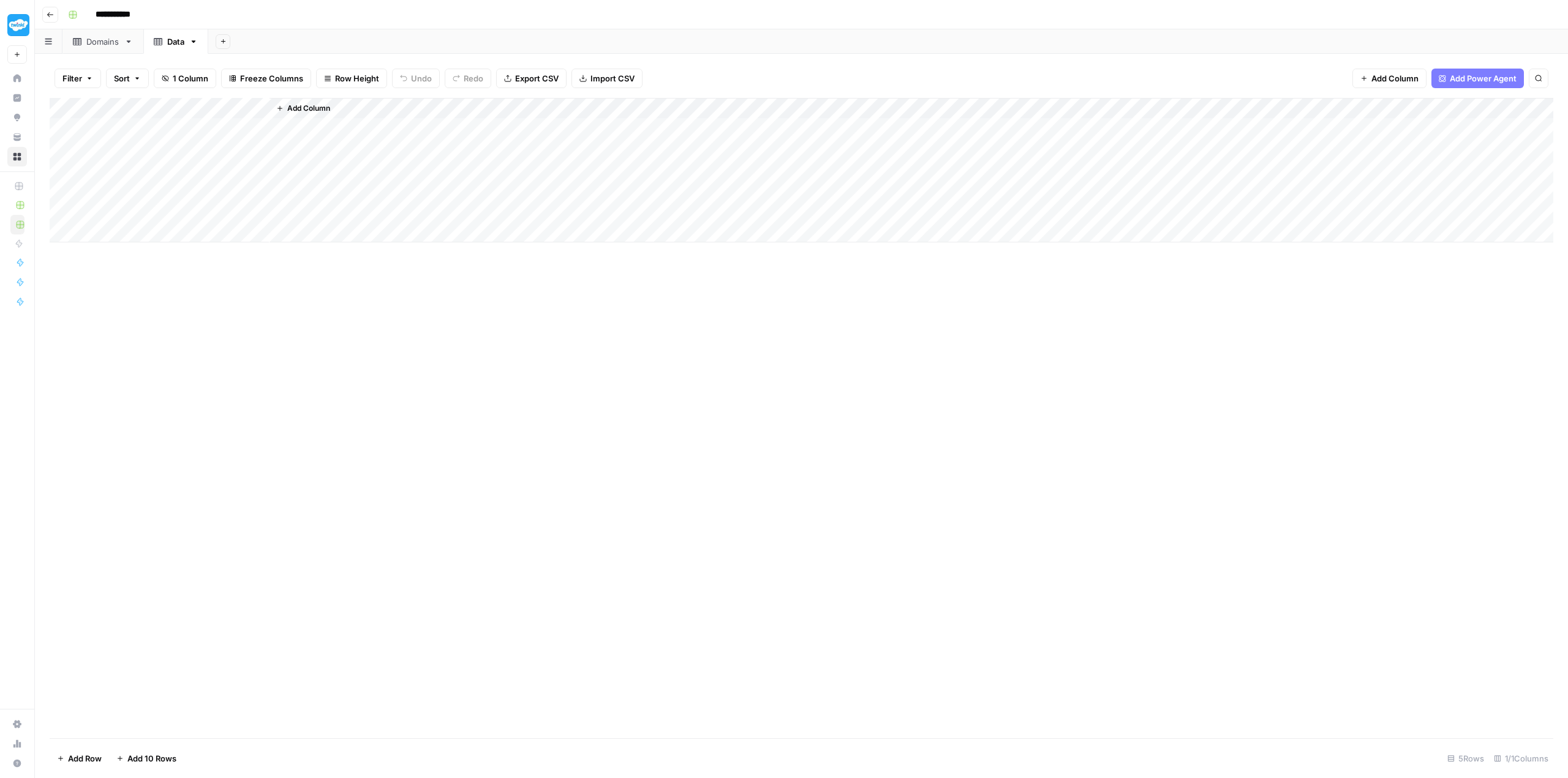
click at [172, 108] on div "Add Column" at bounding box center [801, 170] width 1503 height 144
click at [266, 271] on span "Datetime" at bounding box center [267, 270] width 59 height 12
click at [382, 364] on div "Add Column" at bounding box center [801, 418] width 1503 height 640
click at [302, 103] on span "Add Column" at bounding box center [308, 108] width 43 height 11
click at [1376, 76] on button "Text" at bounding box center [1446, 79] width 229 height 20
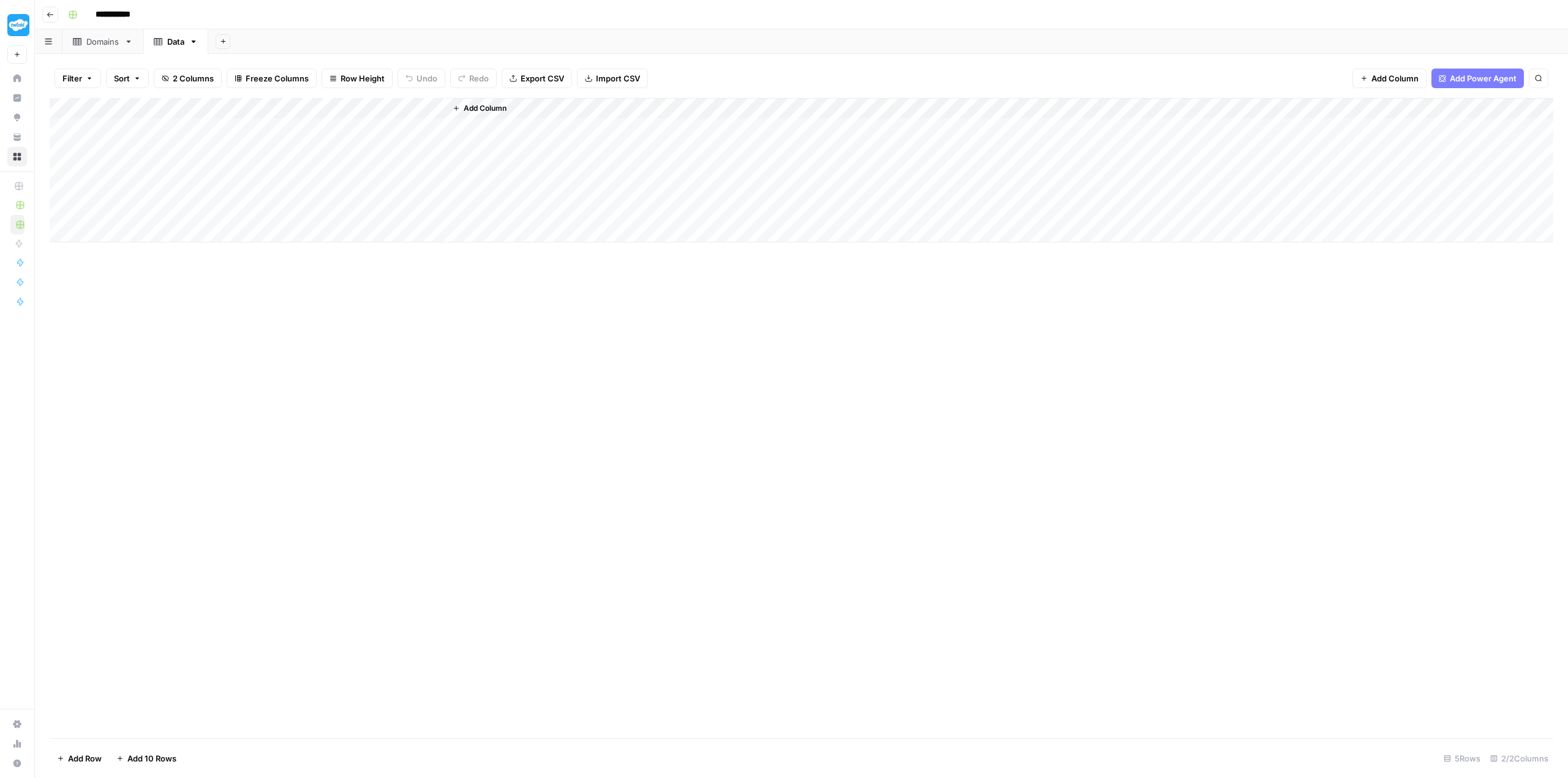
click at [438, 105] on div "Add Column" at bounding box center [801, 170] width 1503 height 144
click at [347, 139] on input "New Column" at bounding box center [342, 135] width 125 height 12
drag, startPoint x: 347, startPoint y: 139, endPoint x: 275, endPoint y: 138, distance: 72.0
click at [275, 138] on div "New Column" at bounding box center [342, 136] width 135 height 20
type input "Domain"
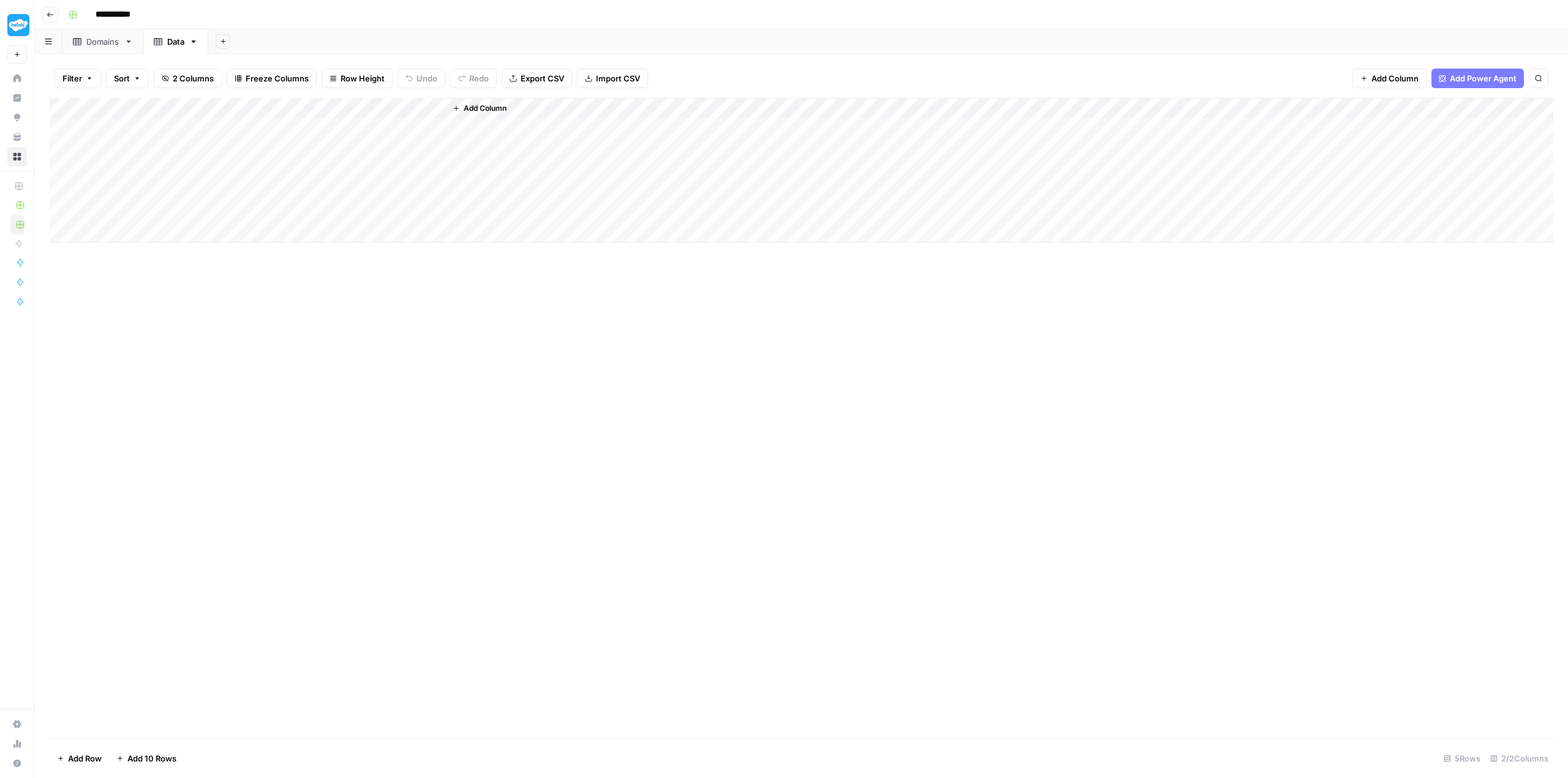
click at [438, 106] on div "Add Column" at bounding box center [801, 170] width 1503 height 144
click at [431, 236] on span "URL" at bounding box center [443, 236] width 59 height 12
click at [549, 300] on div "Add Column" at bounding box center [801, 418] width 1503 height 640
click at [485, 103] on span "Add Column" at bounding box center [485, 108] width 43 height 11
click at [1358, 77] on span "Text" at bounding box center [1358, 79] width 15 height 11
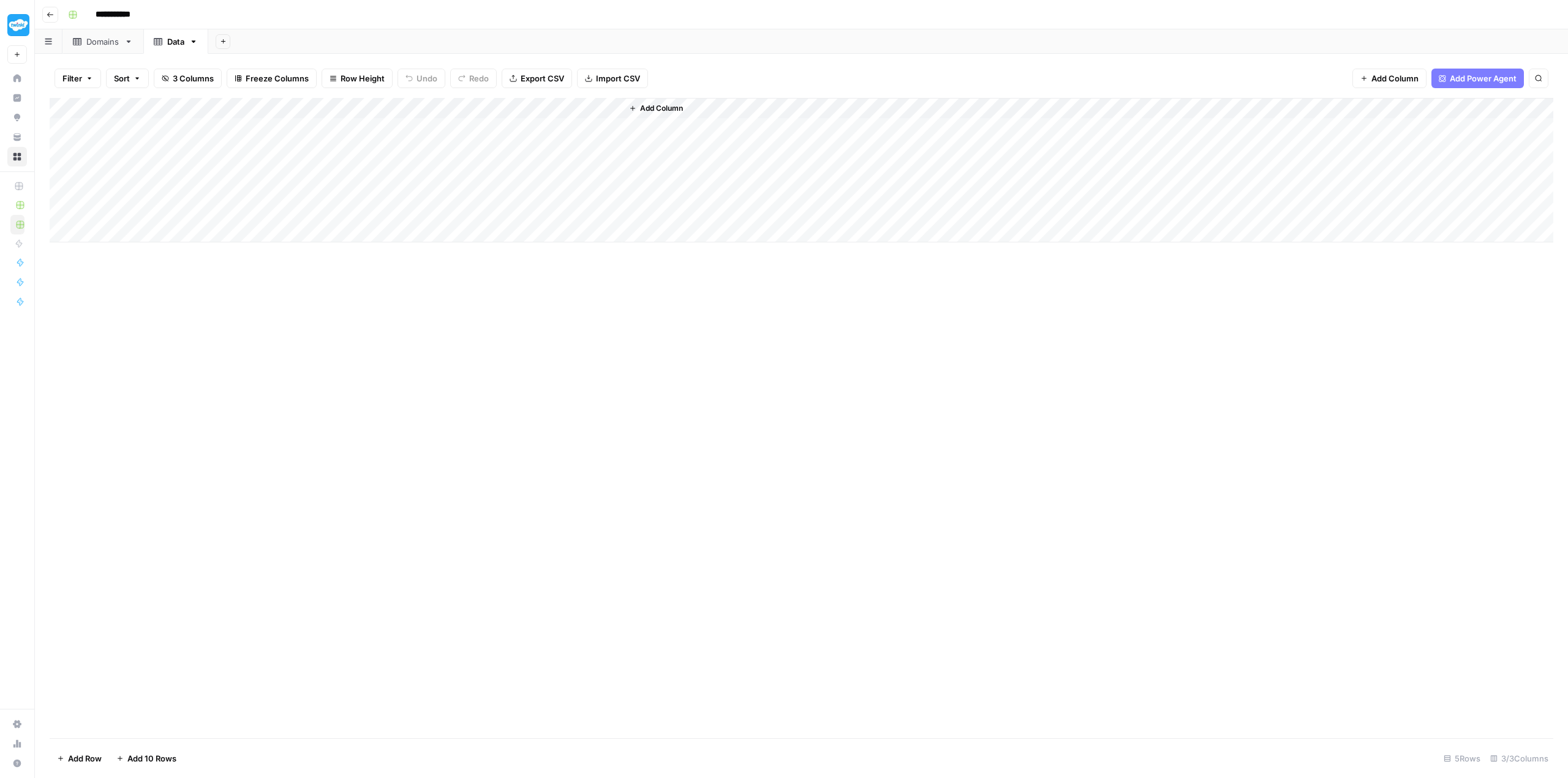
click at [507, 102] on div "Add Column" at bounding box center [801, 170] width 1503 height 144
click at [521, 134] on input "New Column" at bounding box center [518, 135] width 125 height 12
drag, startPoint x: 521, startPoint y: 134, endPoint x: 424, endPoint y: 132, distance: 97.0
click at [424, 132] on body "**********" at bounding box center [784, 389] width 1568 height 778
drag, startPoint x: 504, startPoint y: 136, endPoint x: 450, endPoint y: 134, distance: 54.0
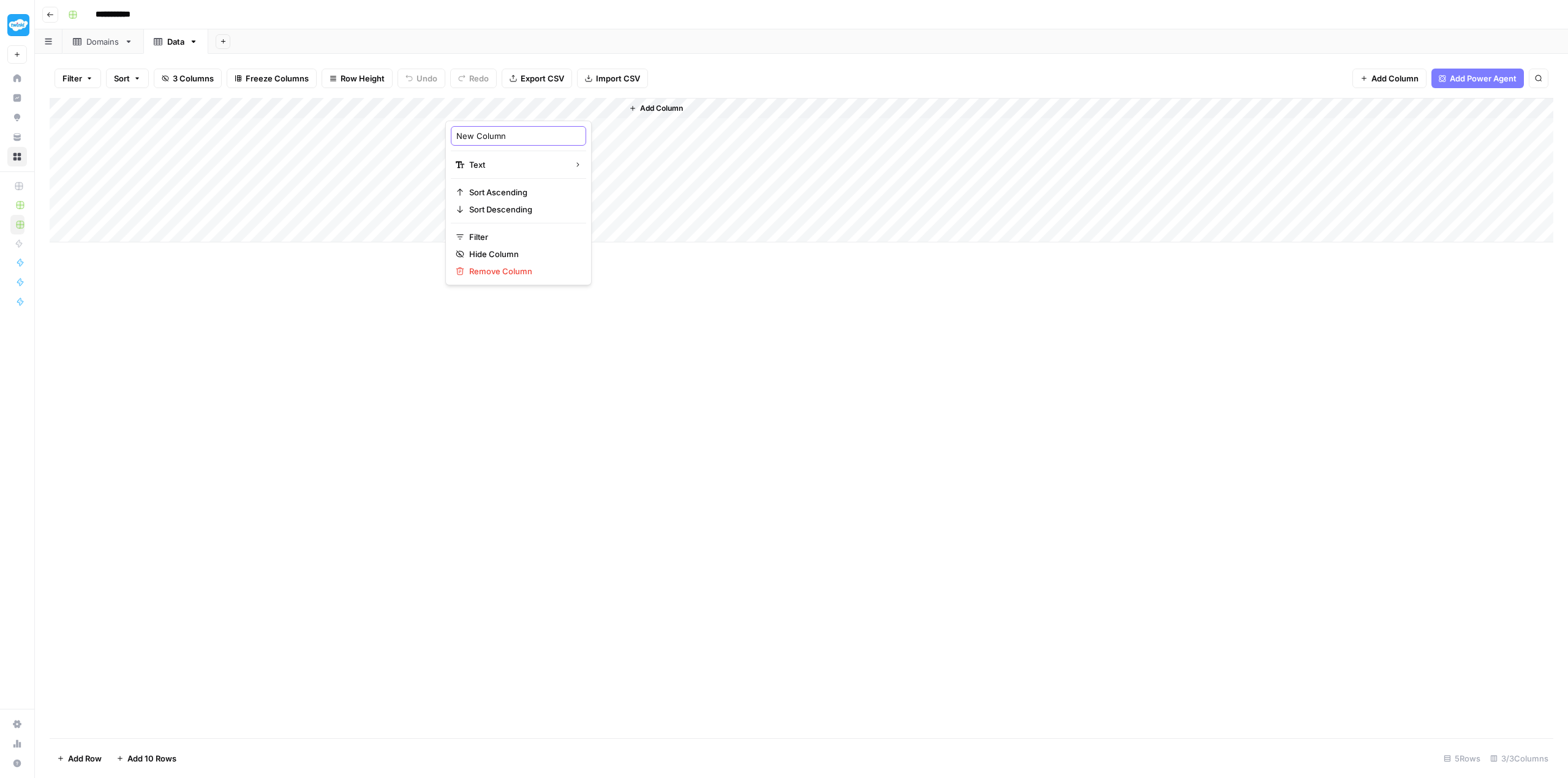
click at [450, 134] on div "New Column Text Sort Ascending Sort Descending Filter Hide Column Remove Column" at bounding box center [519, 203] width 146 height 165
paste input "Authority_Score"
type input "Authority_Score"
click at [611, 105] on div "Add Column" at bounding box center [801, 170] width 1503 height 144
click at [610, 222] on span "Number" at bounding box center [620, 219] width 59 height 12
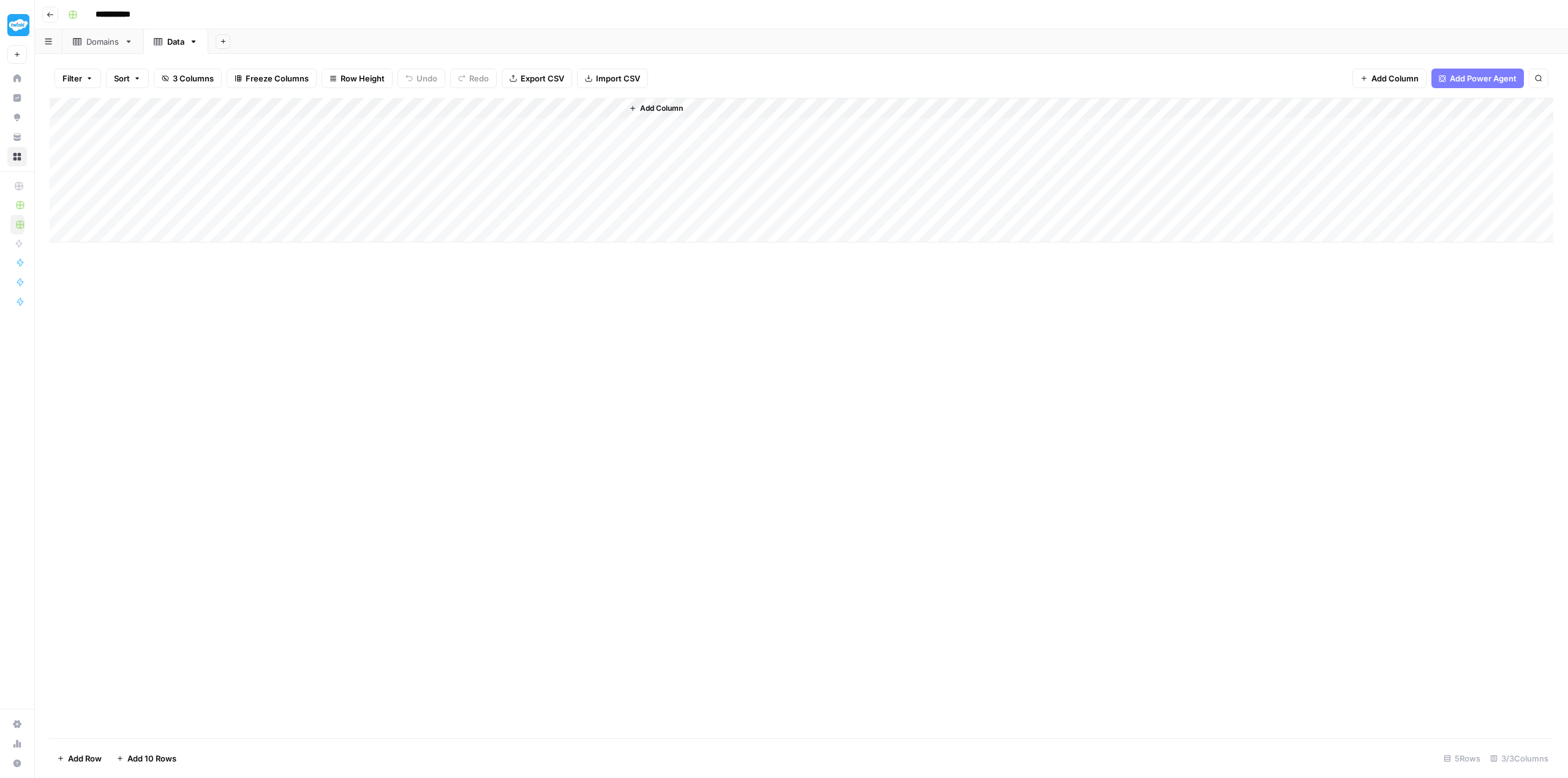
click at [693, 328] on div "Add Column" at bounding box center [801, 418] width 1503 height 640
click at [668, 106] on span "Add Column" at bounding box center [661, 108] width 43 height 11
click at [1370, 153] on span "Number" at bounding box center [1364, 150] width 28 height 11
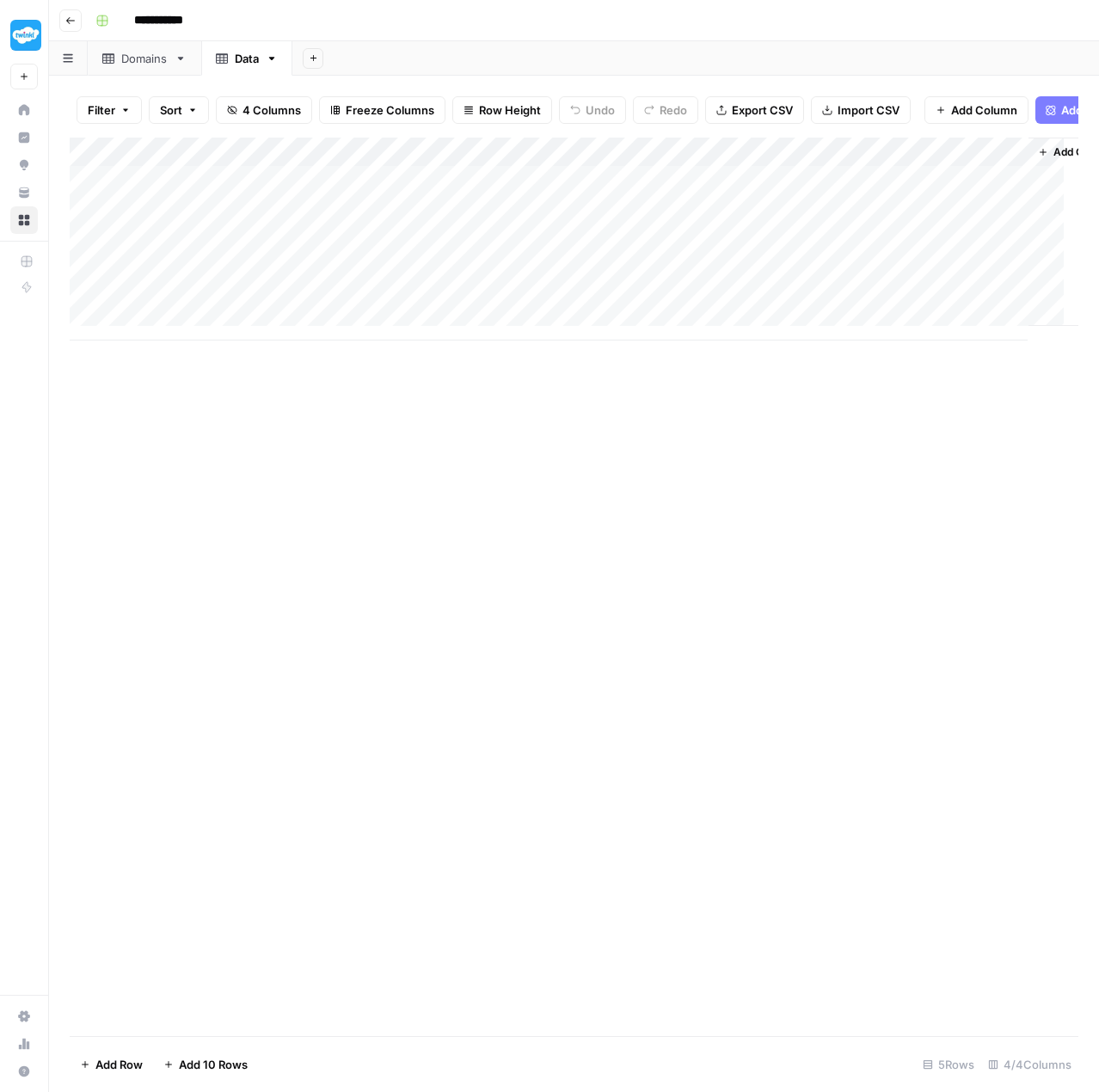
click at [931, 155] on div "Add Column" at bounding box center [573, 238] width 1009 height 203
drag, startPoint x: 971, startPoint y: 199, endPoint x: 836, endPoint y: 198, distance: 135.0
click at [836, 198] on body "**********" at bounding box center [550, 546] width 1099 height 1092
drag, startPoint x: 998, startPoint y: 208, endPoint x: 880, endPoint y: 201, distance: 118.2
click at [880, 201] on div "New Column Number Sort Ascending Sort Descending Filter Hide Column Remove Colu…" at bounding box center [975, 297] width 206 height 231
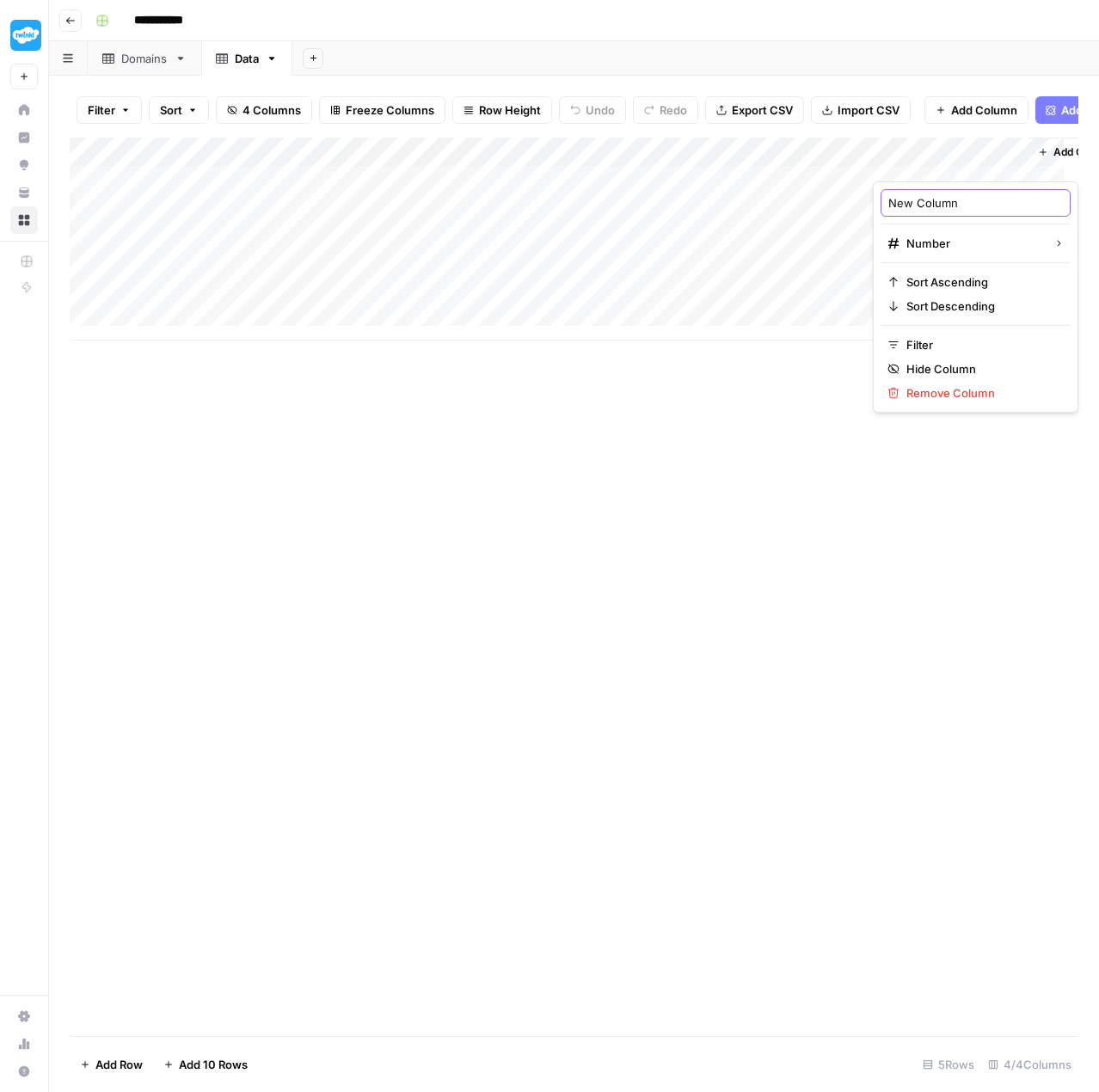
paste input "Authority_Score"
type input "Authority_Score"
click at [1012, 161] on div "Add Column" at bounding box center [573, 238] width 1009 height 203
drag, startPoint x: 995, startPoint y: 197, endPoint x: 888, endPoint y: 198, distance: 107.0
click at [888, 198] on input "Authority_Score (1)" at bounding box center [975, 203] width 175 height 17
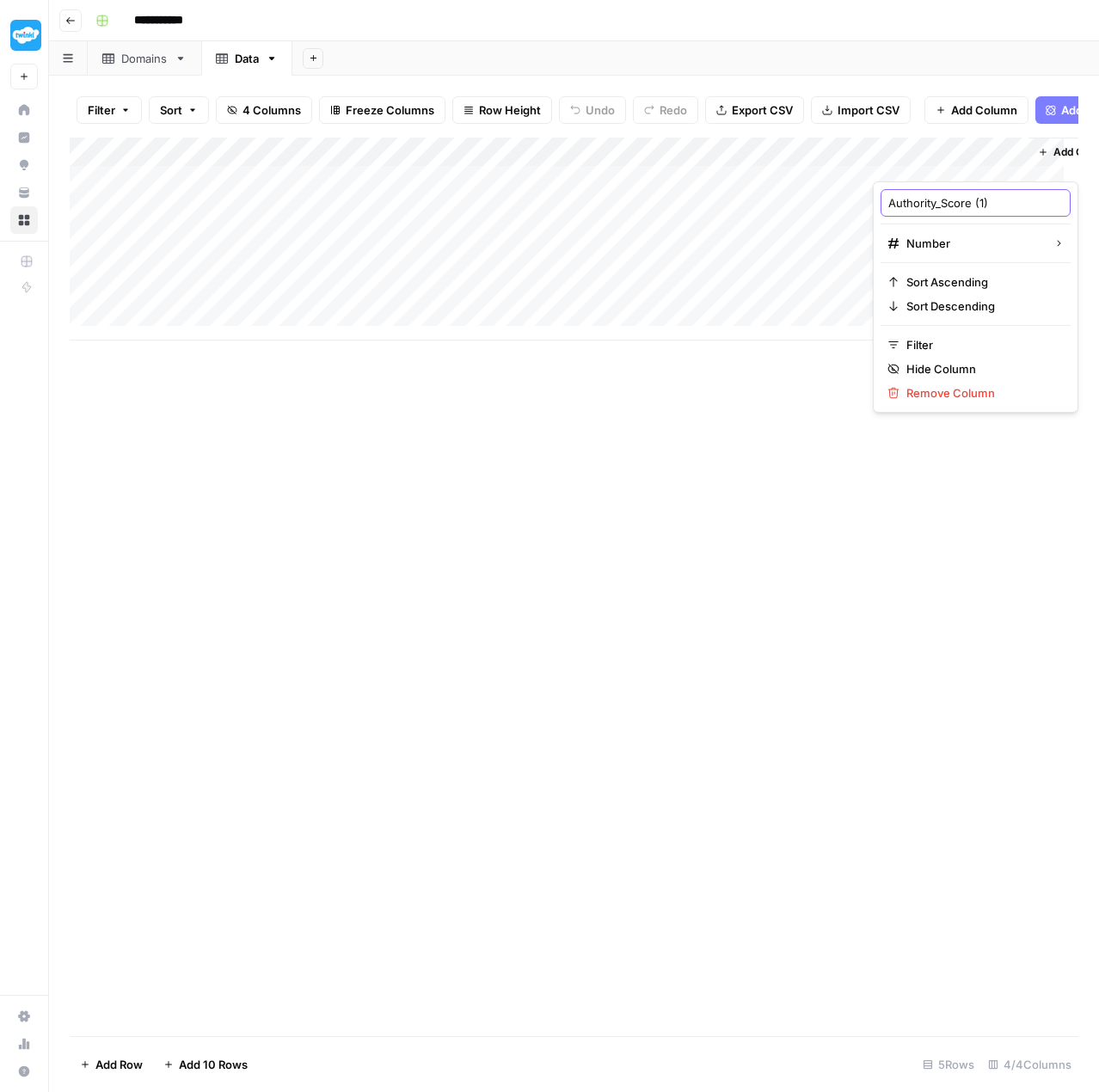
paste input "Total_Backlinks"
type input "Total_Backlinks"
click at [772, 433] on div "Add Column" at bounding box center [573, 586] width 1009 height 898
click at [1011, 164] on div "Add Column" at bounding box center [573, 238] width 1009 height 203
drag, startPoint x: 999, startPoint y: 202, endPoint x: 869, endPoint y: 199, distance: 130.0
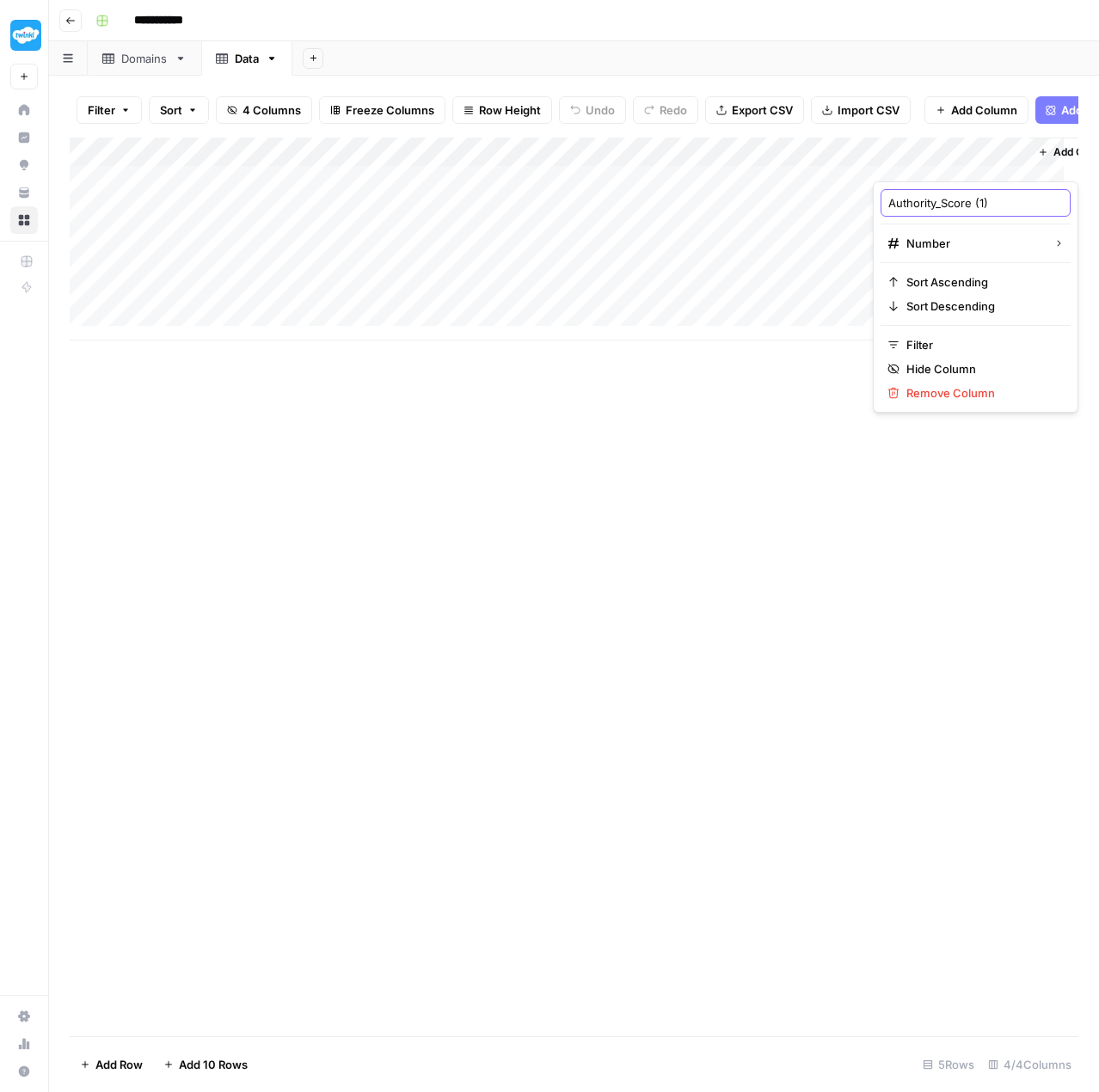
click at [869, 199] on body "**********" at bounding box center [550, 546] width 1099 height 1092
drag, startPoint x: 994, startPoint y: 204, endPoint x: 890, endPoint y: 204, distance: 104.0
click at [890, 204] on input "Authority_Score (1)" at bounding box center [975, 203] width 175 height 17
paste input "Total_Backlinks"
type input "Total_Backlinks"
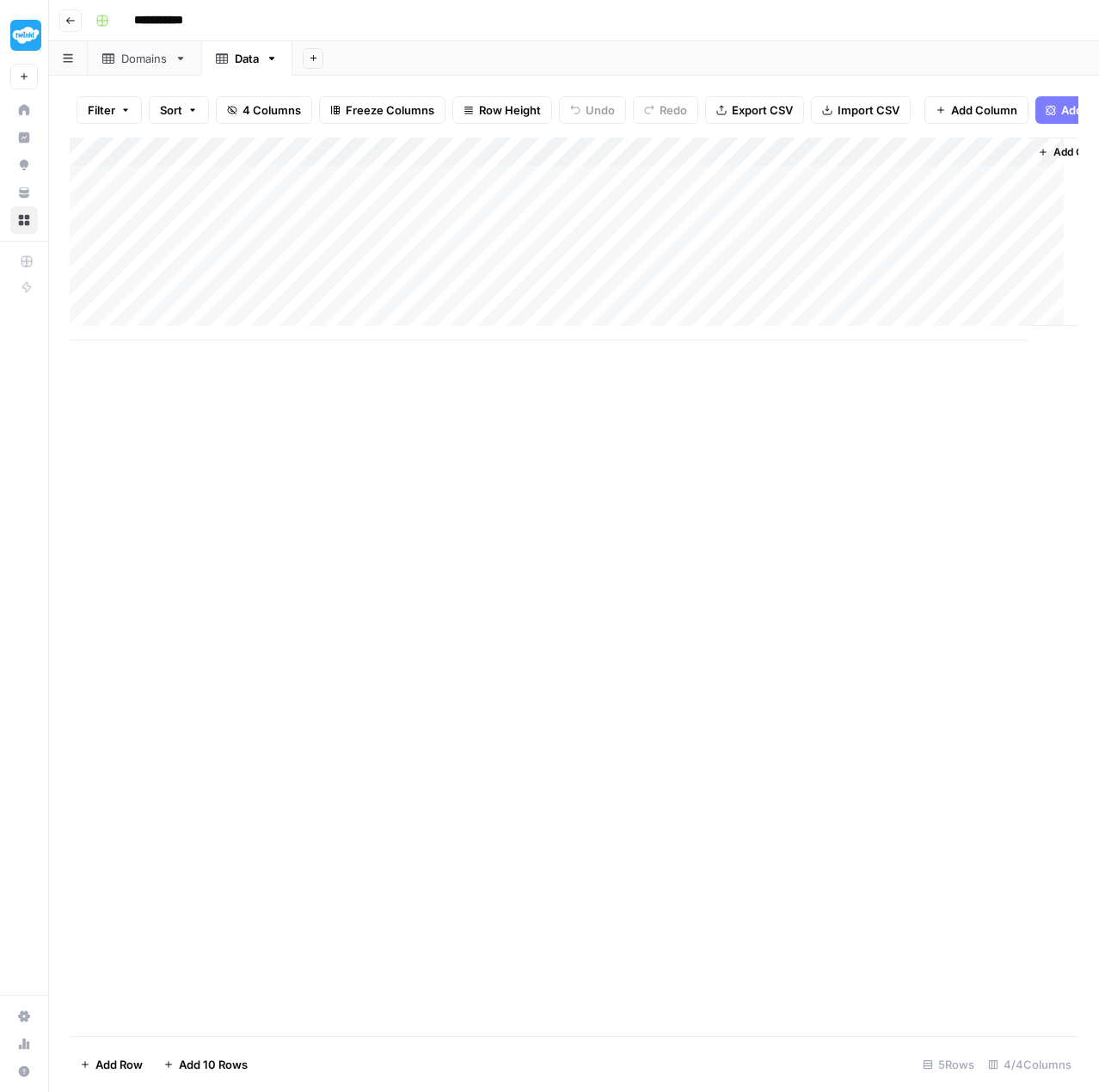
scroll to position [0, 60]
click at [1025, 158] on span "Add Column" at bounding box center [1039, 152] width 60 height 16
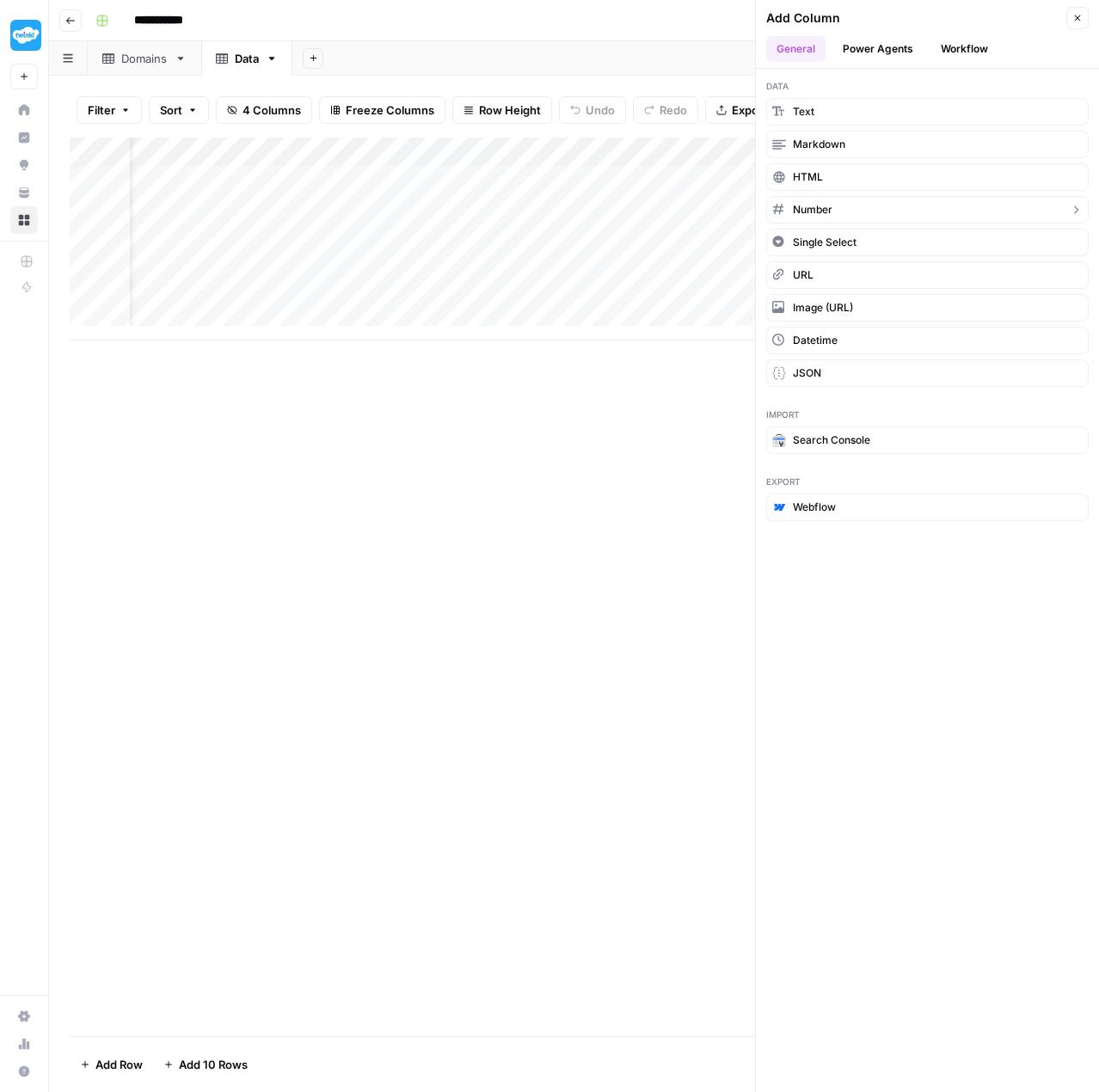
click at [828, 210] on span "Number" at bounding box center [812, 210] width 40 height 16
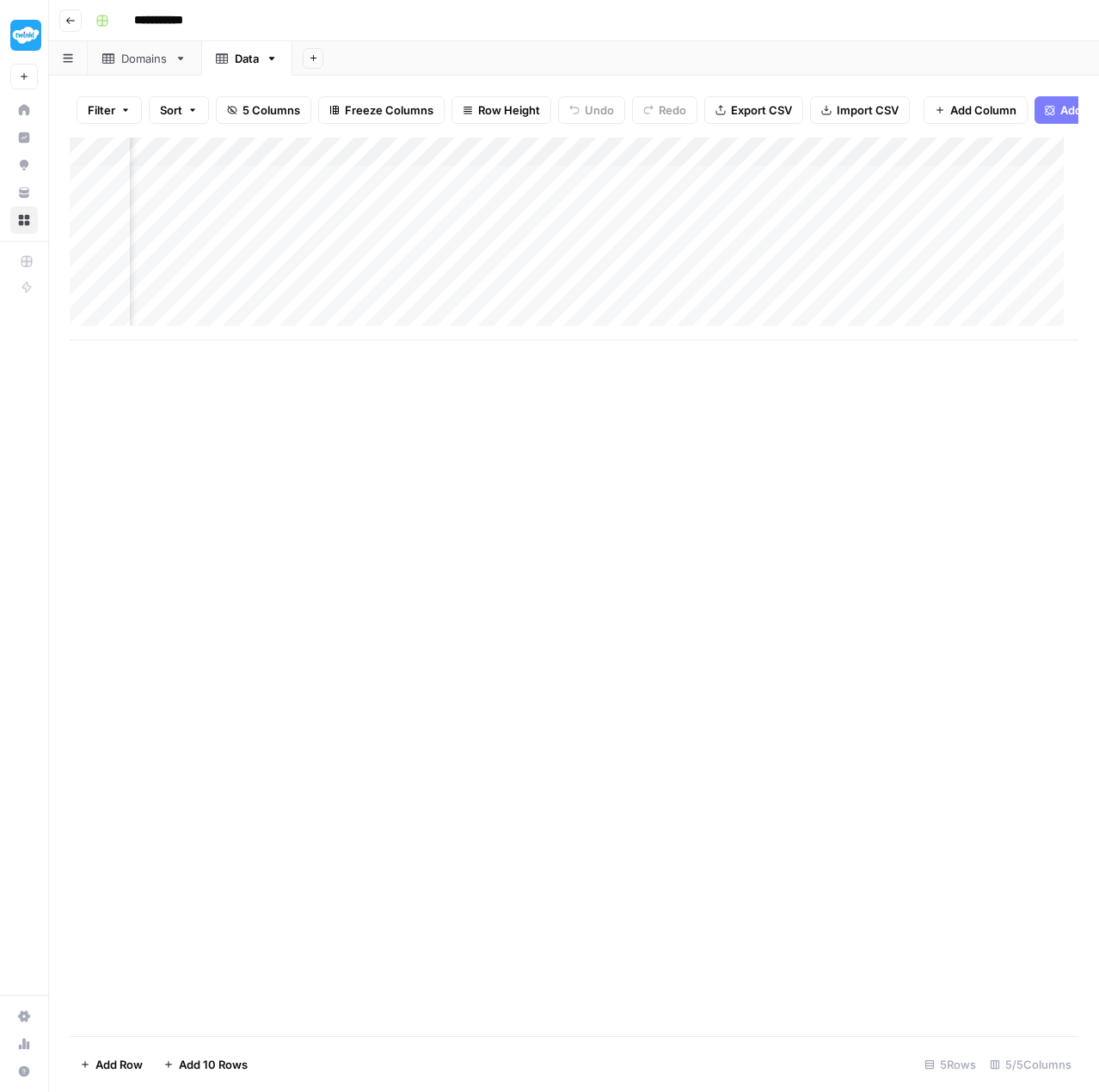
scroll to position [0, 215]
click at [955, 156] on div "Add Column" at bounding box center [573, 238] width 1009 height 203
click at [897, 199] on input "New Column" at bounding box center [915, 203] width 175 height 17
drag, startPoint x: 903, startPoint y: 199, endPoint x: 830, endPoint y: 200, distance: 73.0
click at [829, 200] on input "New Column" at bounding box center [915, 203] width 175 height 17
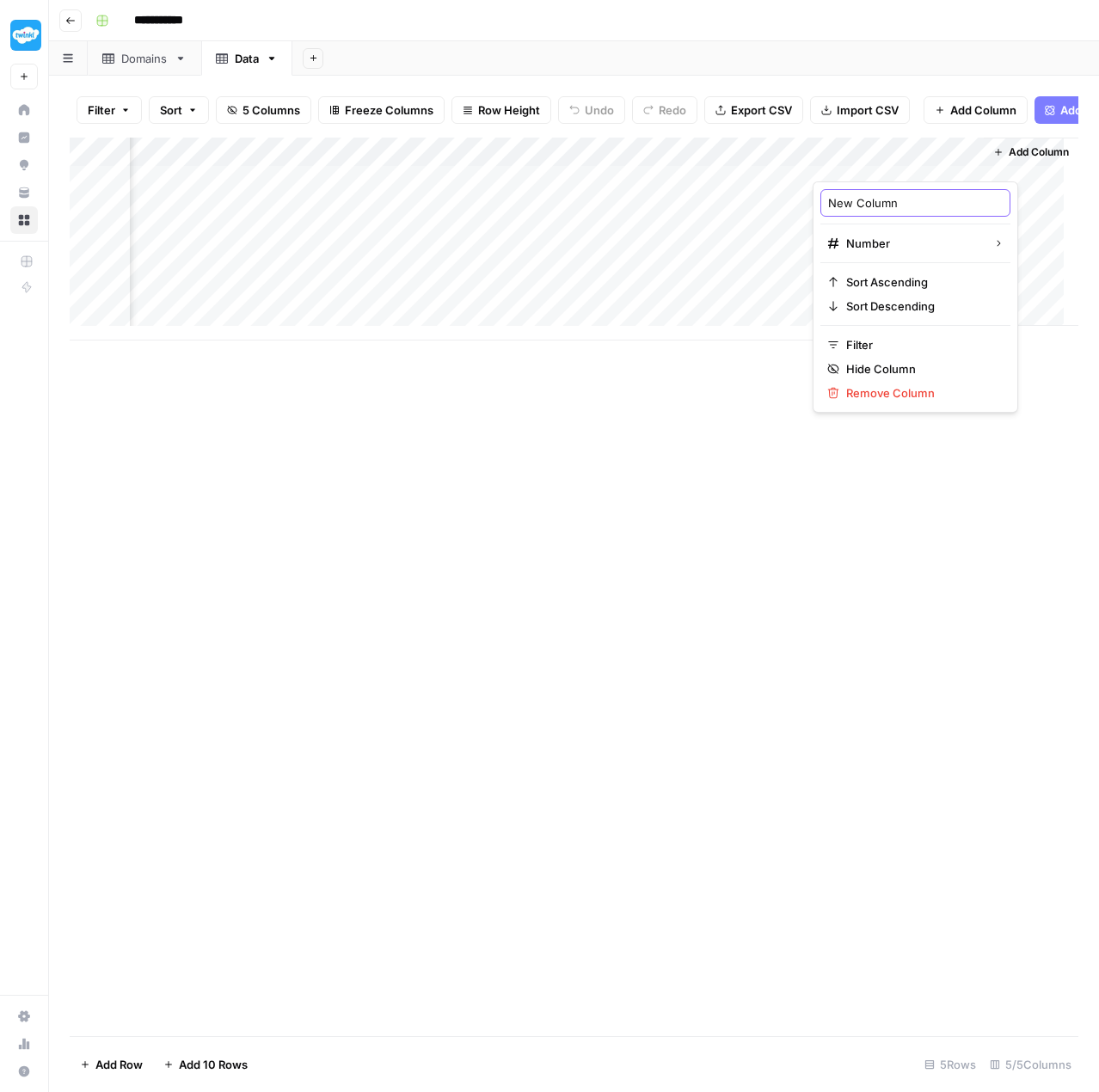
paste input "Referring_Domains"
type input "Referring_Domains"
click at [1009, 160] on span "Add Column" at bounding box center [1039, 152] width 60 height 16
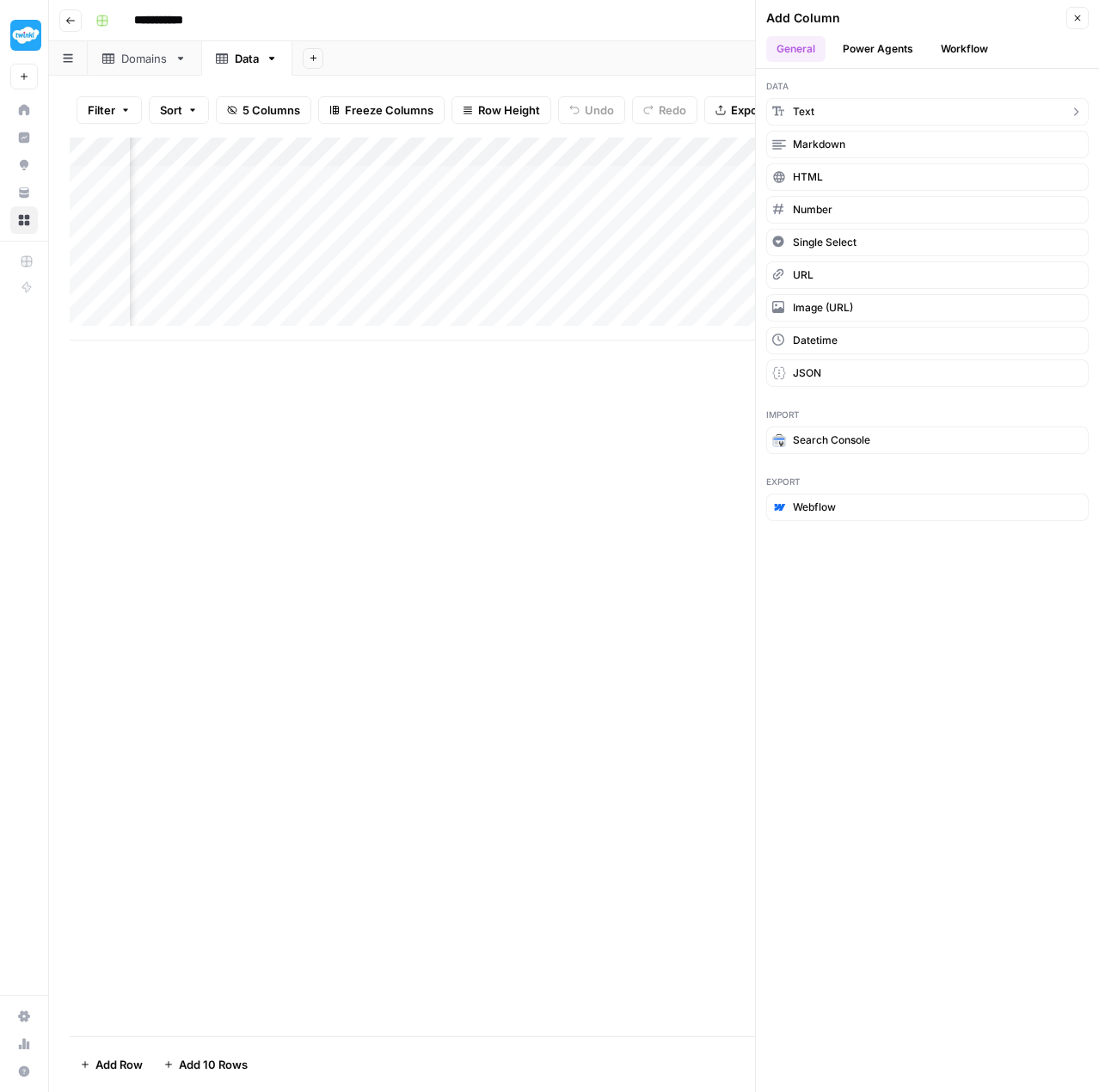
click at [825, 104] on button "Text" at bounding box center [927, 112] width 322 height 28
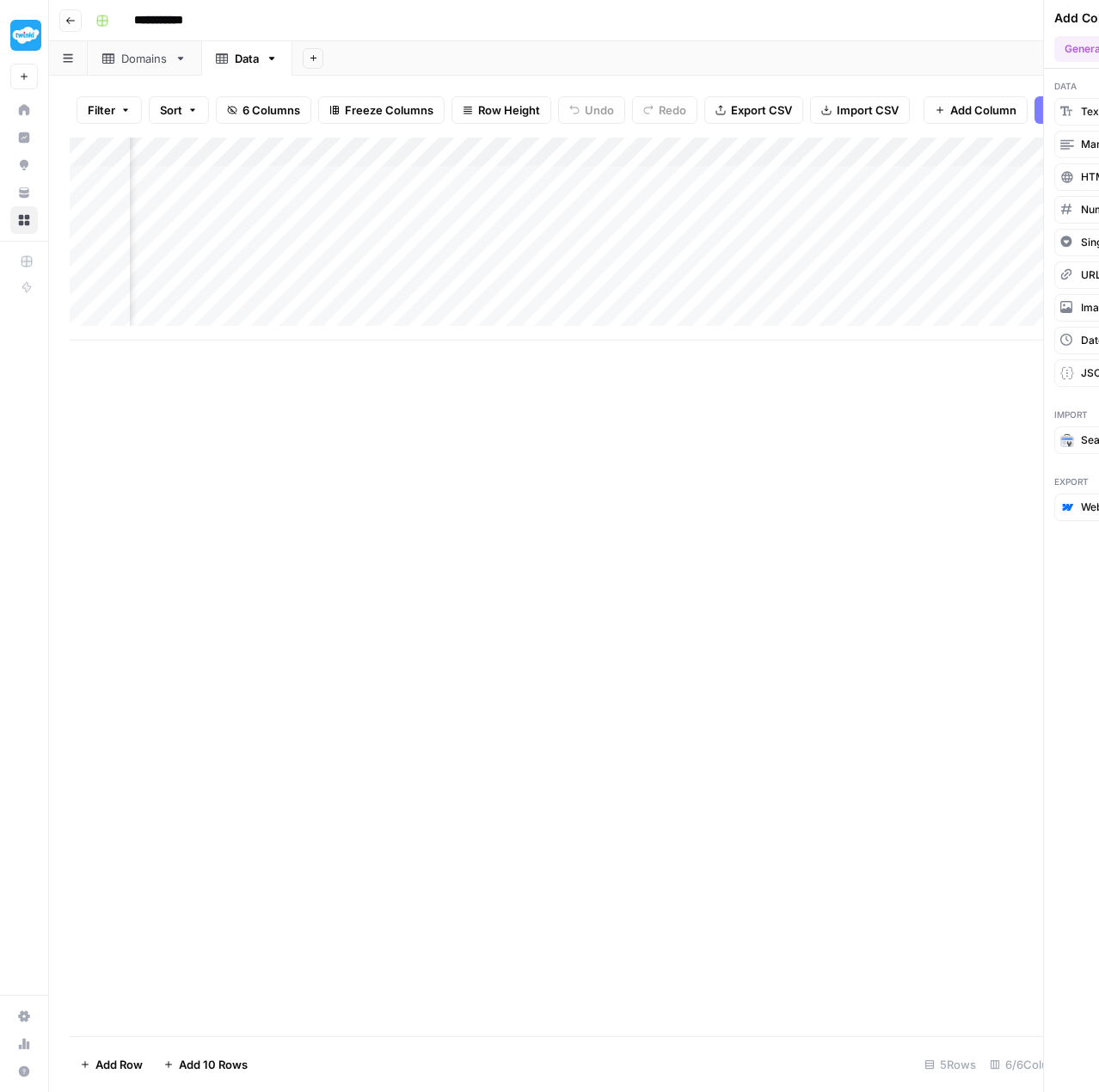
scroll to position [0, 463]
click at [706, 162] on div "Add Column" at bounding box center [573, 238] width 1009 height 203
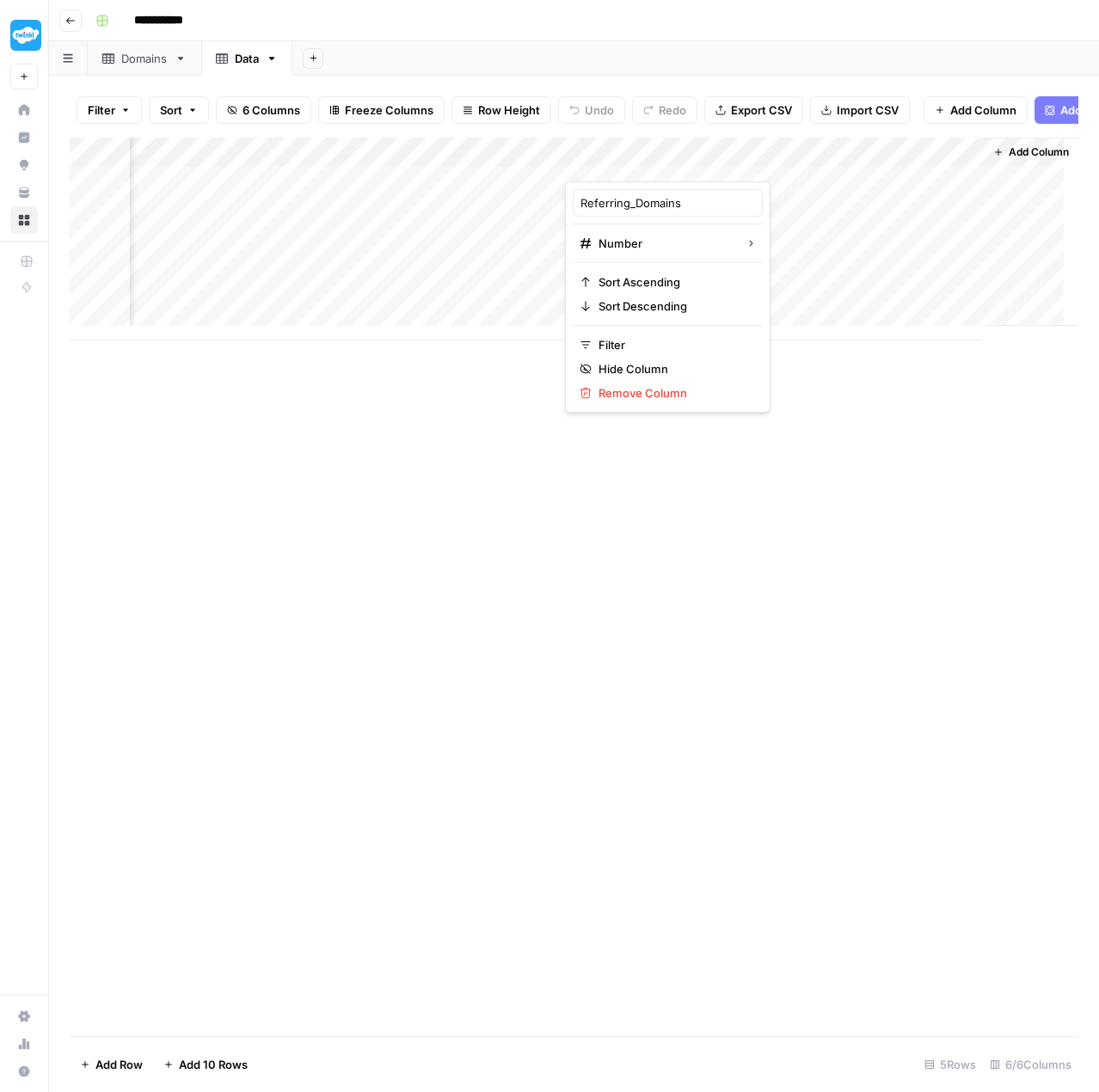
click at [956, 159] on div "Add Column" at bounding box center [573, 238] width 1009 height 203
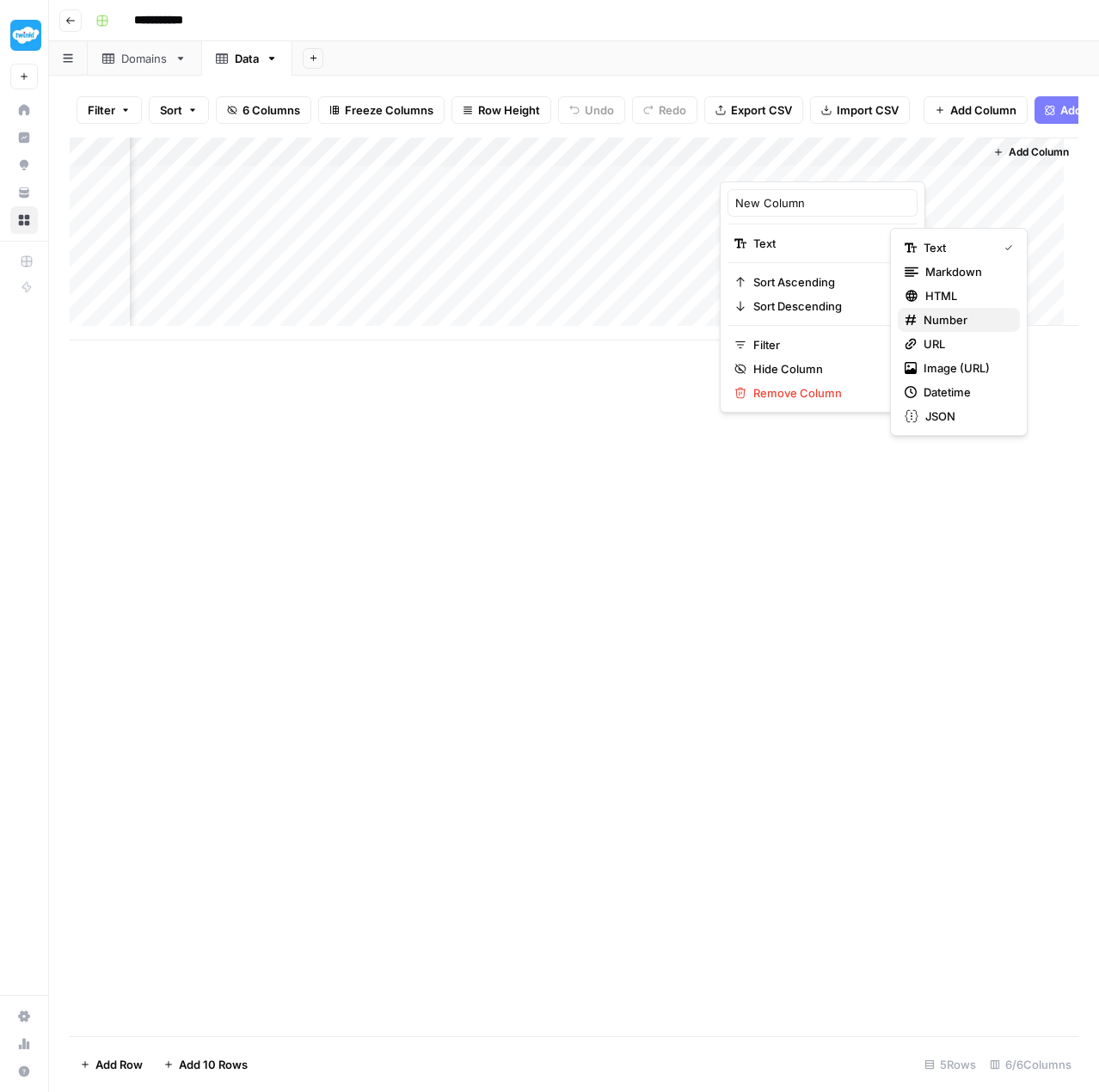
click at [951, 322] on span "Number" at bounding box center [966, 319] width 83 height 17
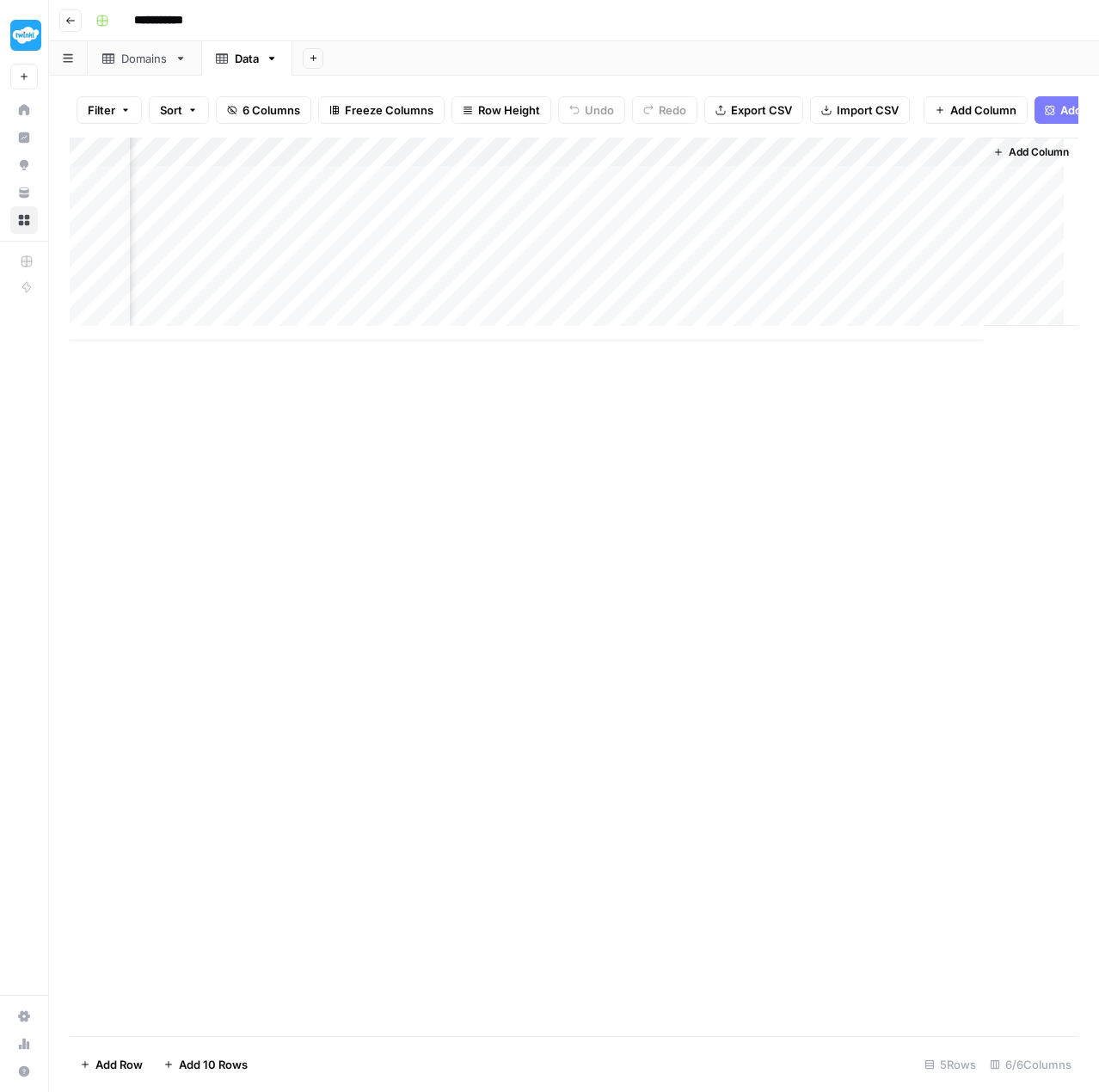
click at [950, 158] on div "Add Column" at bounding box center [573, 238] width 1009 height 203
drag, startPoint x: 836, startPoint y: 207, endPoint x: 732, endPoint y: 202, distance: 104.1
click at [732, 202] on div "New Column" at bounding box center [822, 203] width 190 height 28
paste input "Referring_URLs"
type input "Referring_URLs"
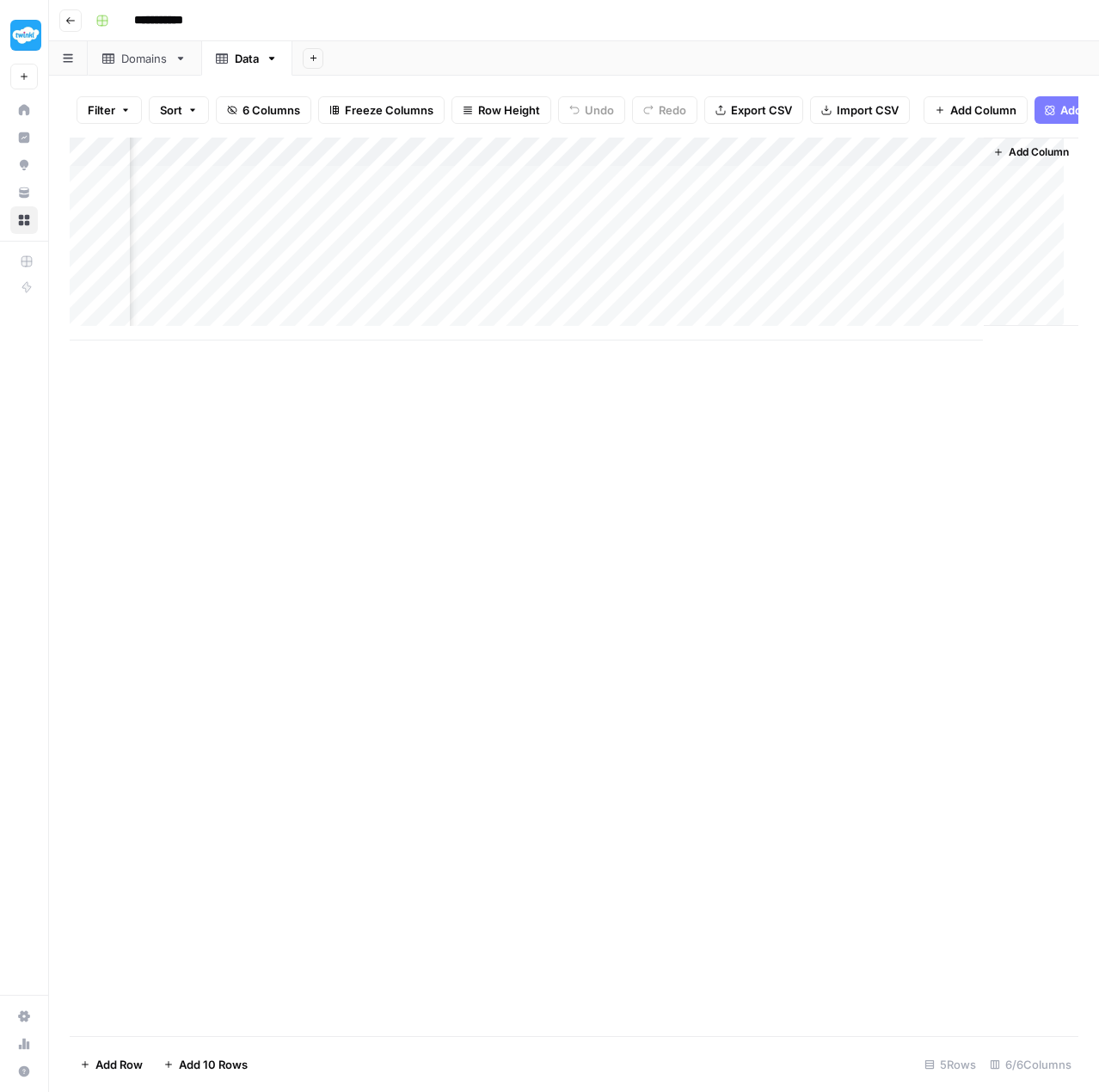
click at [832, 480] on div "Add Column" at bounding box center [573, 586] width 1009 height 898
click at [1037, 156] on span "Add Column" at bounding box center [1039, 152] width 60 height 16
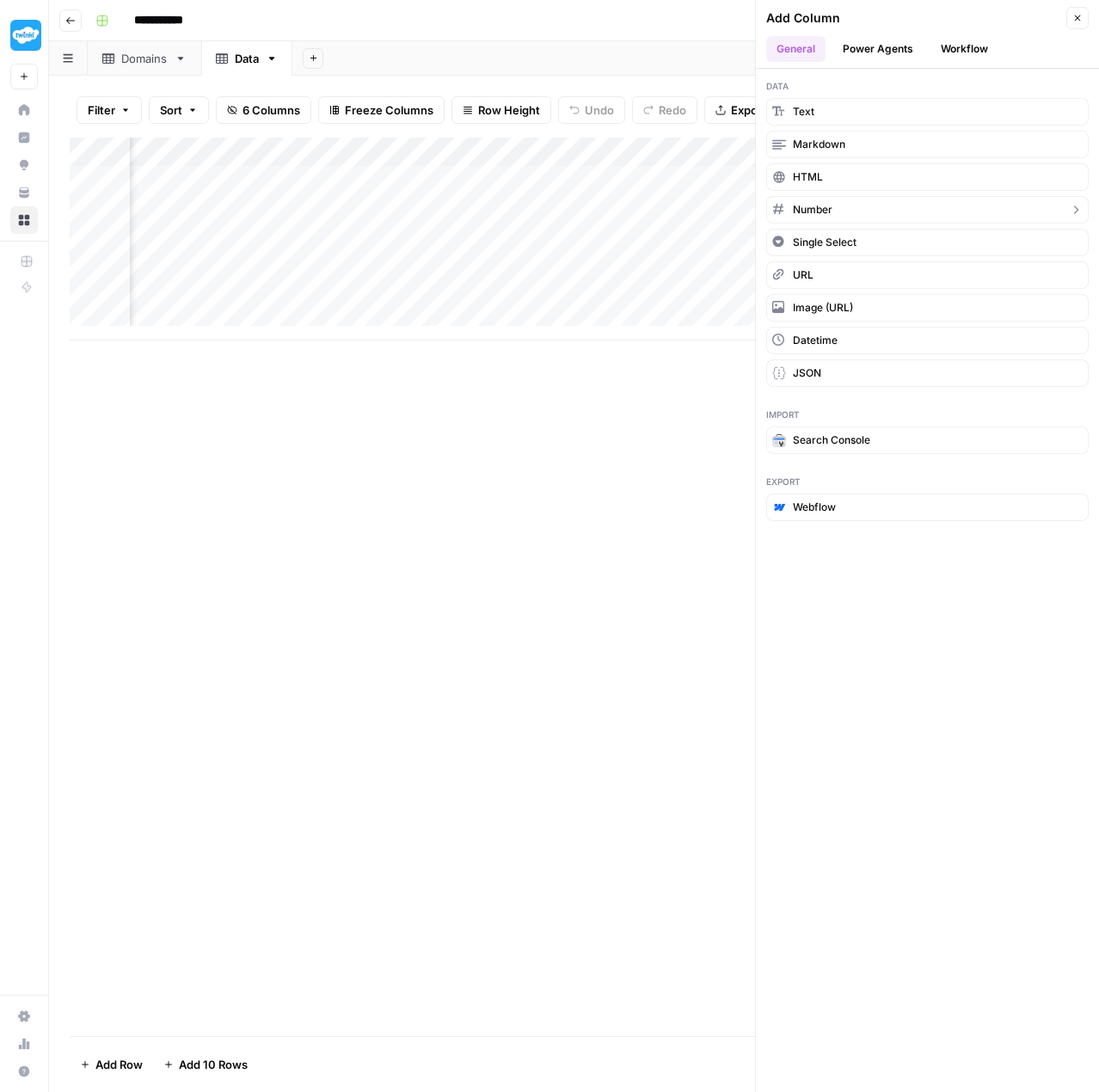
click at [893, 209] on button "Number" at bounding box center [927, 210] width 322 height 28
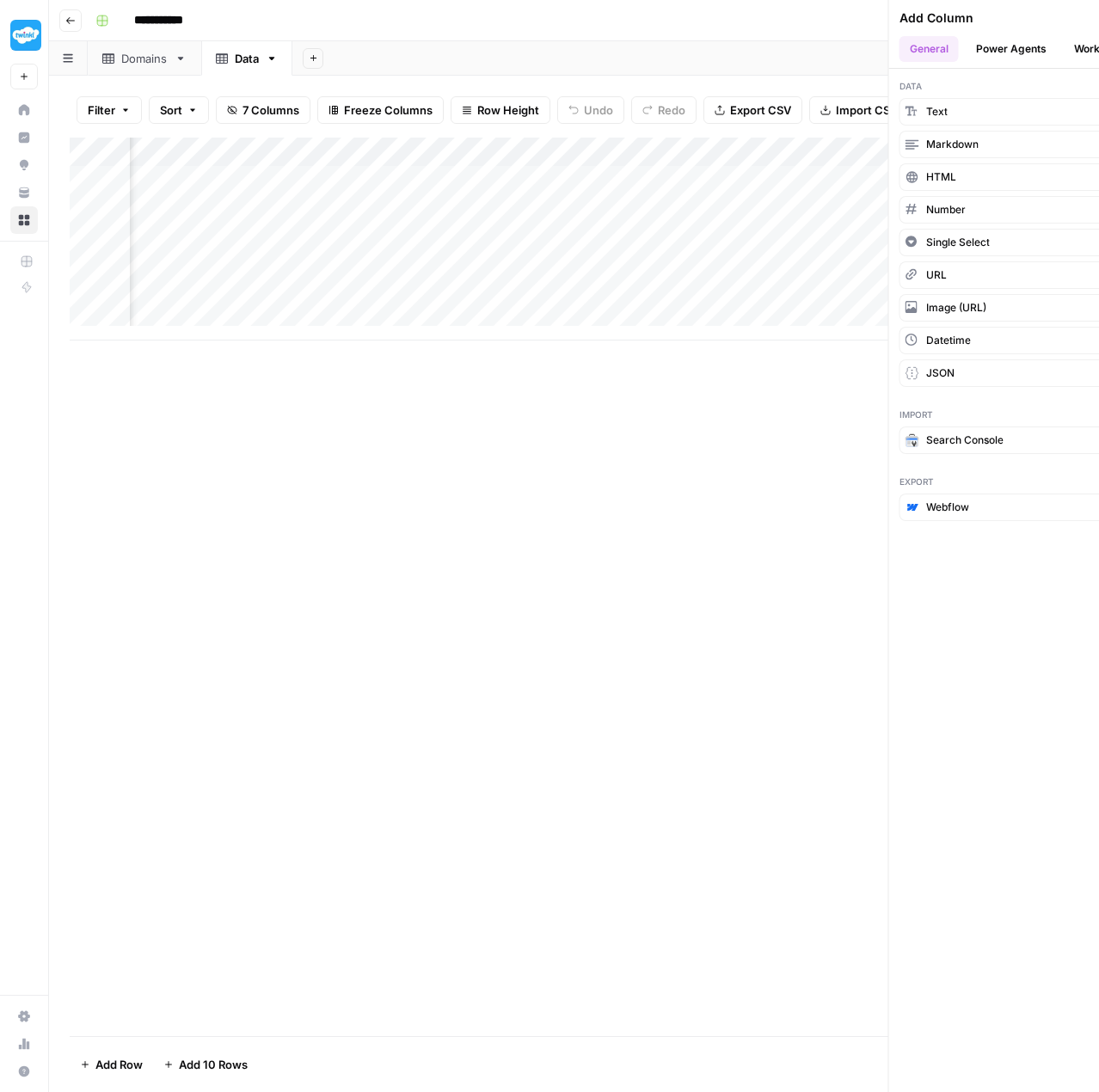
scroll to position [0, 618]
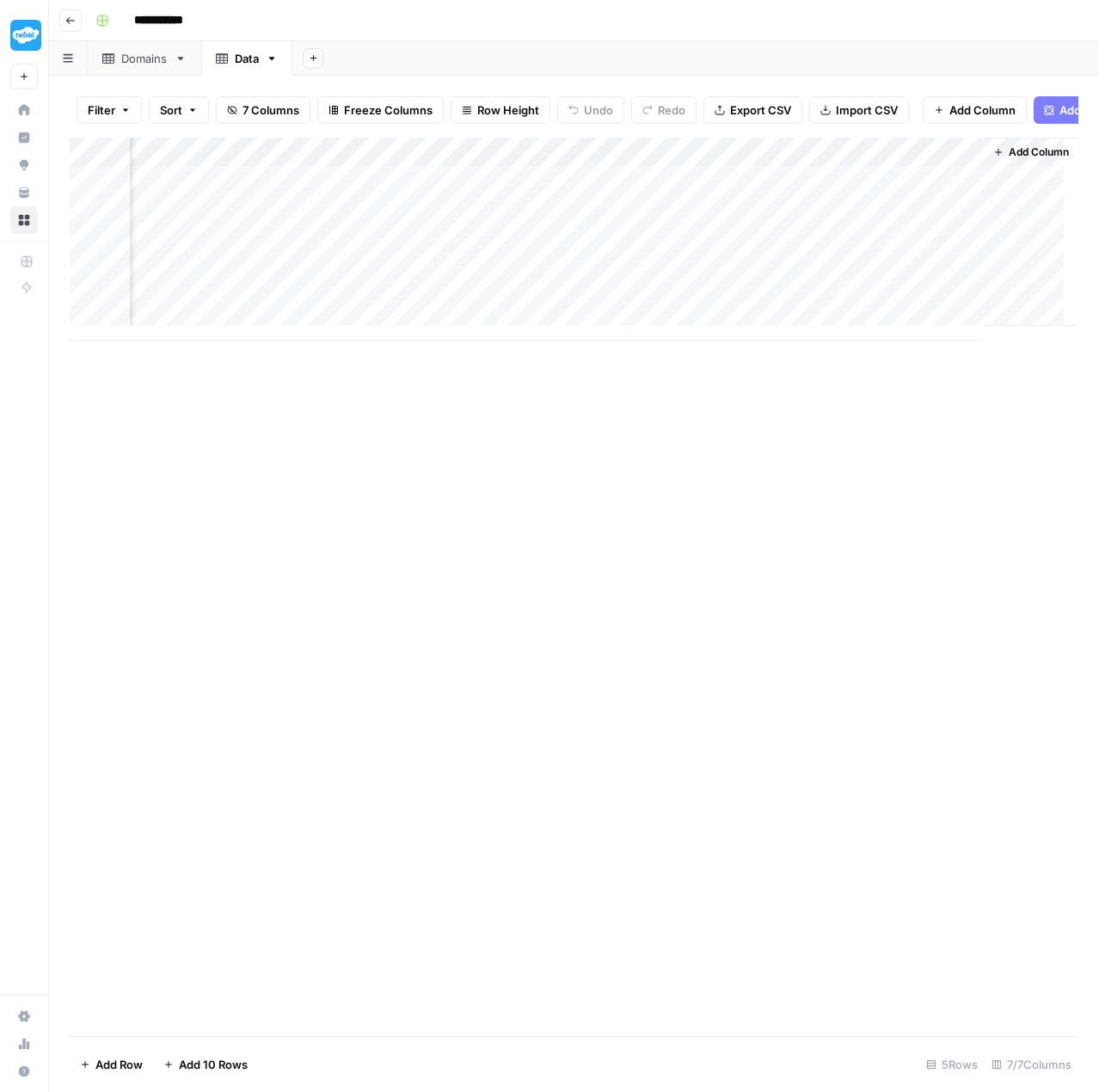
click at [955, 160] on div "Add Column" at bounding box center [573, 238] width 1009 height 203
drag, startPoint x: 911, startPoint y: 195, endPoint x: 826, endPoint y: 203, distance: 85.4
click at [826, 203] on div "New Column" at bounding box center [915, 203] width 190 height 28
paste input "Referring_IPs"
type input "Referring_IPs"
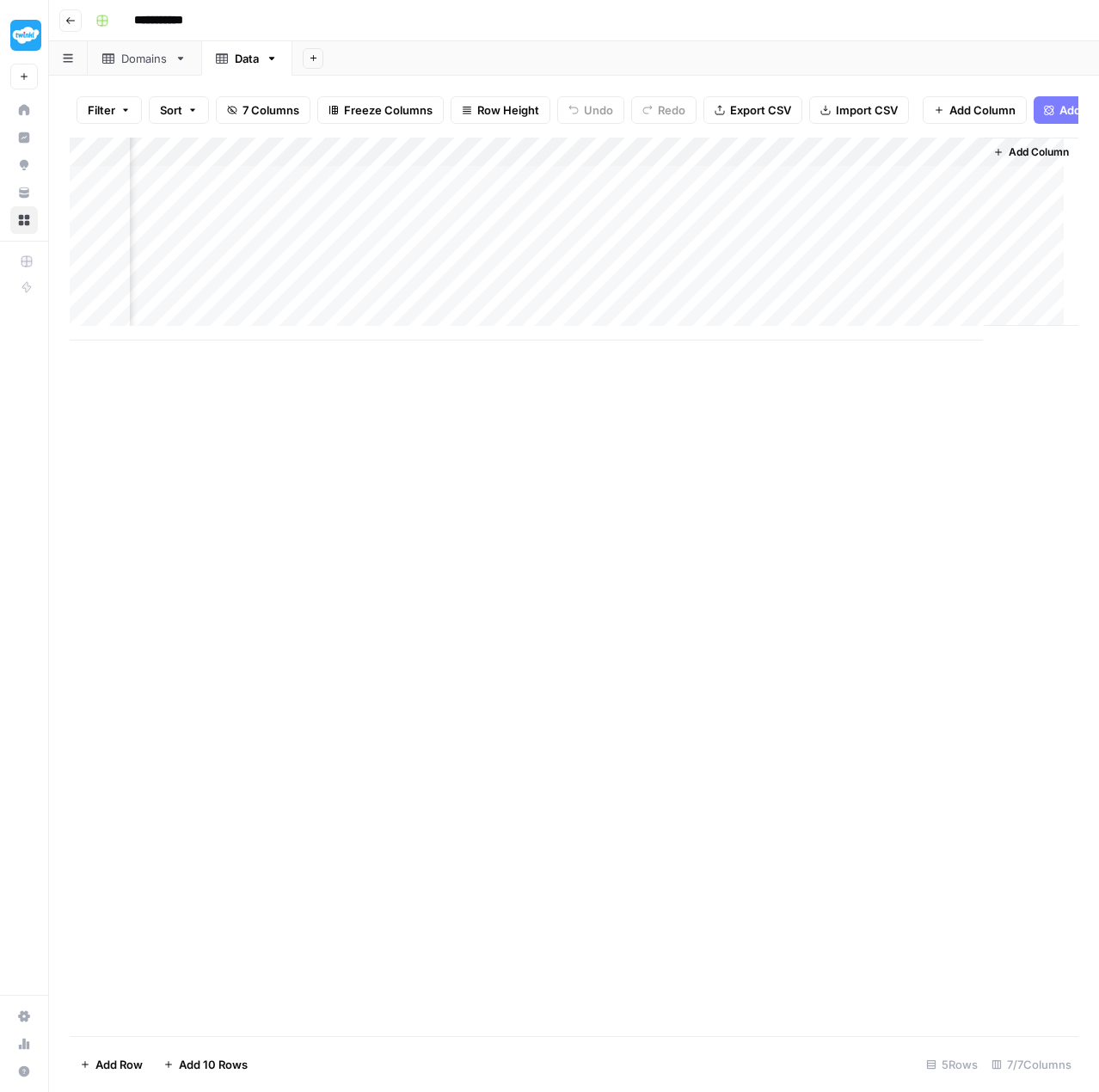
click at [1020, 158] on span "Add Column" at bounding box center [1039, 152] width 60 height 16
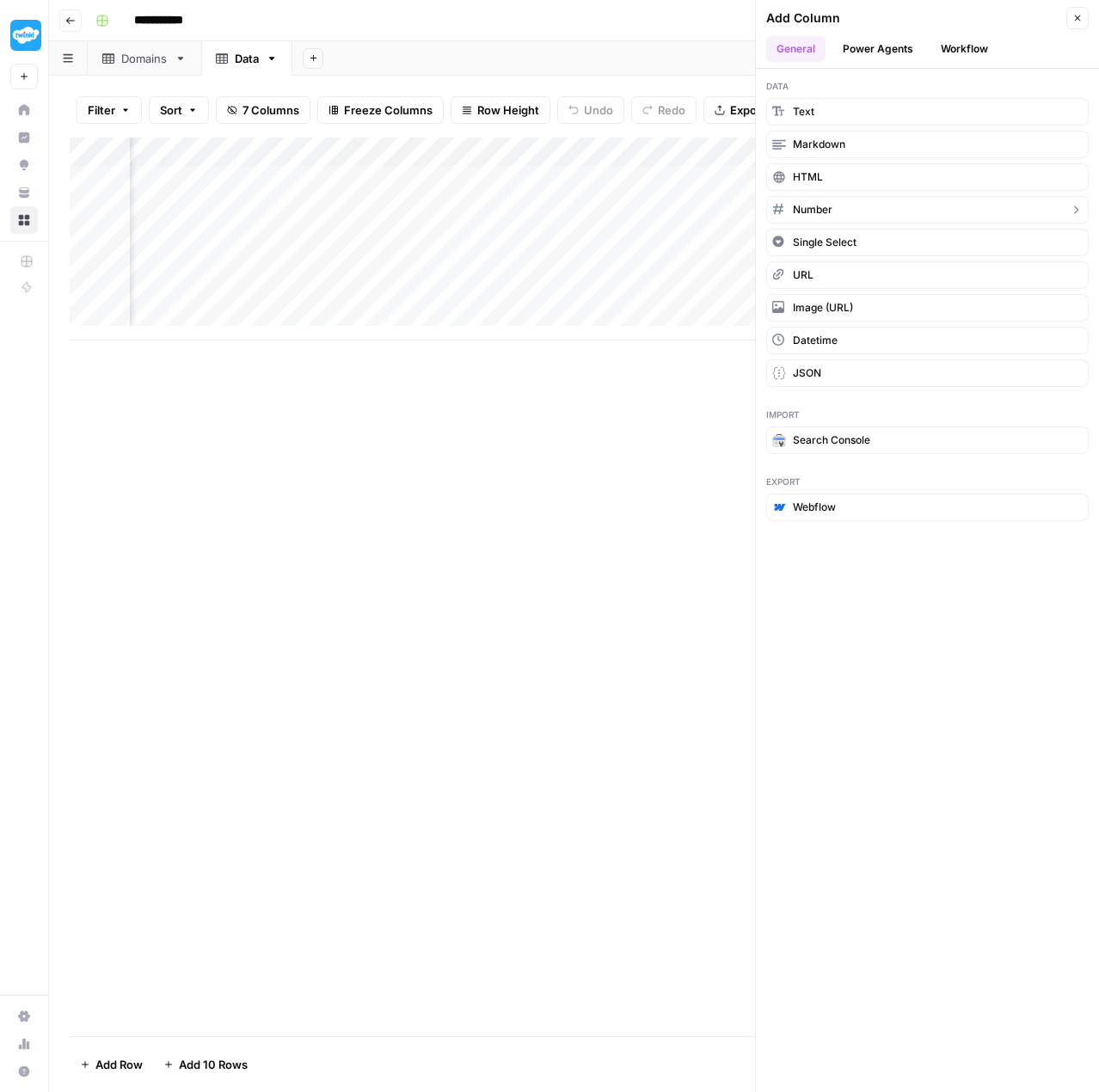
click at [835, 199] on button "Number" at bounding box center [927, 210] width 322 height 28
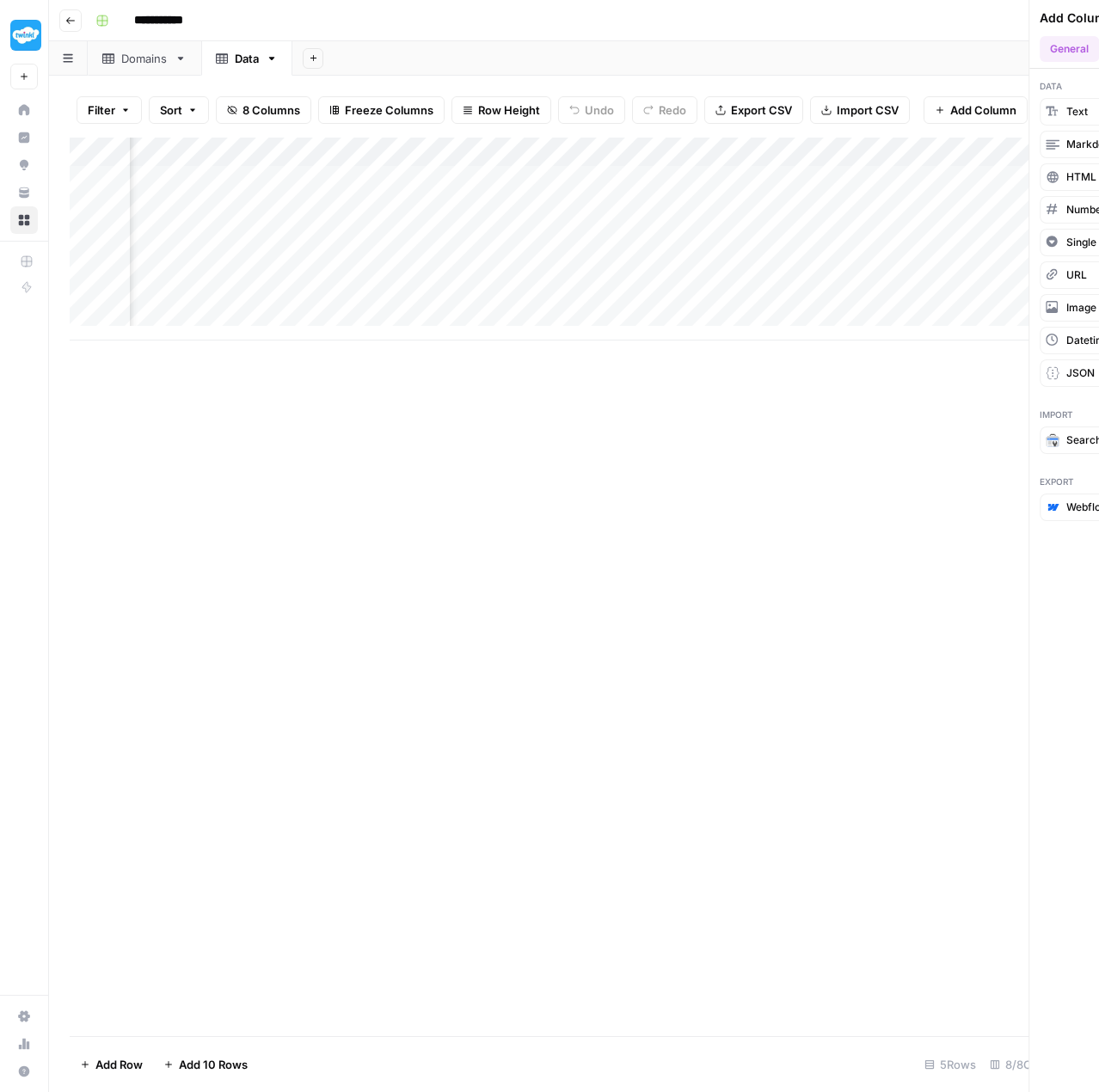
scroll to position [0, 772]
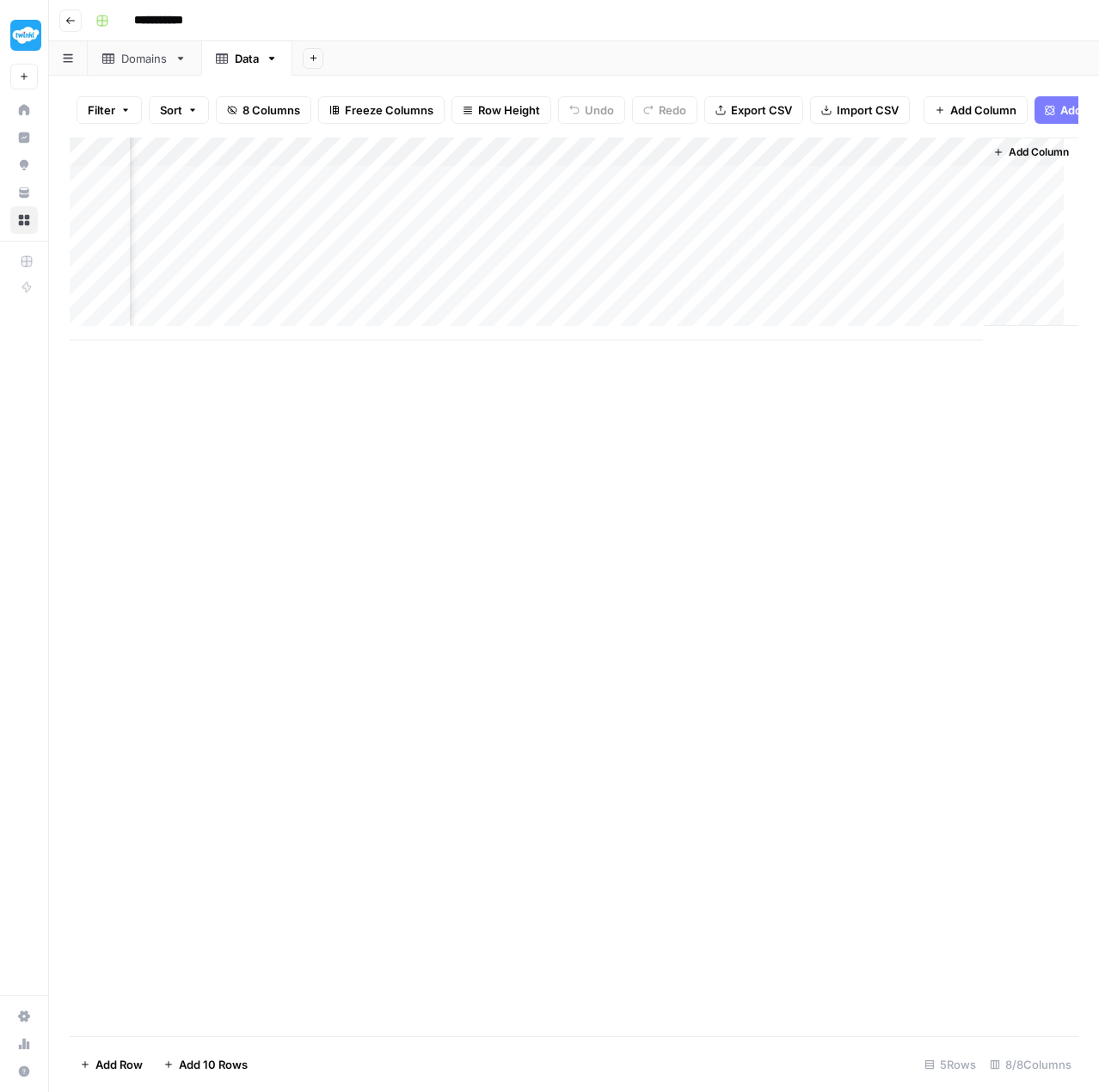
click at [895, 154] on div "Add Column" at bounding box center [573, 238] width 1009 height 203
drag, startPoint x: 898, startPoint y: 202, endPoint x: 818, endPoint y: 192, distance: 80.6
click at [818, 192] on div "New Column Number Sort Ascending Sort Descending Filter Hide Column Remove Colu…" at bounding box center [915, 297] width 206 height 231
paste input "Class_C_IPs"
type input "Class_C_IPs"
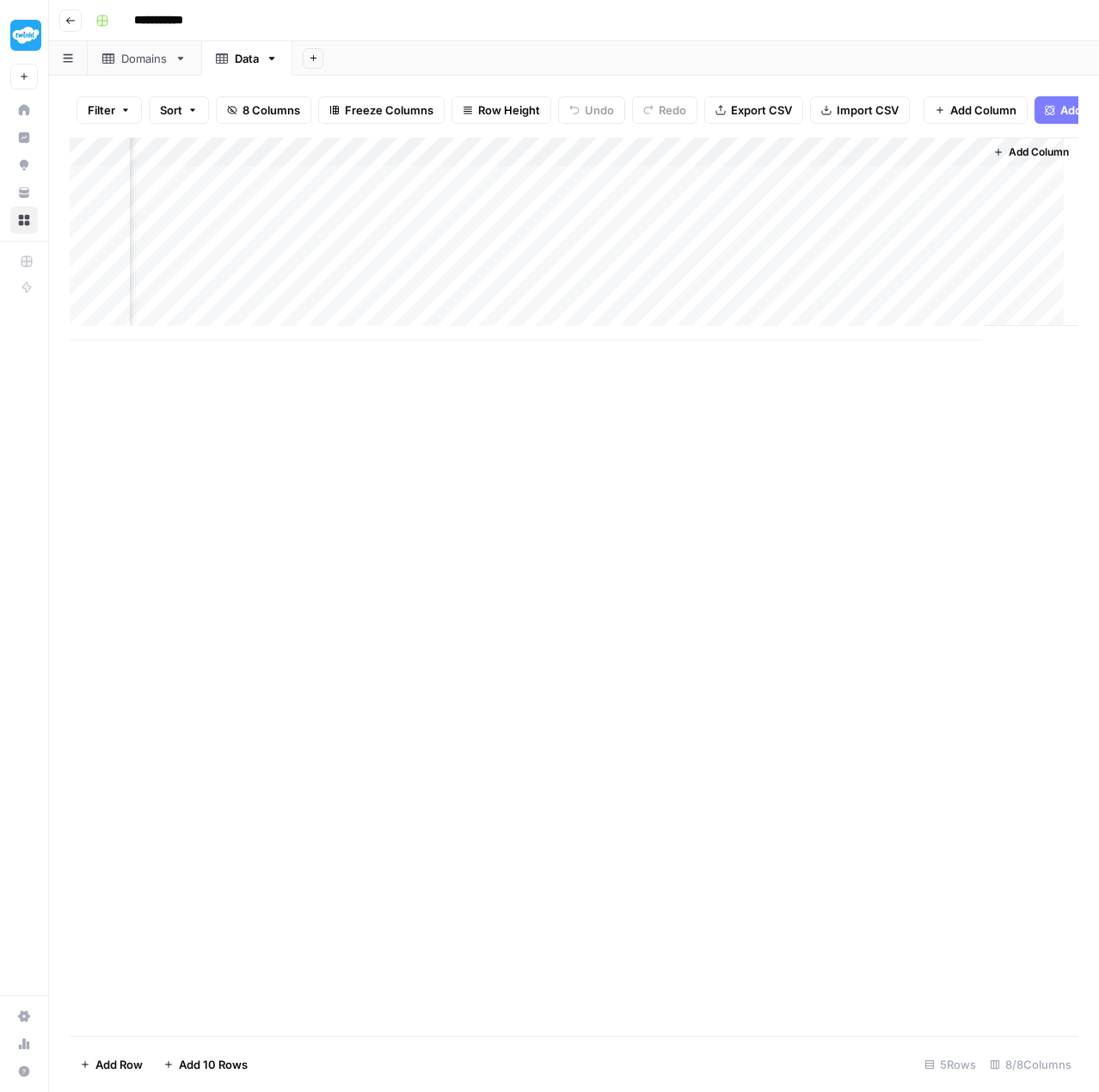
click at [1011, 160] on span "Add Column" at bounding box center [1039, 152] width 60 height 16
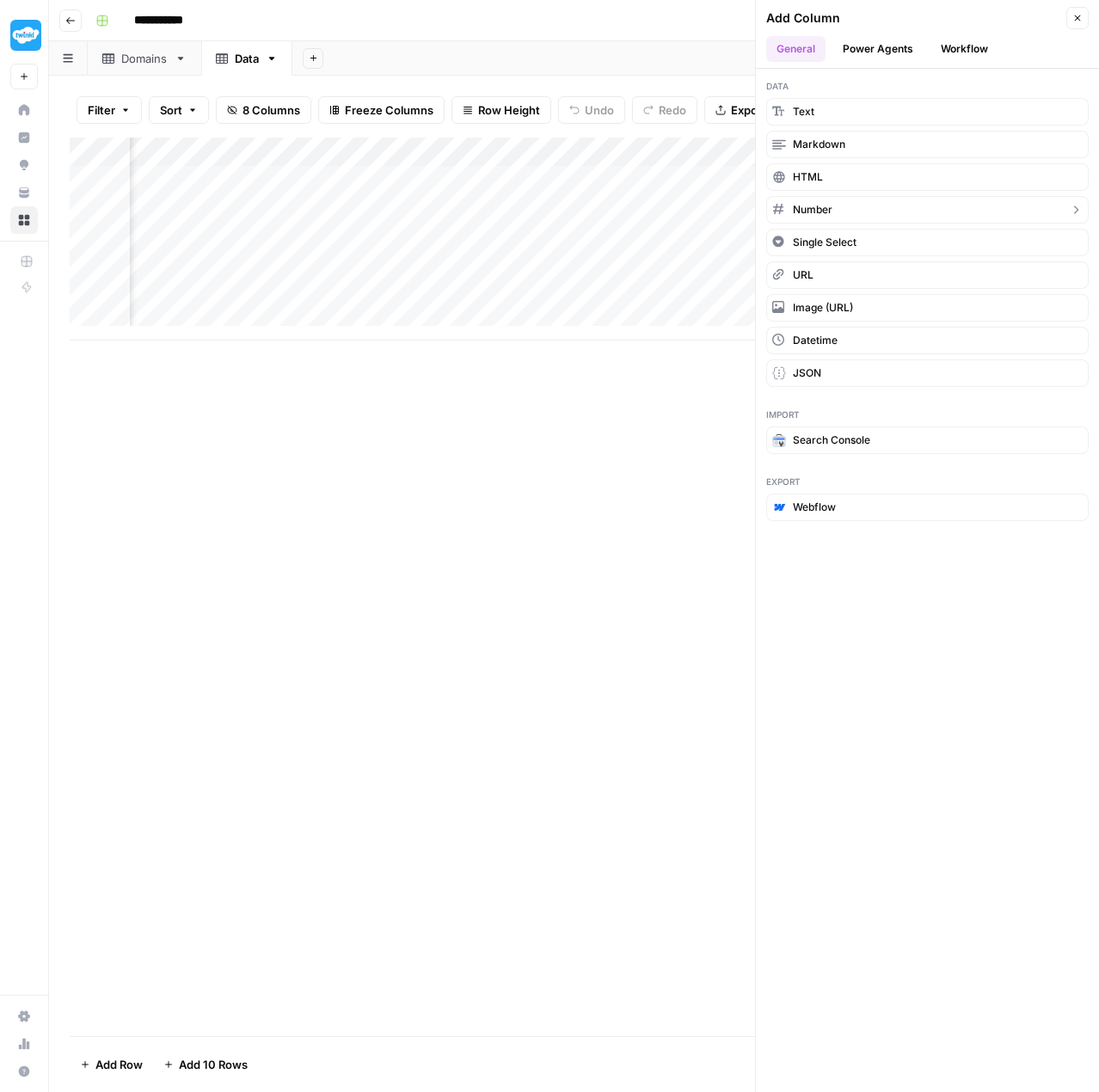
click at [803, 203] on span "Number" at bounding box center [812, 210] width 40 height 16
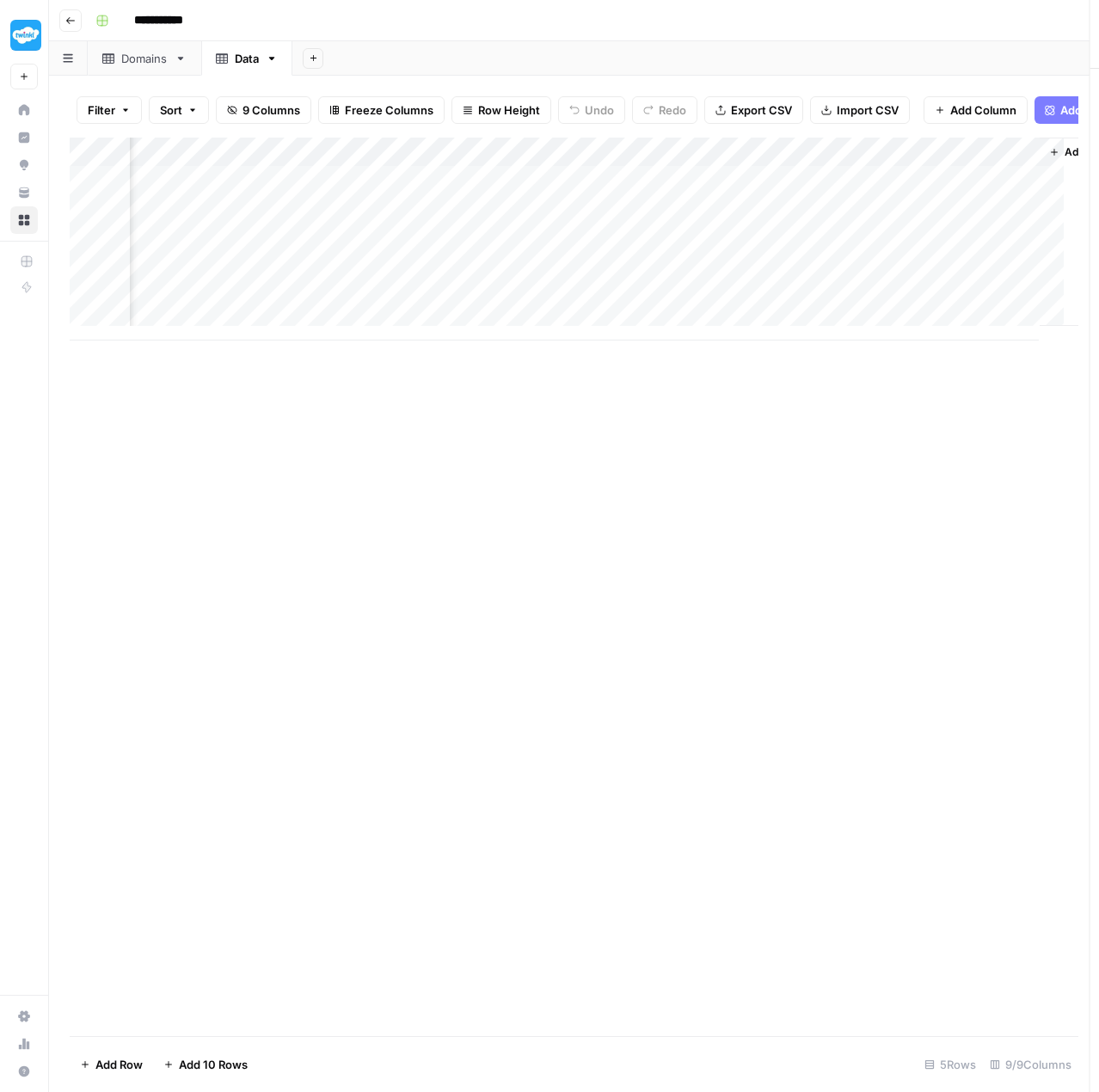
scroll to position [0, 927]
click at [853, 160] on div "Add Column" at bounding box center [573, 238] width 1009 height 203
click at [881, 205] on input "New Column" at bounding box center [915, 203] width 175 height 17
drag, startPoint x: 923, startPoint y: 203, endPoint x: 807, endPoint y: 200, distance: 116.0
click at [807, 200] on body "**********" at bounding box center [550, 546] width 1099 height 1092
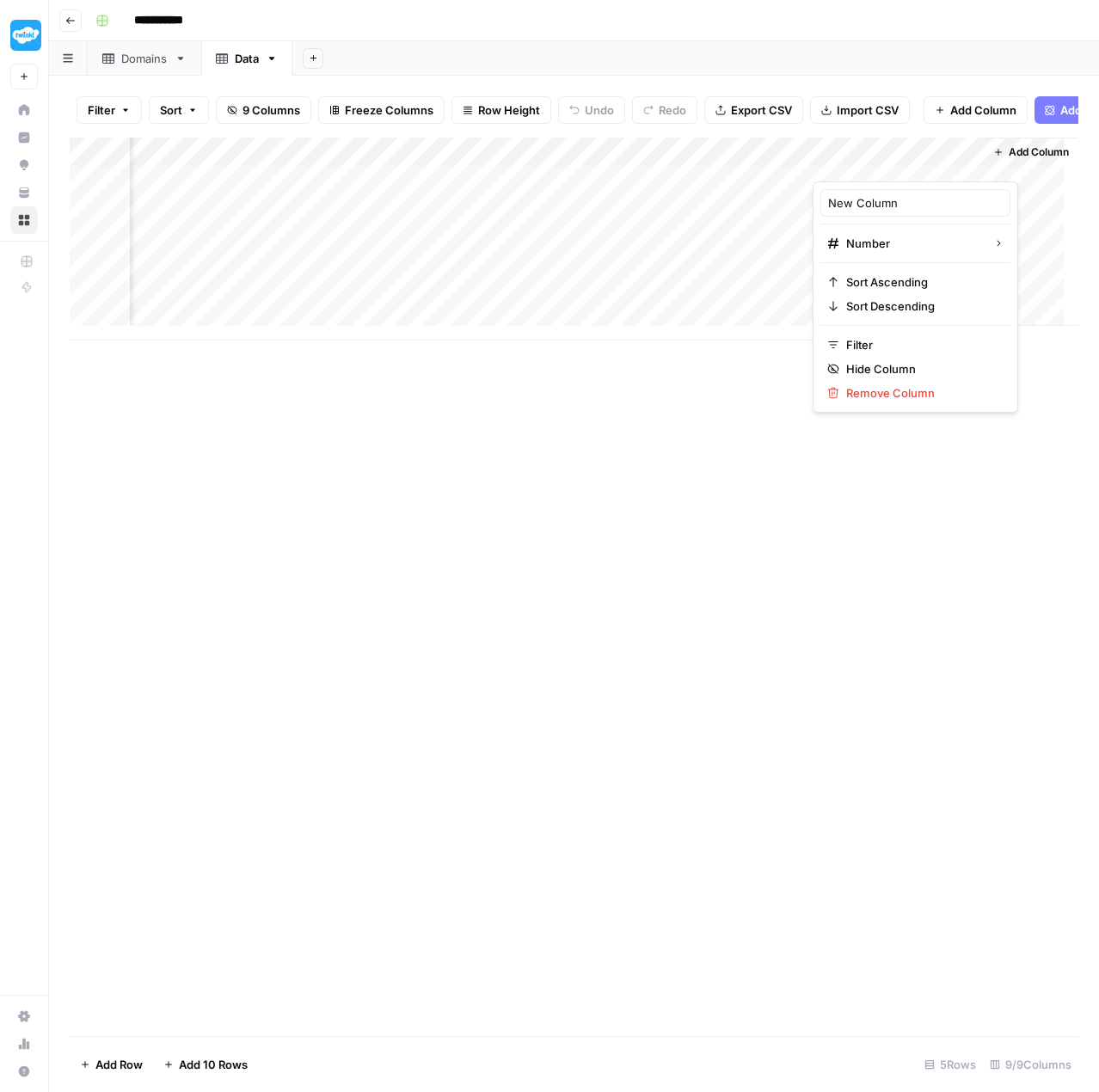
click at [822, 200] on div "Add Column" at bounding box center [573, 238] width 1009 height 203
click at [892, 161] on div "Add Column" at bounding box center [573, 238] width 1009 height 203
drag, startPoint x: 923, startPoint y: 198, endPoint x: 818, endPoint y: 204, distance: 105.2
click at [818, 204] on div "New Column Number Sort Ascending Sort Descending Filter Hide Column Remove Colu…" at bounding box center [915, 297] width 206 height 231
paste input "Follow_Links"
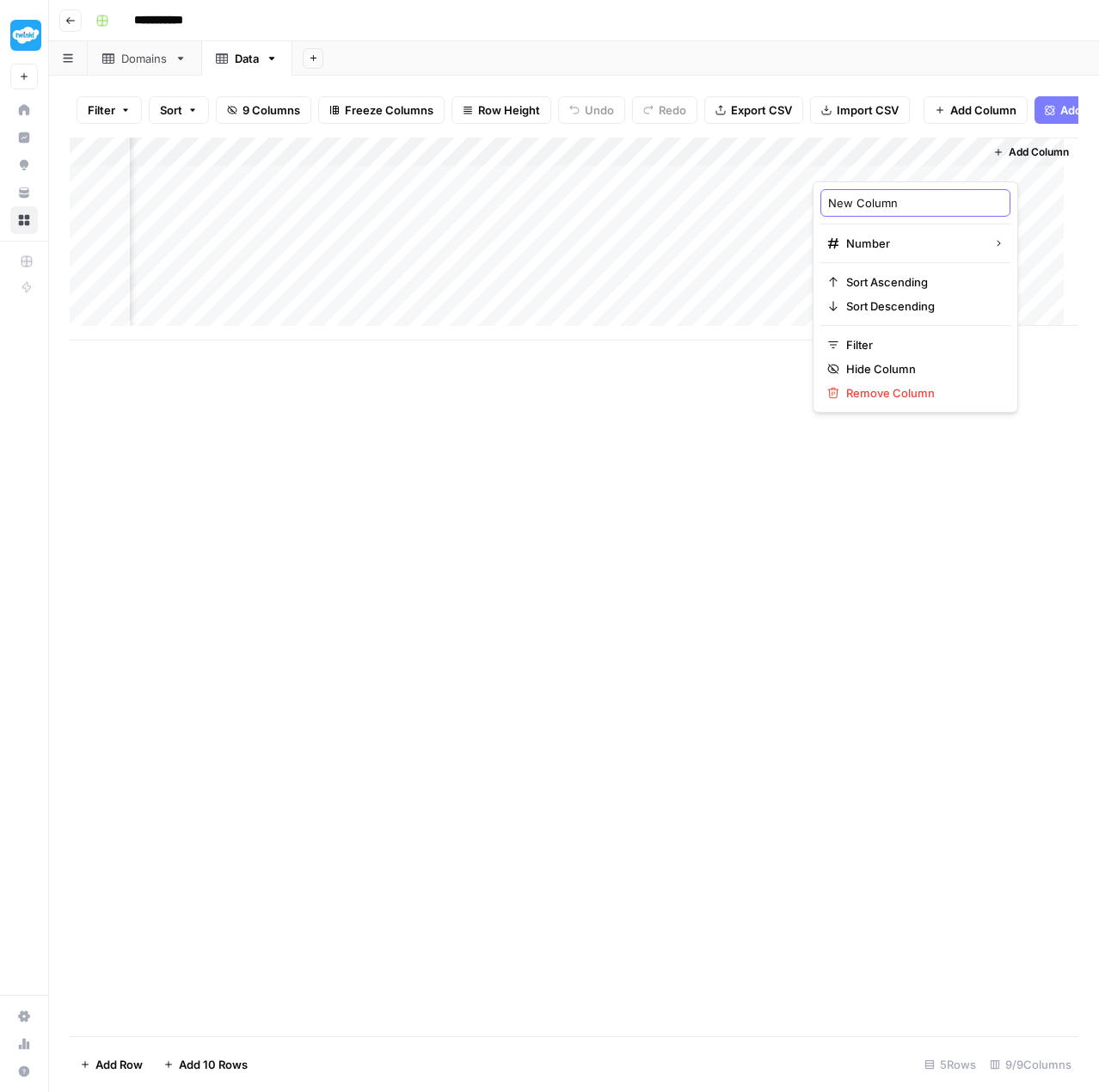
type input "Follow_Links"
click at [1009, 160] on span "Add Column" at bounding box center [1039, 152] width 60 height 16
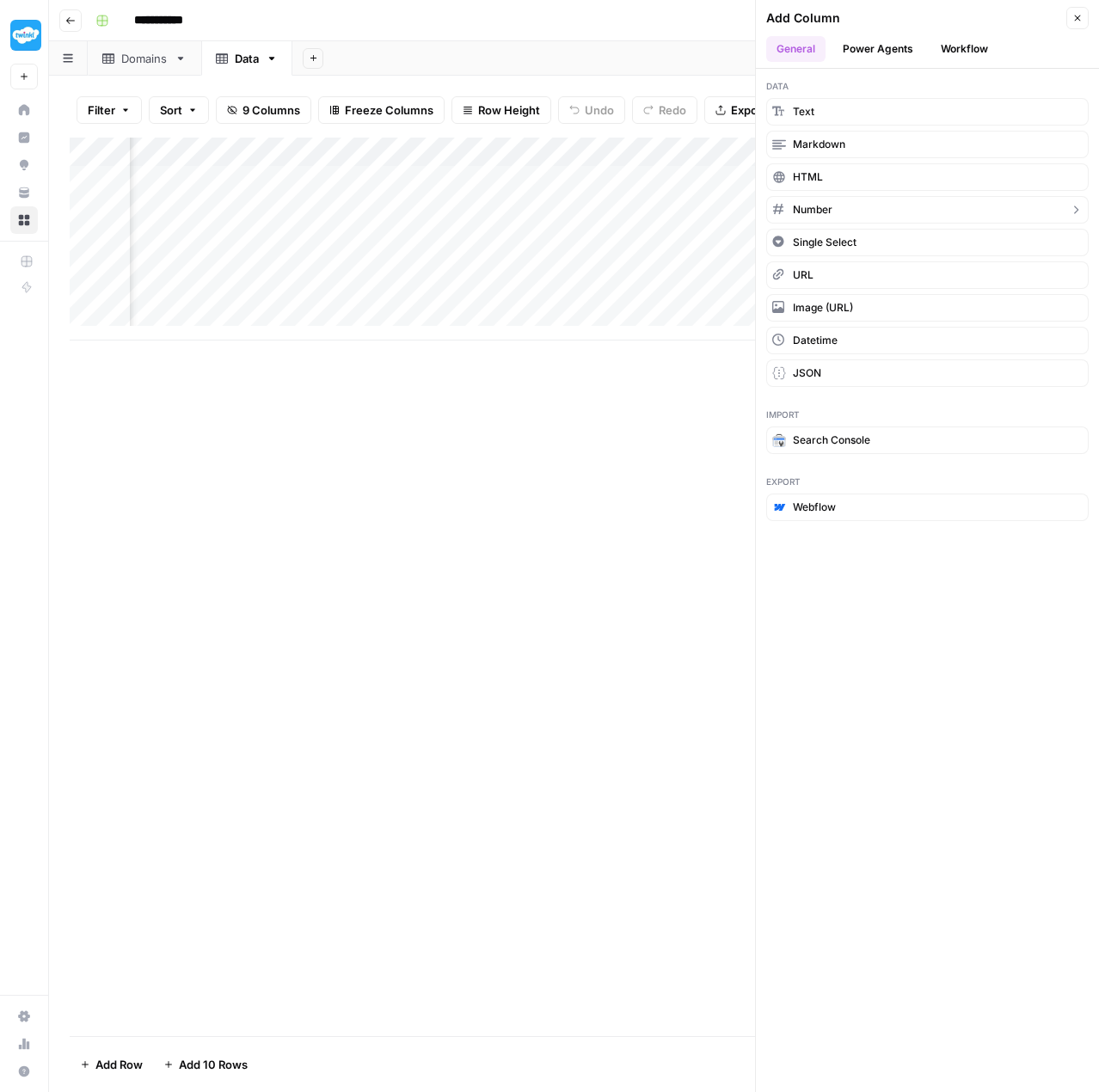
click at [876, 209] on button "Number" at bounding box center [927, 210] width 322 height 28
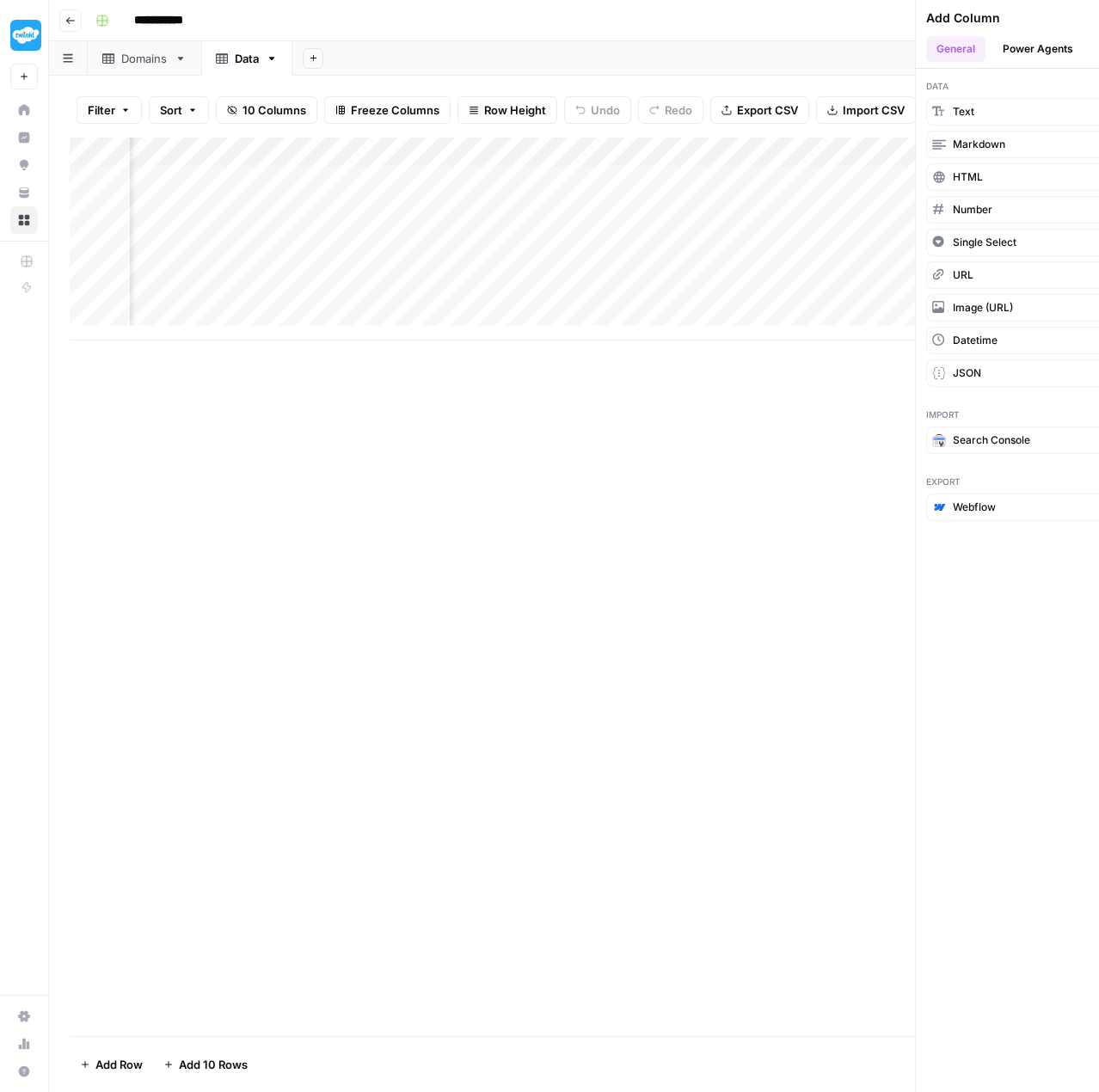
scroll to position [0, 1082]
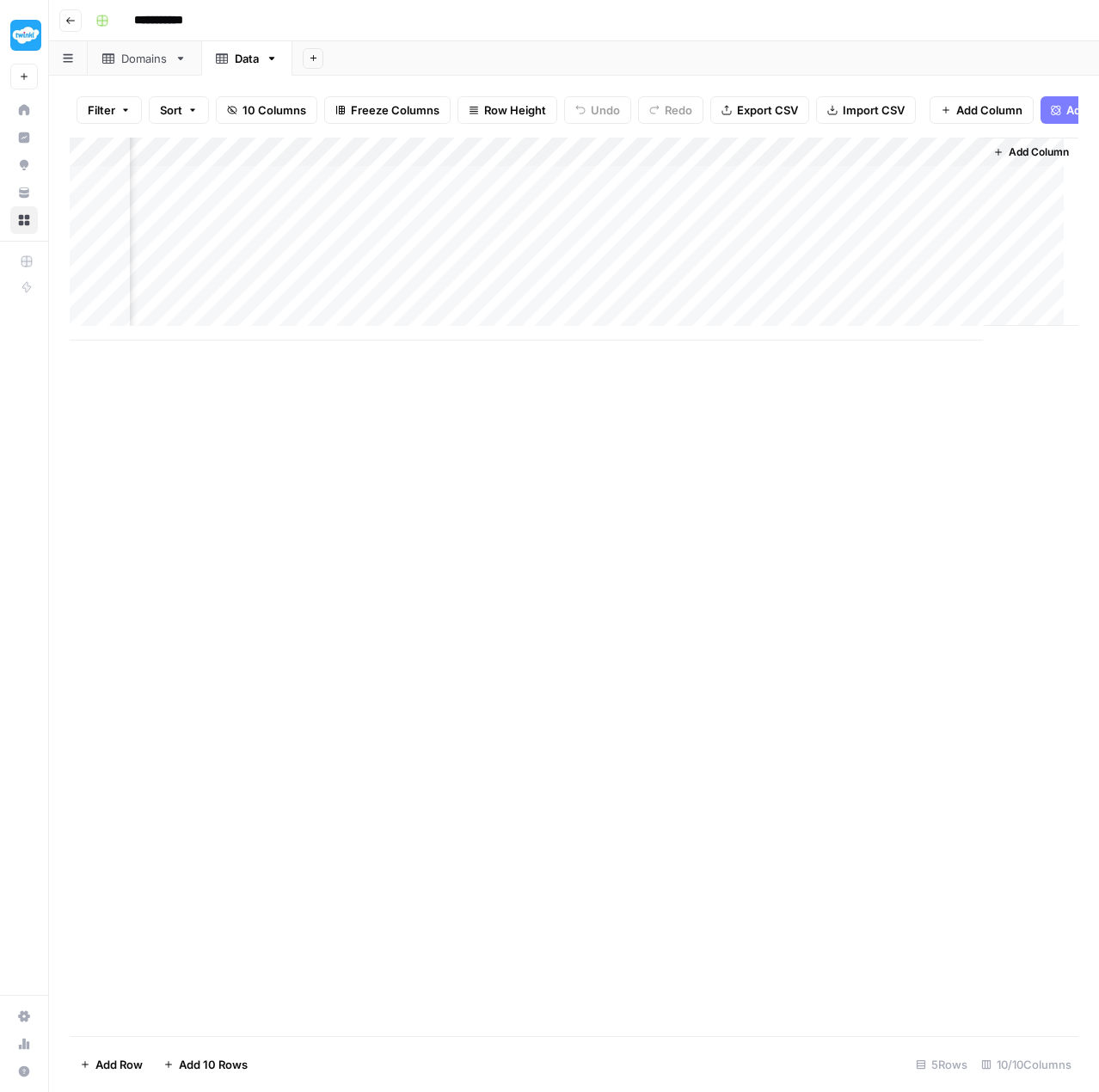
click at [908, 160] on div "Add Column" at bounding box center [573, 238] width 1009 height 203
drag, startPoint x: 925, startPoint y: 202, endPoint x: 824, endPoint y: 197, distance: 101.1
click at [824, 197] on div "New Column" at bounding box center [915, 203] width 190 height 28
paste input "ofollow_Links"
type input "Nofollow_Links"
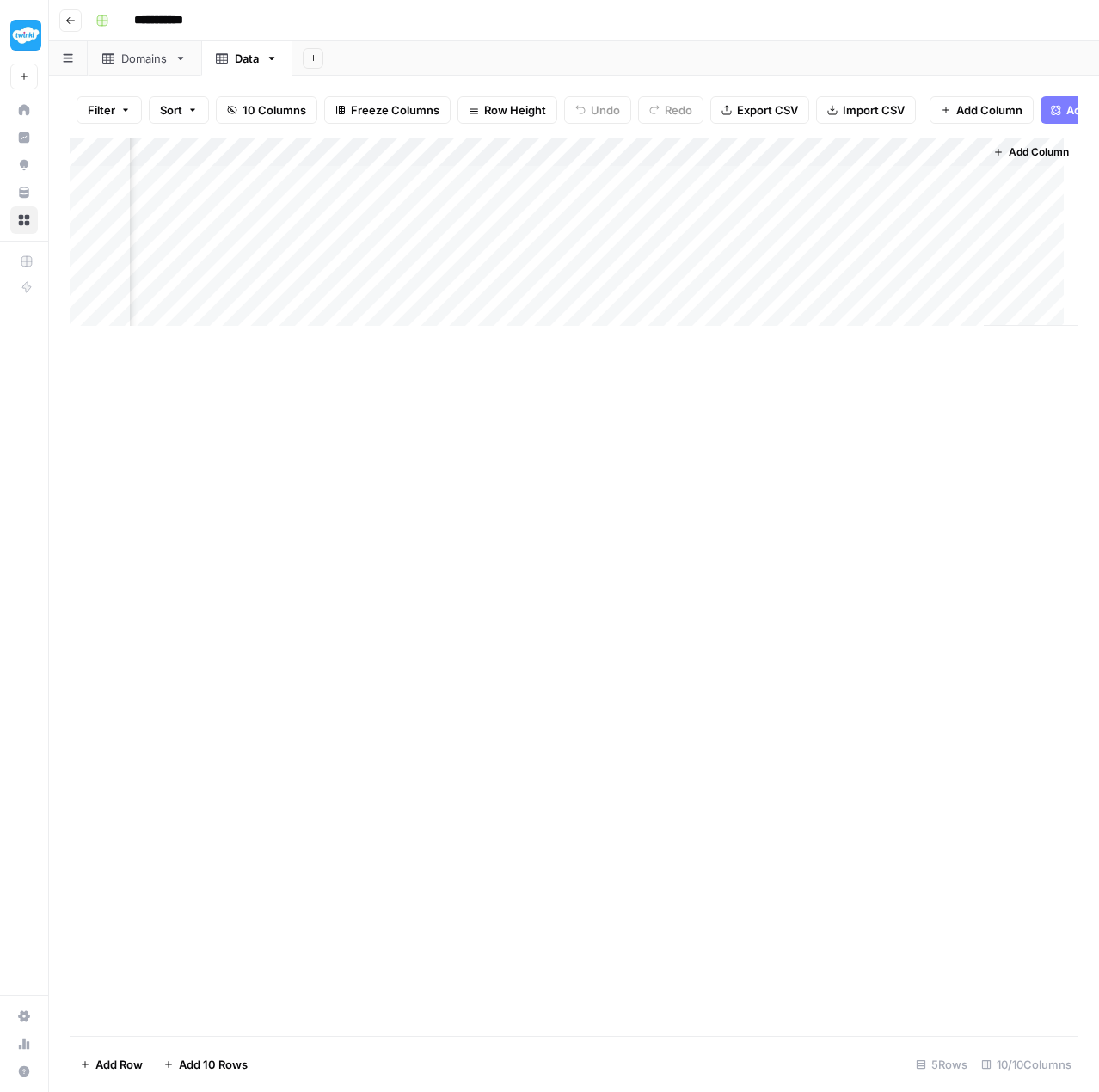
click at [1037, 160] on span "Add Column" at bounding box center [1039, 152] width 60 height 16
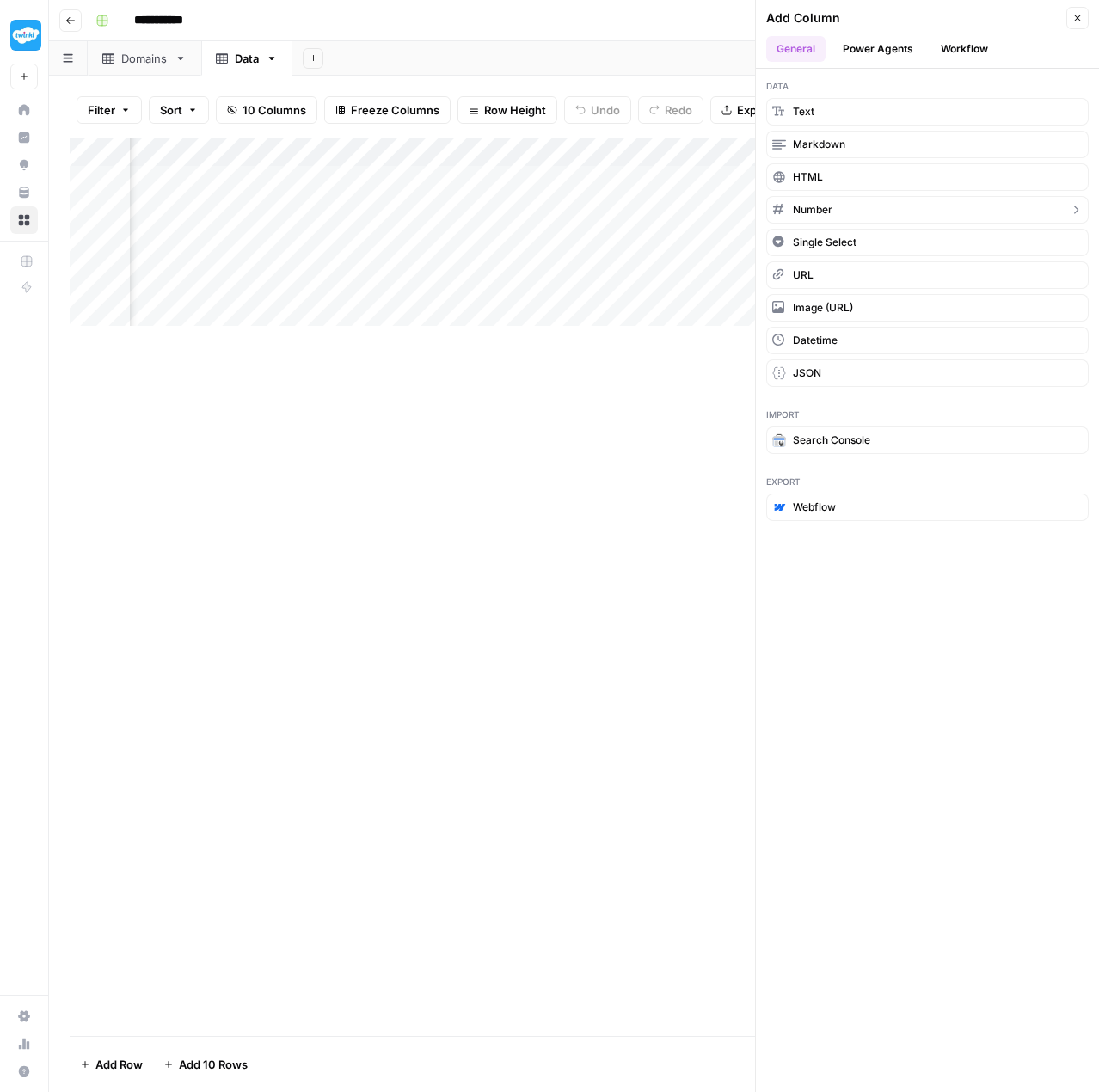
click at [787, 211] on button "Number" at bounding box center [927, 210] width 322 height 28
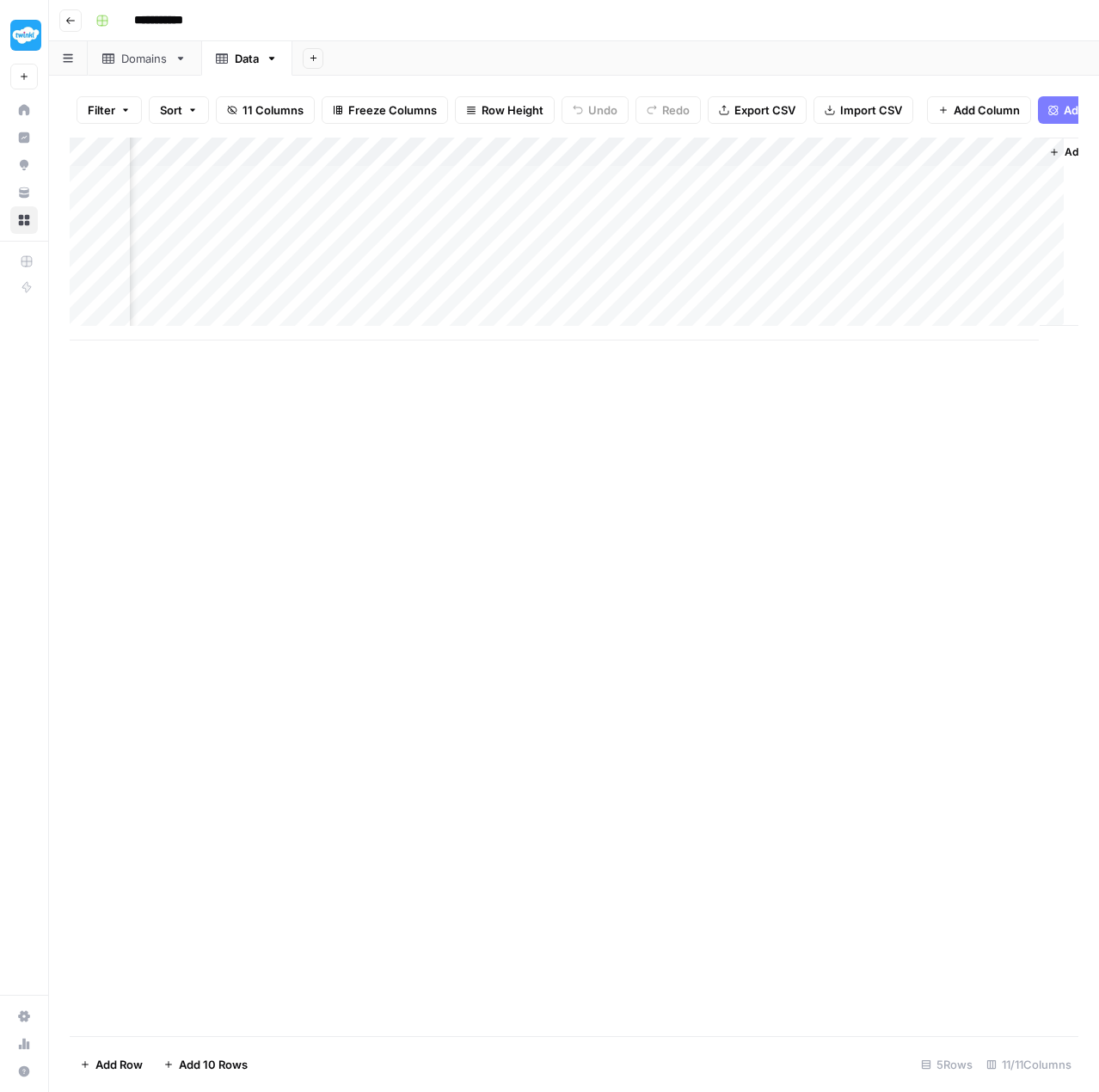
scroll to position [0, 1236]
click at [888, 156] on div "Add Column" at bounding box center [573, 238] width 1009 height 203
drag, startPoint x: 907, startPoint y: 200, endPoint x: 817, endPoint y: 201, distance: 90.0
click at [817, 201] on div "New Column Number Sort Ascending Sort Descending Filter Hide Column Remove Colu…" at bounding box center [915, 297] width 206 height 231
paste input "Sponsored_Links"
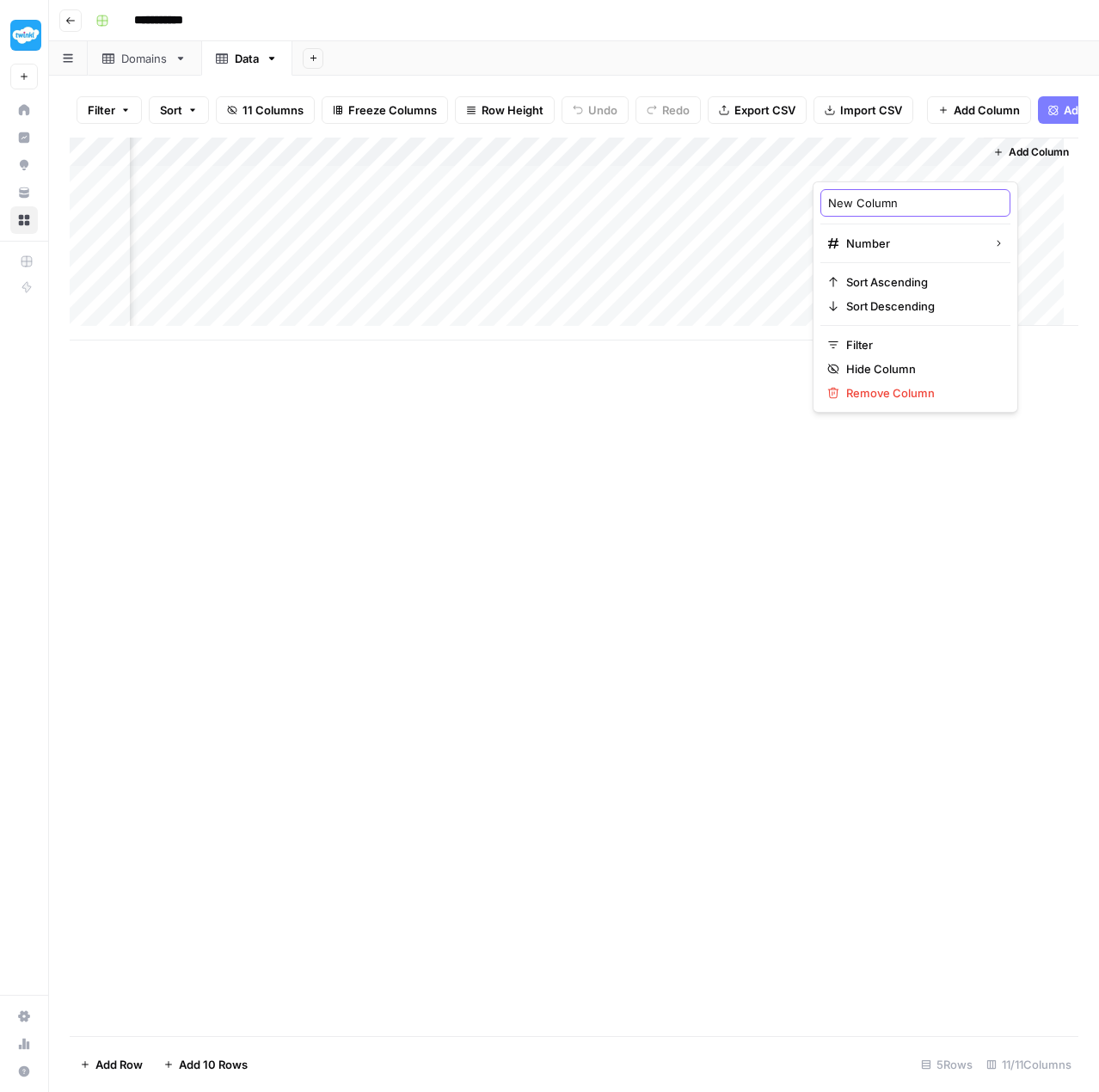
type input "Sponsored_Links"
click at [1031, 160] on span "Add Column" at bounding box center [1039, 152] width 60 height 16
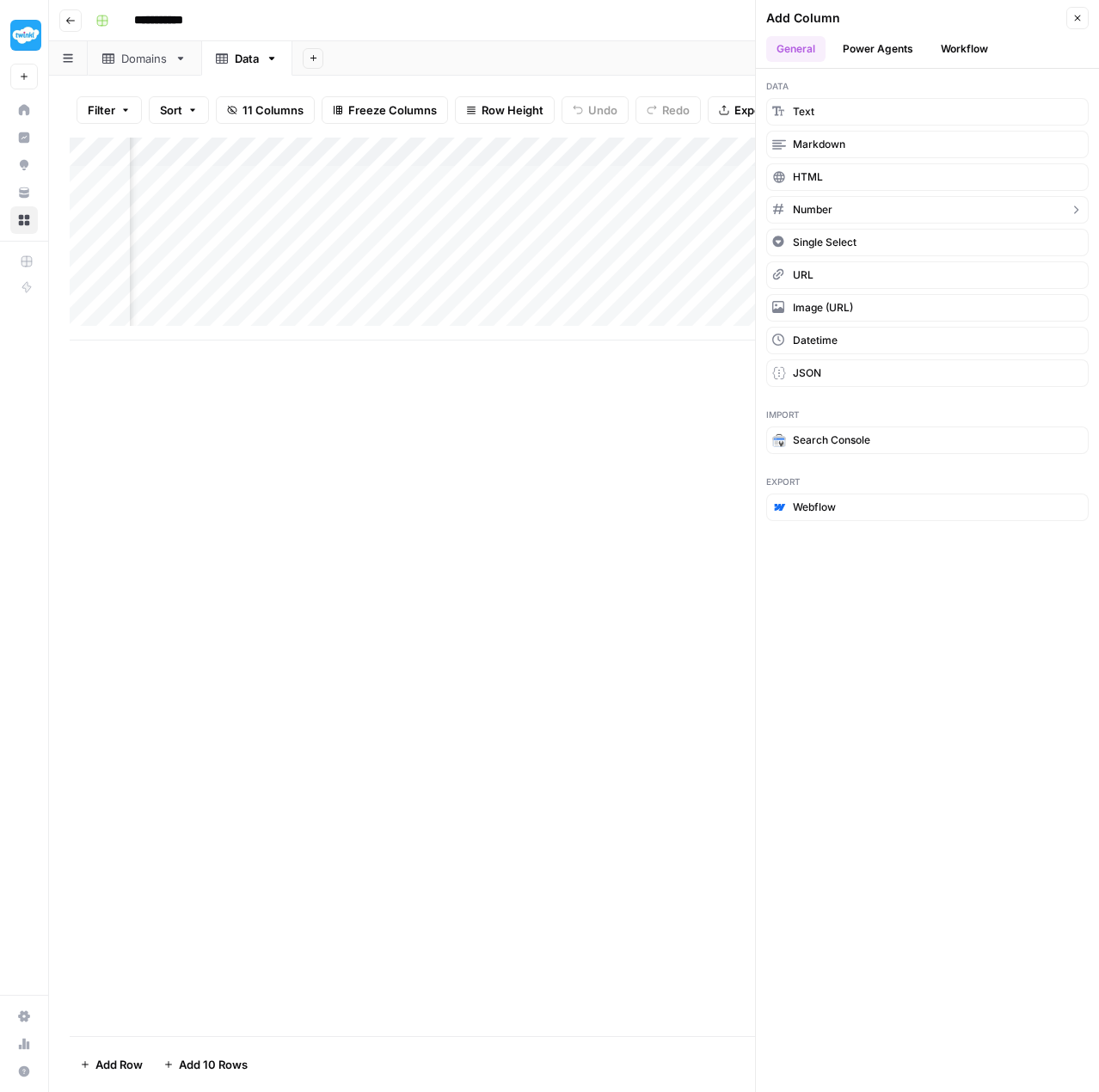
click at [923, 209] on button "Number" at bounding box center [927, 210] width 322 height 28
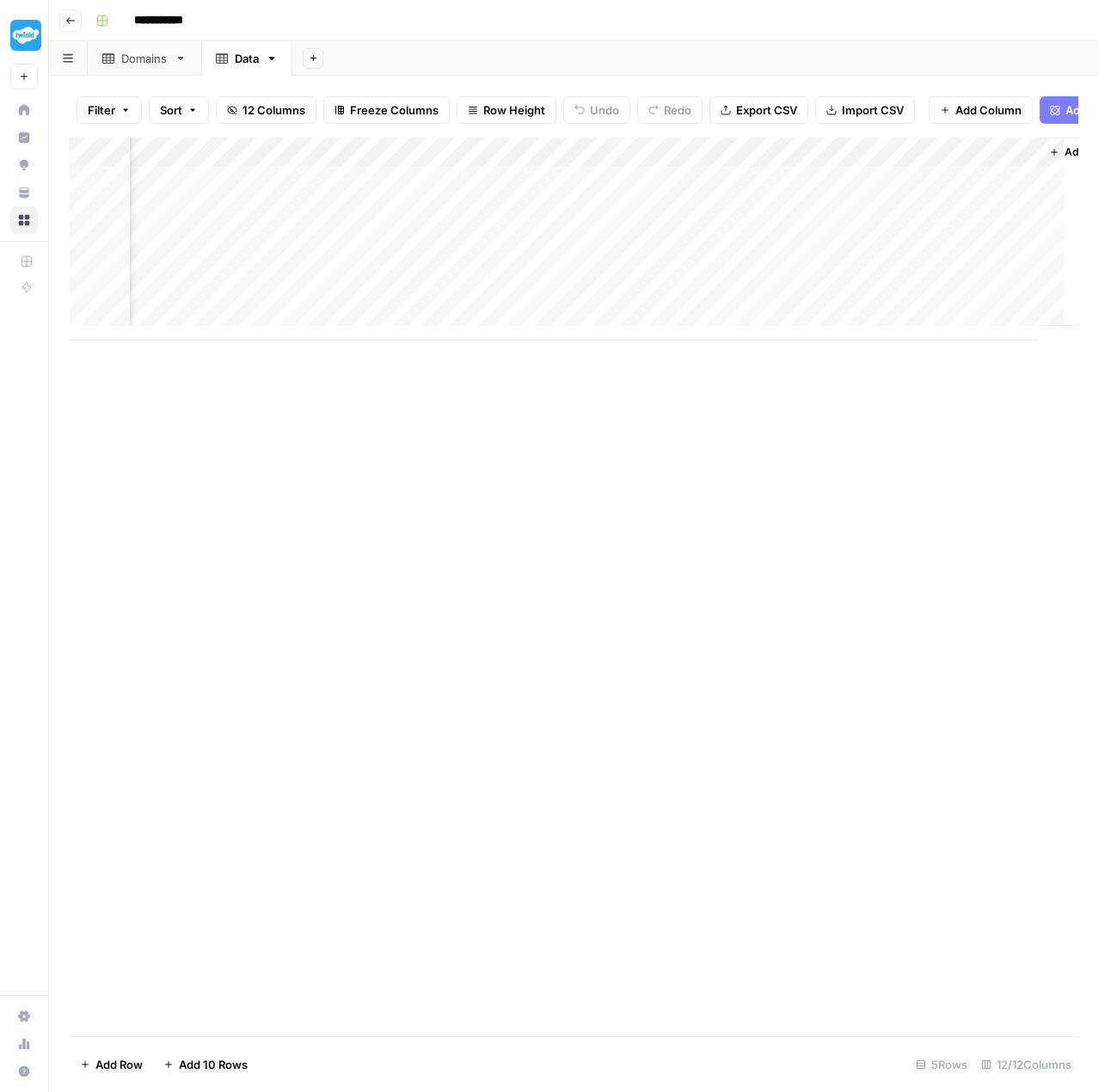
scroll to position [0, 1392]
click at [870, 157] on div "Add Column" at bounding box center [573, 238] width 1009 height 203
click at [875, 204] on input "New Column" at bounding box center [915, 203] width 175 height 17
drag, startPoint x: 910, startPoint y: 204, endPoint x: 822, endPoint y: 203, distance: 88.0
click at [822, 203] on div "New Column" at bounding box center [915, 203] width 190 height 28
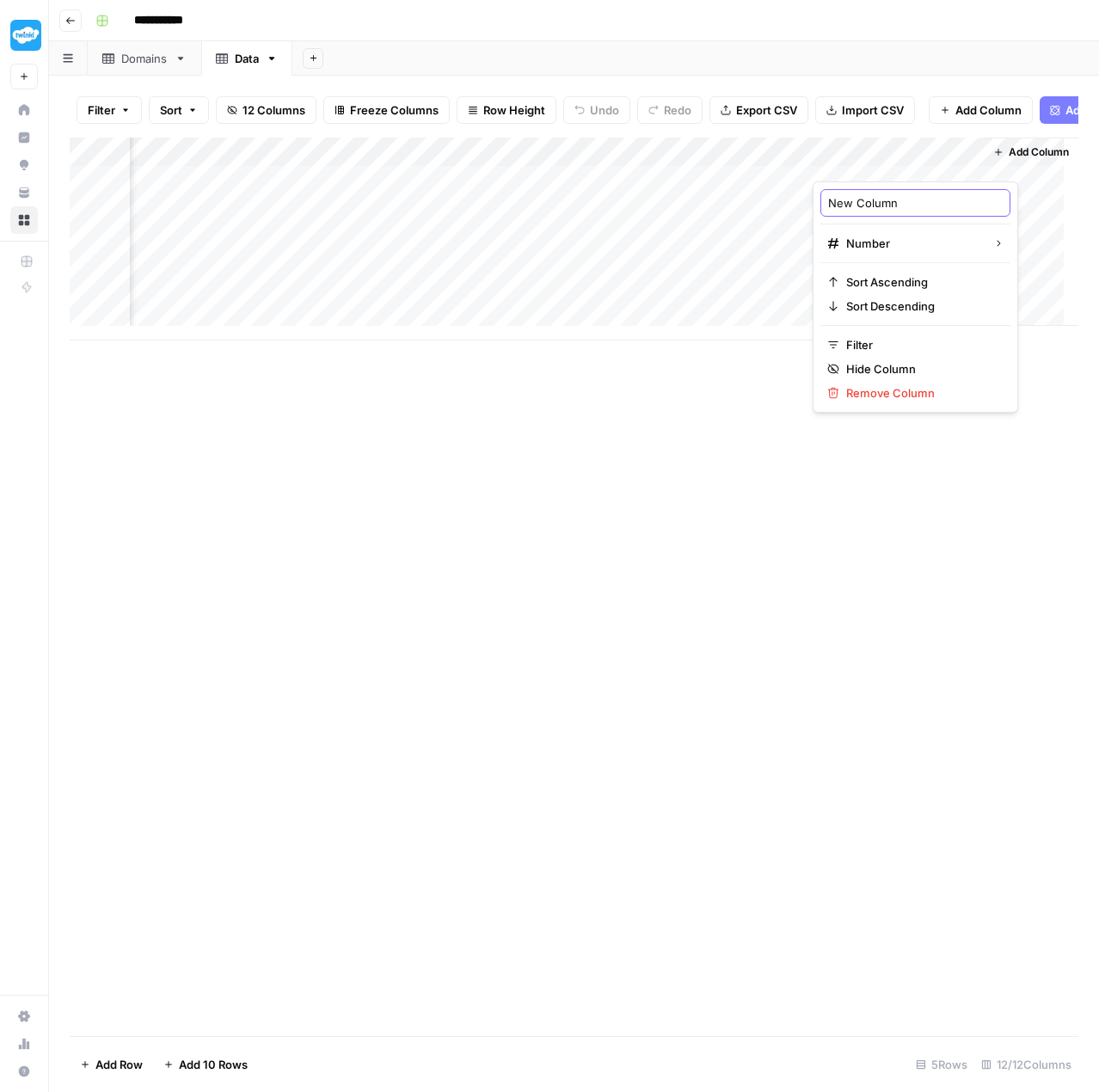
paste input "UGC_Links"
type input "UGC_Links"
click at [1009, 160] on span "Add Column" at bounding box center [1039, 152] width 60 height 16
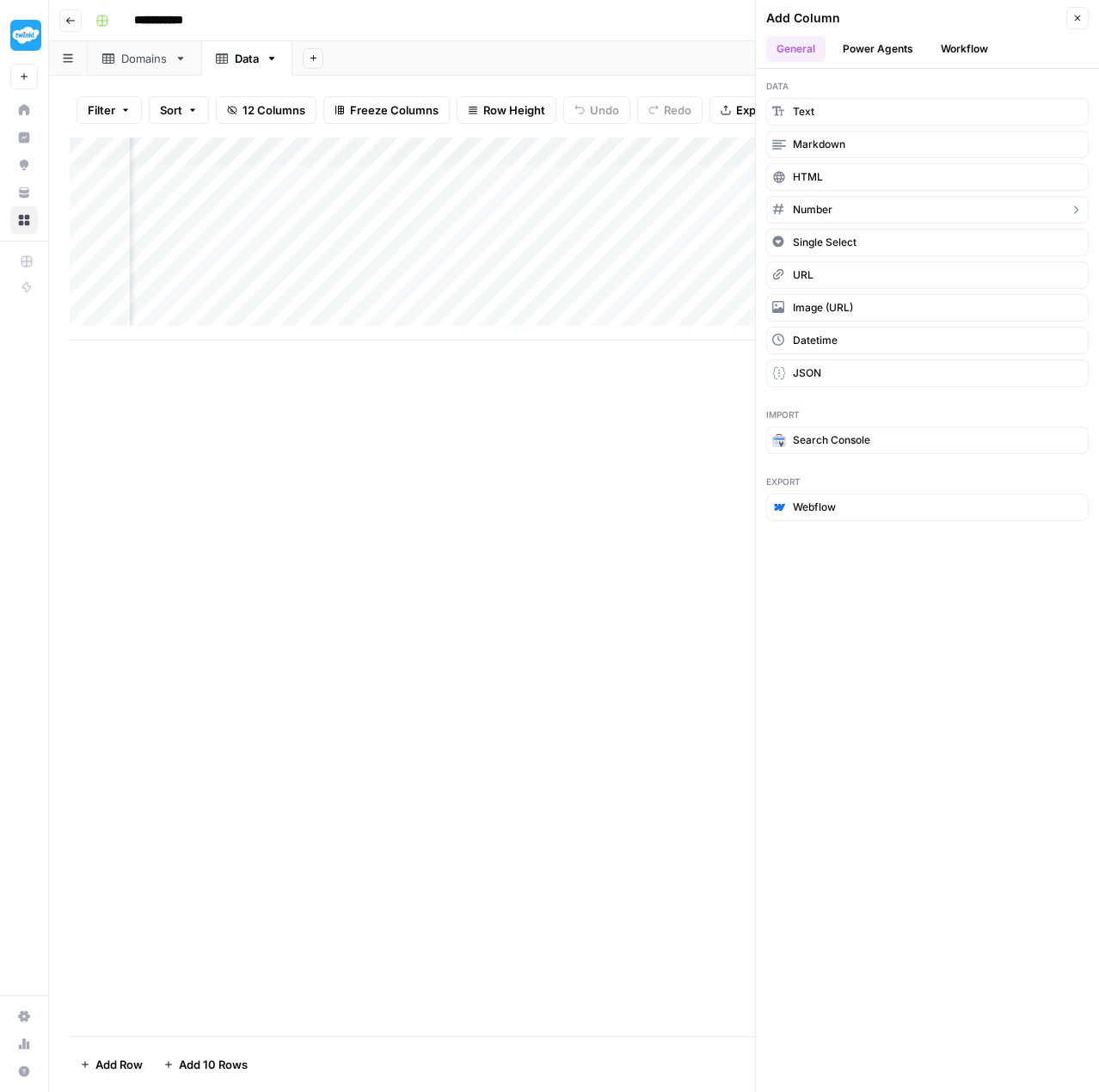
click at [834, 203] on button "Number" at bounding box center [927, 210] width 322 height 28
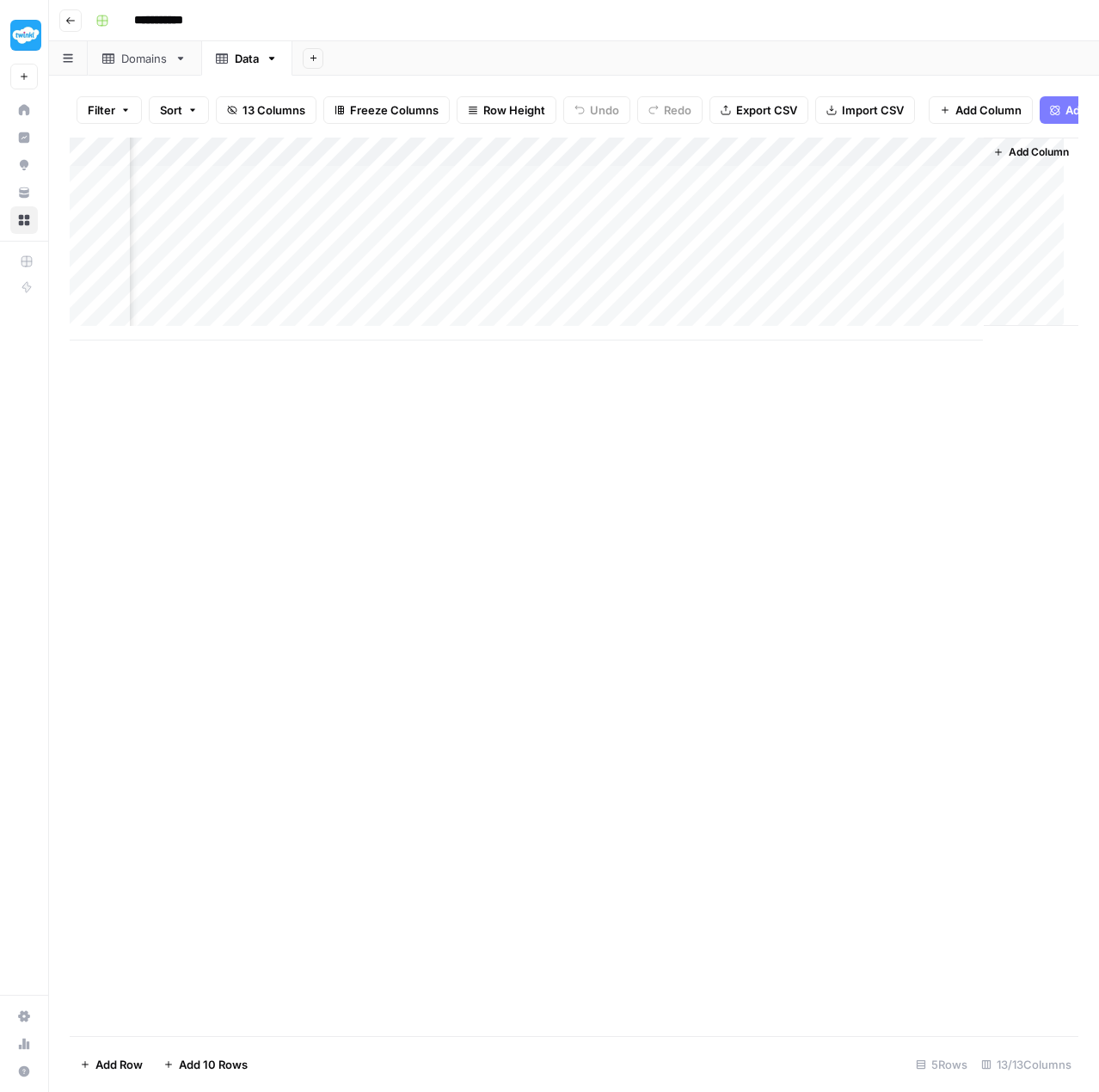
click at [865, 159] on div "Add Column" at bounding box center [573, 238] width 1009 height 203
drag, startPoint x: 914, startPoint y: 202, endPoint x: 829, endPoint y: 203, distance: 85.0
click at [829, 203] on input "New Column" at bounding box center [915, 203] width 175 height 17
paste input "Text_Links"
type input "Text_Links"
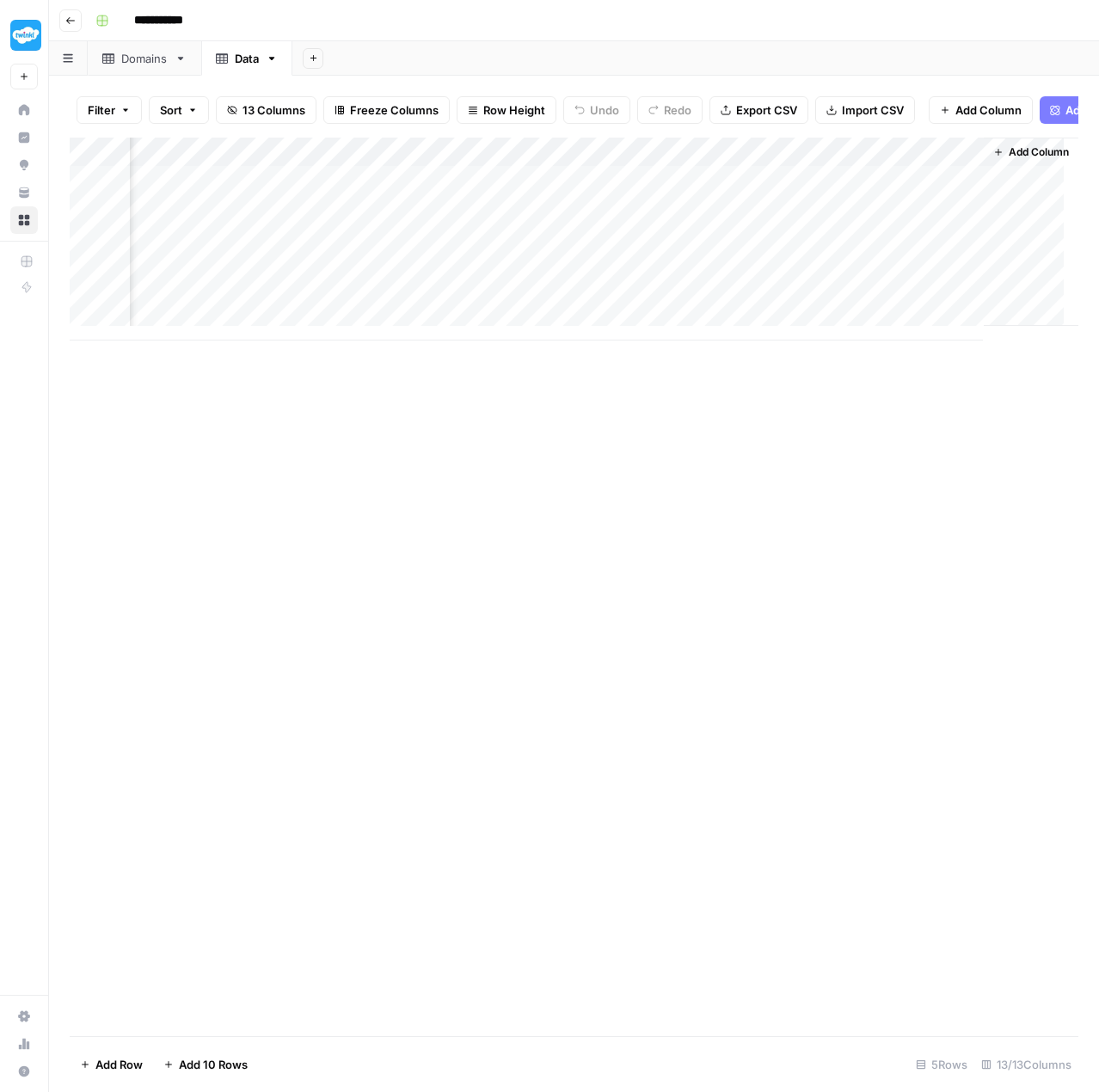
click at [1009, 156] on span "Add Column" at bounding box center [1039, 152] width 60 height 16
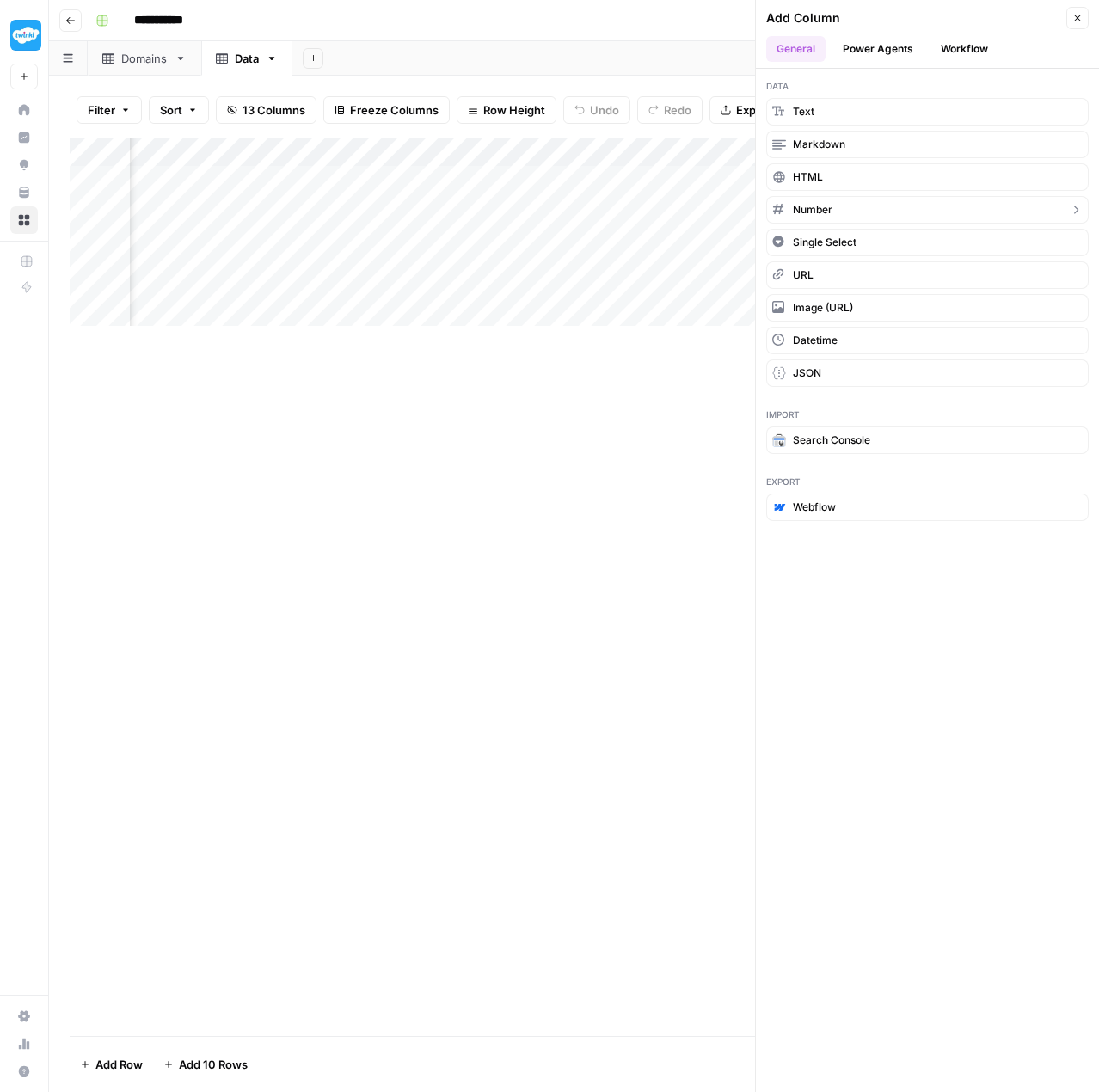
click at [868, 209] on button "Number" at bounding box center [927, 210] width 322 height 28
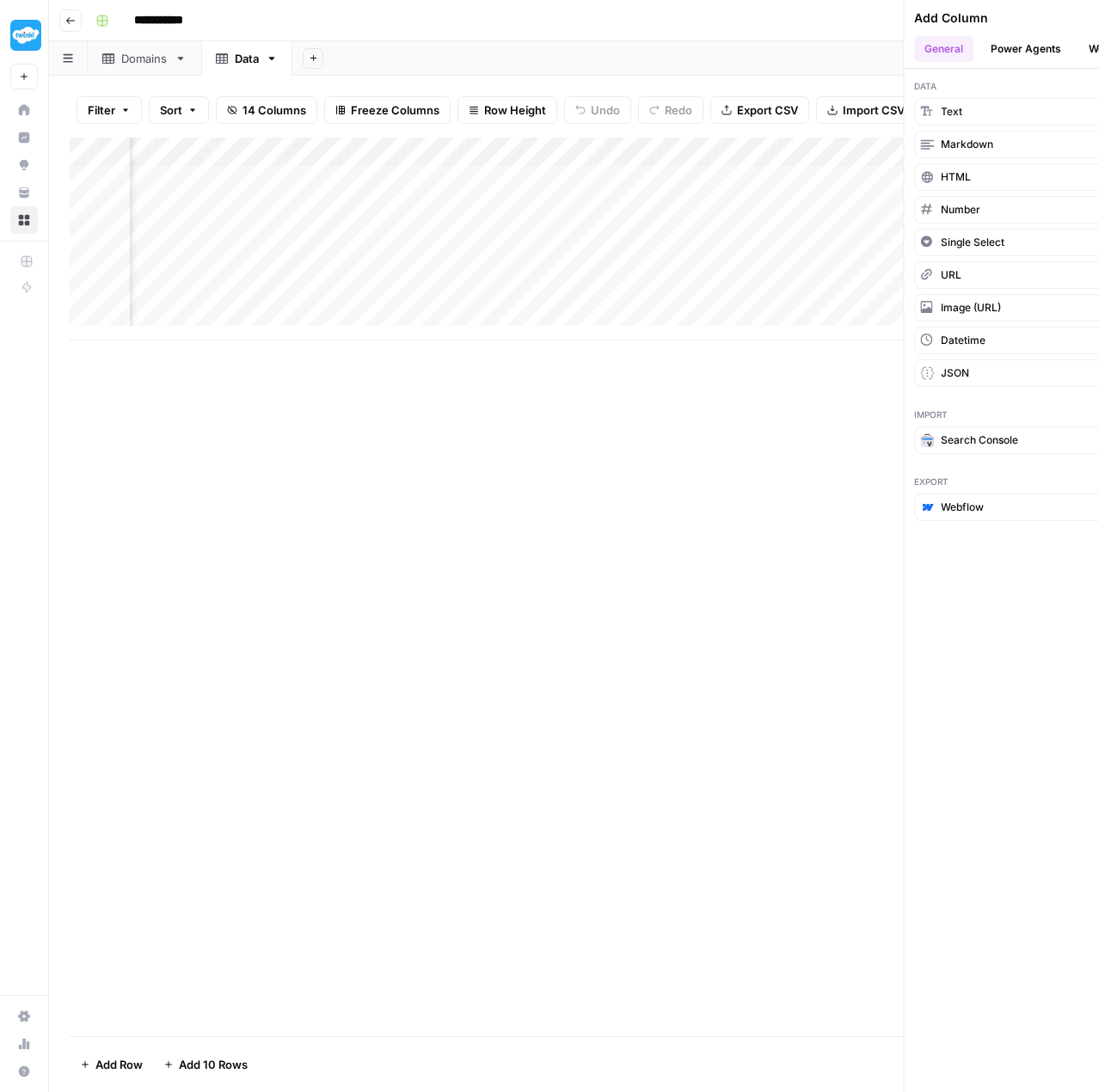
scroll to position [0, 1701]
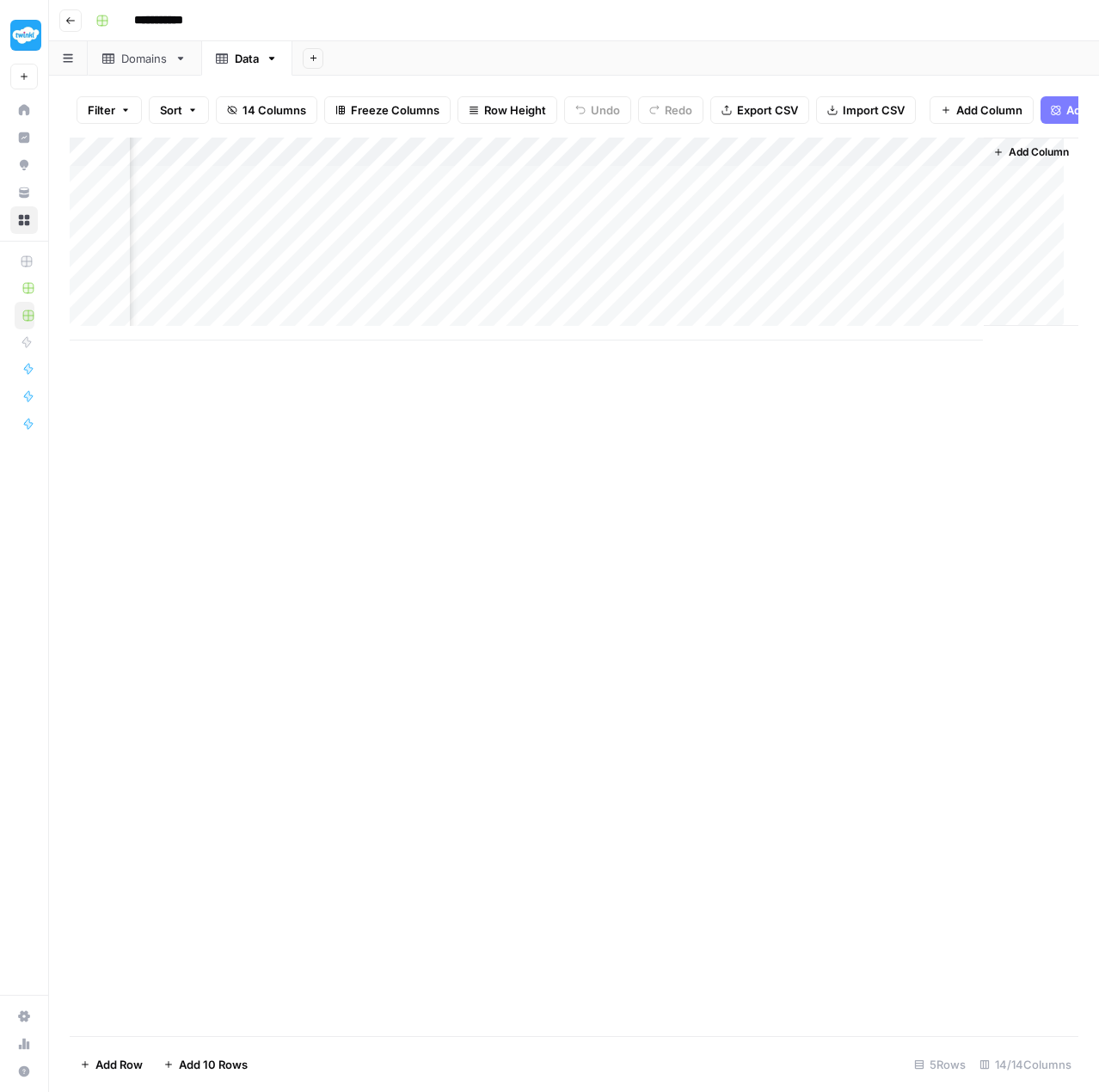
click at [854, 155] on div "Add Column" at bounding box center [573, 238] width 1009 height 203
click at [888, 209] on input "New Column" at bounding box center [915, 203] width 175 height 17
drag, startPoint x: 915, startPoint y: 203, endPoint x: 831, endPoint y: 194, distance: 84.5
click at [831, 194] on div "New Column" at bounding box center [915, 203] width 190 height 28
paste input "Image_Links"
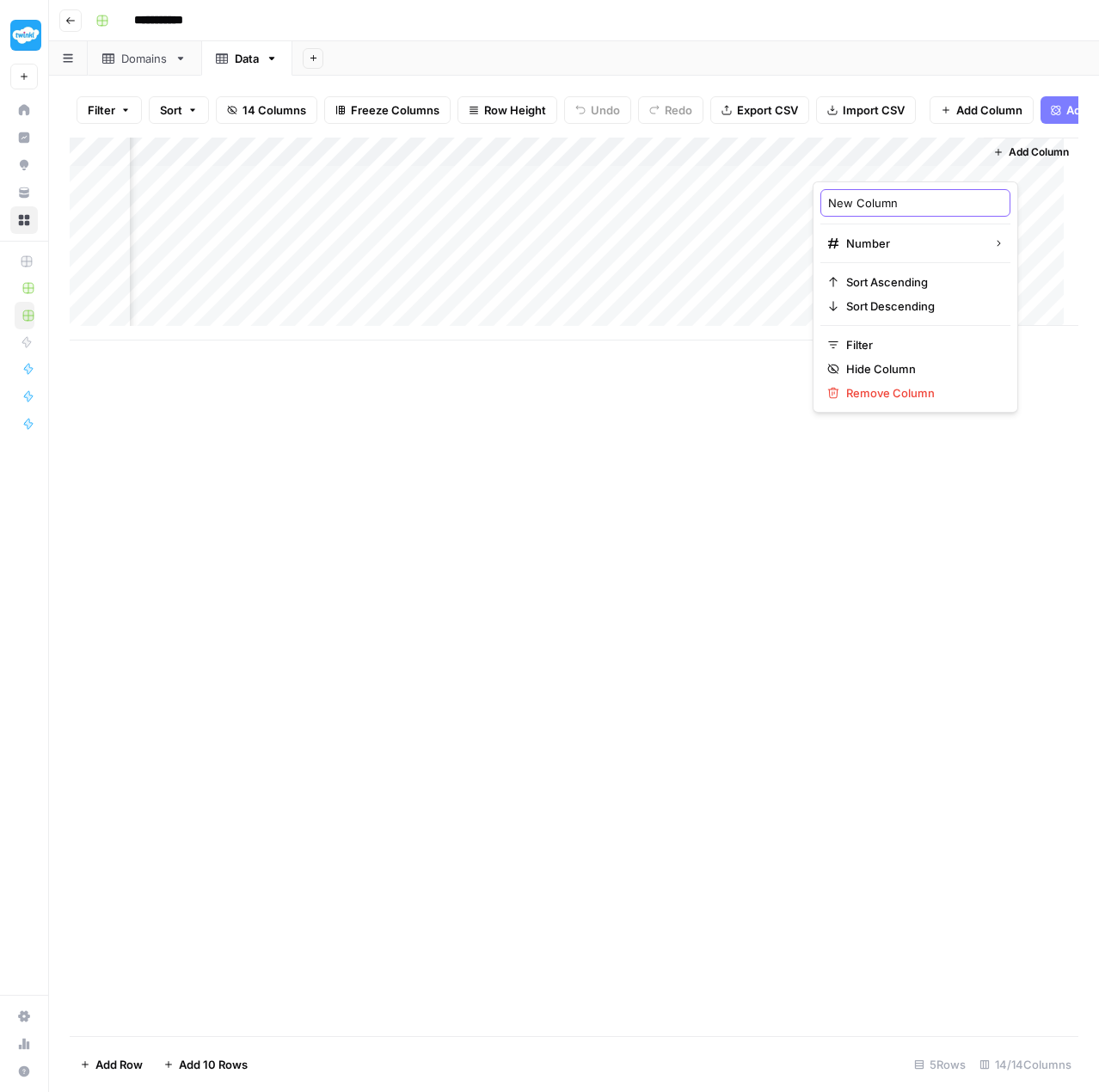
type input "Image_Links"
click at [1021, 156] on span "Add Column" at bounding box center [1039, 152] width 60 height 16
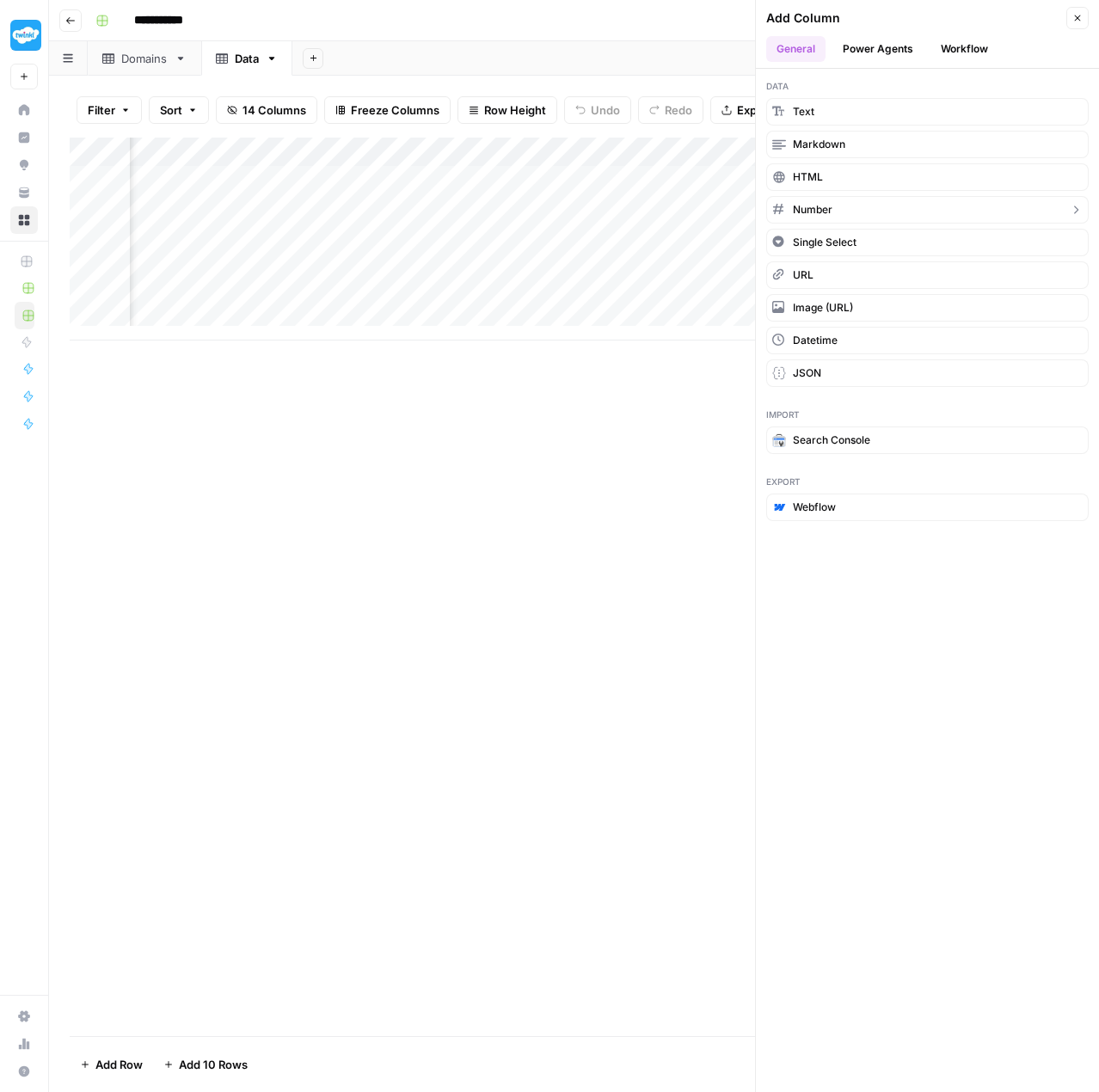
click at [836, 206] on button "Number" at bounding box center [927, 210] width 322 height 28
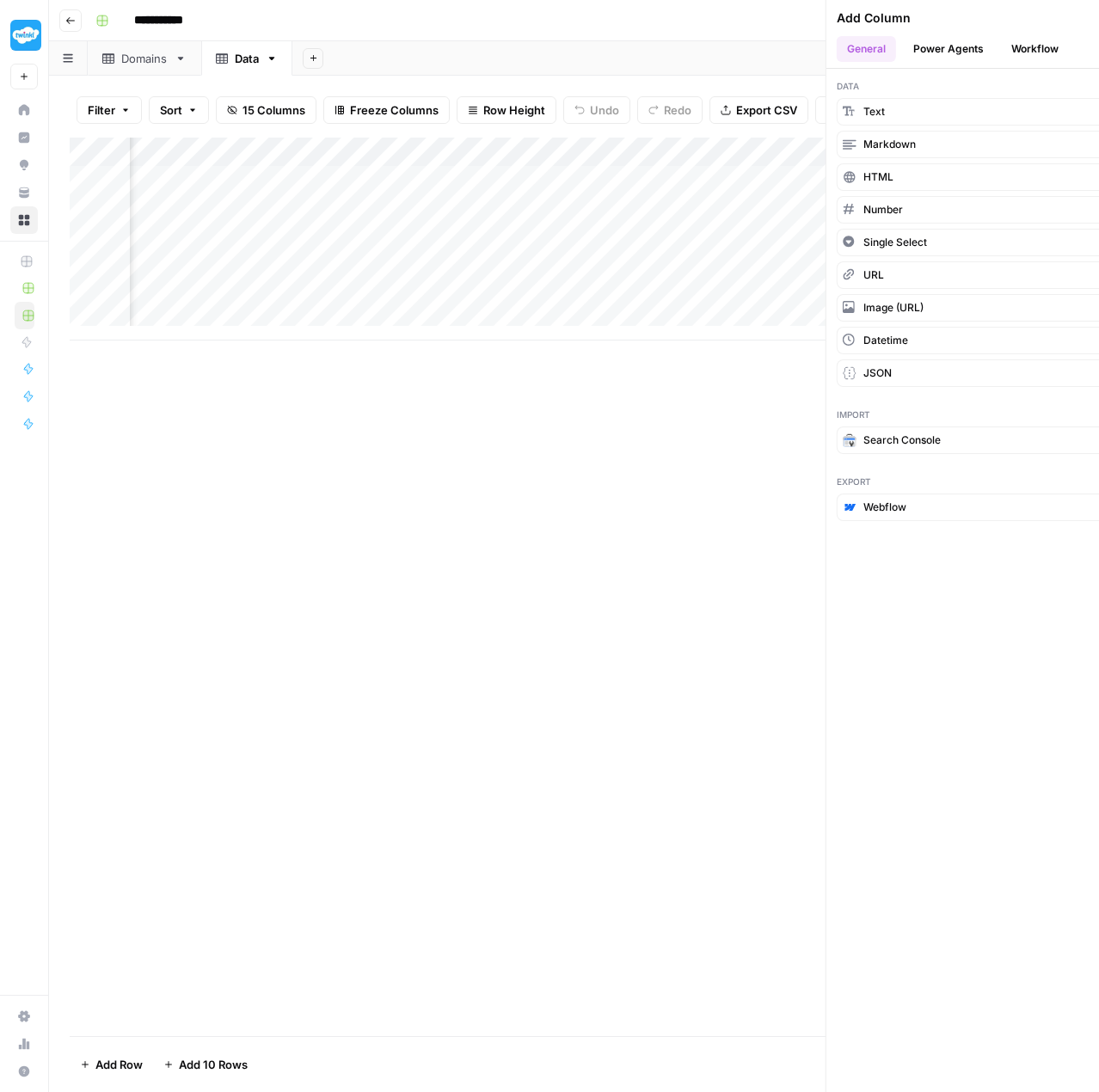
scroll to position [0, 1856]
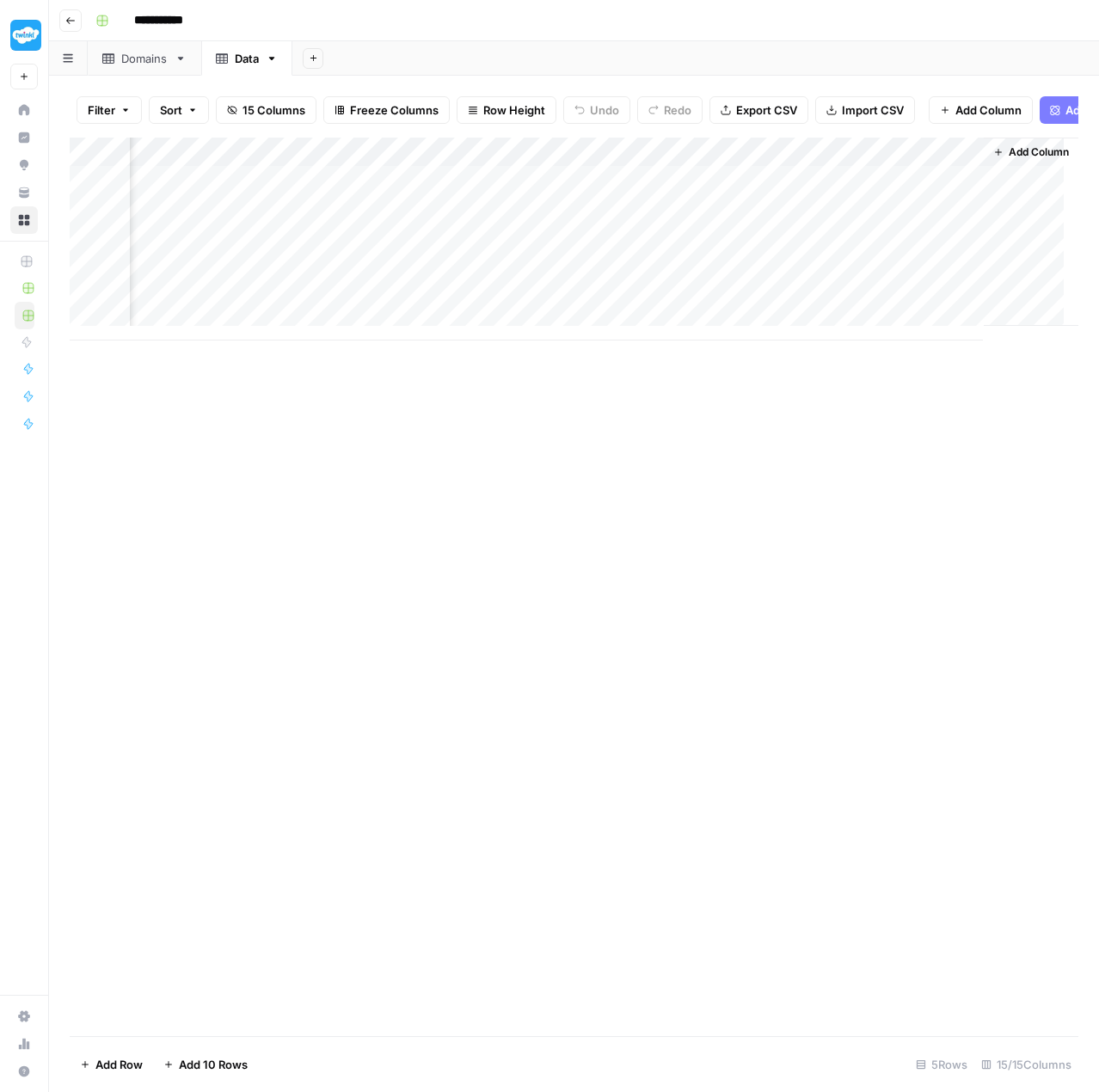
click at [956, 157] on div "Add Column" at bounding box center [573, 238] width 1009 height 203
drag, startPoint x: 913, startPoint y: 204, endPoint x: 828, endPoint y: 198, distance: 85.2
click at [828, 198] on input "New Column" at bounding box center [915, 203] width 175 height 17
paste input "Form_Links"
type input "Form_Links"
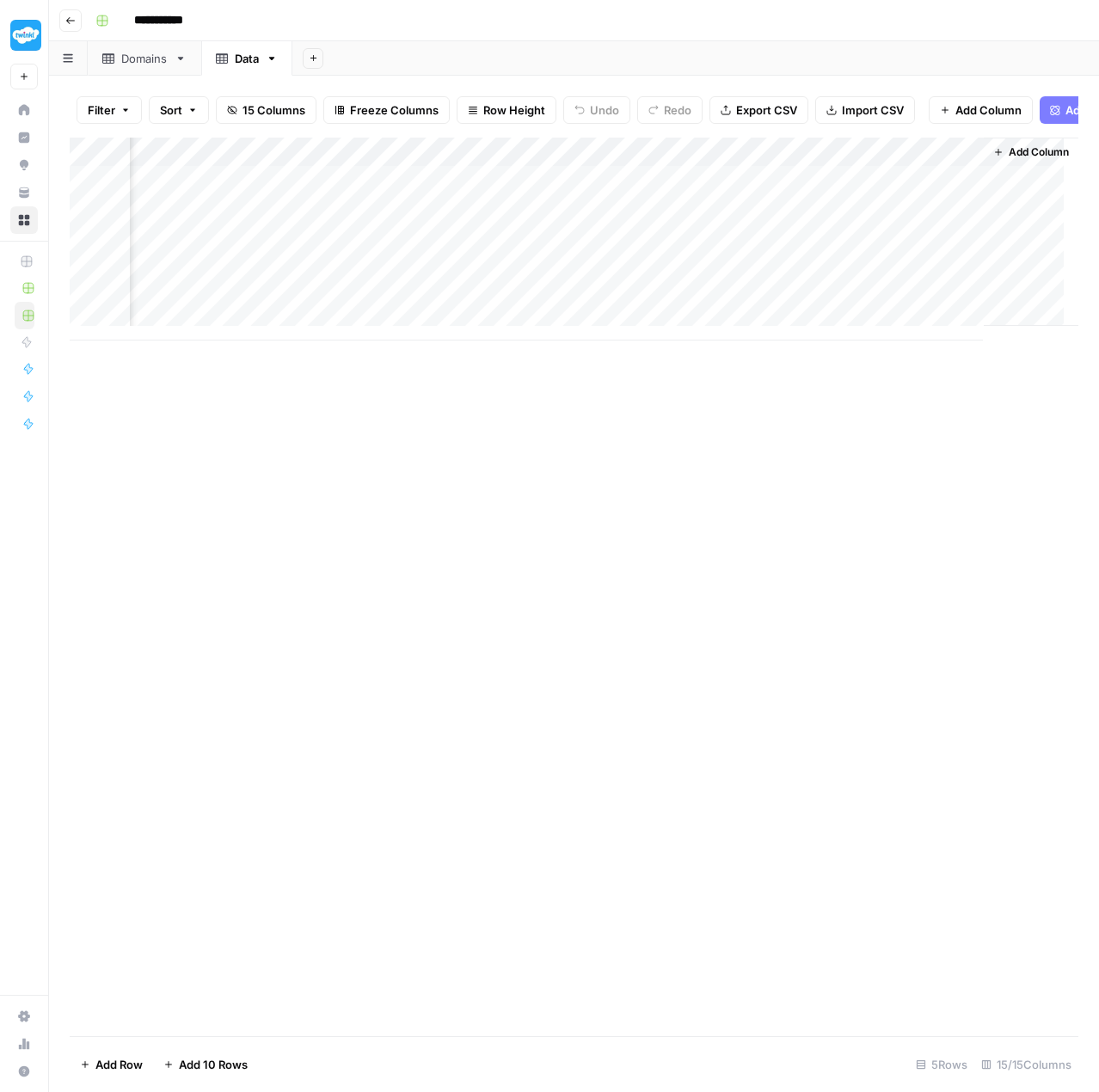
click at [1009, 159] on span "Add Column" at bounding box center [1039, 152] width 60 height 16
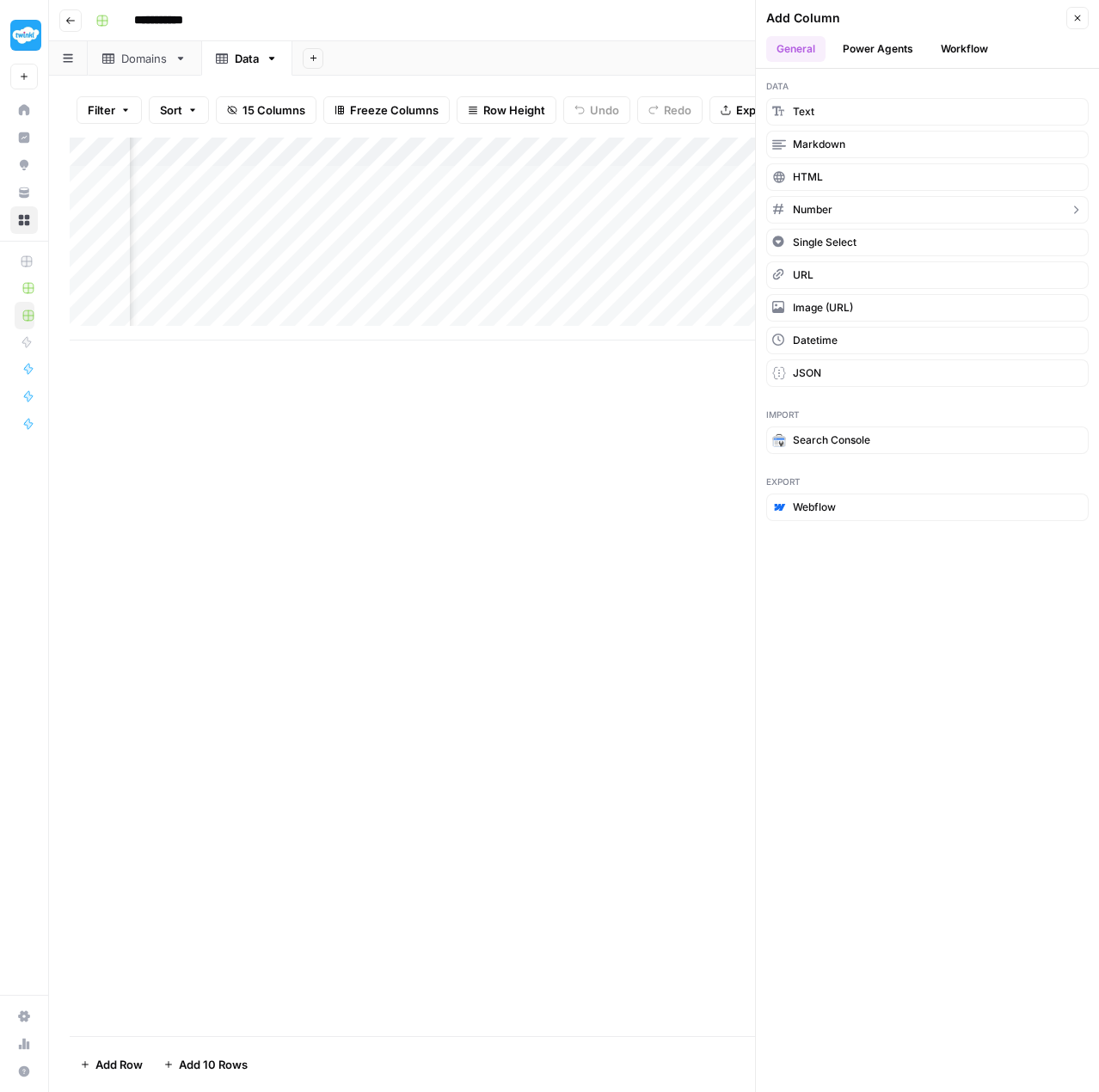
click at [831, 209] on span "Number" at bounding box center [812, 210] width 40 height 16
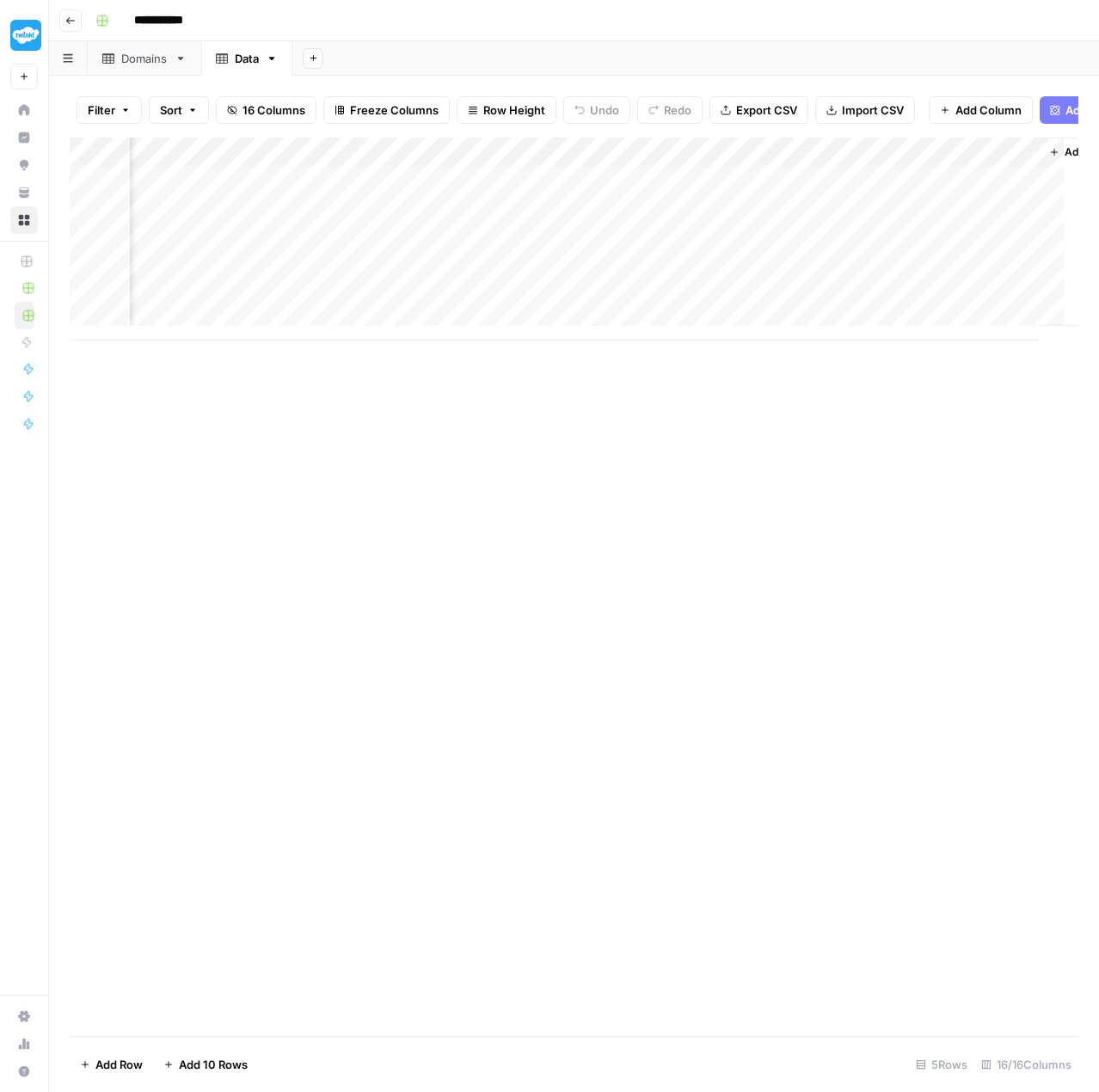
scroll to position [0, 2011]
click at [858, 159] on div "Add Column" at bounding box center [573, 238] width 1009 height 203
drag, startPoint x: 916, startPoint y: 197, endPoint x: 824, endPoint y: 202, distance: 92.1
click at [824, 202] on div "New Column" at bounding box center [915, 203] width 190 height 28
paste input "Frame_Links"
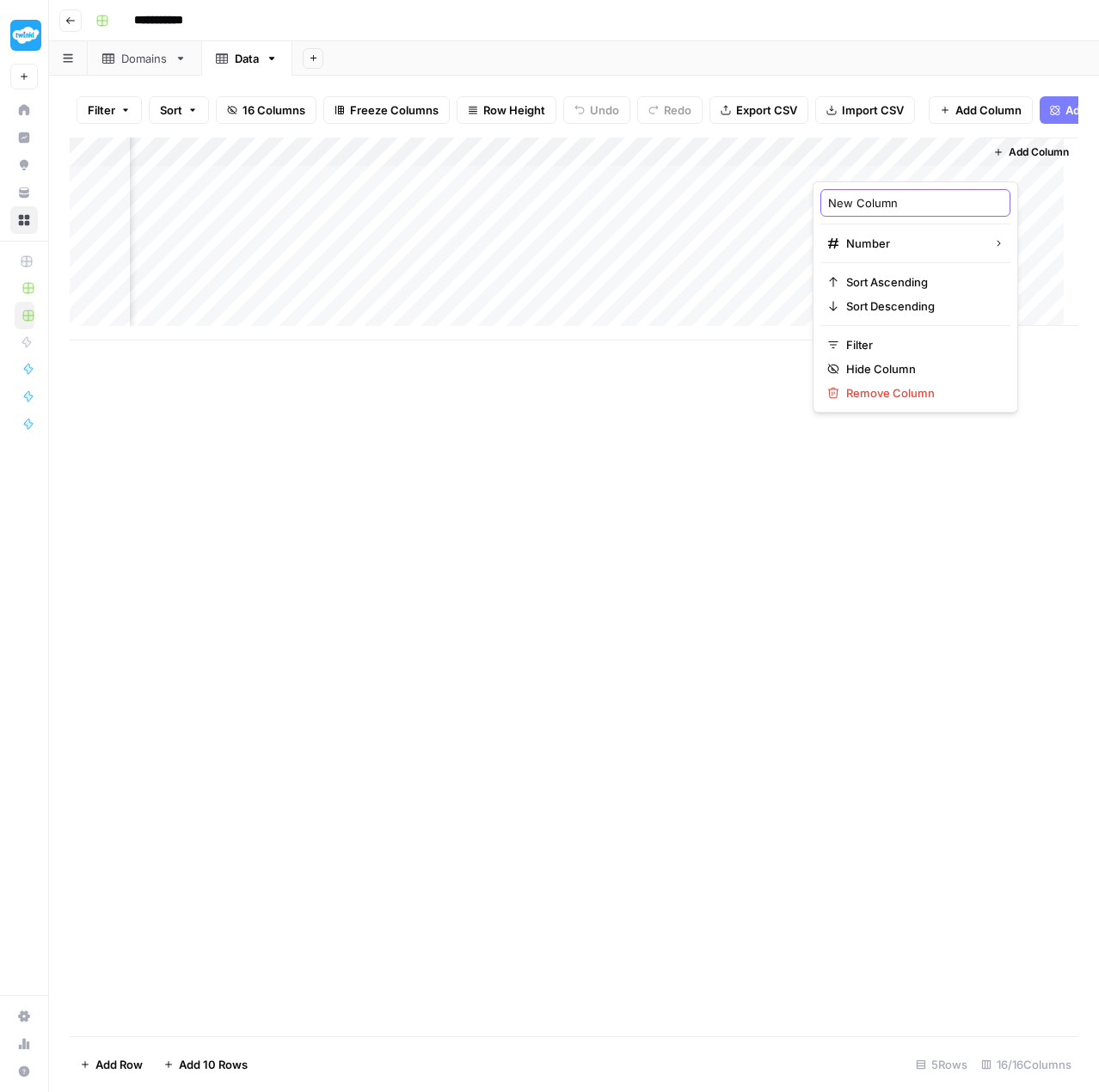
type input "Frame_Links"
click at [688, 547] on div "Add Column" at bounding box center [573, 586] width 1009 height 898
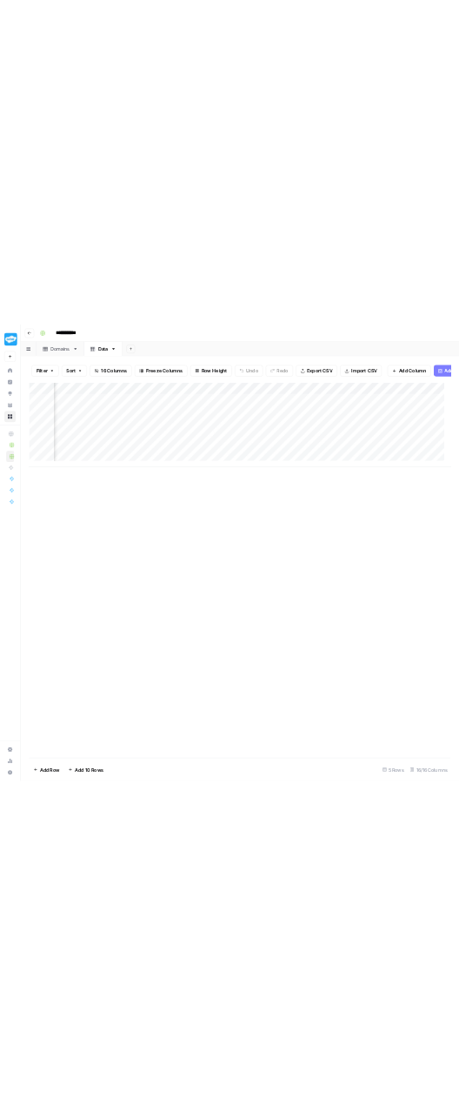
scroll to position [0, 0]
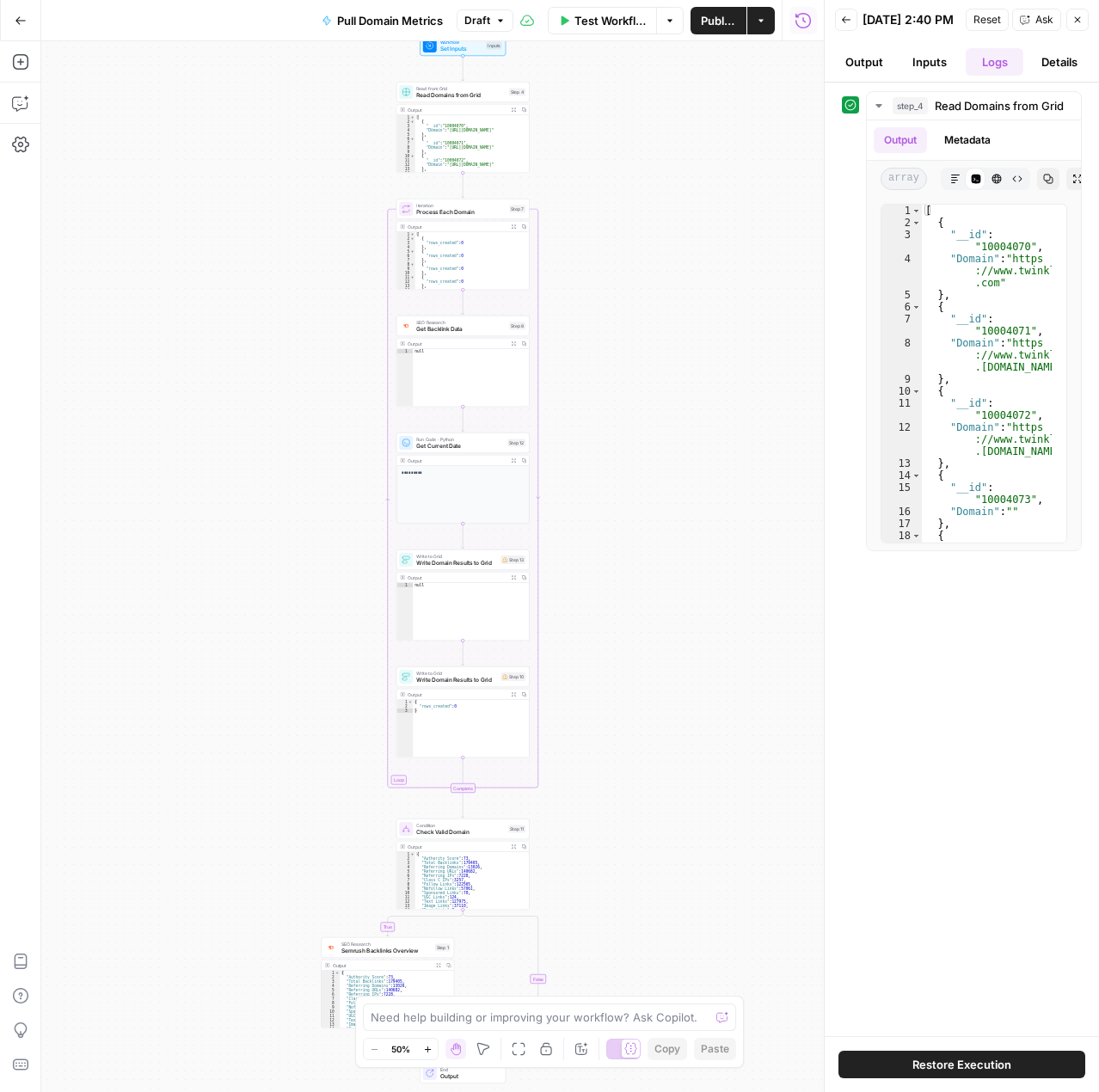
click at [485, 579] on div "Output" at bounding box center [456, 577] width 98 height 7
click at [497, 554] on div "Write to Grid Write Domain Results to Grid Step 13 Copy step Delete step Add No…" at bounding box center [463, 560] width 127 height 15
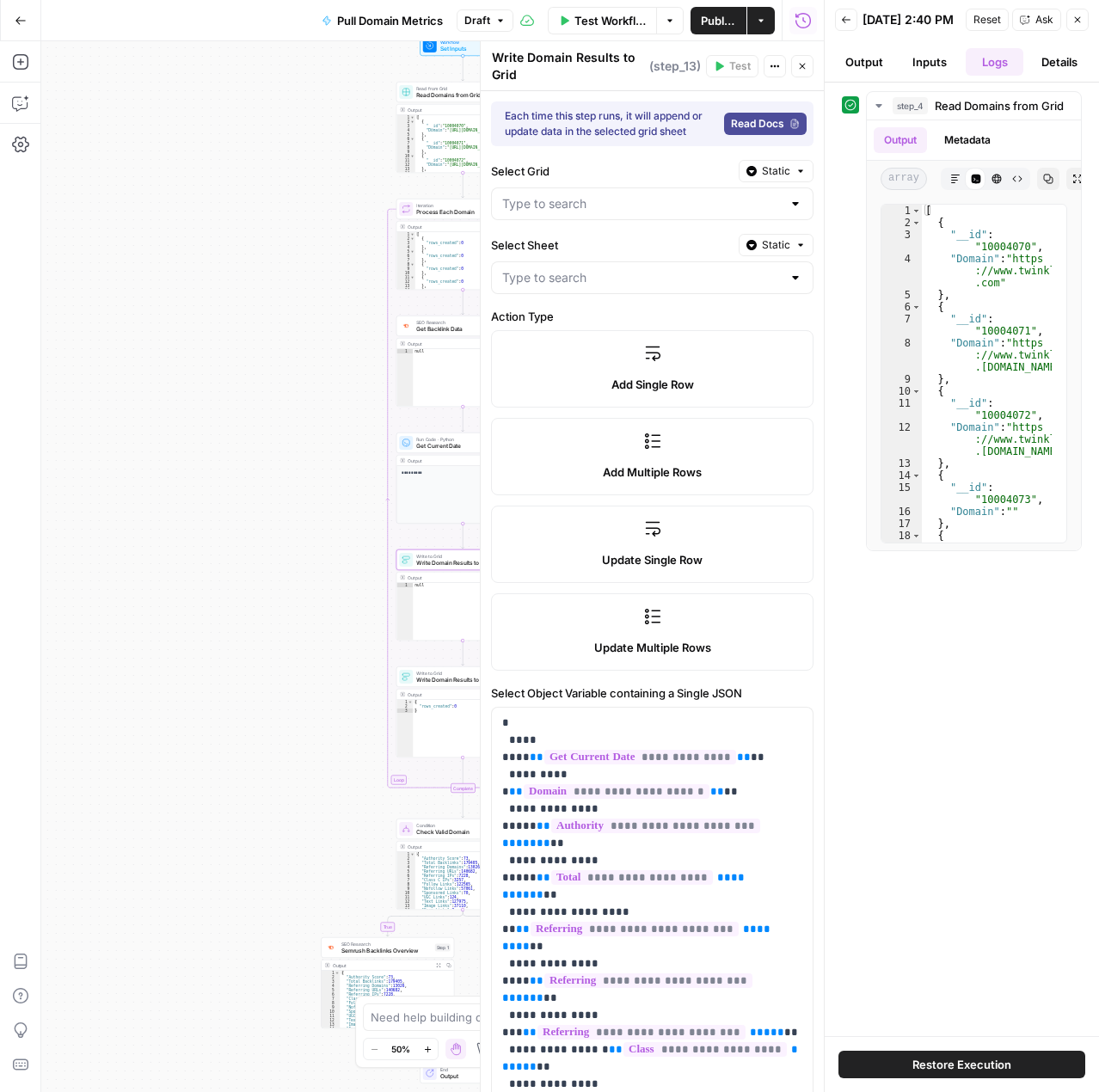
click at [924, 67] on button "Inputs" at bounding box center [929, 62] width 58 height 28
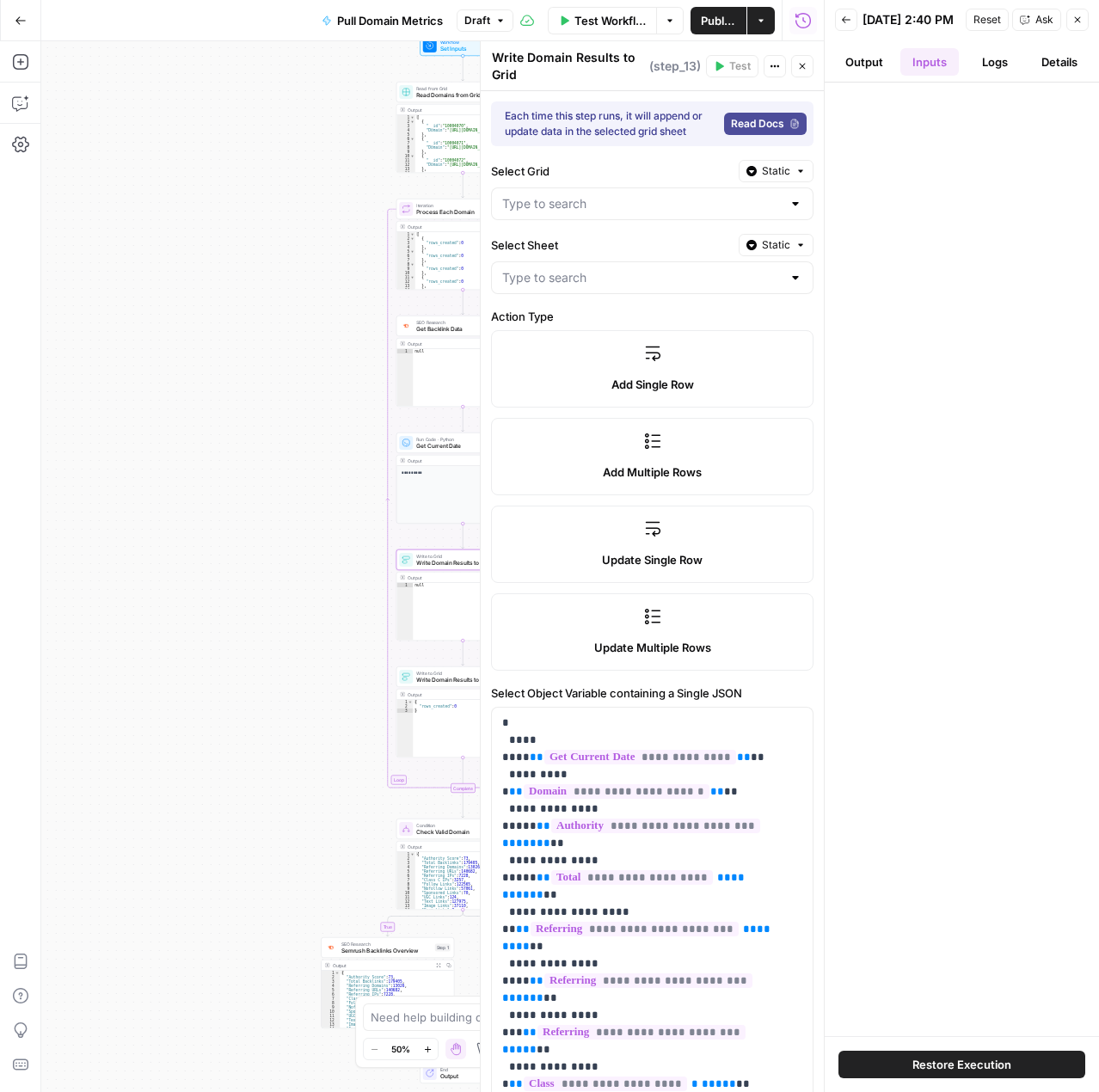
type input "Report Data"
type input "Data"
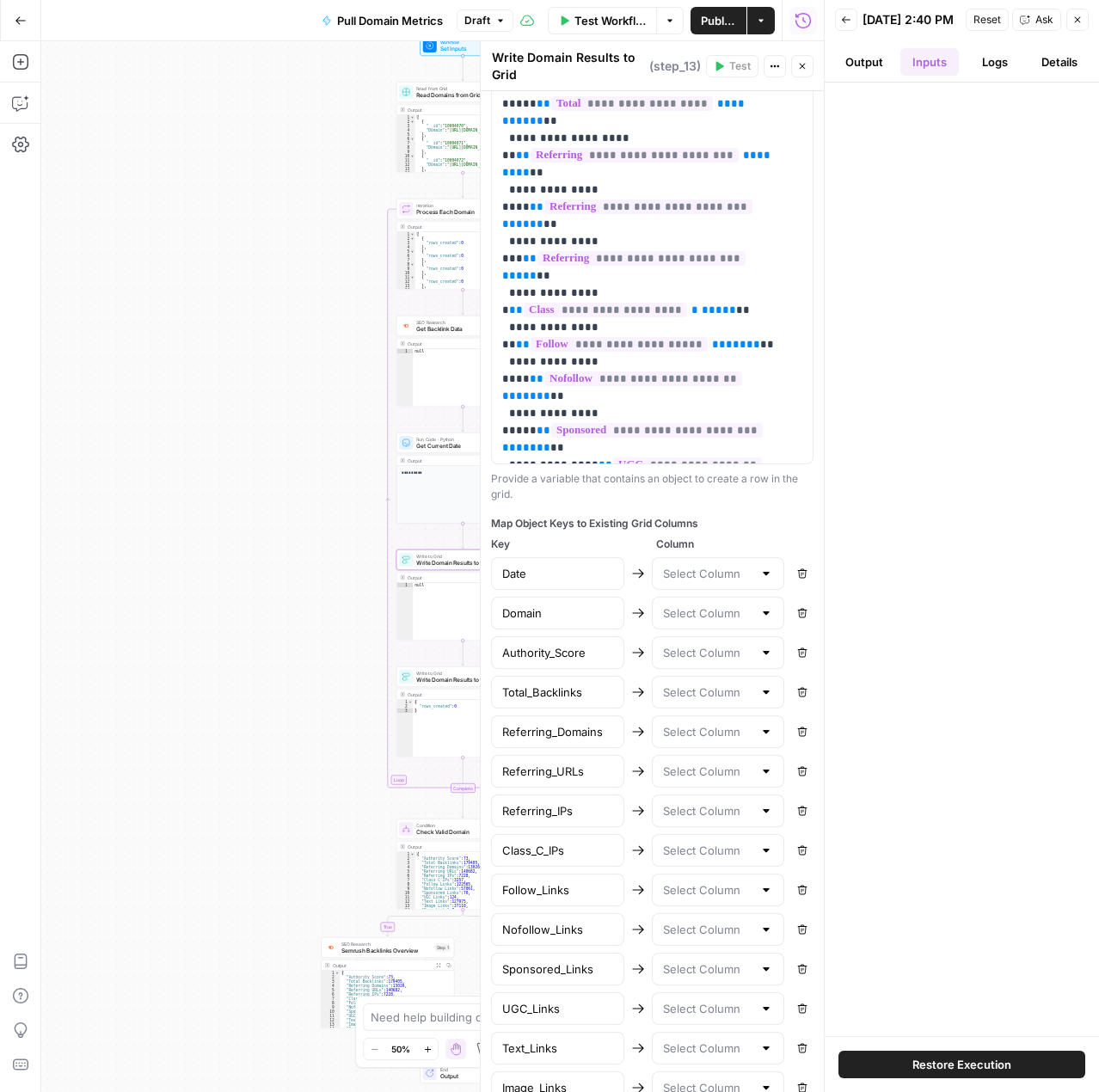
scroll to position [860, 0]
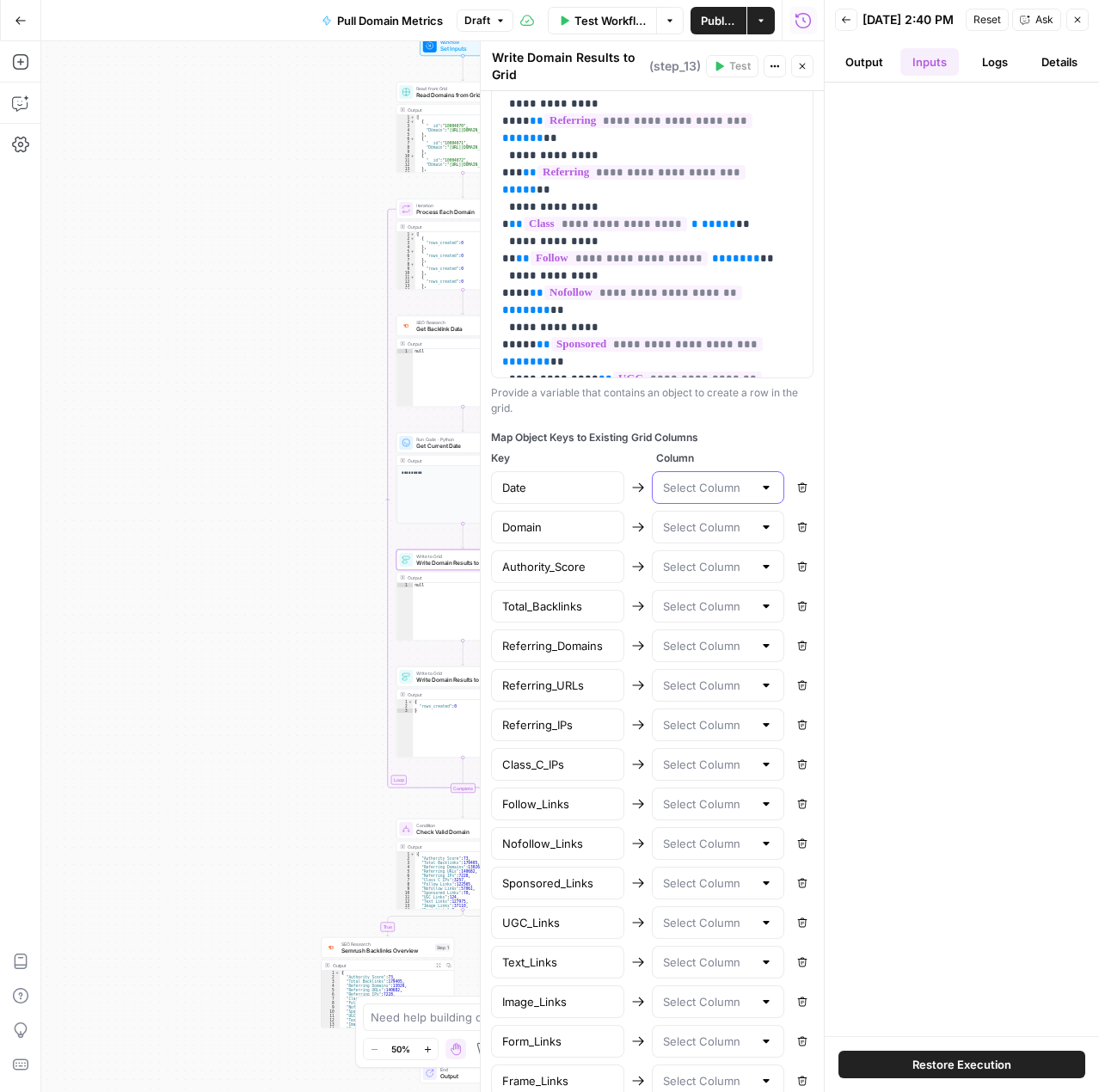
click at [735, 496] on input "text" at bounding box center [708, 487] width 90 height 17
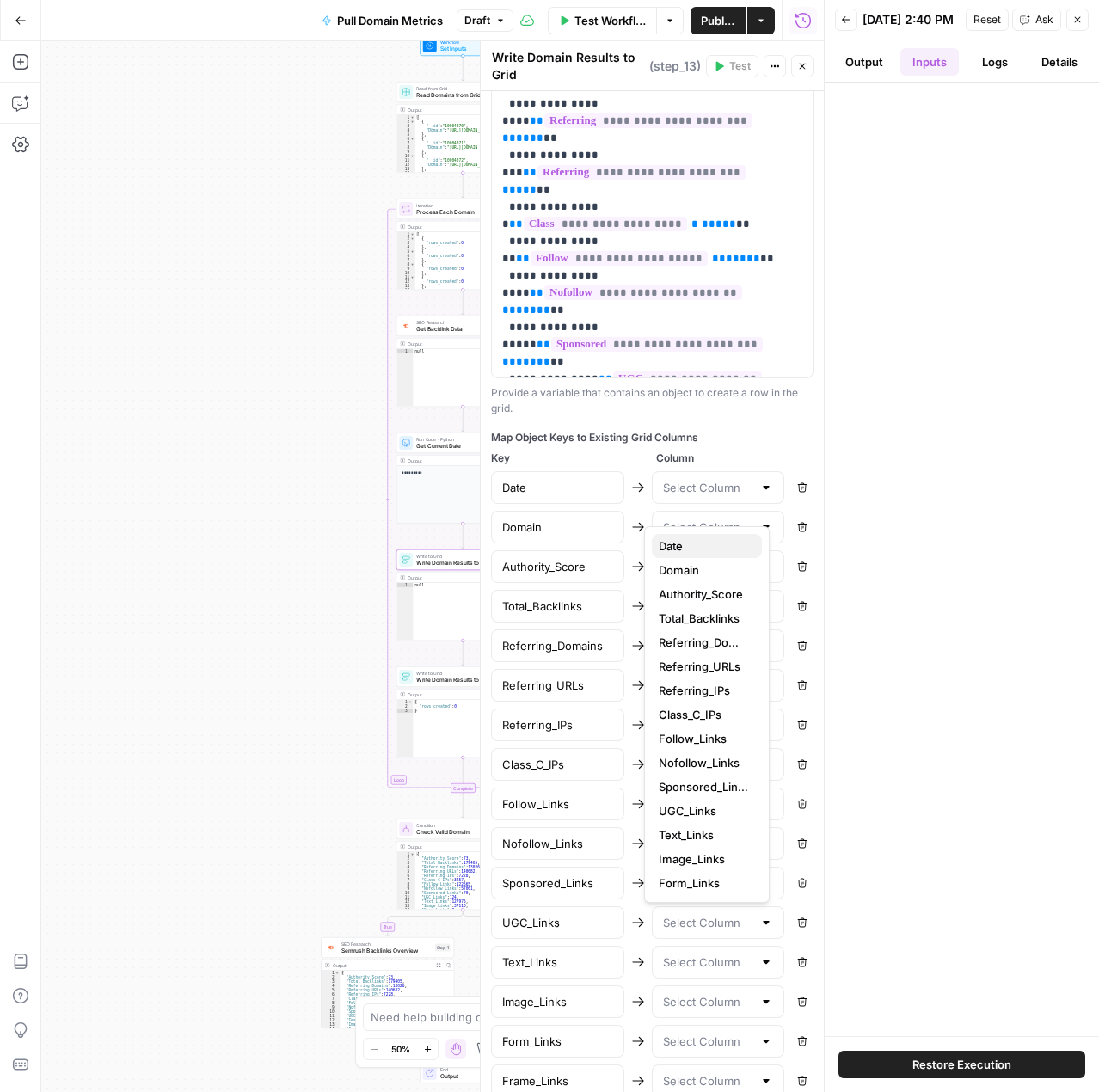
click at [684, 547] on span "Date" at bounding box center [704, 546] width 90 height 17
type input "Date"
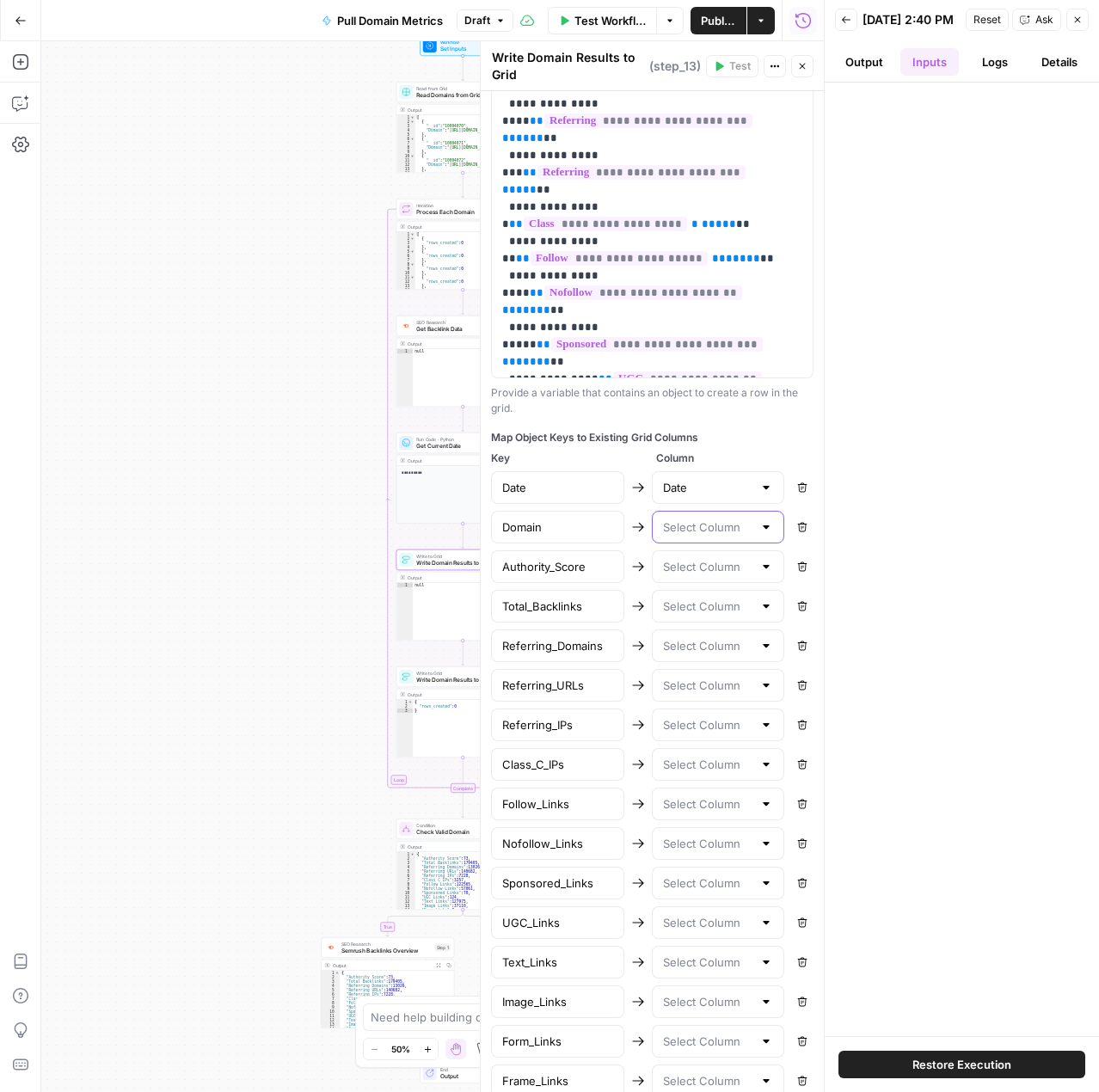
click at [737, 536] on input "text" at bounding box center [708, 527] width 90 height 17
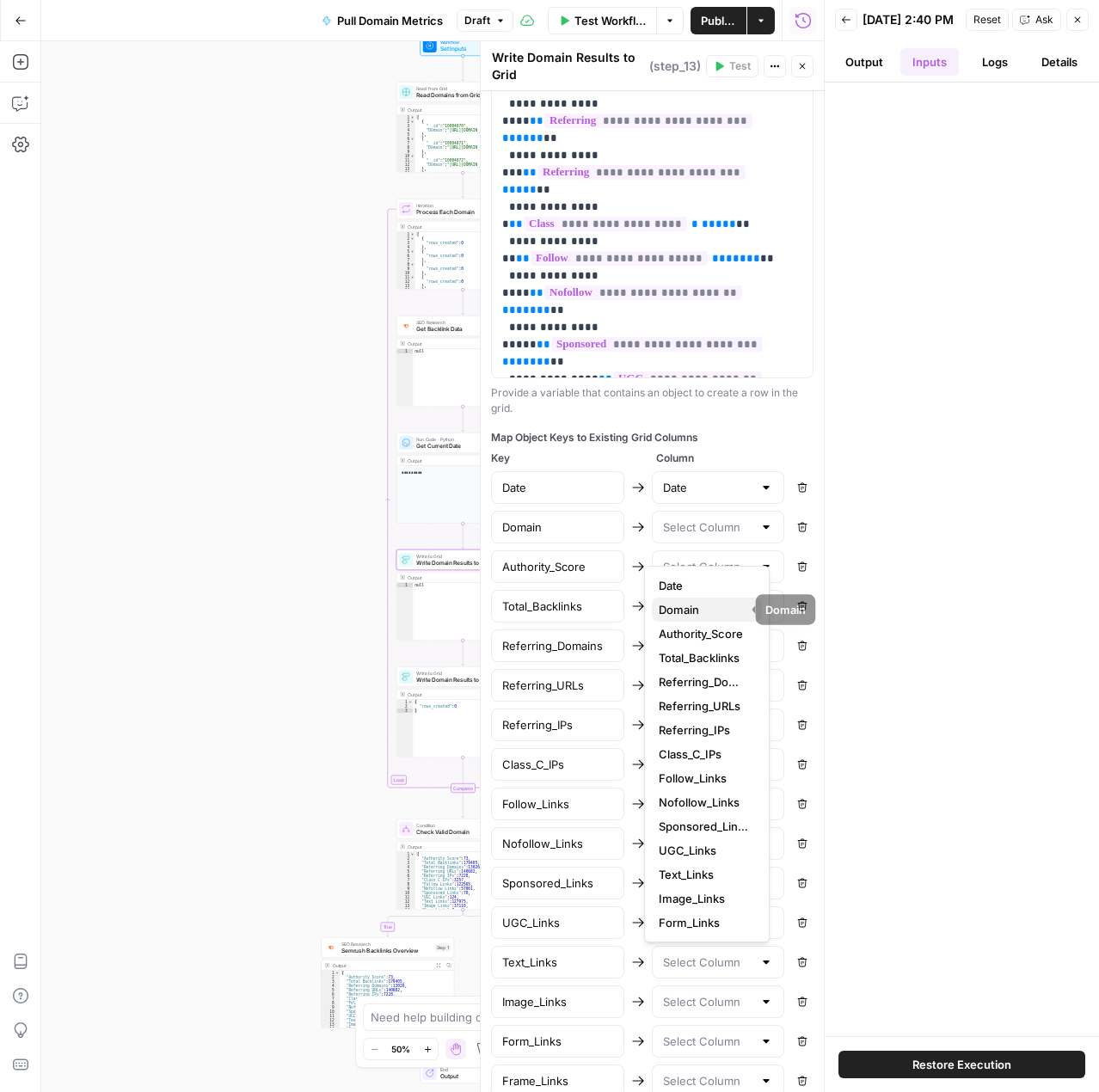
click at [688, 607] on span "Domain" at bounding box center [704, 609] width 90 height 17
type input "Domain"
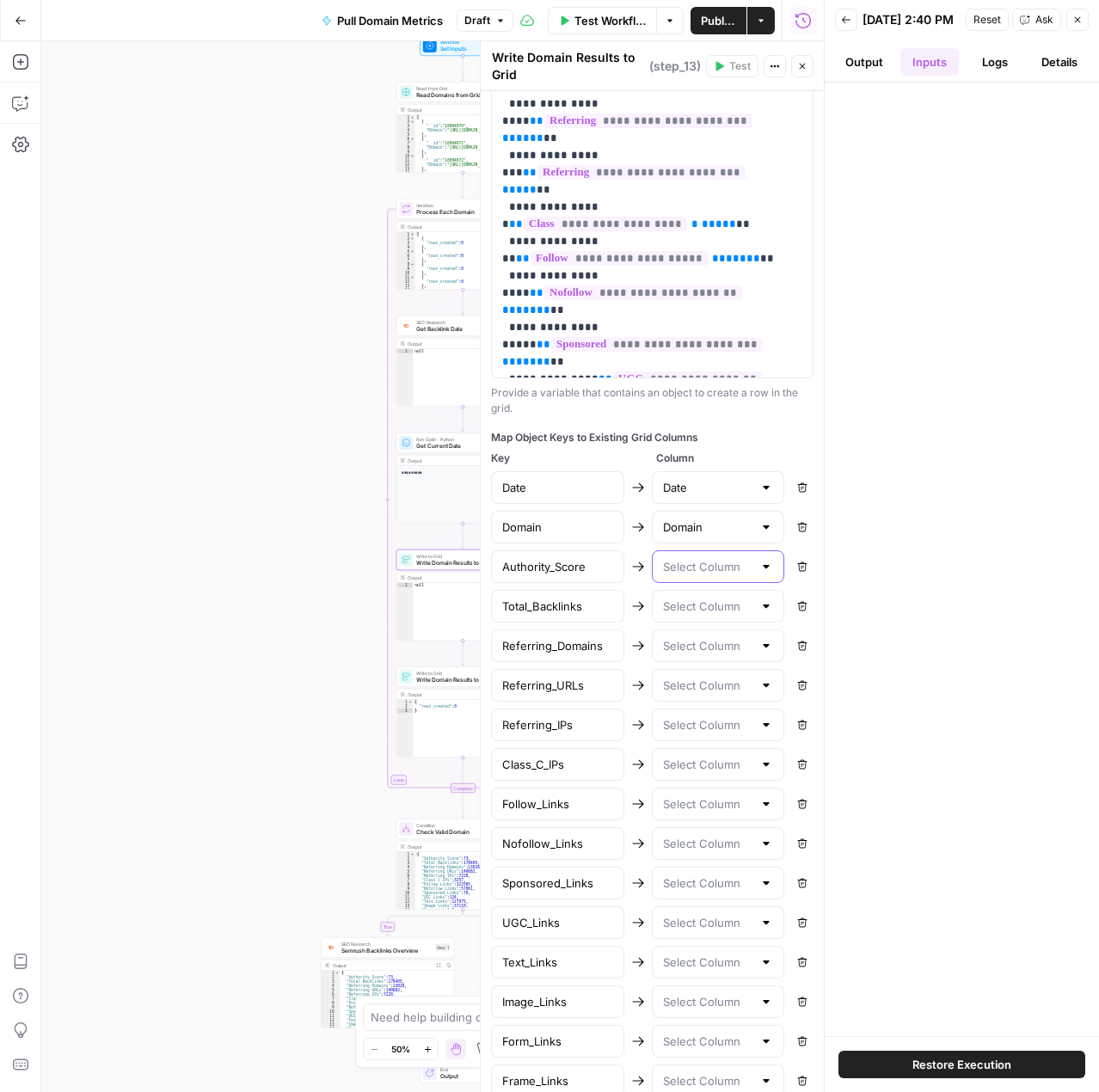
click at [723, 575] on input "text" at bounding box center [708, 566] width 90 height 17
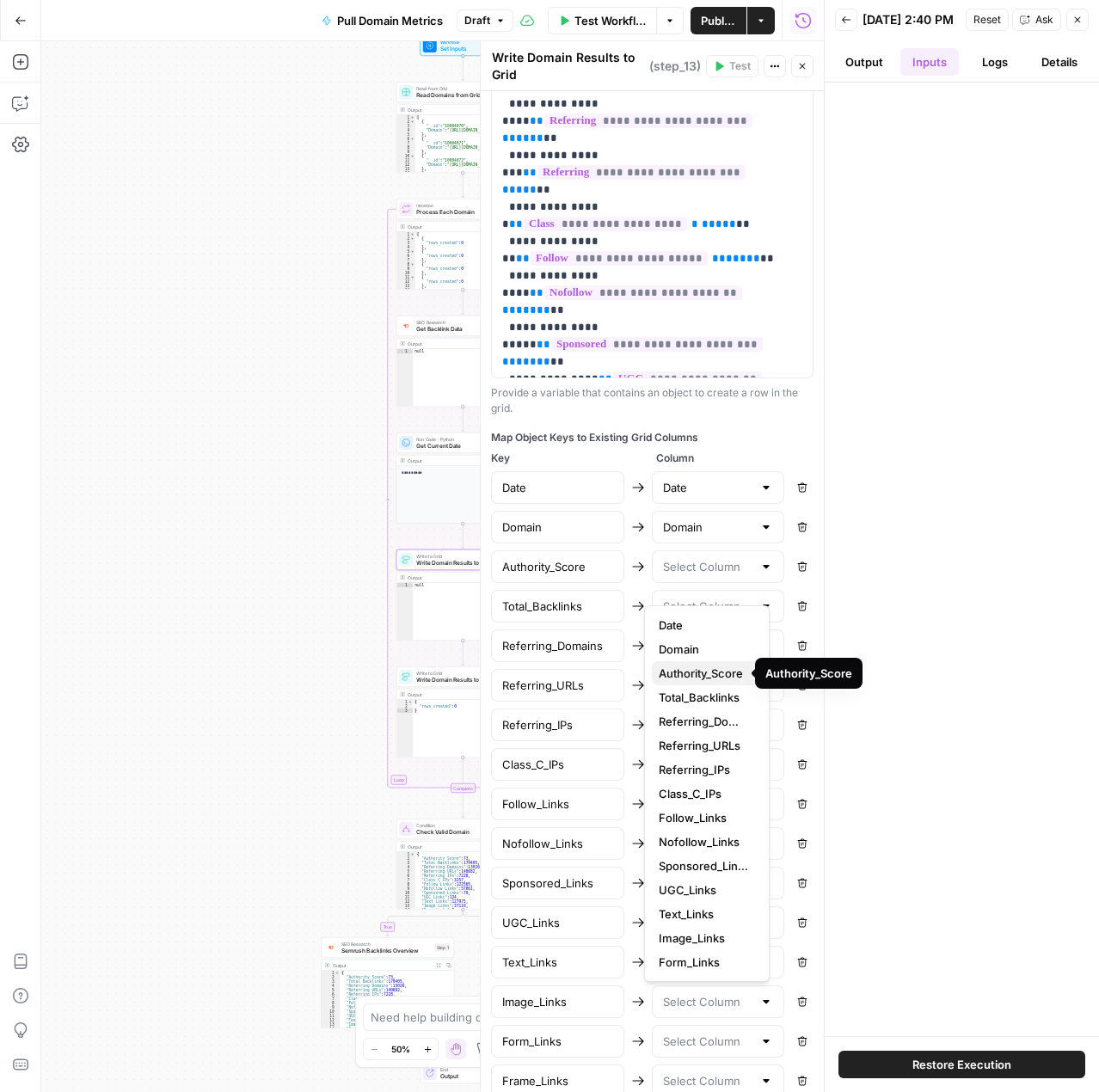
click at [703, 667] on span "Authority_Score" at bounding box center [704, 673] width 90 height 17
type input "Authority_Score"
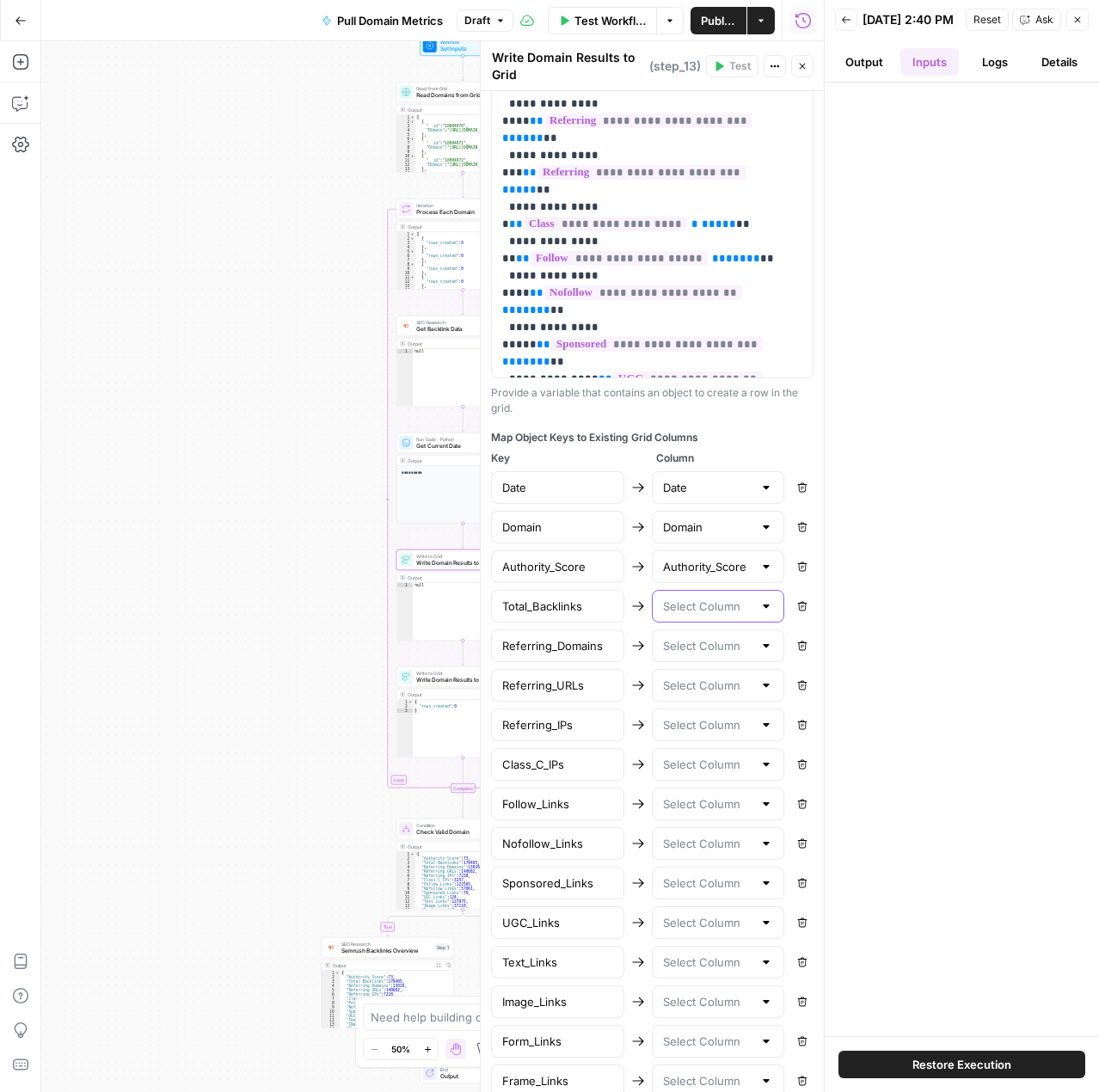
click at [716, 615] on input "text" at bounding box center [708, 606] width 90 height 17
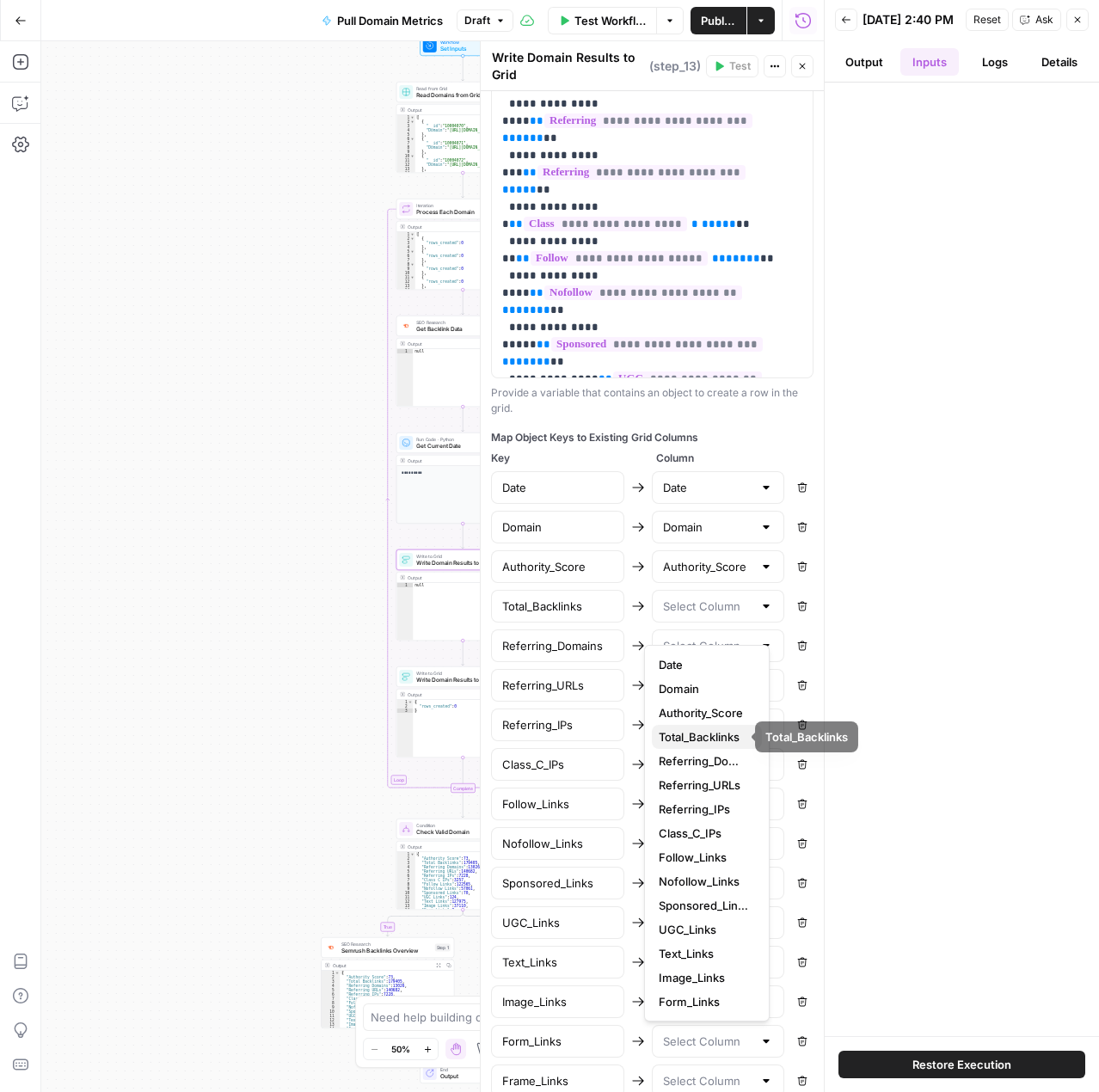
click at [711, 726] on button "Total_Backlinks" at bounding box center [707, 737] width 110 height 24
type input "Total_Backlinks"
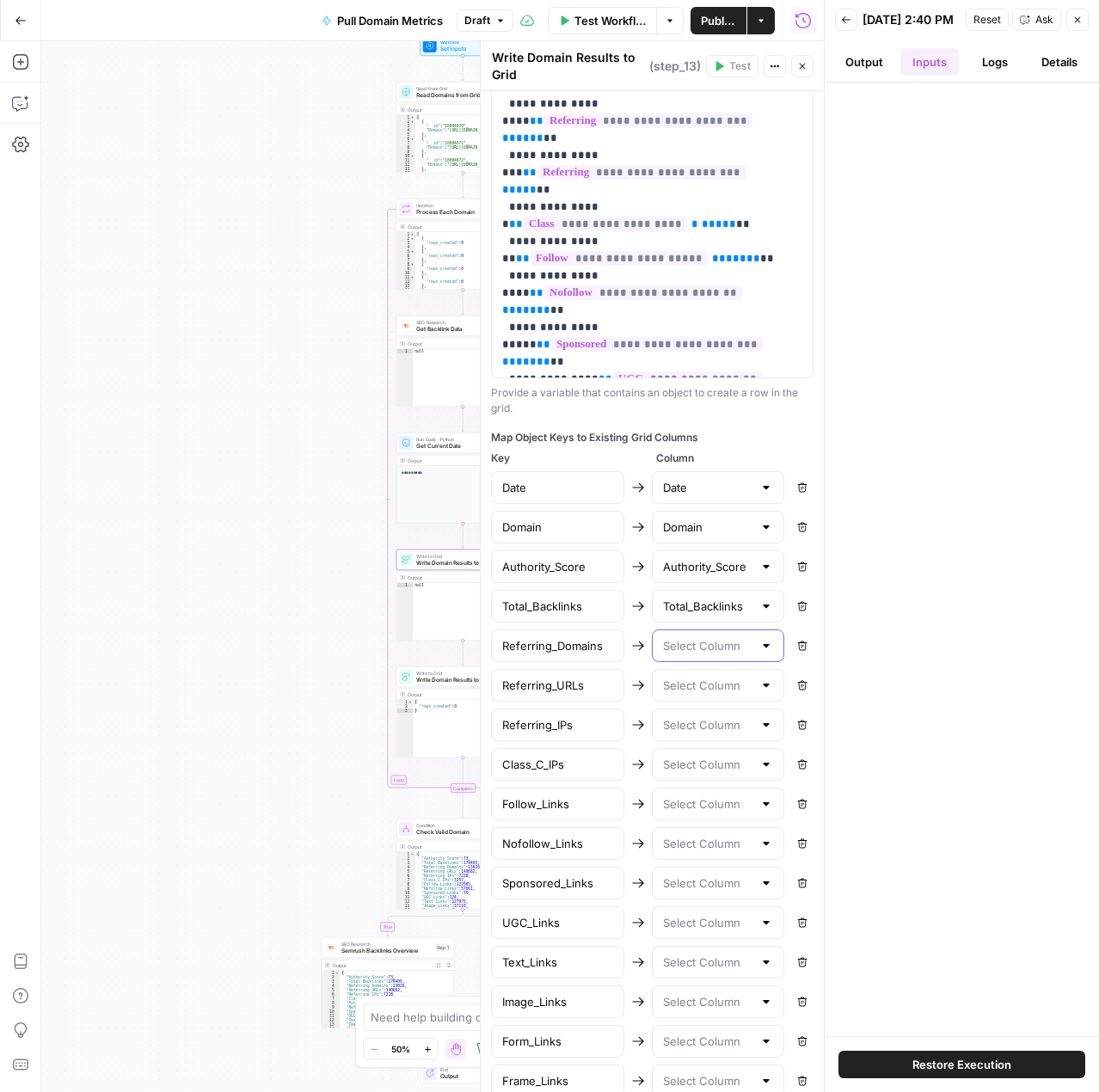
click at [701, 654] on input "text" at bounding box center [708, 645] width 90 height 17
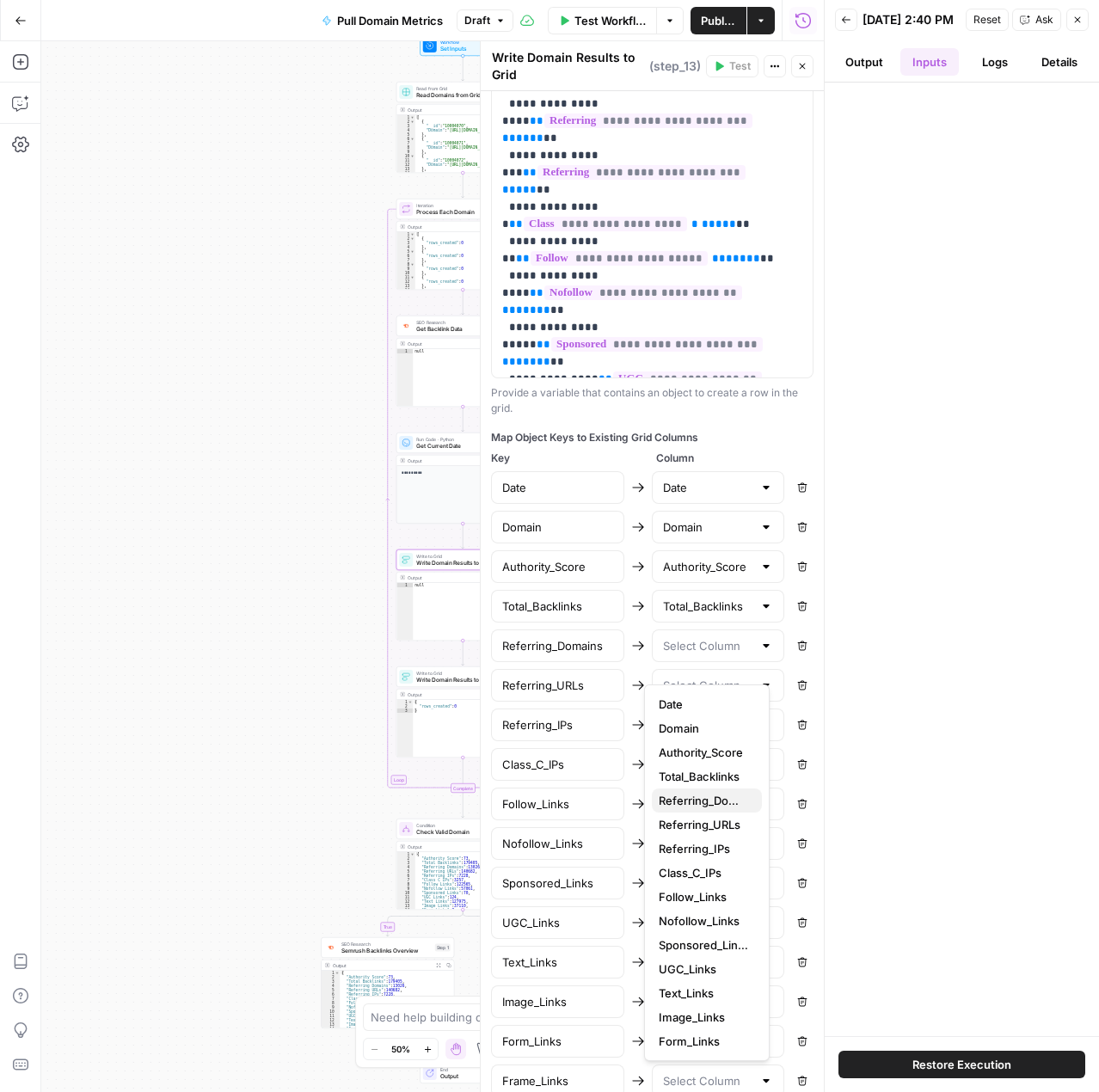
click at [696, 796] on span "Referring_Domains" at bounding box center [704, 799] width 90 height 17
type input "Referring_Domains"
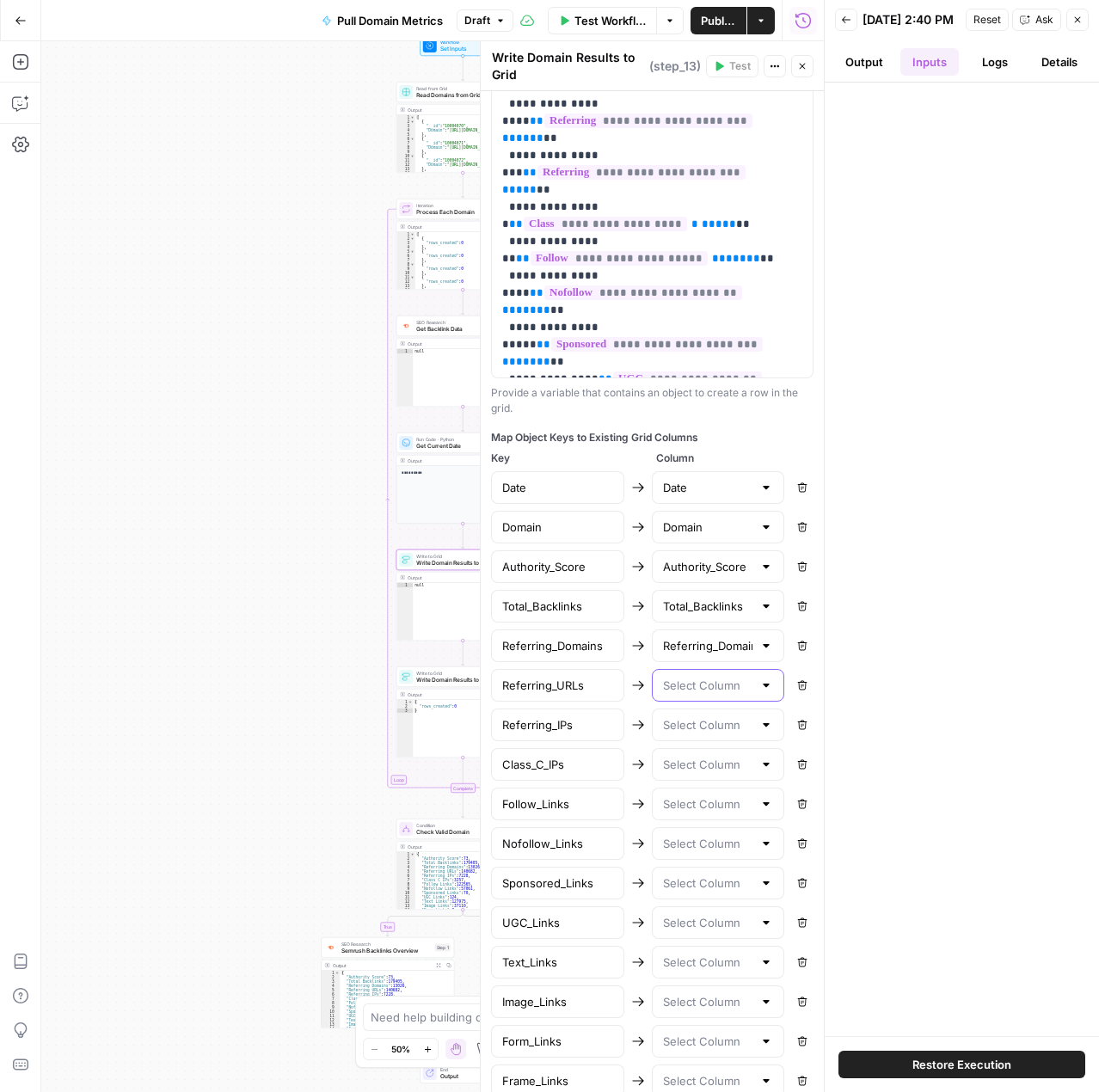
click at [687, 694] on input "text" at bounding box center [708, 685] width 90 height 17
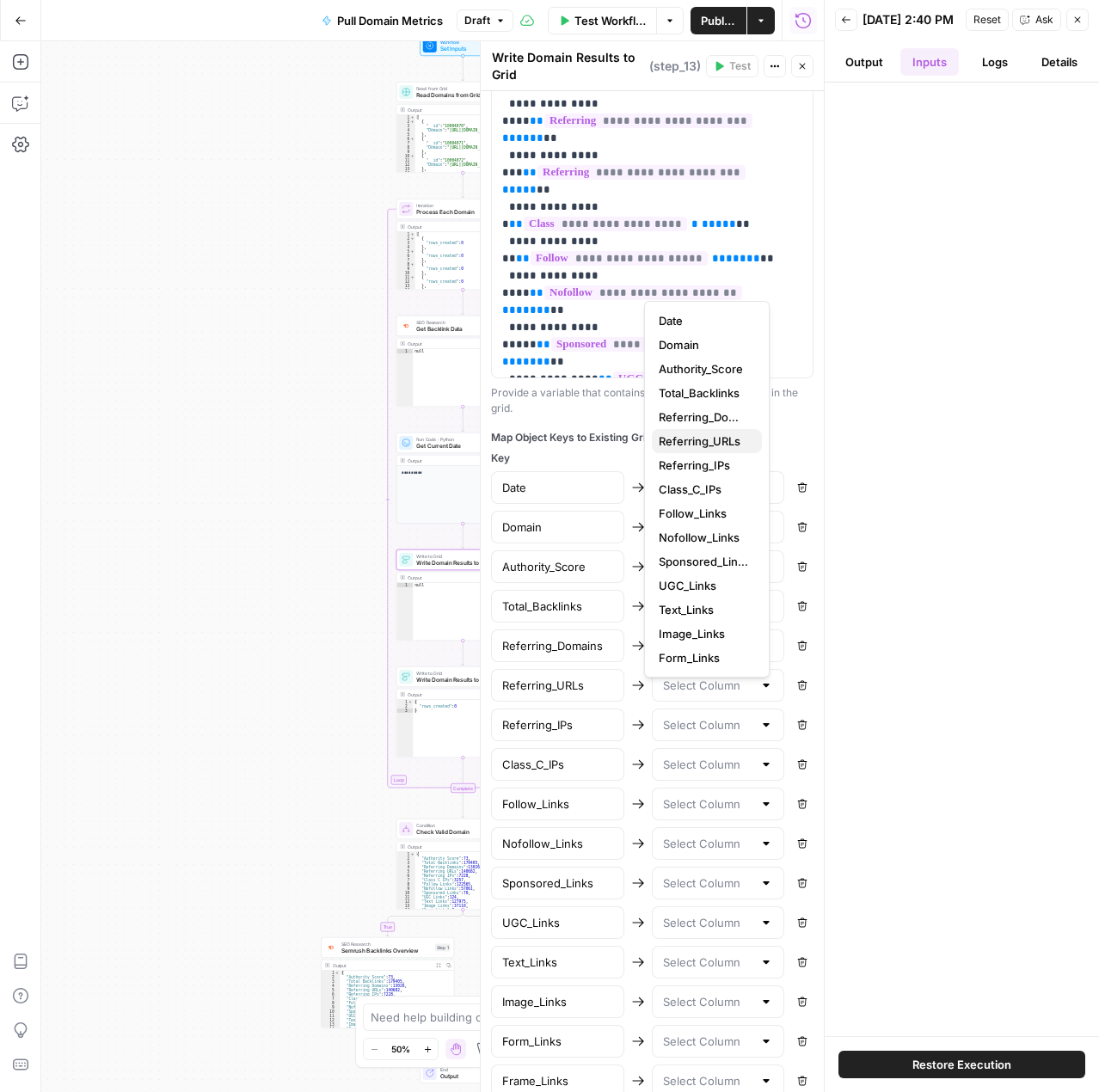
click at [704, 441] on span "Referring_URLs" at bounding box center [704, 441] width 90 height 17
type input "Referring_URLs"
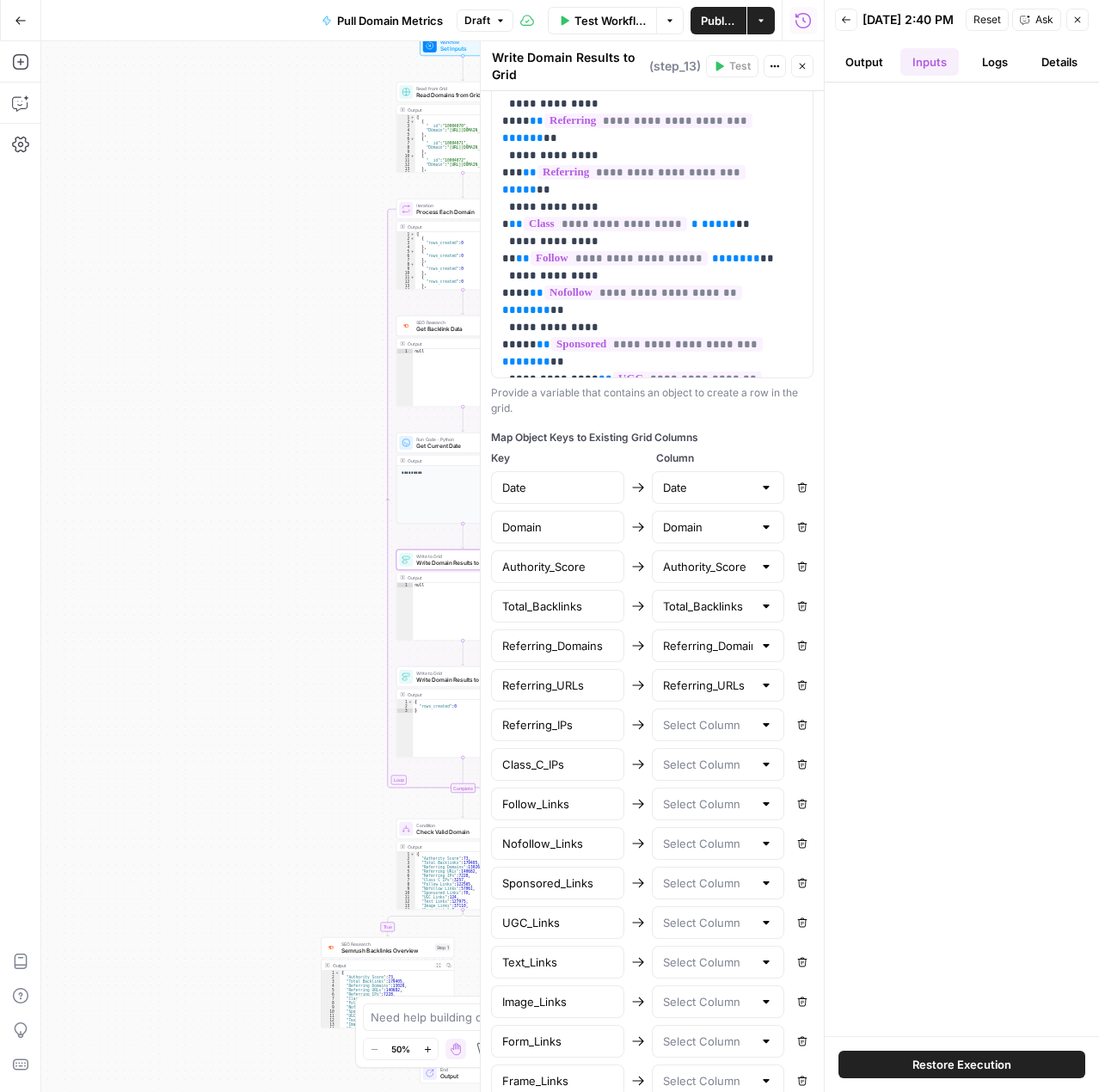
click at [702, 741] on div at bounding box center [719, 724] width 133 height 33
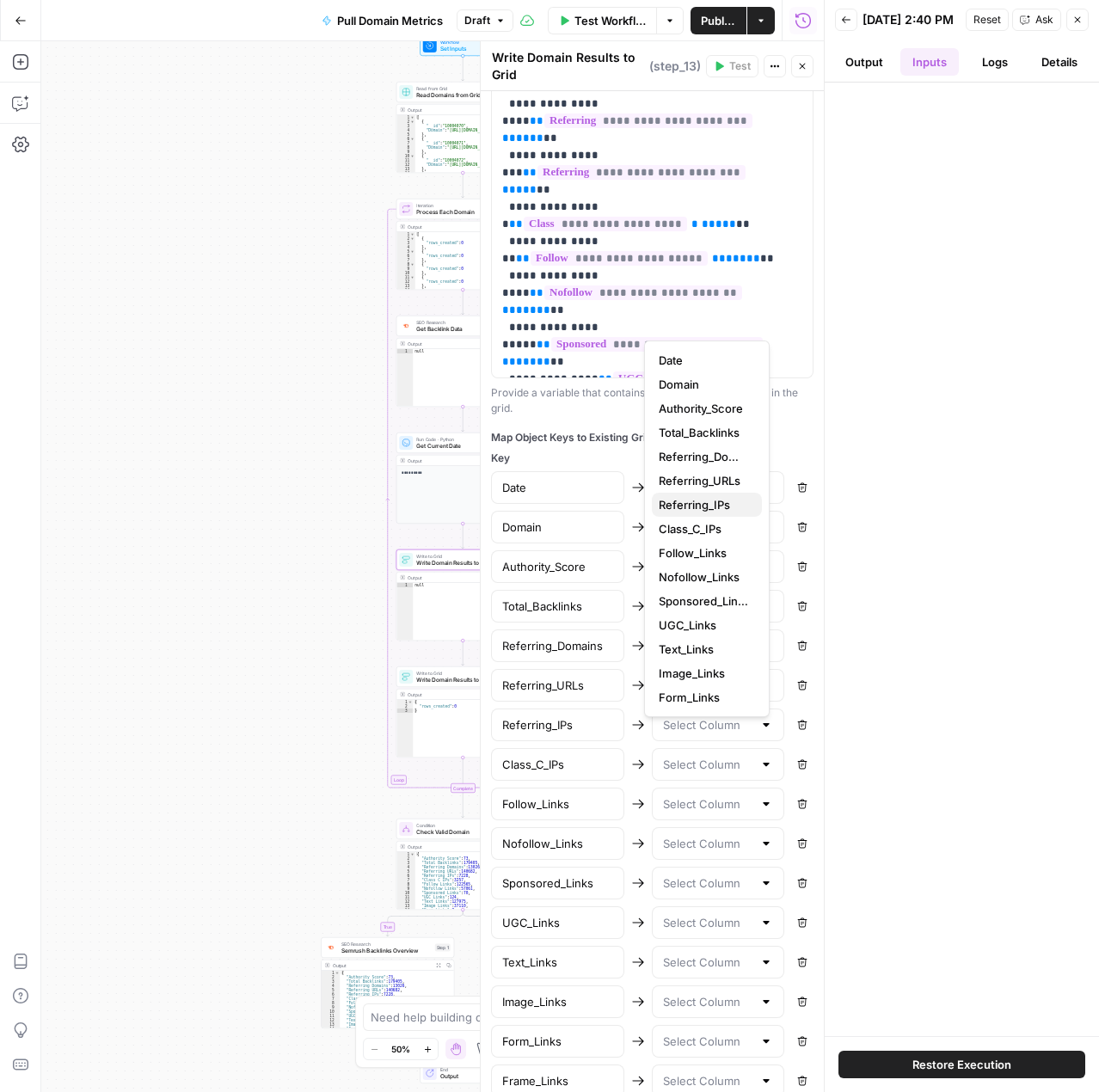
click at [700, 504] on span "Referring_IPs" at bounding box center [704, 504] width 90 height 17
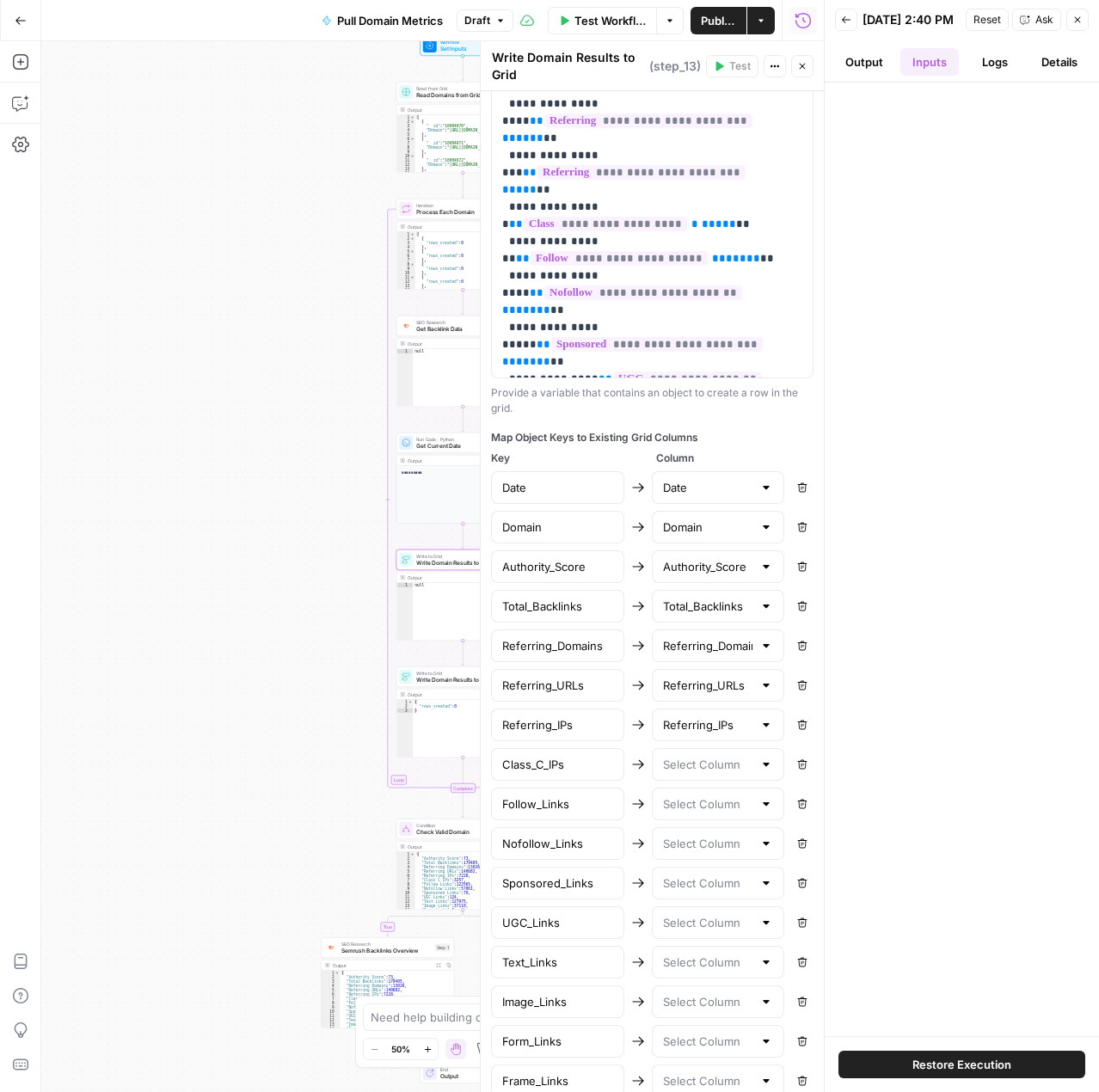
type input "Referring_IPs"
click at [720, 773] on input "text" at bounding box center [708, 764] width 90 height 17
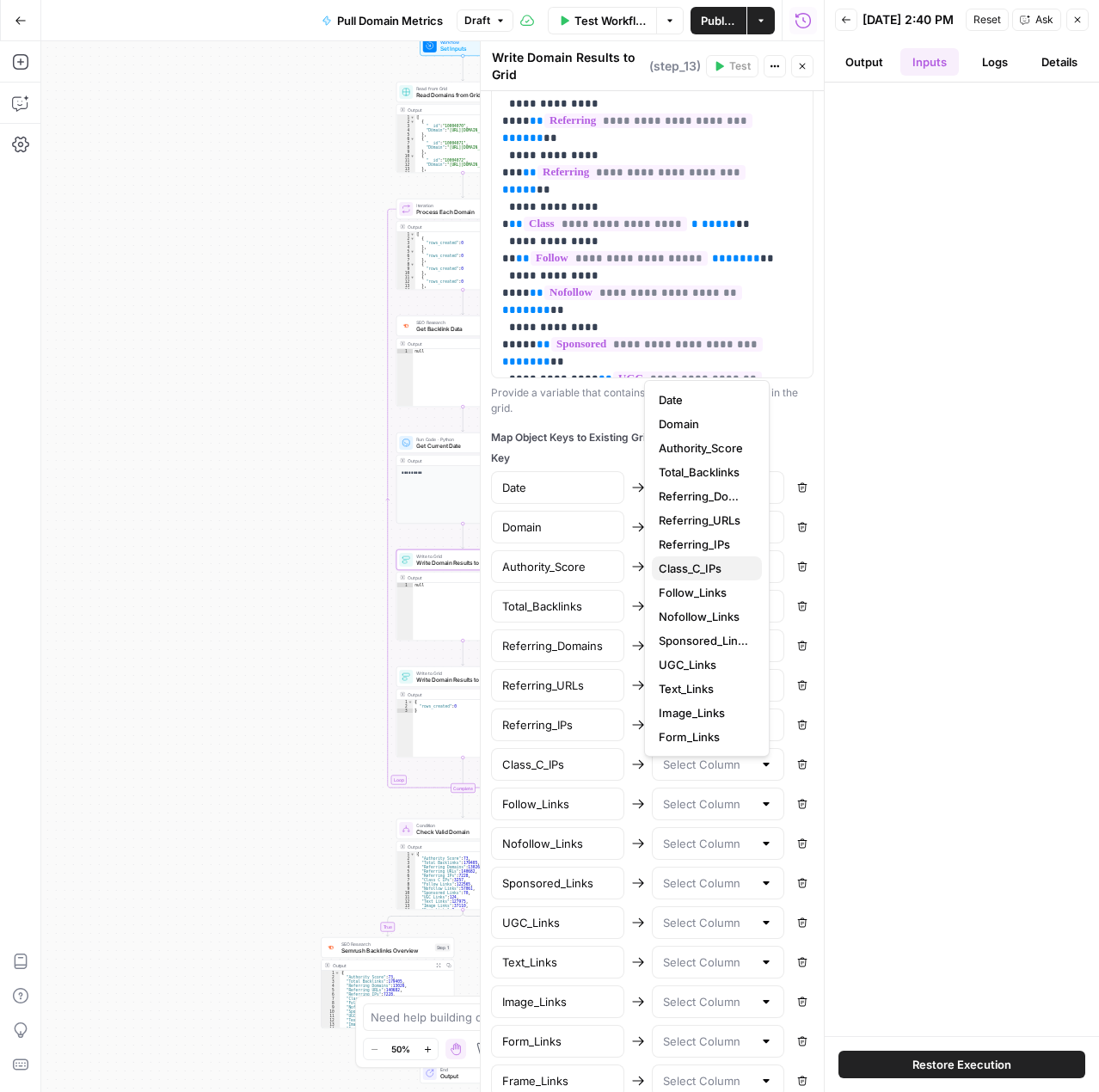
click at [716, 573] on span "Class_C_IPs" at bounding box center [704, 568] width 90 height 17
type input "Class_C_IPs"
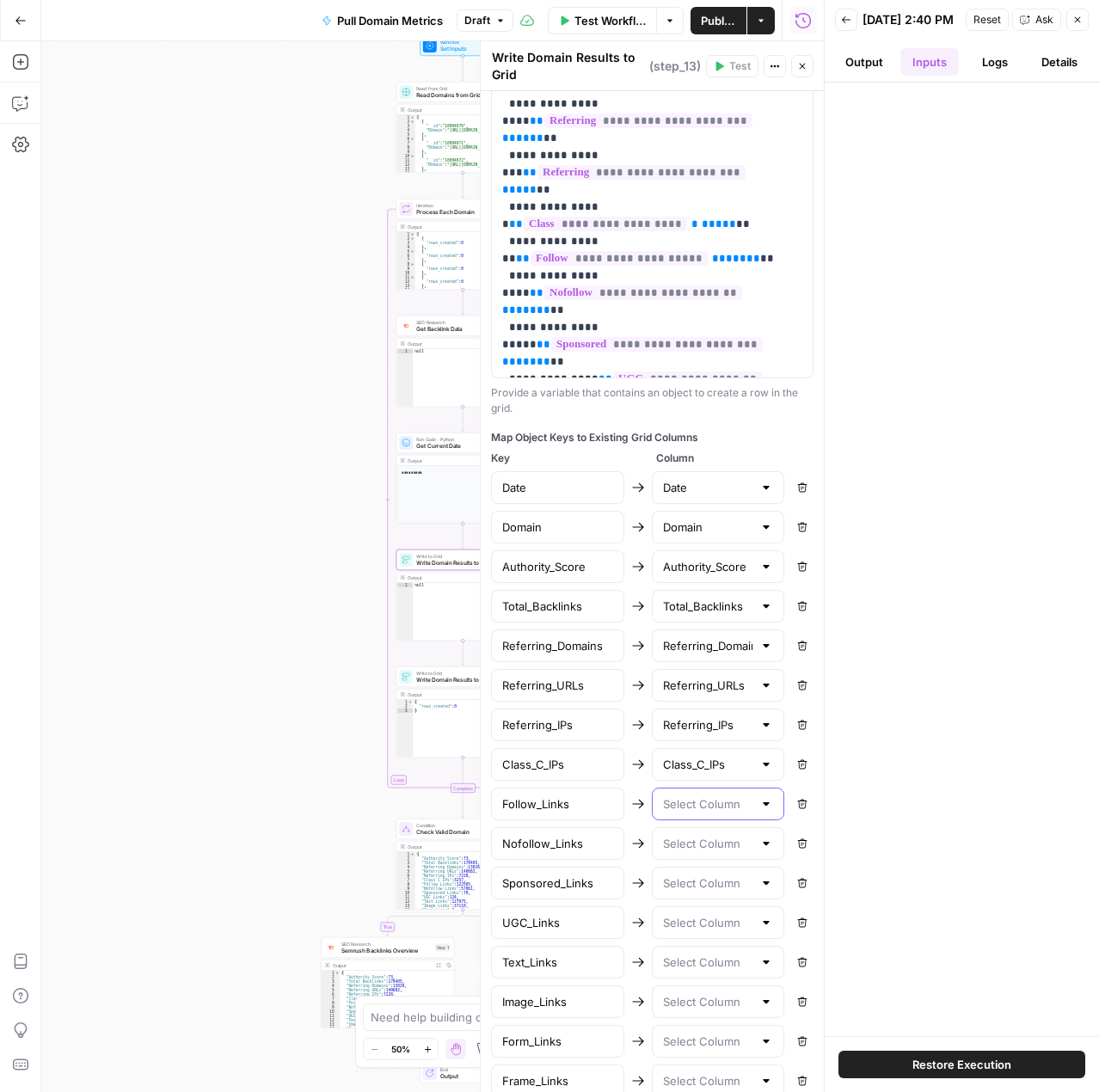
click at [711, 812] on input "text" at bounding box center [708, 803] width 90 height 17
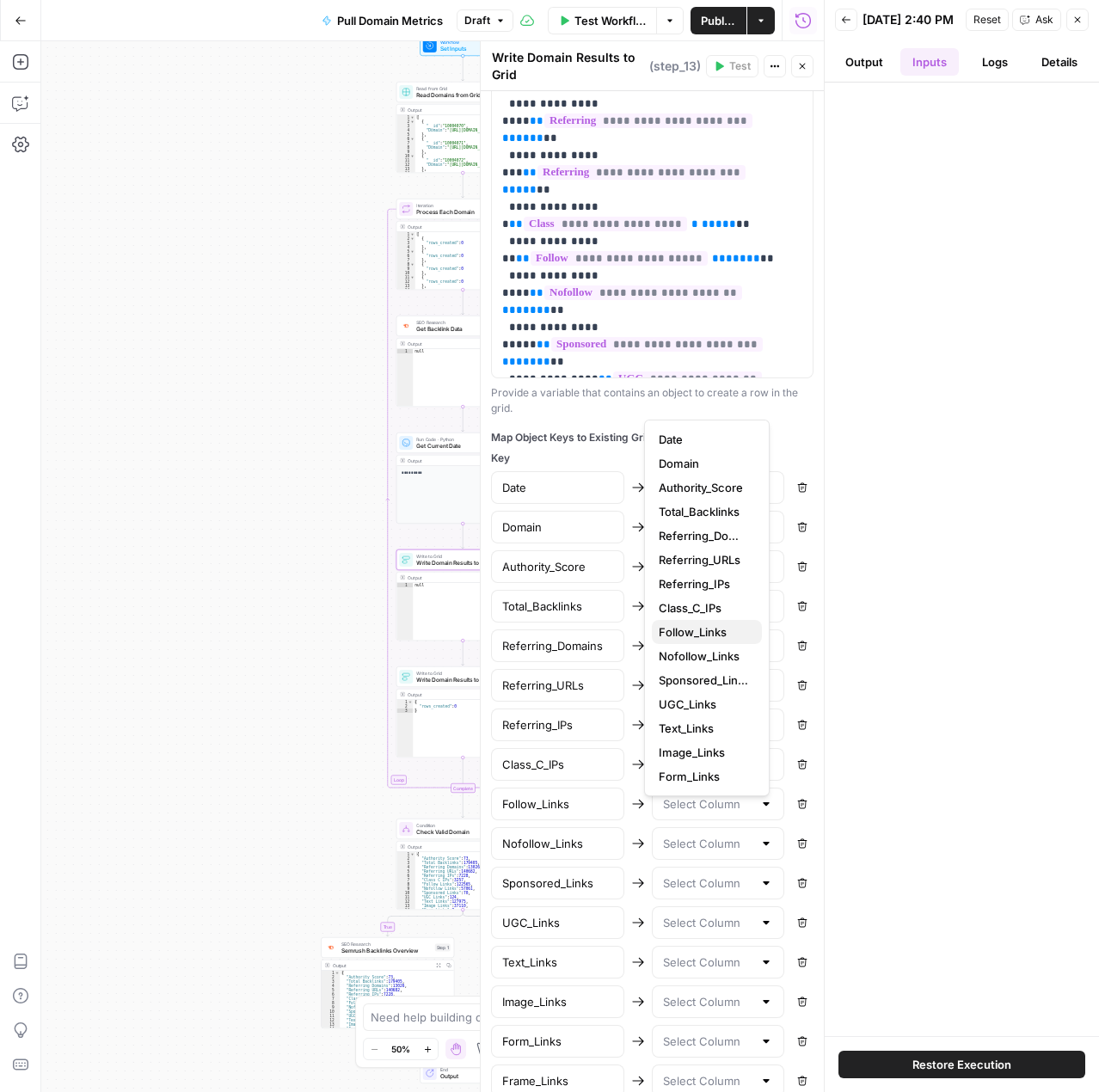
click at [710, 636] on span "Follow_Links" at bounding box center [704, 631] width 90 height 17
type input "Follow_Links"
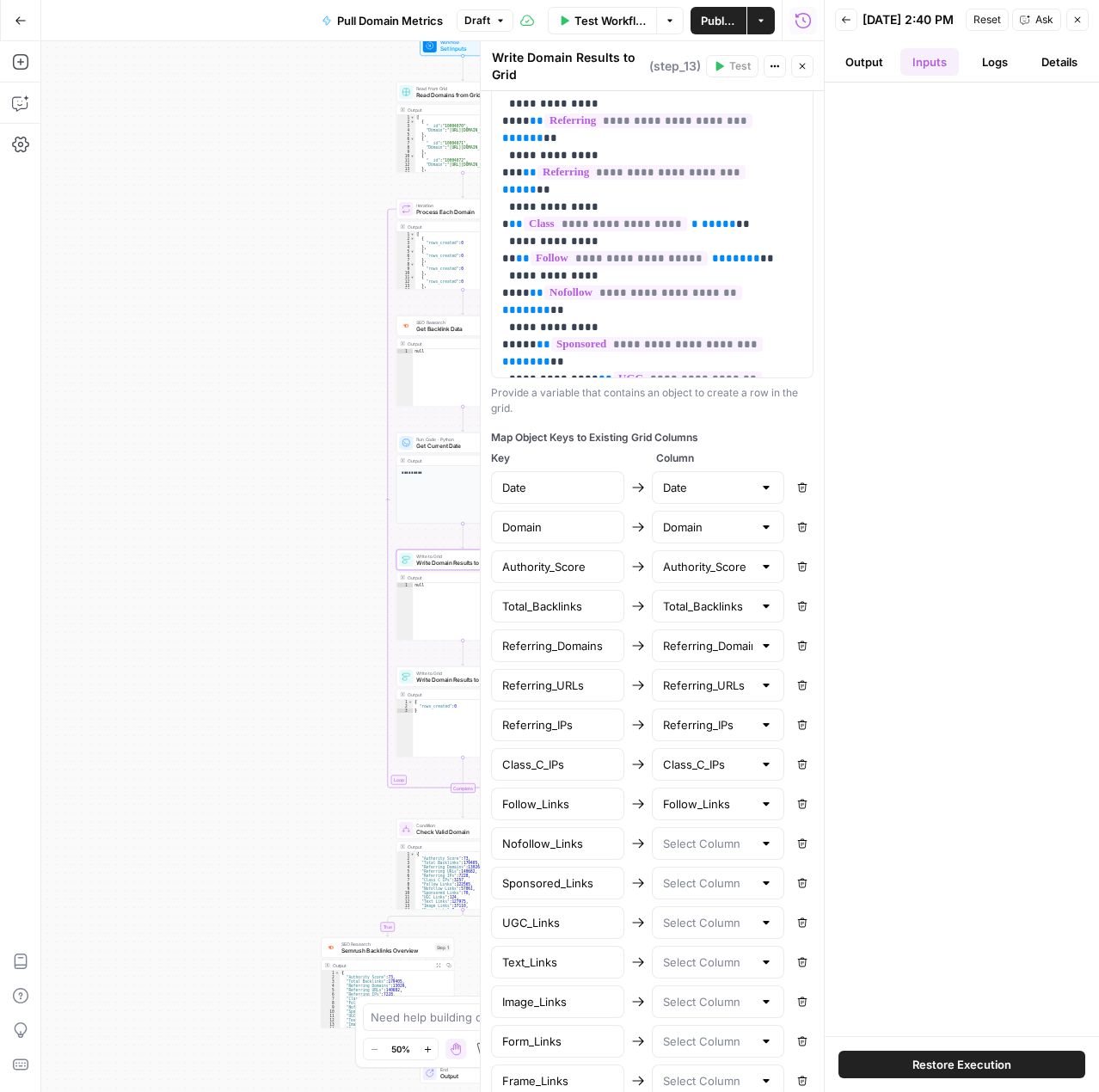
click at [726, 860] on div at bounding box center [719, 843] width 133 height 33
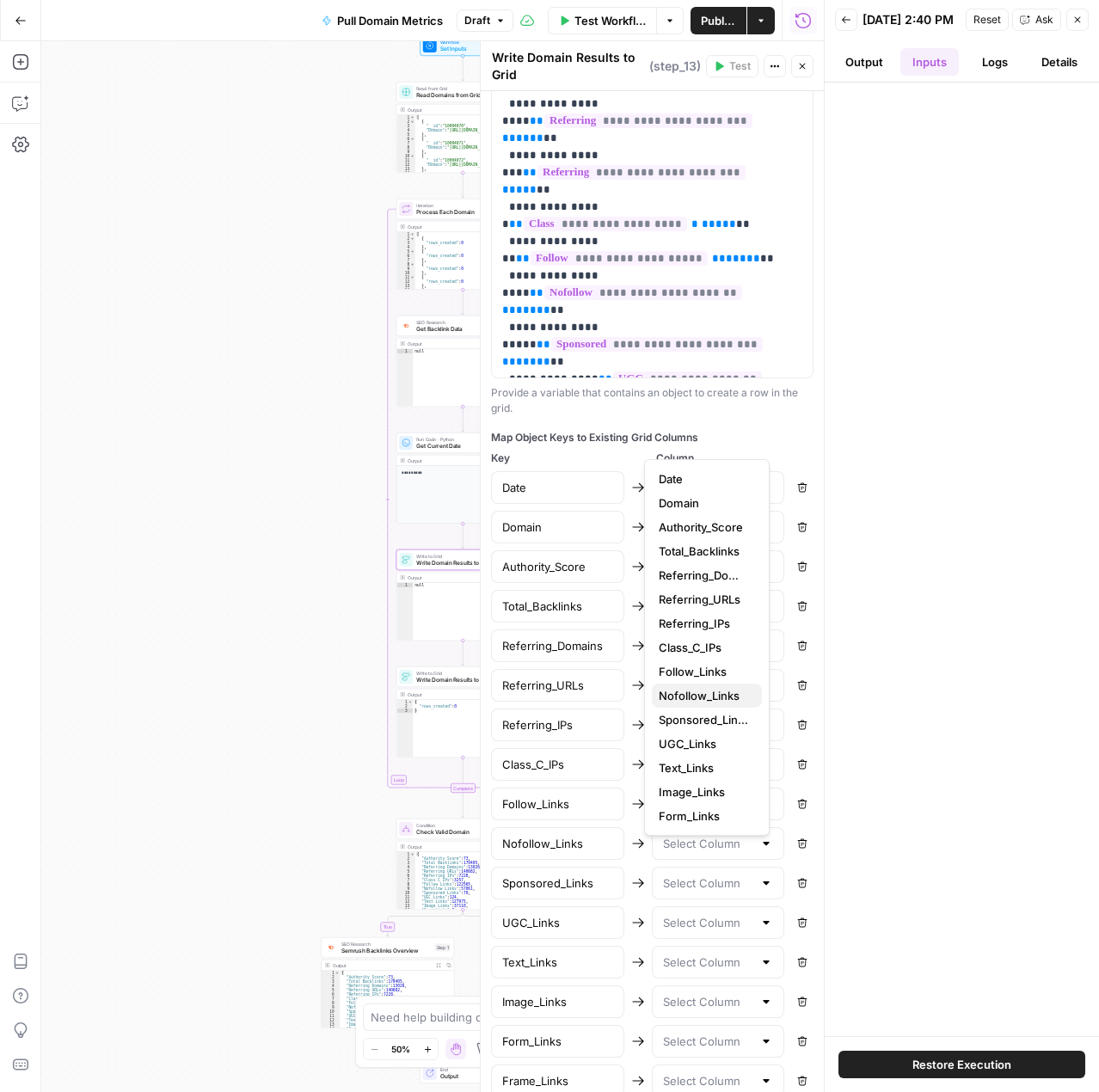
click at [723, 703] on span "Nofollow_Links" at bounding box center [704, 695] width 90 height 17
type input "Nofollow_Links"
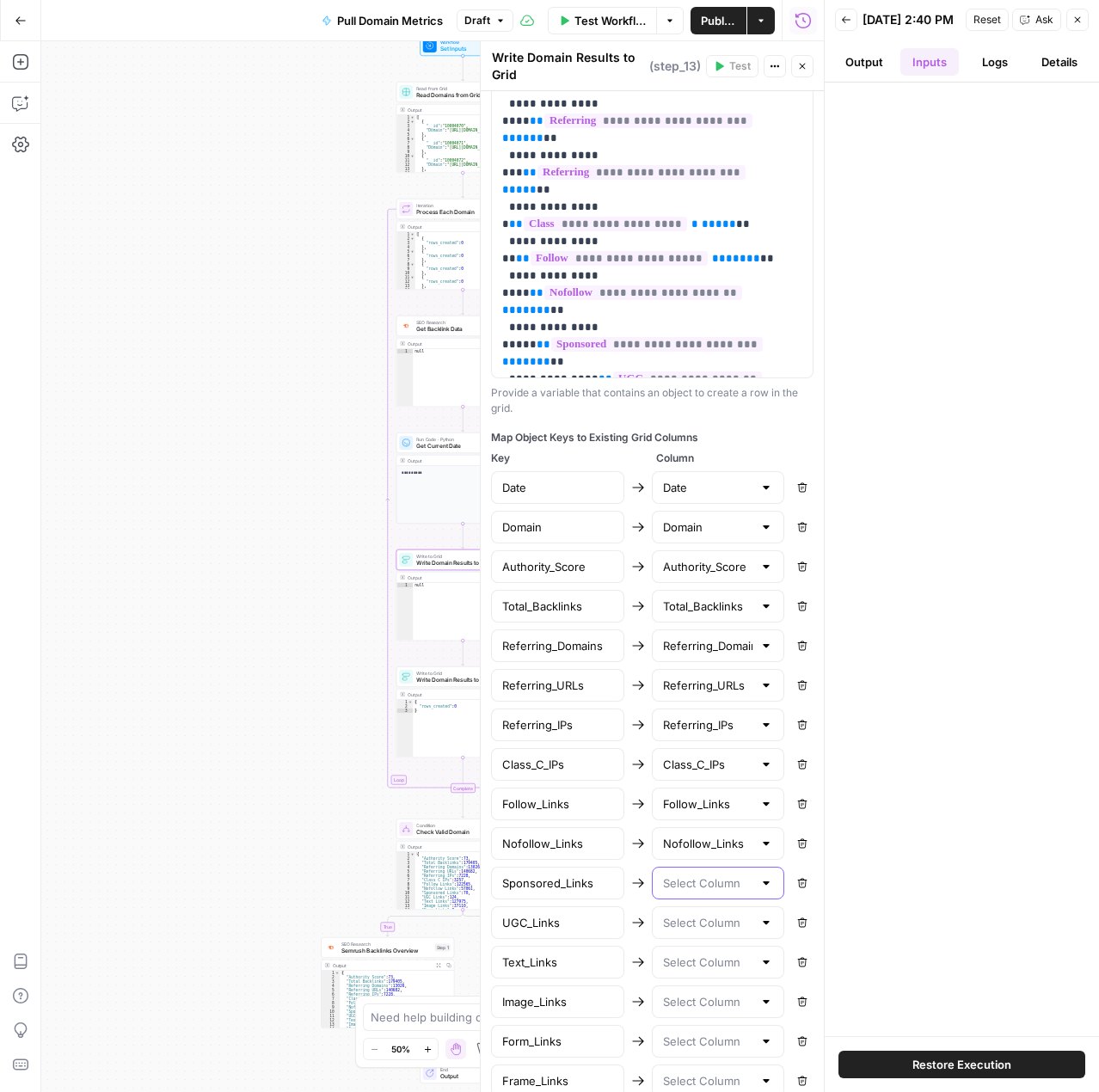
click at [719, 891] on input "text" at bounding box center [708, 882] width 90 height 17
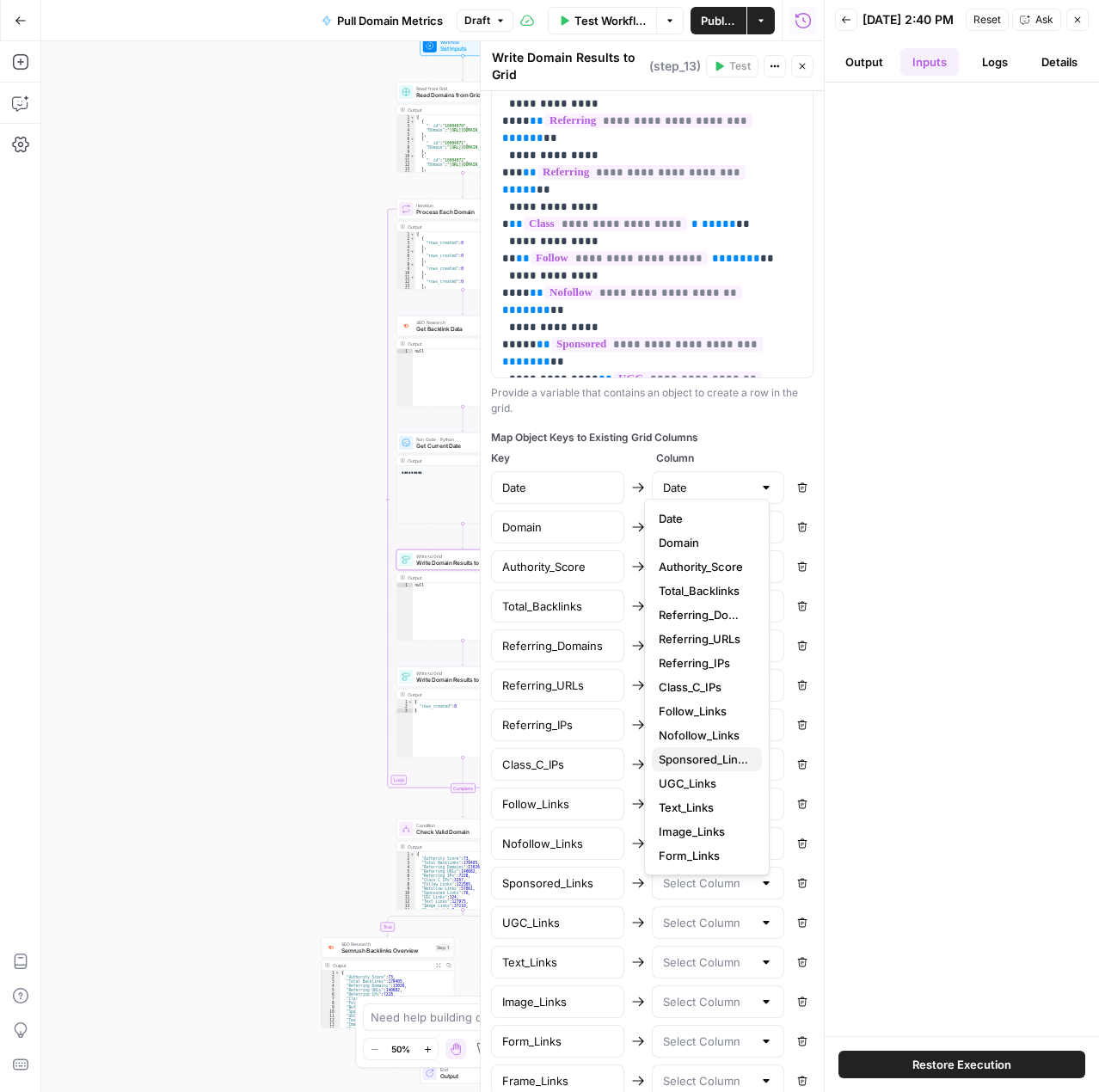
click at [721, 765] on span "Sponsored_Links" at bounding box center [704, 759] width 90 height 17
type input "Sponsored_Links"
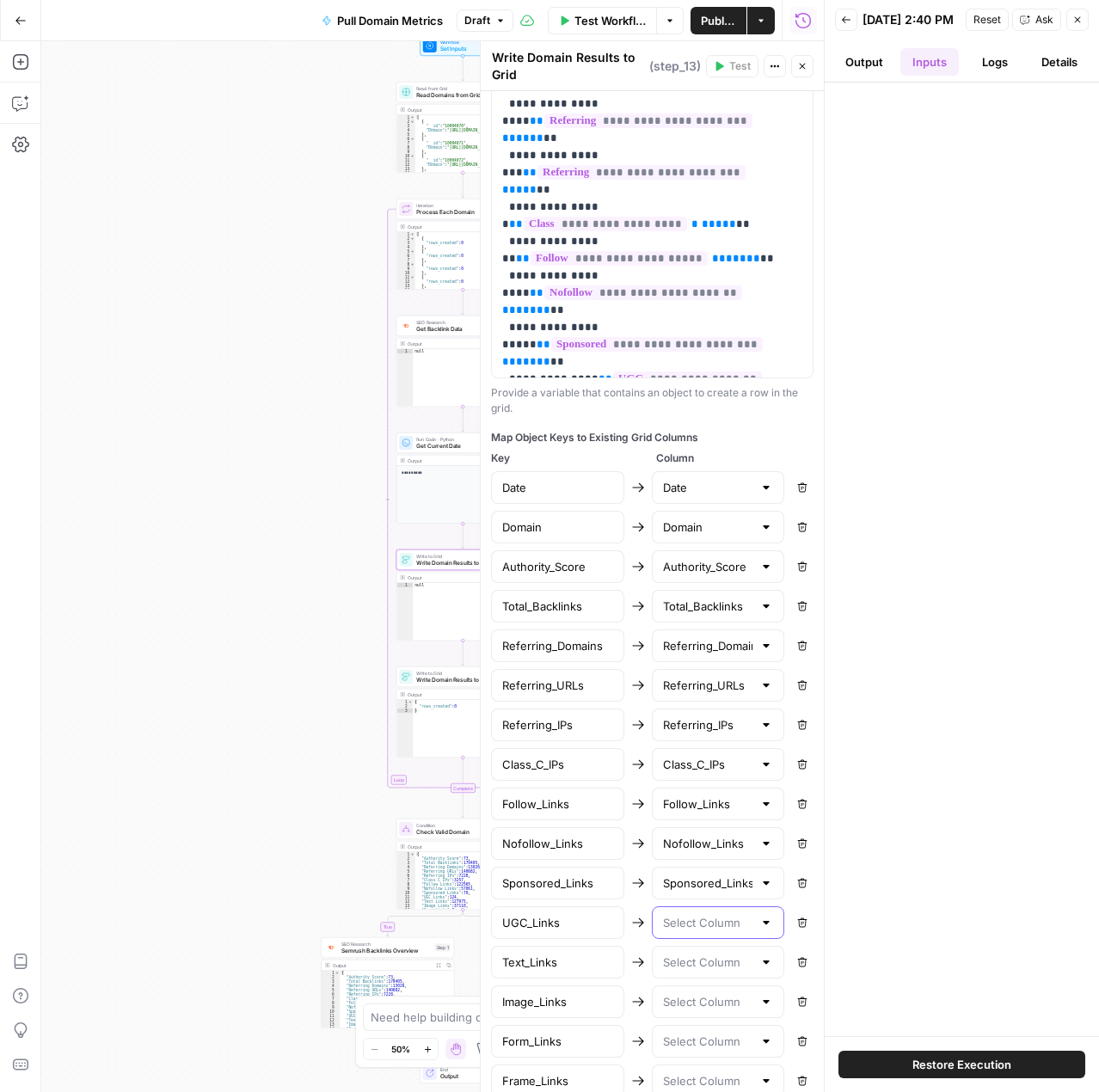
click at [693, 931] on input "text" at bounding box center [708, 922] width 90 height 17
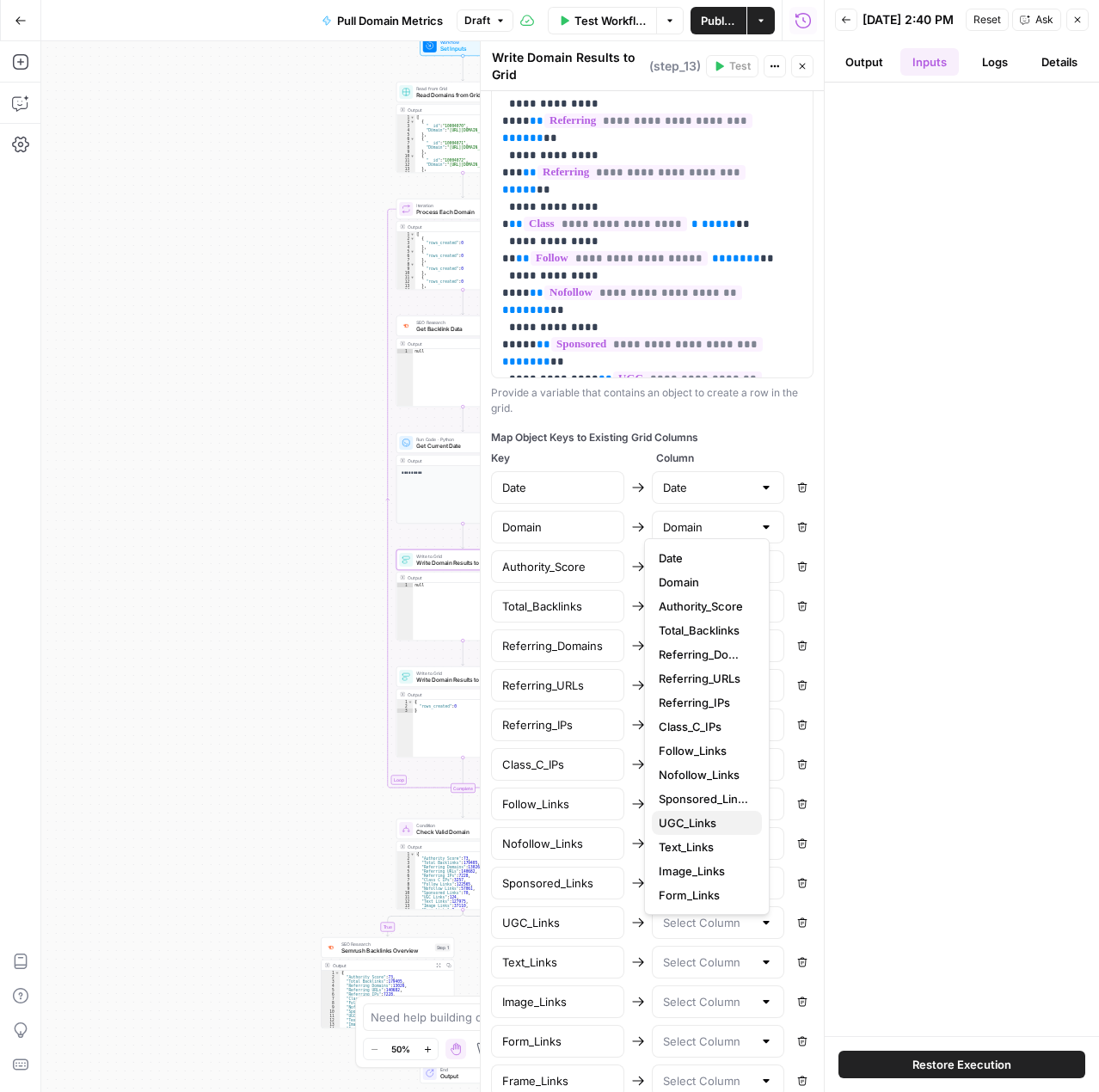
click at [699, 824] on span "UGC_Links" at bounding box center [704, 822] width 90 height 17
type input "UGC_Links"
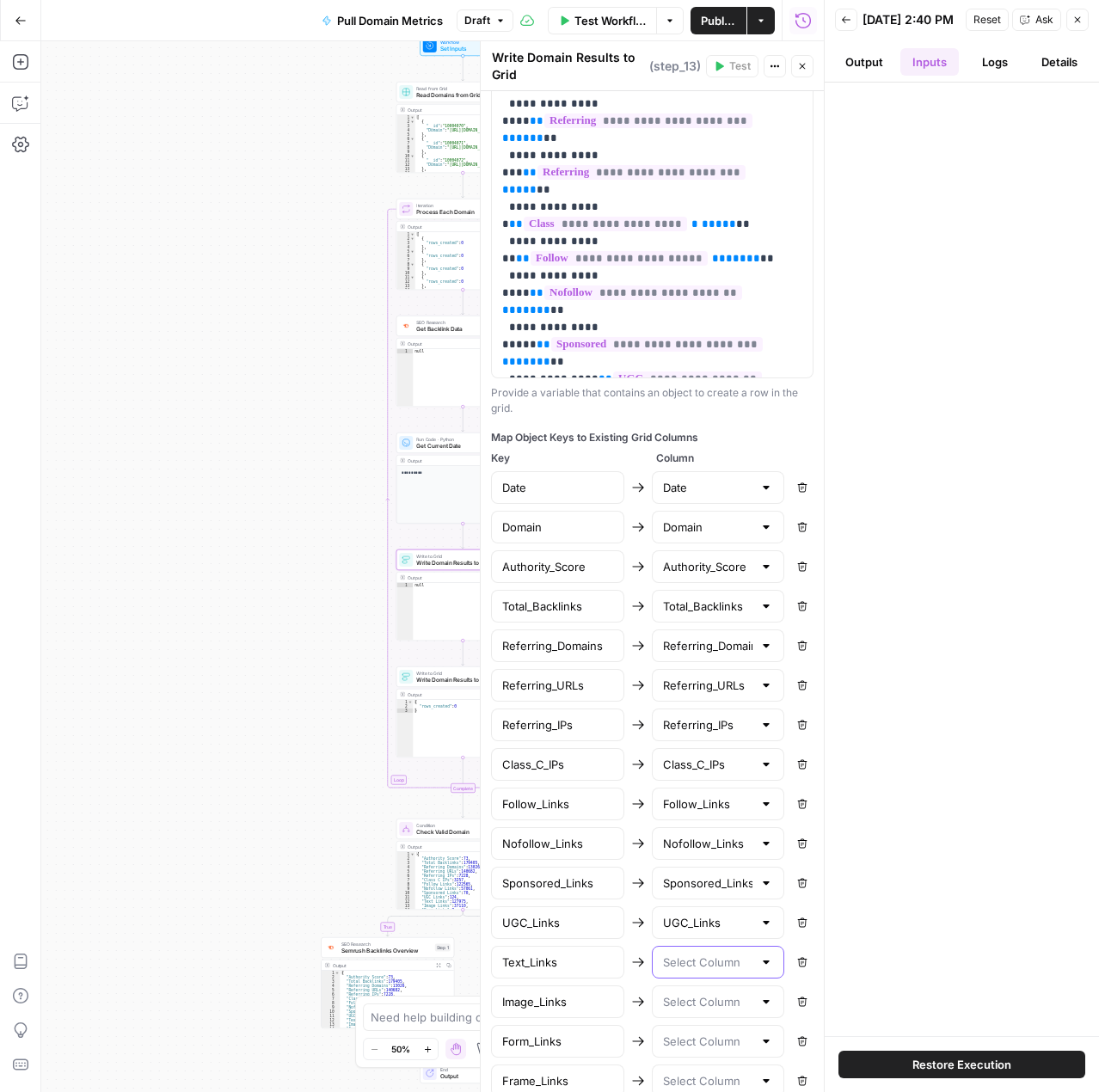
click at [704, 969] on input "text" at bounding box center [708, 962] width 90 height 17
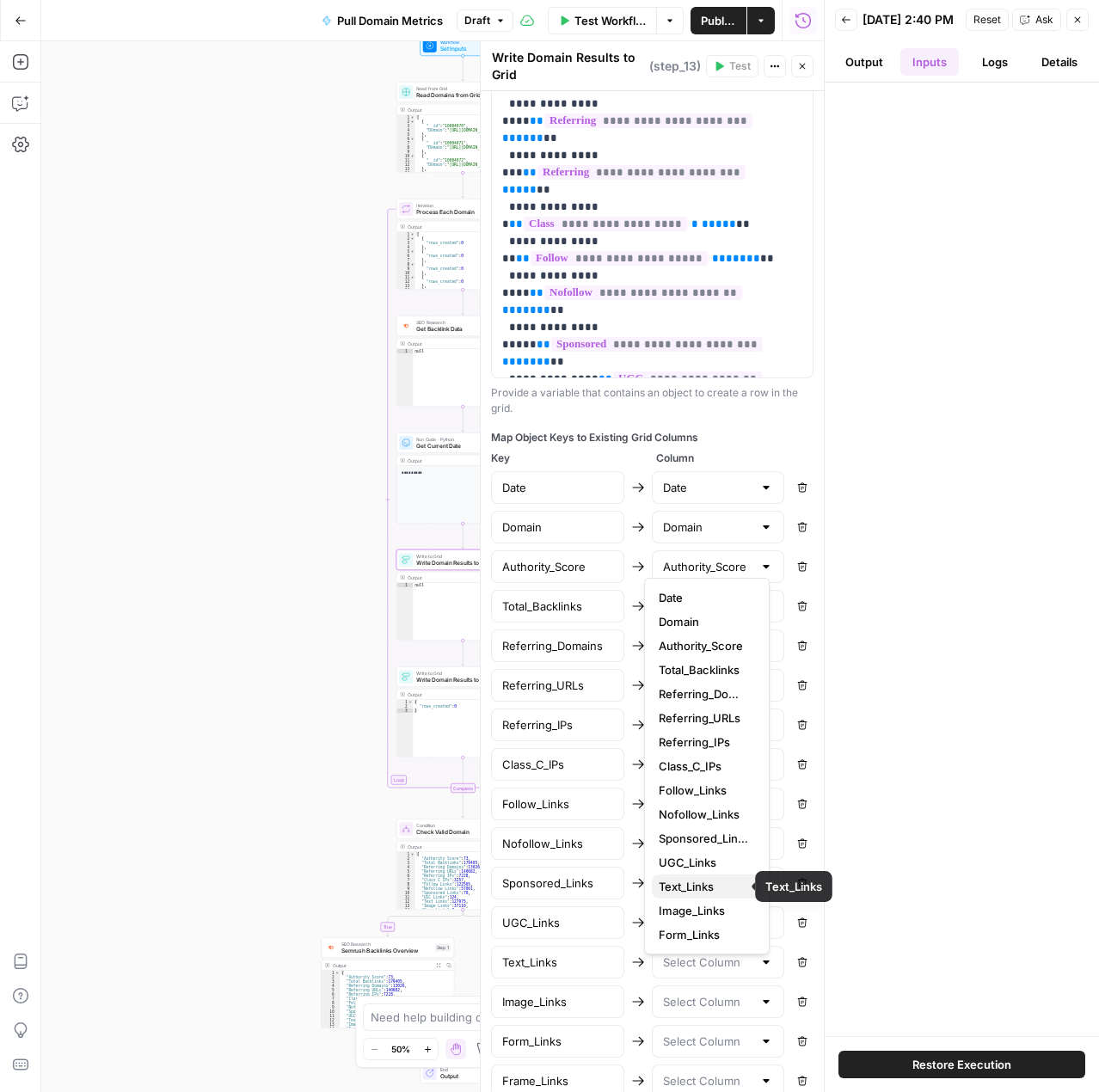
click at [699, 882] on span "Text_Links" at bounding box center [704, 886] width 90 height 17
type input "Text_Links"
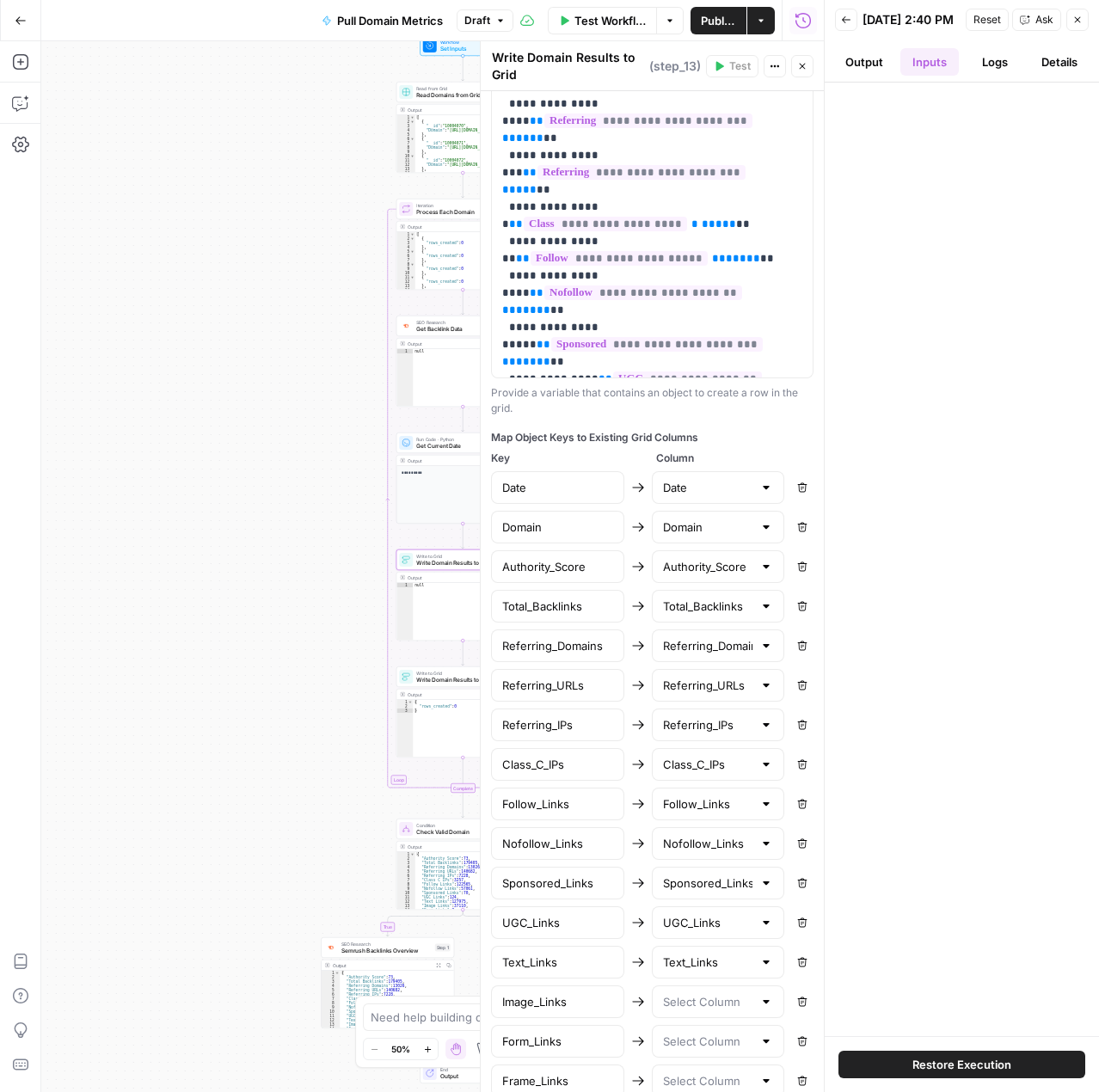
click at [707, 1004] on div at bounding box center [719, 1001] width 133 height 33
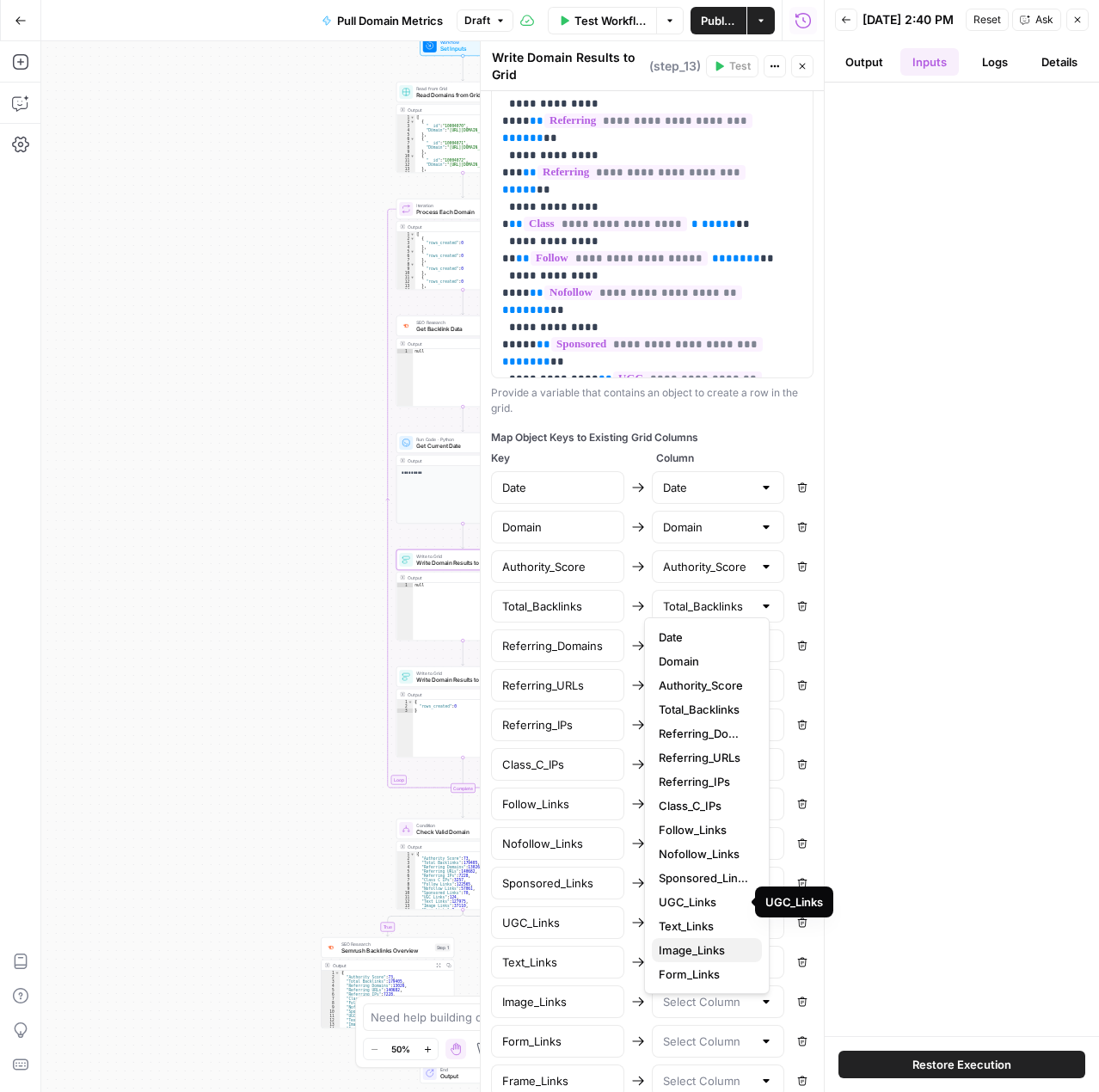
click at [709, 945] on span "Image_Links" at bounding box center [704, 950] width 90 height 17
type input "Image_Links"
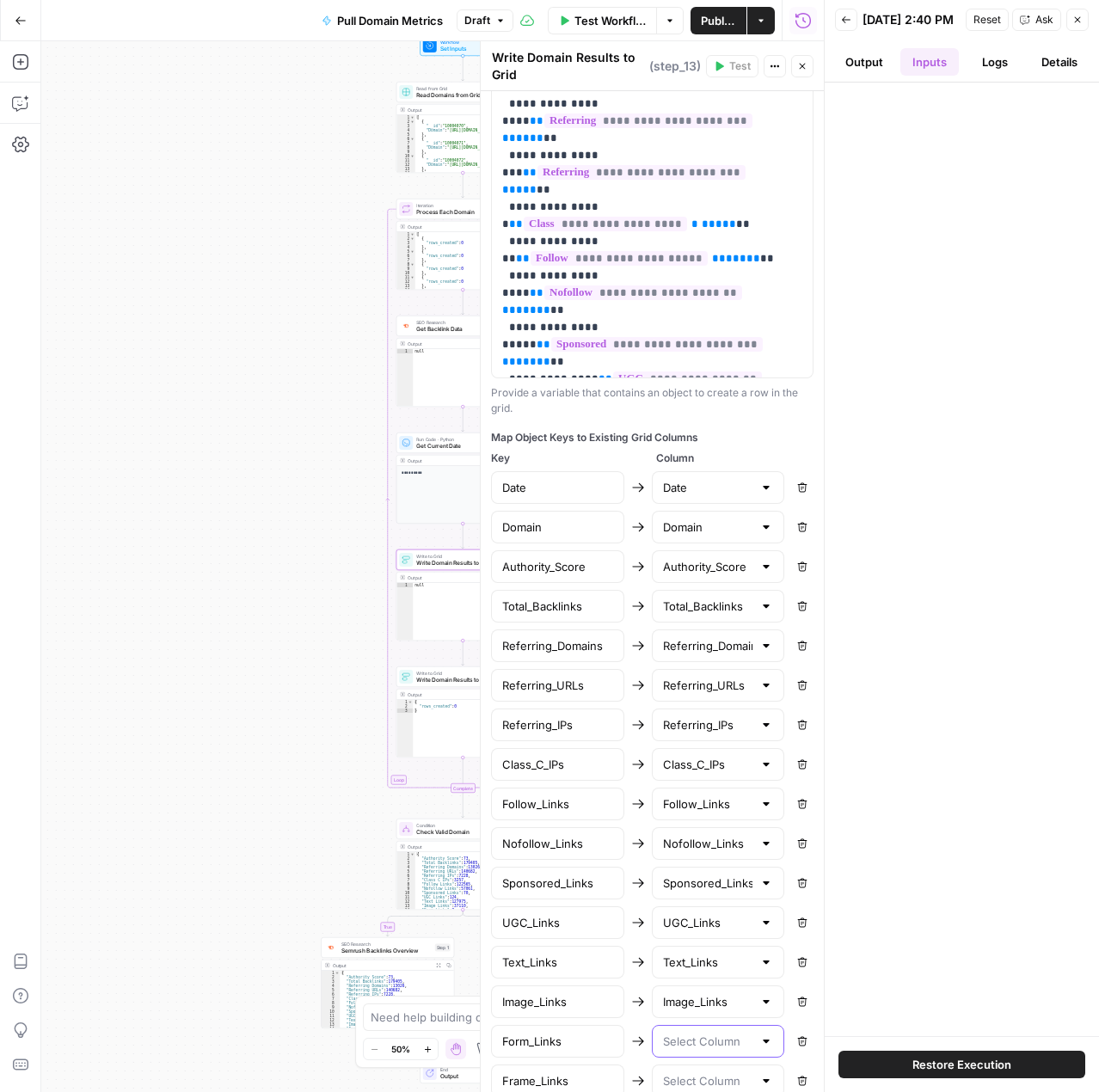
click at [706, 1050] on input "text" at bounding box center [708, 1041] width 90 height 17
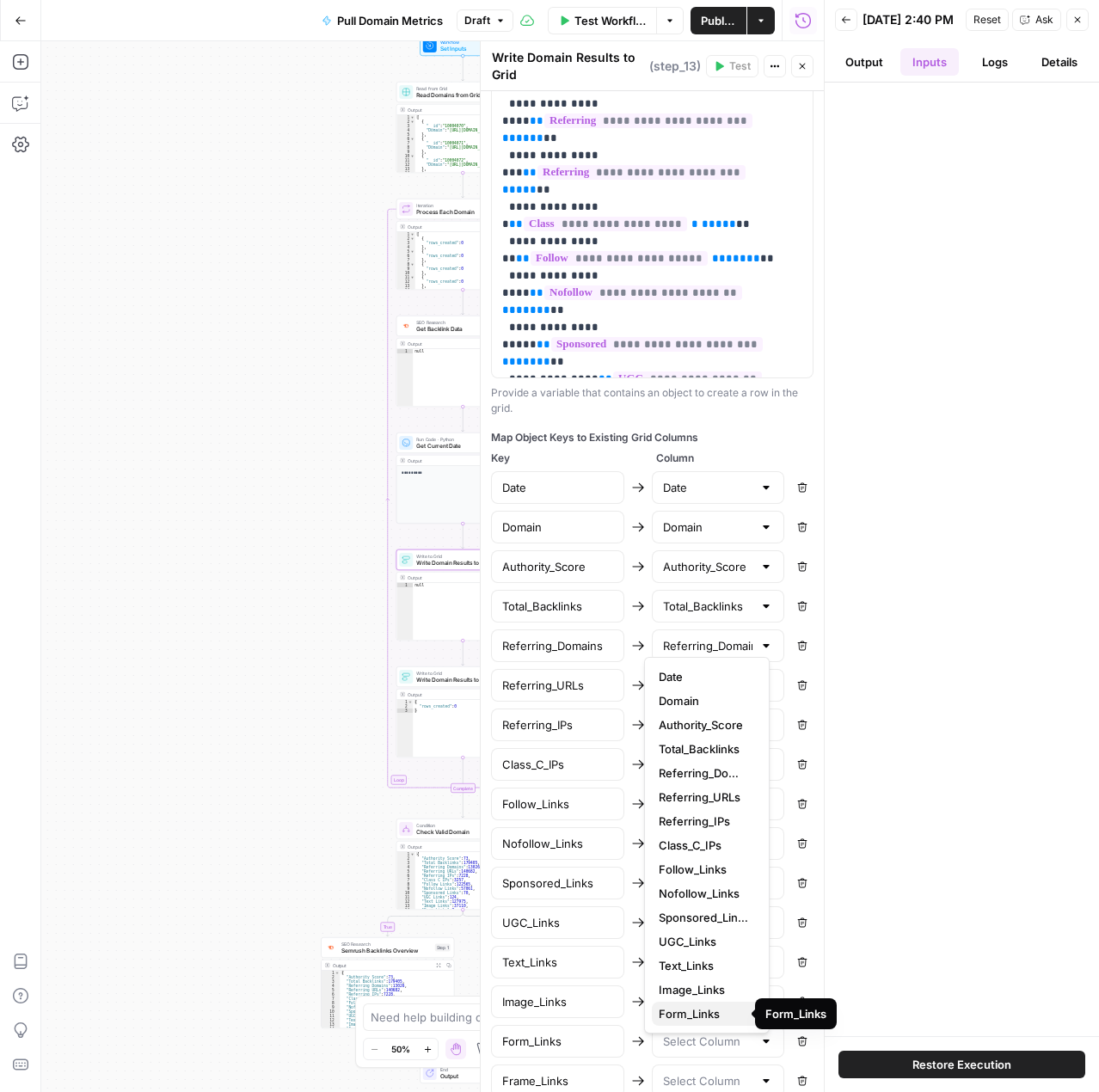
click at [706, 1007] on span "Form_Links" at bounding box center [704, 1013] width 90 height 17
type input "Form_Links"
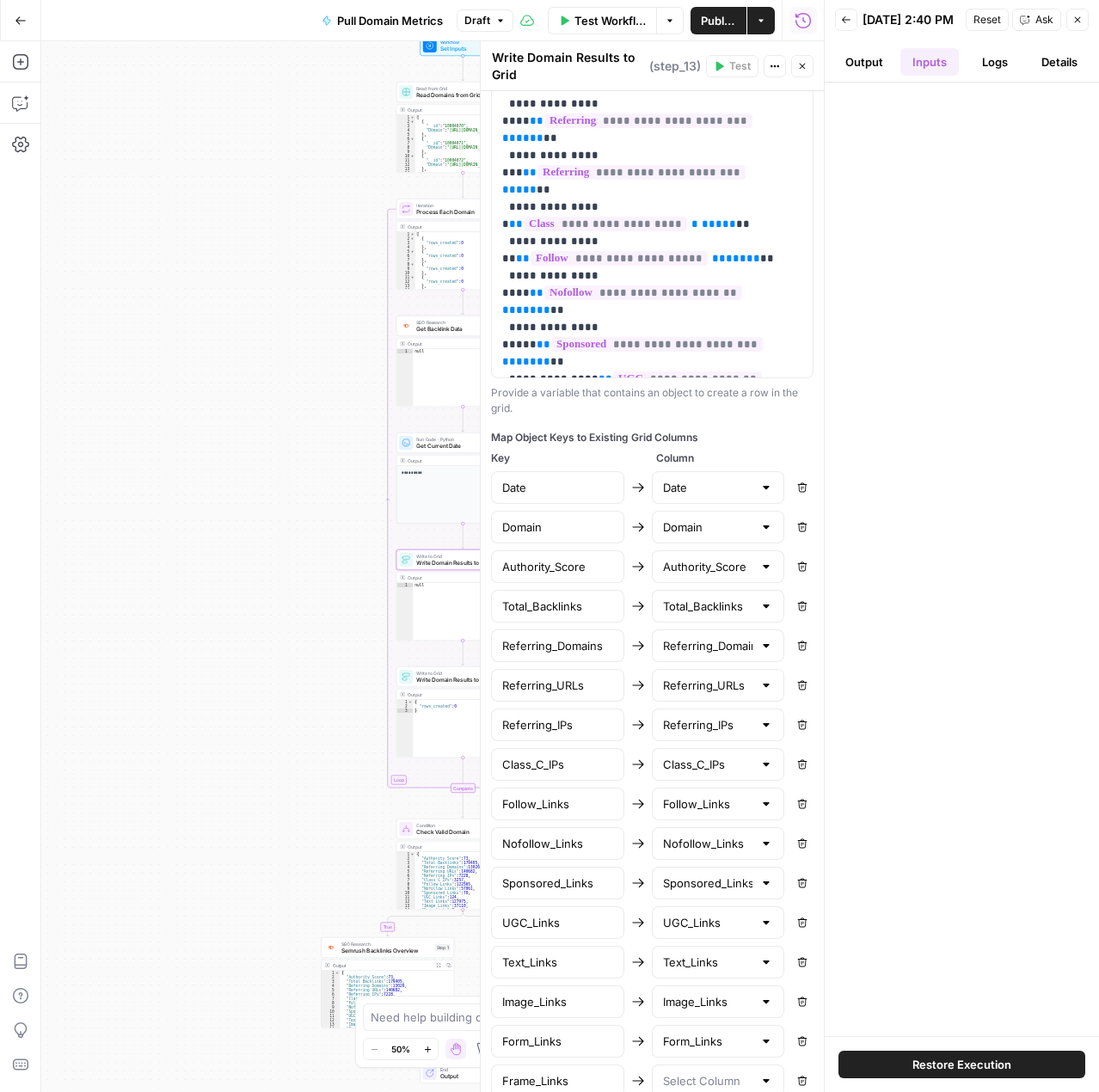
scroll to position [966, 0]
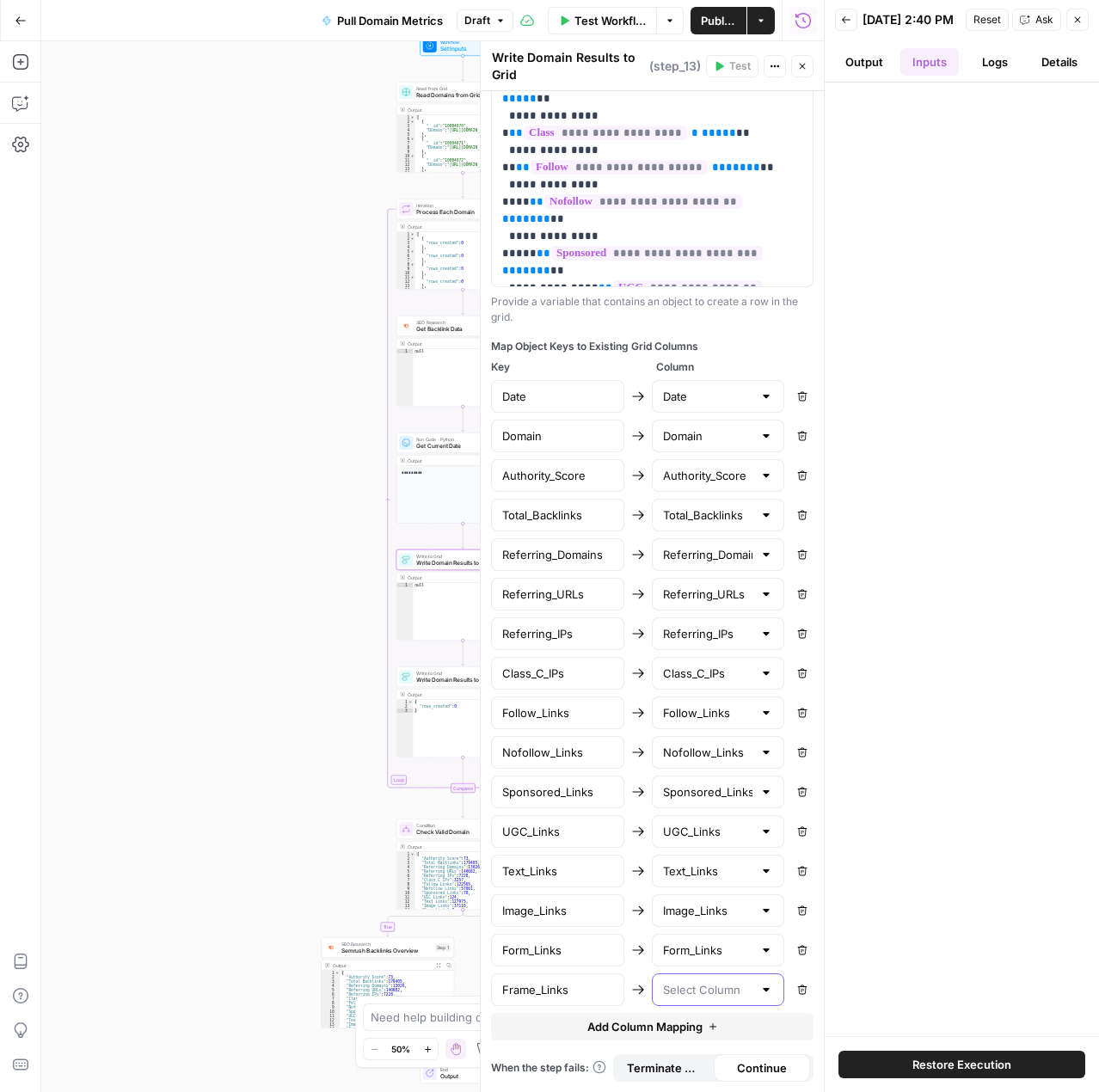
click at [715, 990] on input "text" at bounding box center [708, 989] width 90 height 17
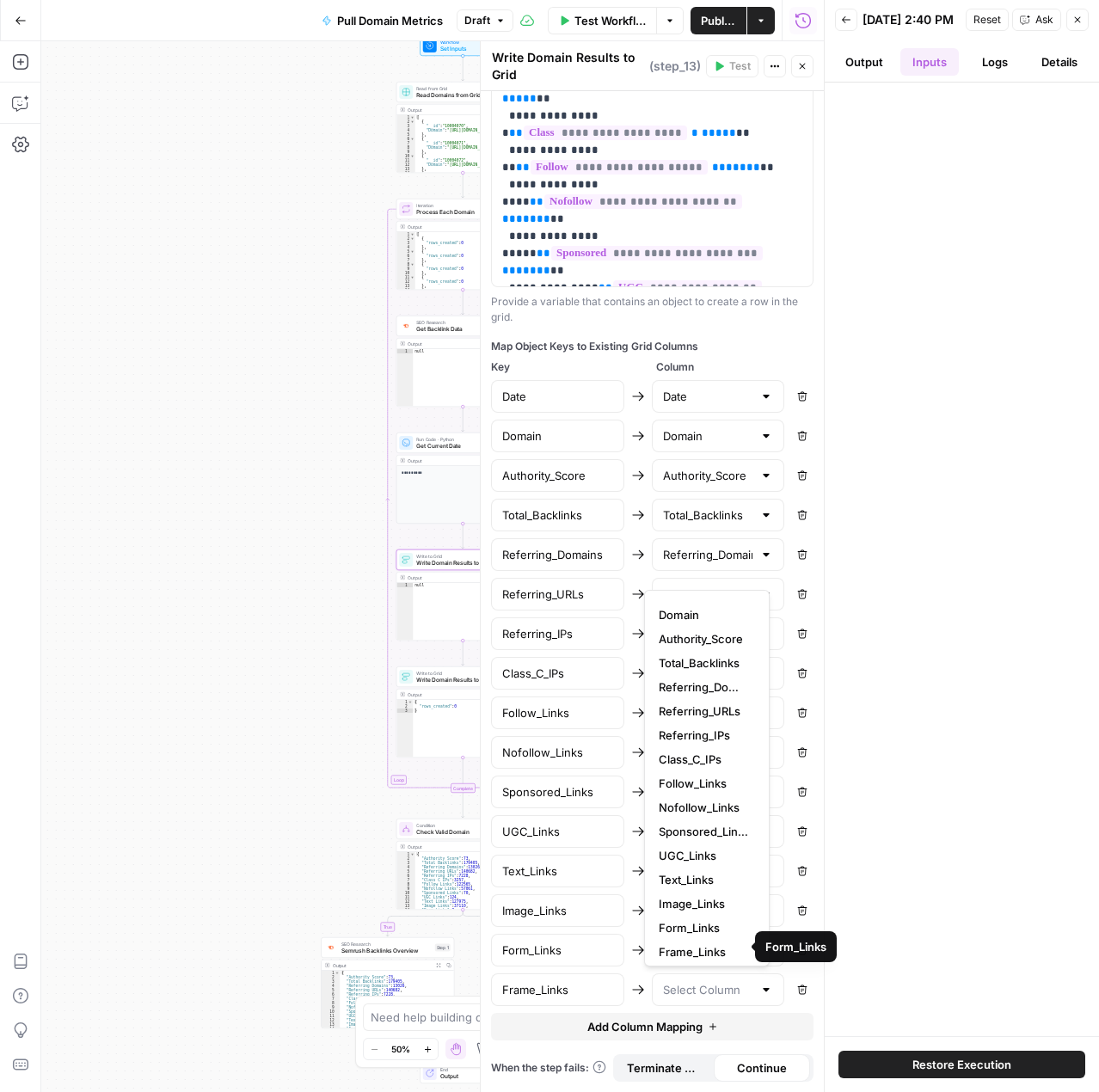
scroll to position [24, 0]
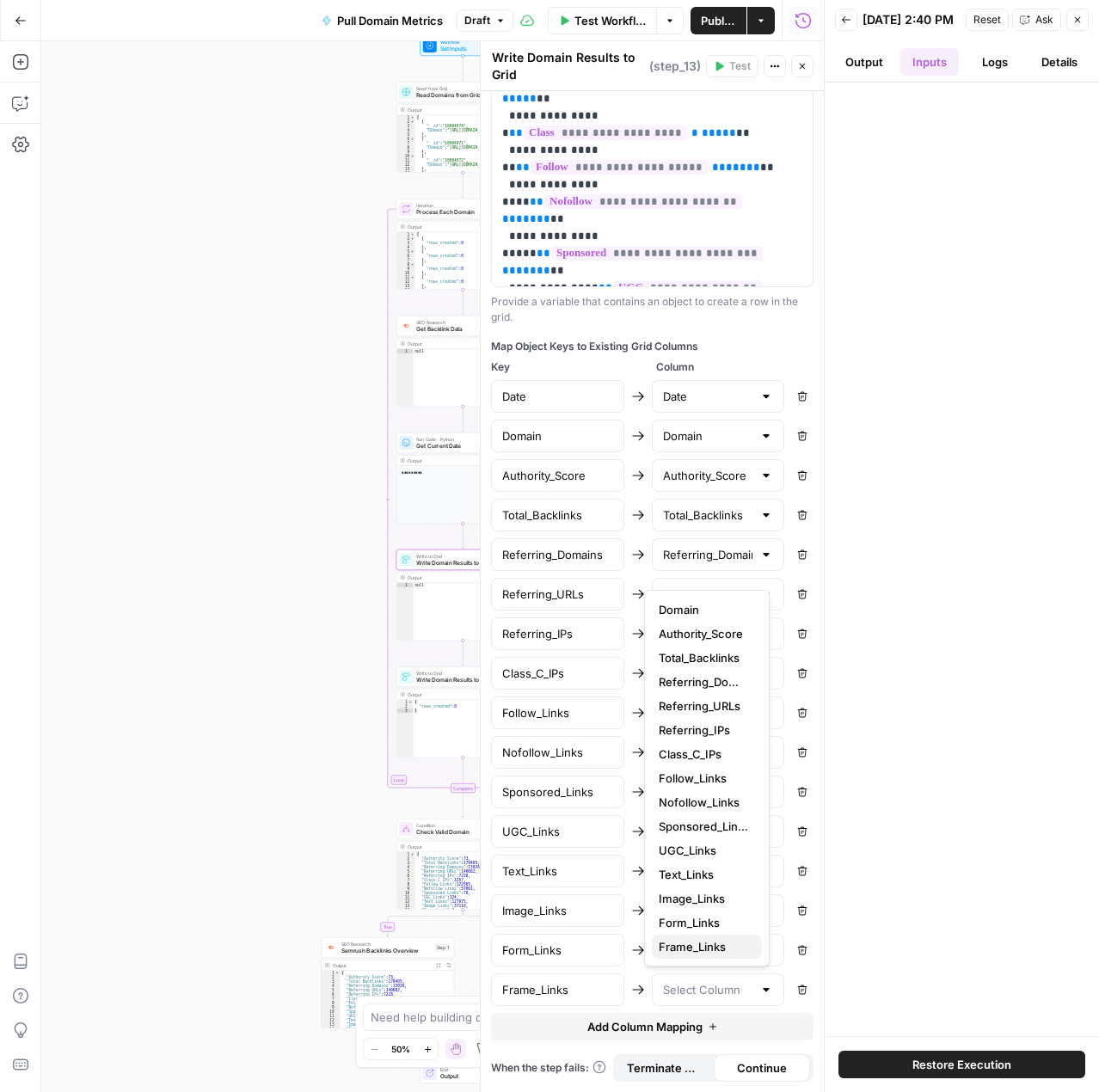
click at [713, 949] on span "Frame_Links" at bounding box center [704, 946] width 90 height 17
type input "Frame_Links"
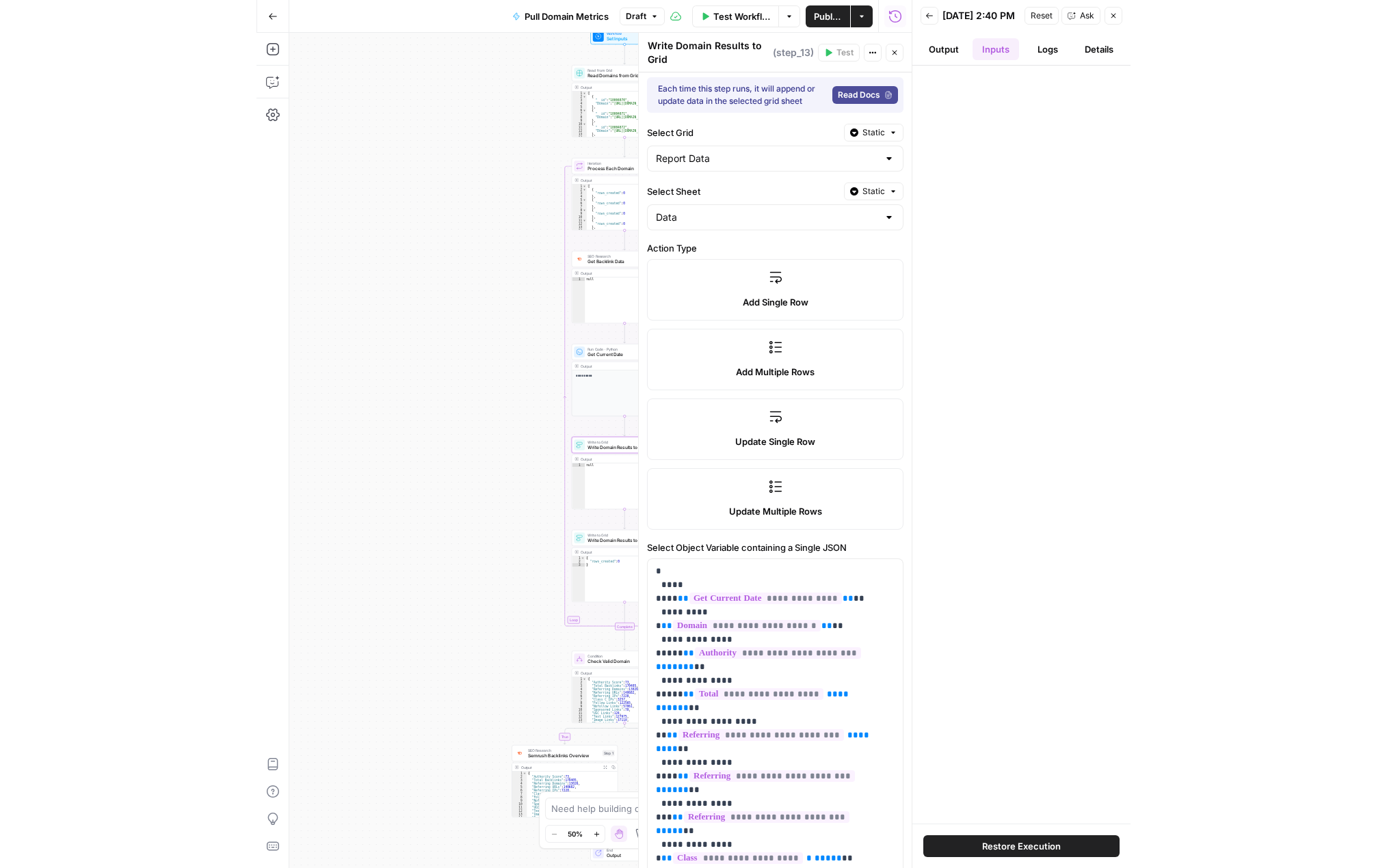
scroll to position [0, 0]
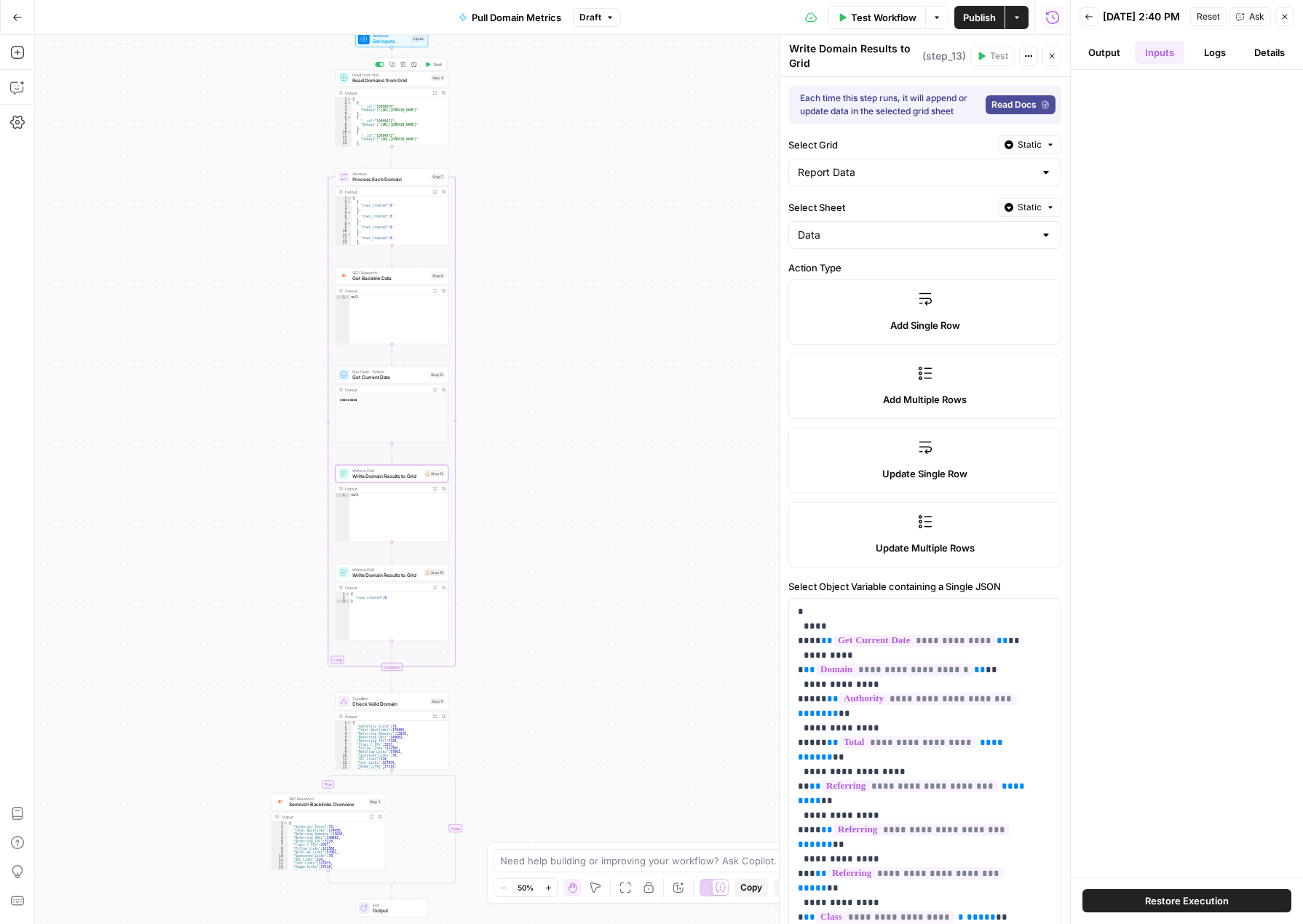
click at [434, 65] on span "Test" at bounding box center [437, 64] width 8 height 7
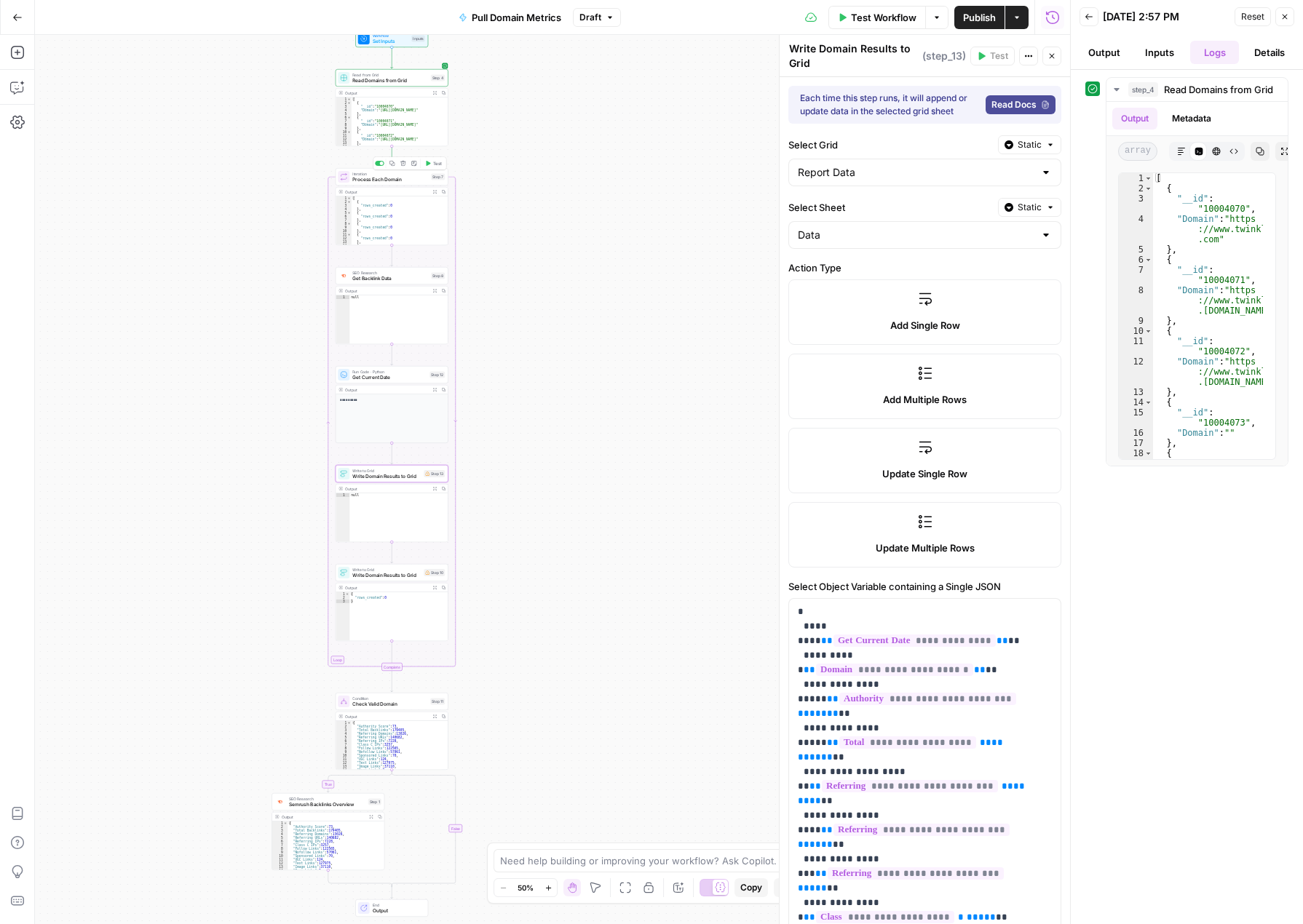
click at [434, 163] on span "Test" at bounding box center [437, 163] width 8 height 7
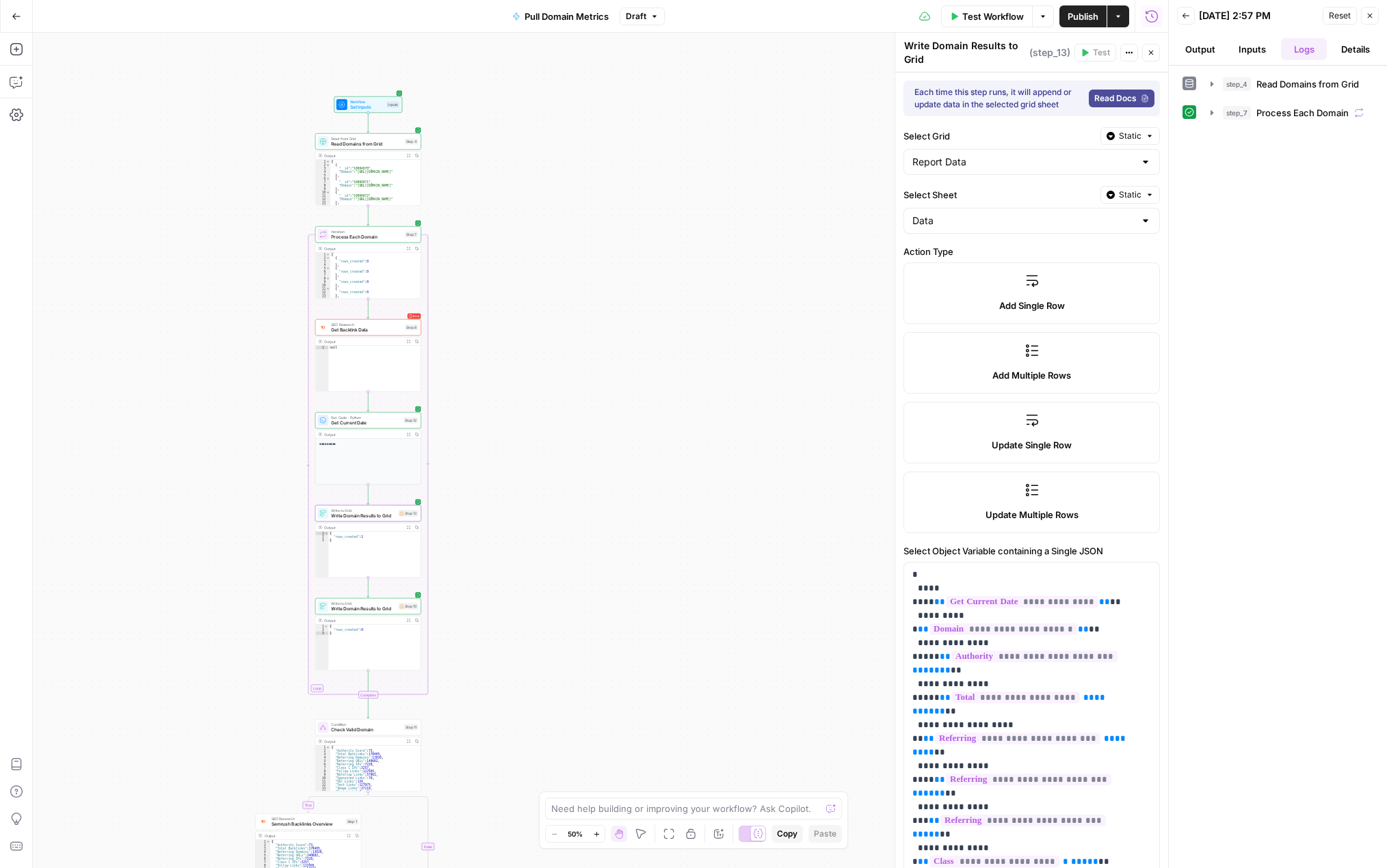
click at [20, 13] on icon "button" at bounding box center [17, 16] width 9 height 9
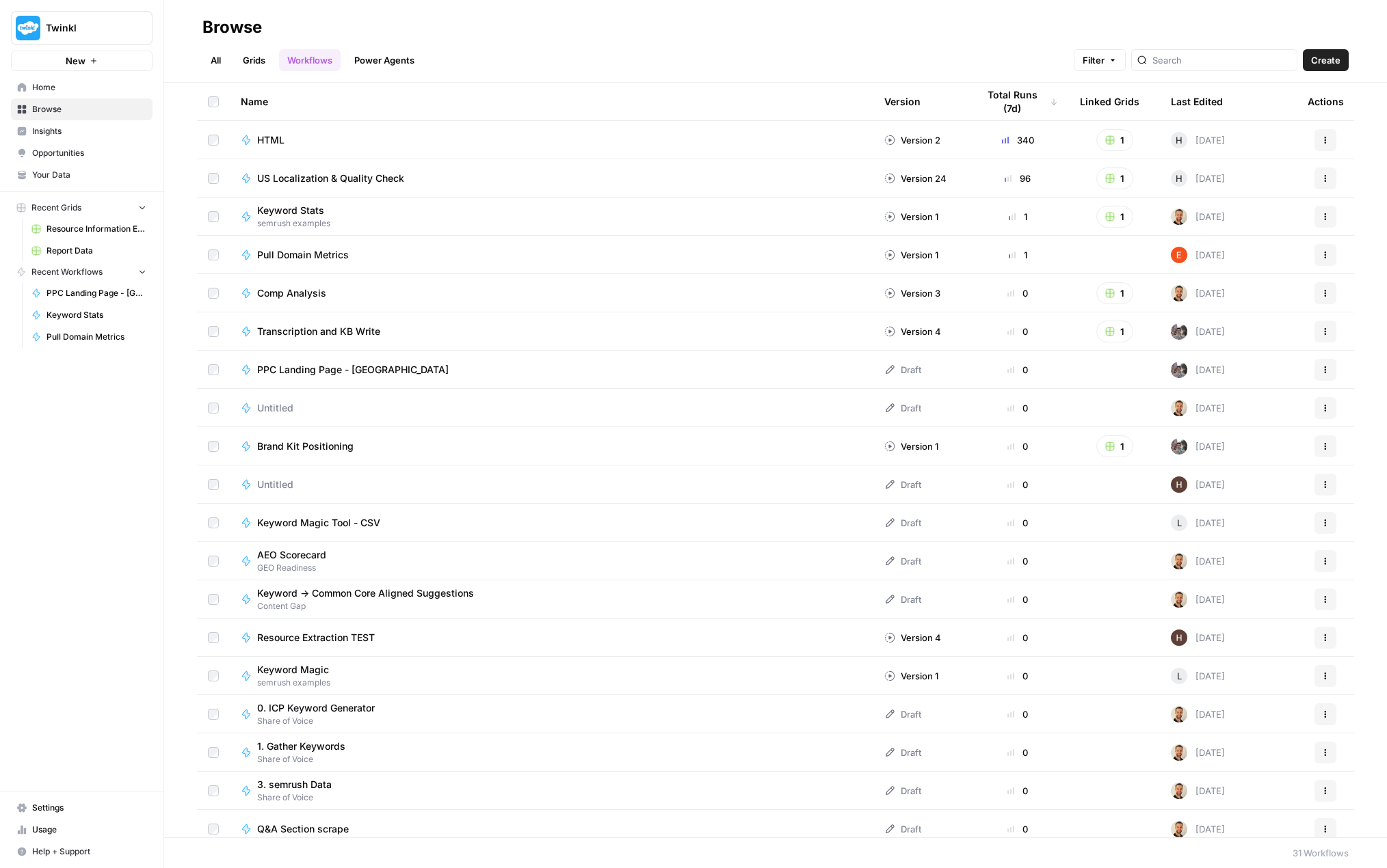
click at [96, 246] on span "Report Data" at bounding box center [96, 251] width 100 height 13
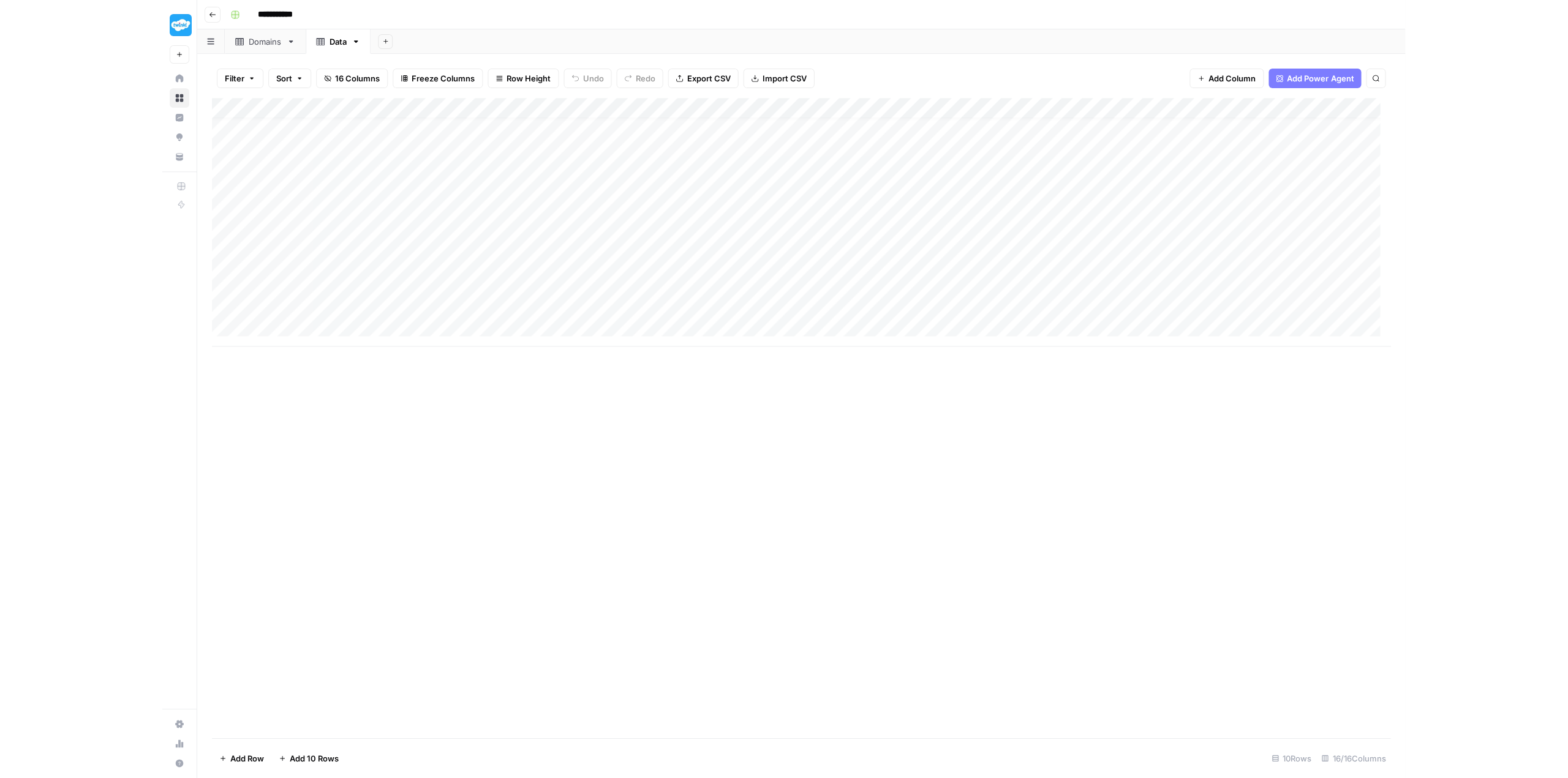
scroll to position [11, 0]
